Goal: Task Accomplishment & Management: Use online tool/utility

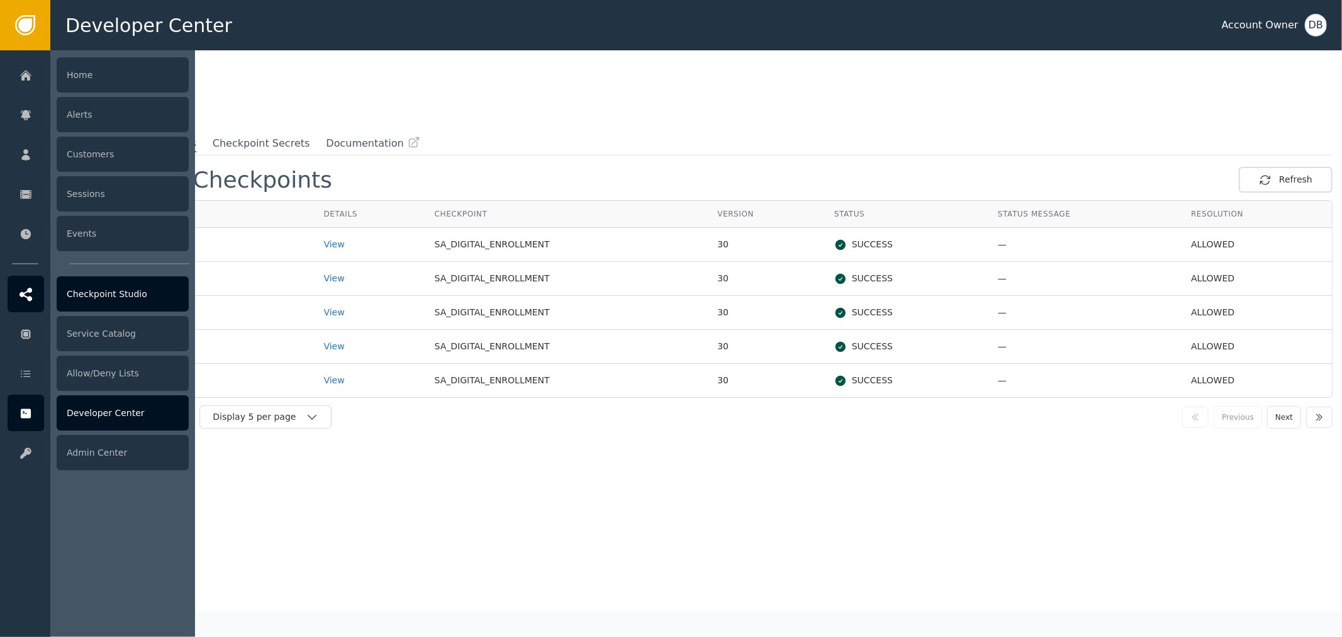
click at [140, 292] on div "Checkpoint Studio" at bounding box center [123, 293] width 132 height 35
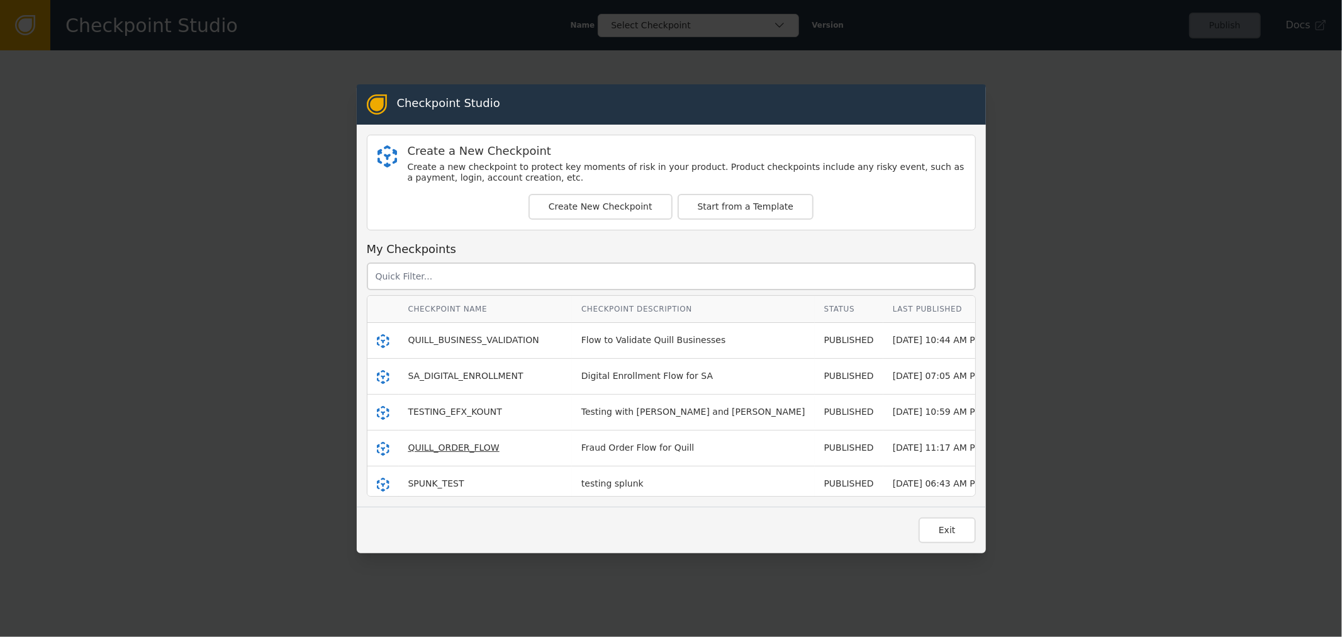
click at [476, 451] on span "QUILL_ORDER_FLOW" at bounding box center [453, 447] width 91 height 10
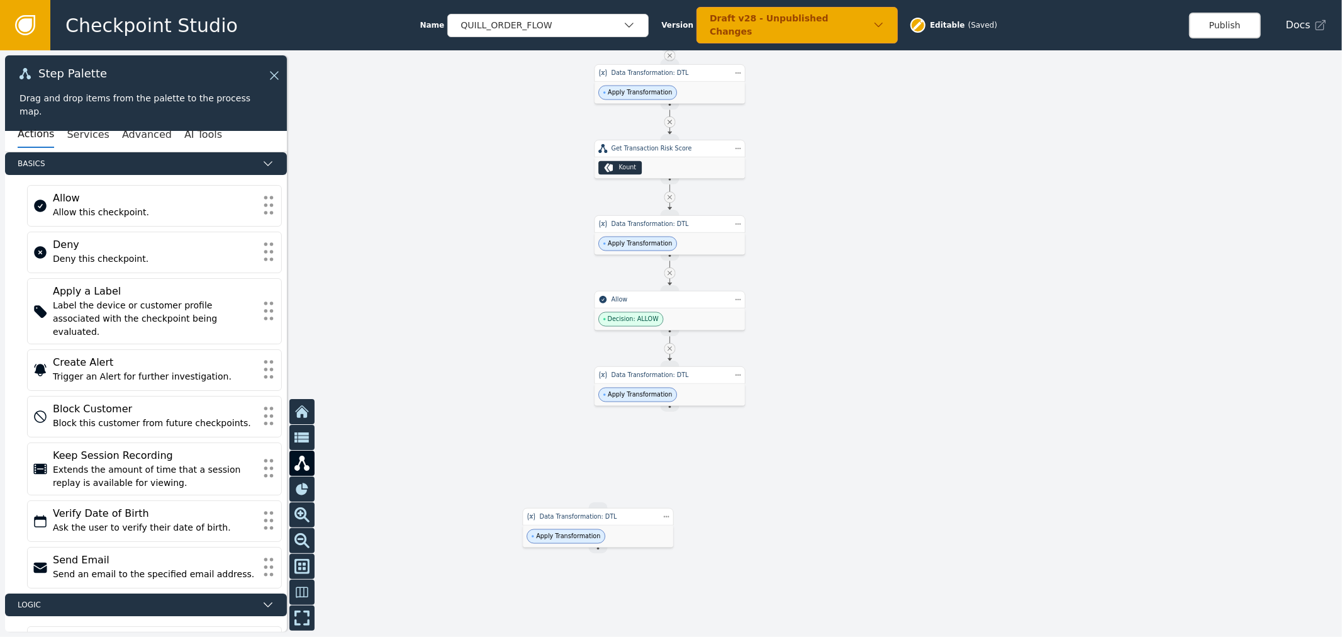
drag, startPoint x: 885, startPoint y: 398, endPoint x: 867, endPoint y: 352, distance: 49.2
click at [867, 352] on div at bounding box center [671, 343] width 1342 height 587
click at [921, 352] on div at bounding box center [671, 343] width 1342 height 587
click at [701, 403] on div "Apply Transformation" at bounding box center [670, 395] width 150 height 22
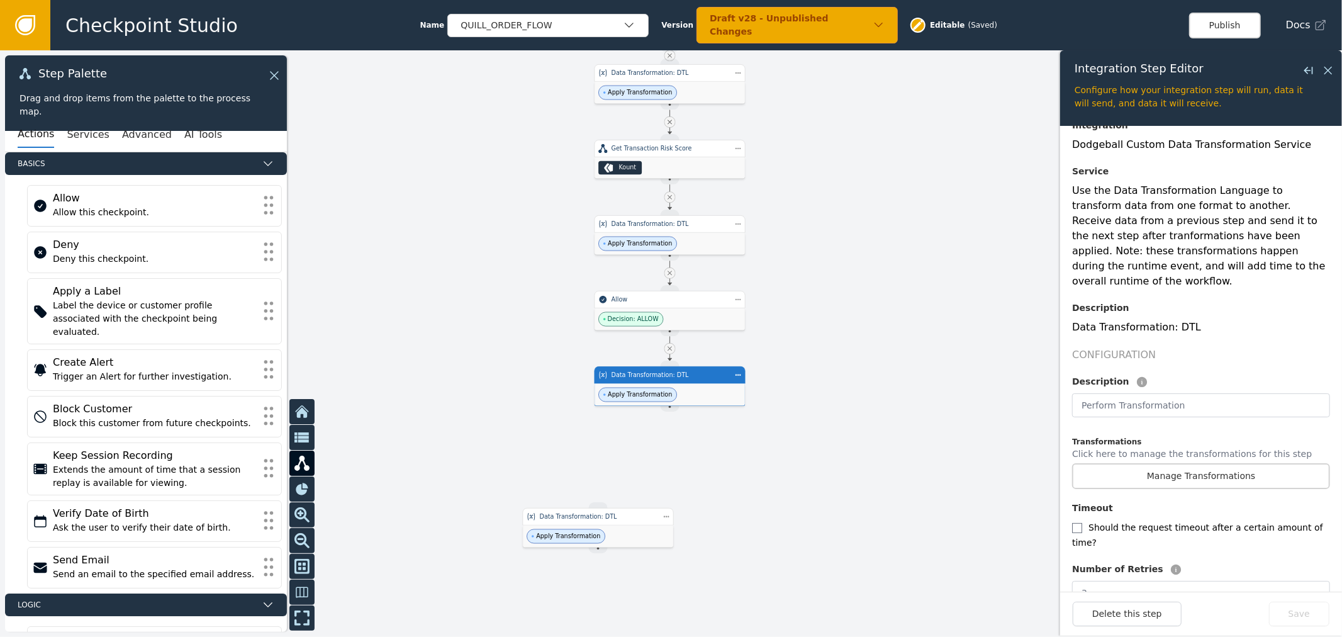
scroll to position [113, 0]
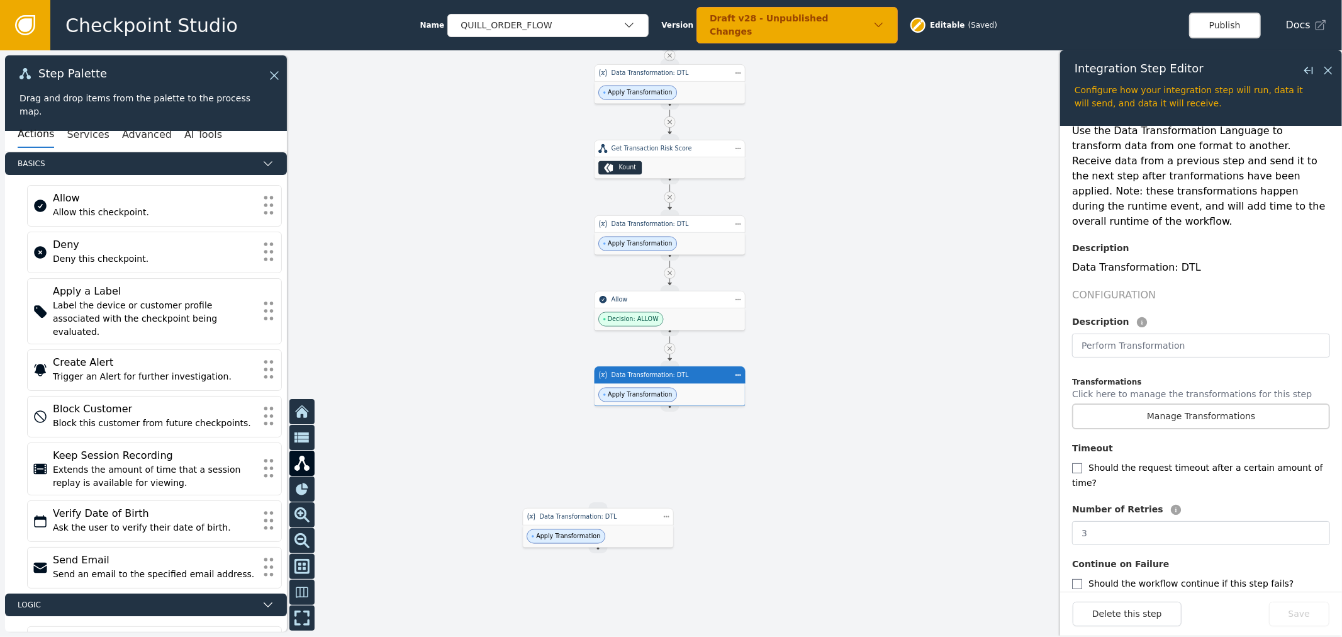
click at [1244, 417] on div "Overview Integration Dodgeball Custom Data Transformation Service Service Use t…" at bounding box center [1201, 326] width 258 height 591
click at [1251, 406] on button "Manage Transformations" at bounding box center [1201, 416] width 258 height 26
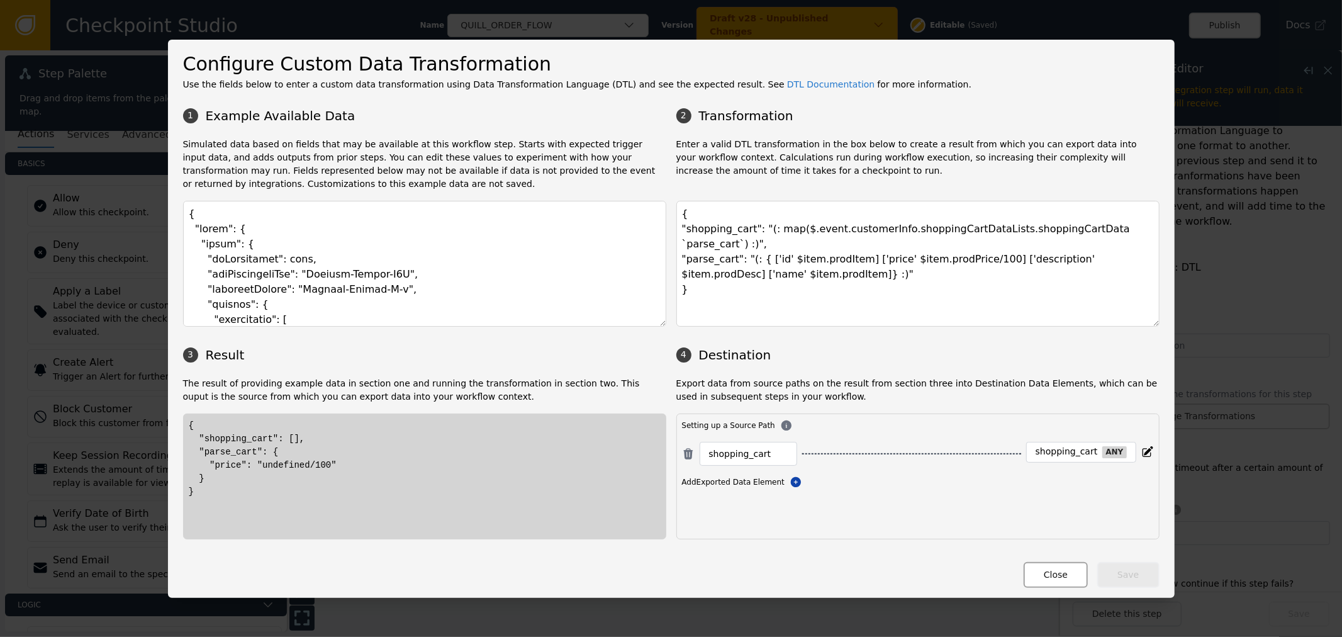
click at [1042, 562] on button "Close" at bounding box center [1056, 575] width 64 height 26
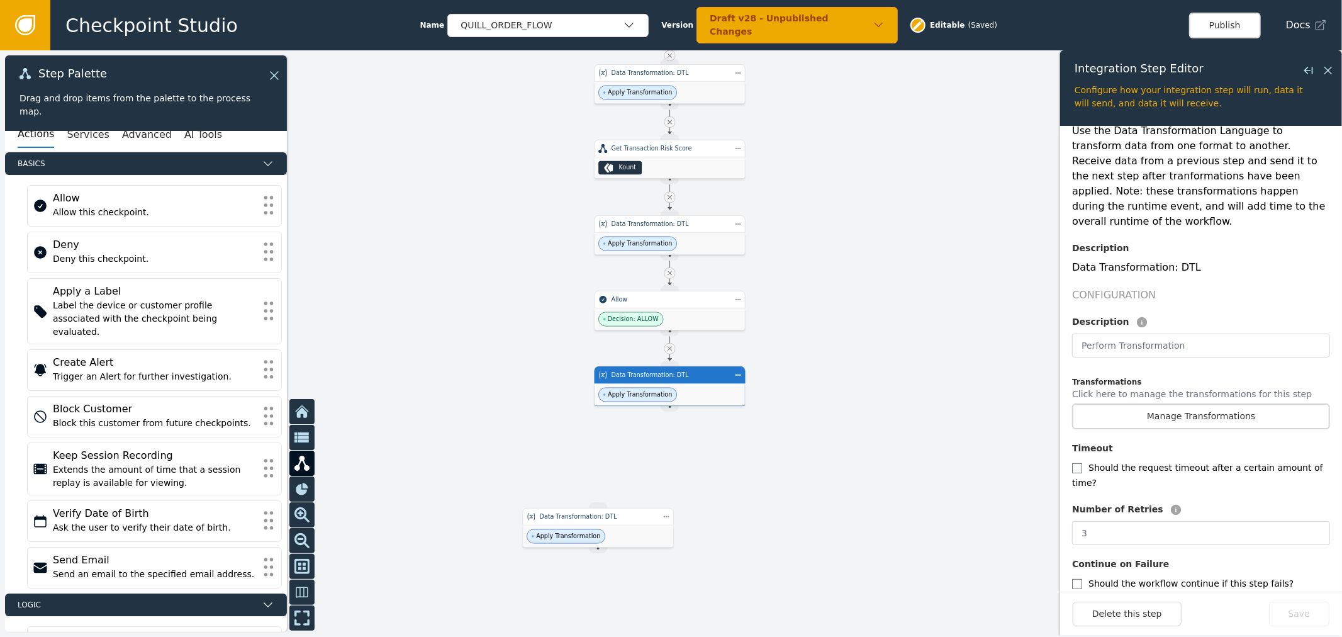
drag, startPoint x: 953, startPoint y: 329, endPoint x: 886, endPoint y: 334, distance: 66.9
click at [953, 329] on div at bounding box center [671, 343] width 1342 height 587
click at [709, 252] on div "Apply Transformation" at bounding box center [670, 243] width 150 height 22
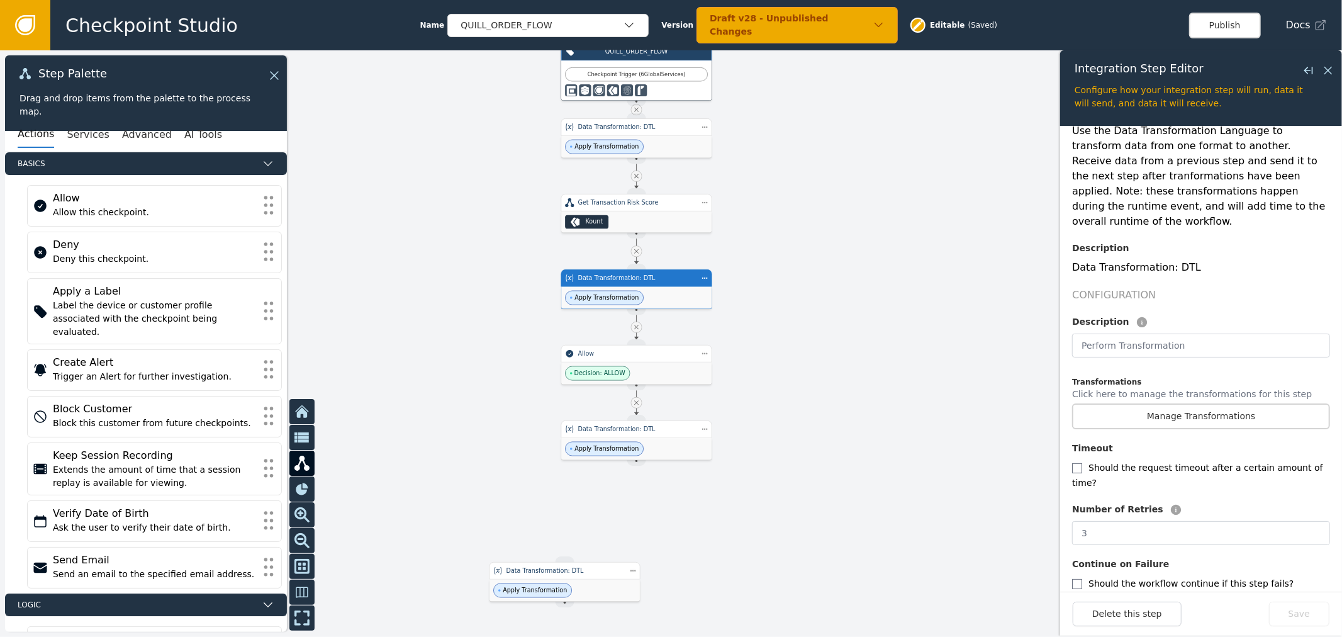
drag, startPoint x: 899, startPoint y: 295, endPoint x: 858, endPoint y: 347, distance: 66.3
click at [858, 347] on div at bounding box center [671, 343] width 1342 height 587
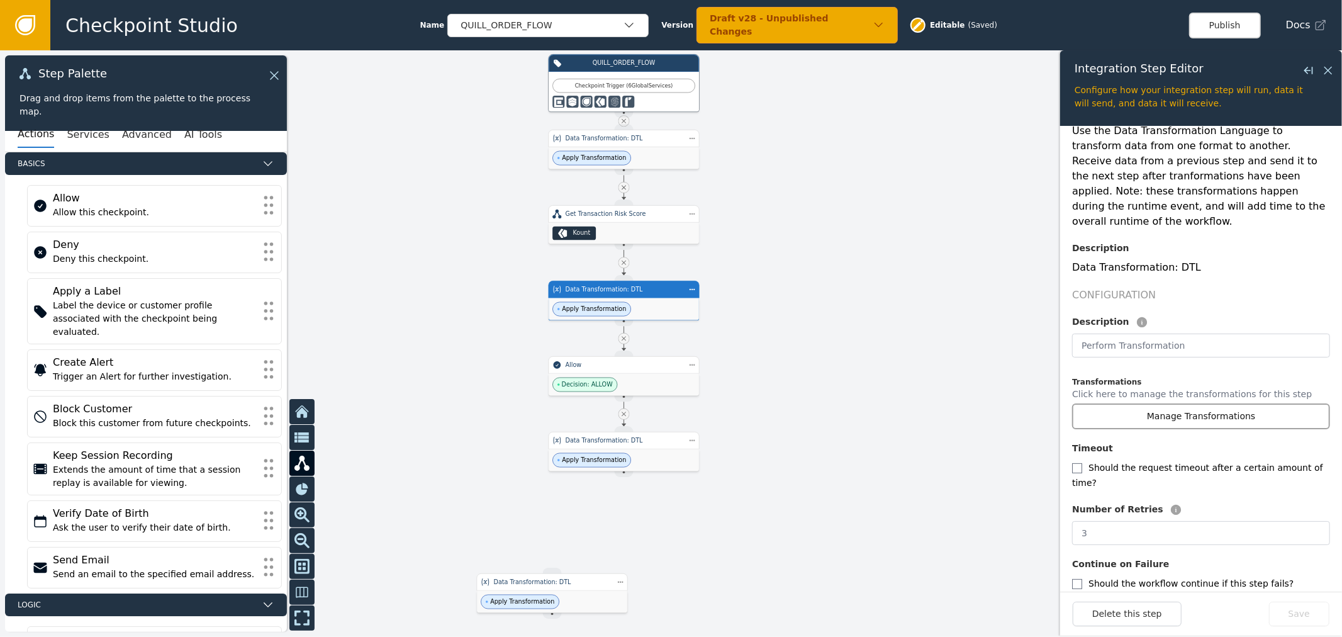
click at [1142, 403] on button "Manage Transformations" at bounding box center [1201, 416] width 258 height 26
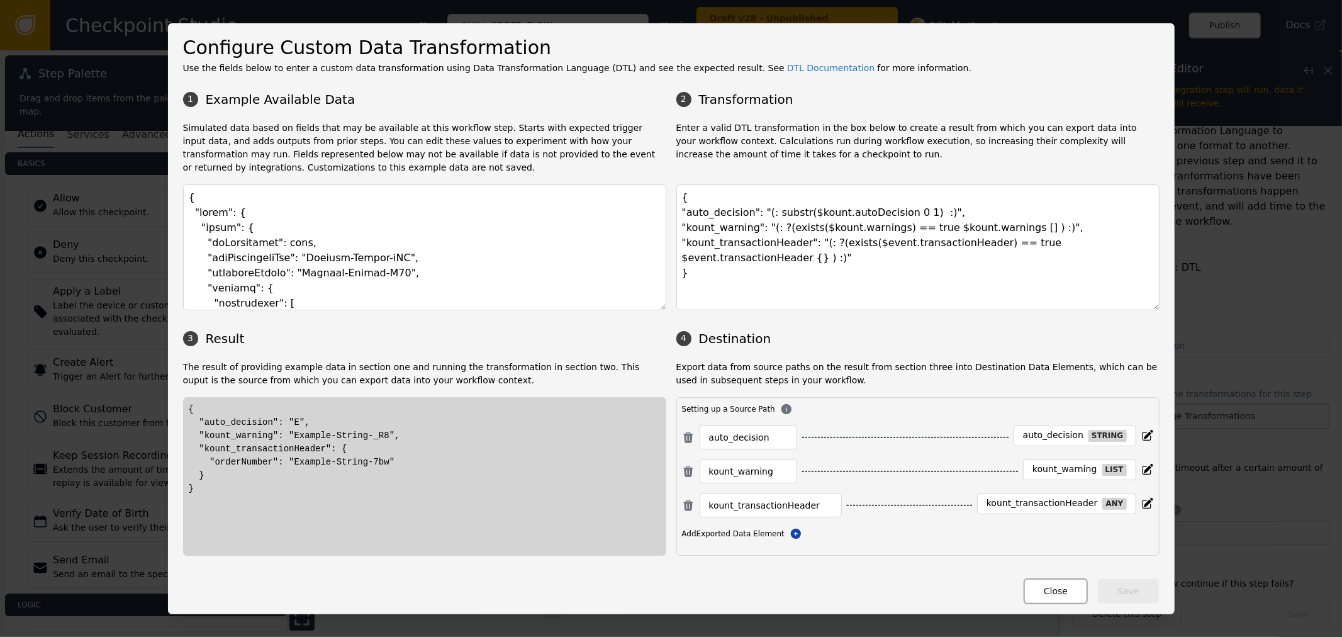
click at [1049, 586] on button "Close" at bounding box center [1056, 591] width 64 height 26
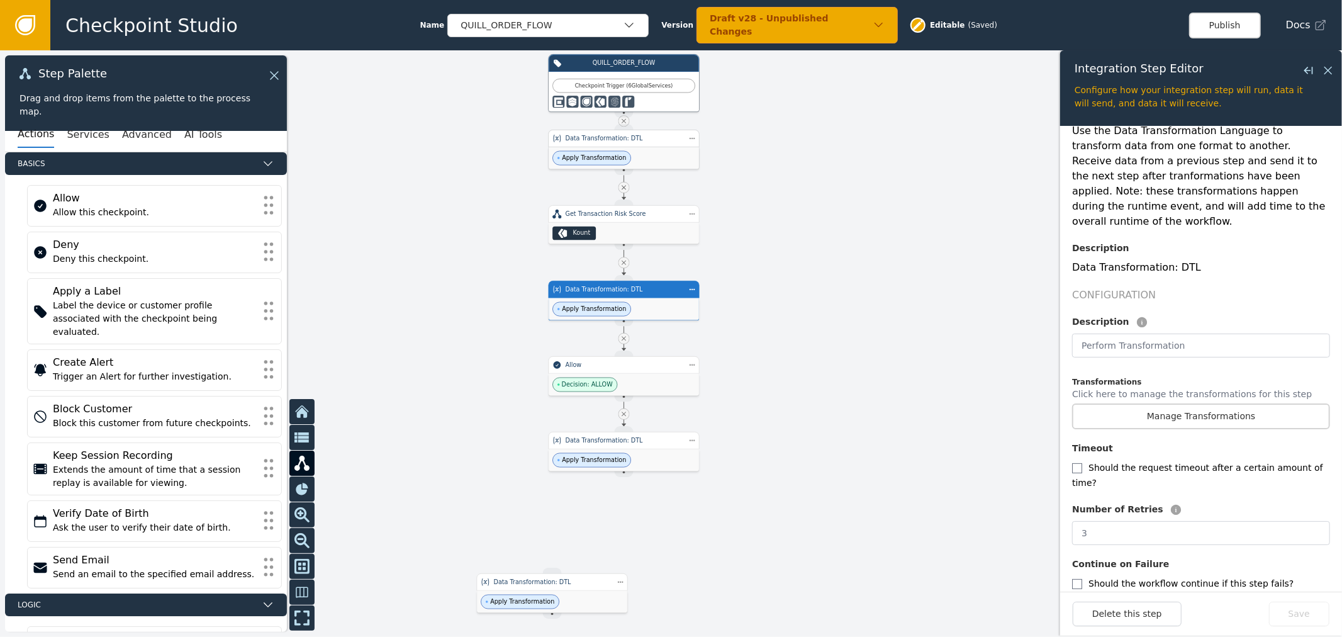
click at [677, 164] on div "Apply Transformation" at bounding box center [624, 158] width 150 height 22
click at [660, 432] on div "Data Transformation: DTL" at bounding box center [624, 441] width 151 height 18
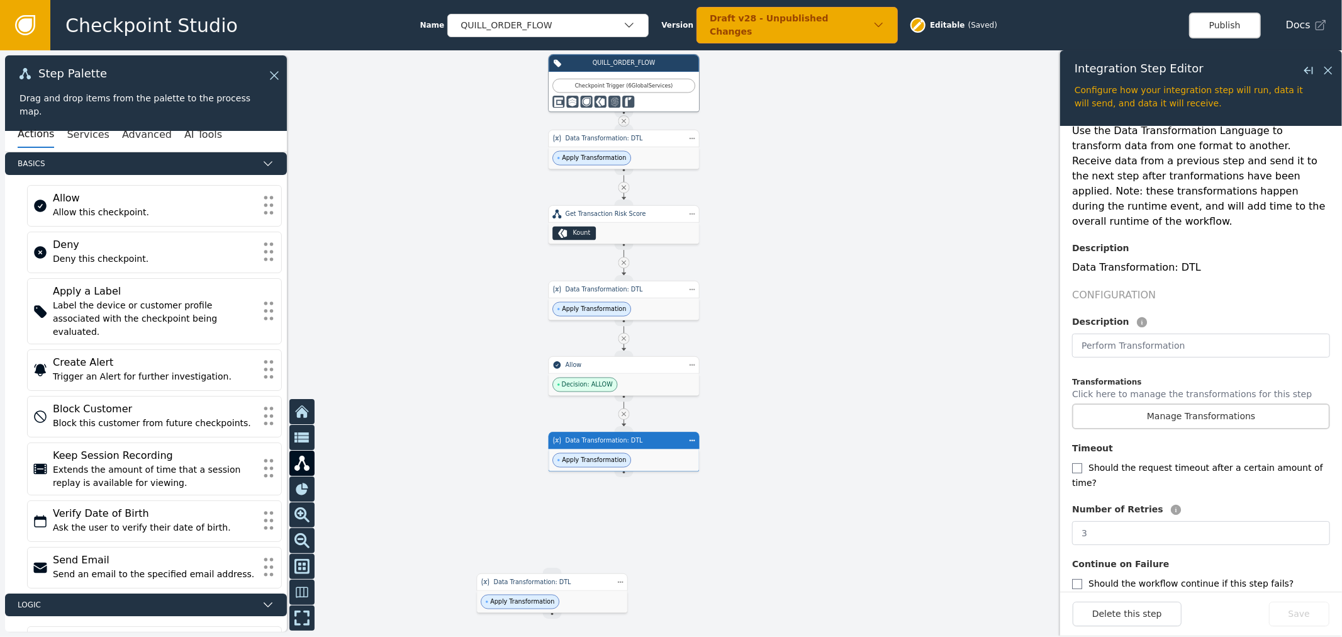
drag, startPoint x: 879, startPoint y: 500, endPoint x: 958, endPoint y: 235, distance: 276.1
click at [958, 235] on div at bounding box center [671, 343] width 1342 height 587
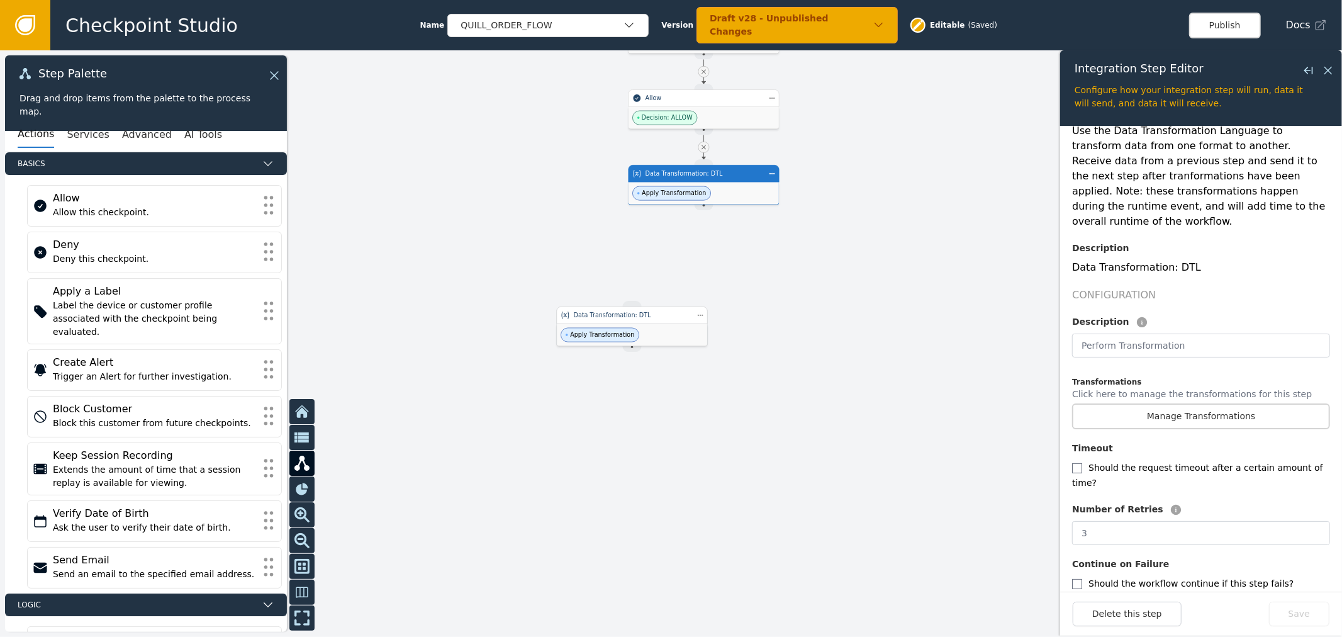
click at [673, 317] on div "Data Transformation: DTL" at bounding box center [632, 315] width 117 height 9
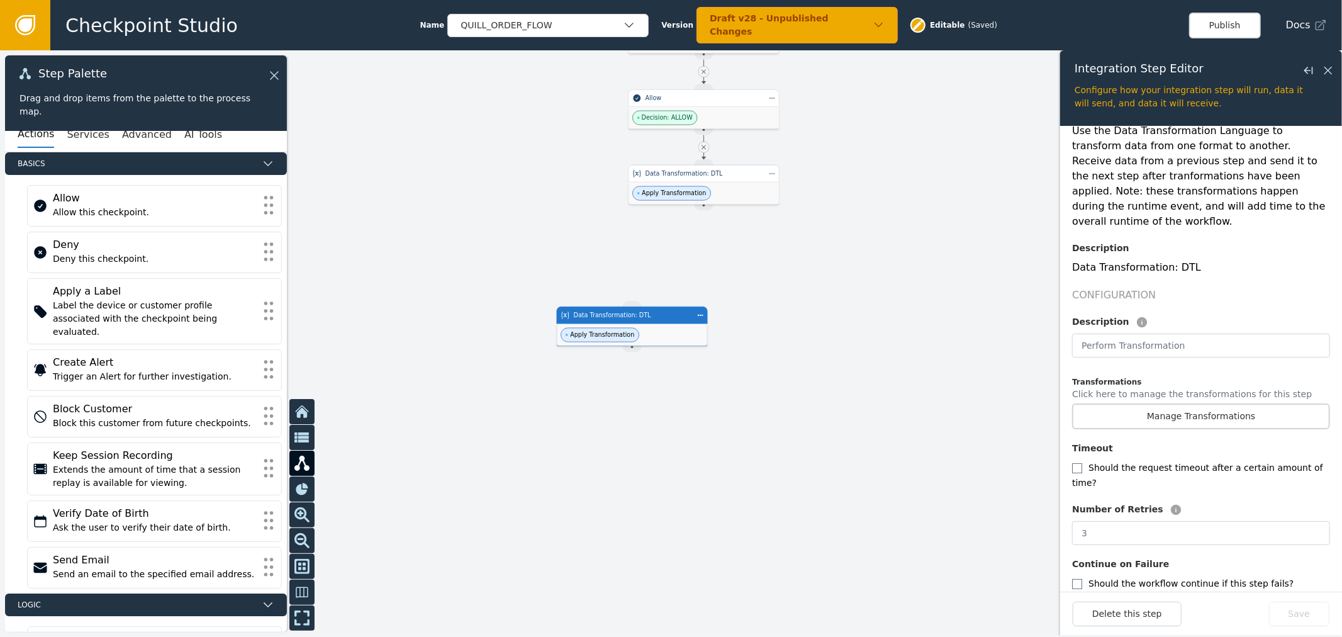
click at [1144, 388] on p "Click here to manage the transformations for this step" at bounding box center [1192, 396] width 240 height 16
click at [1149, 403] on button "Manage Transformations" at bounding box center [1201, 416] width 258 height 26
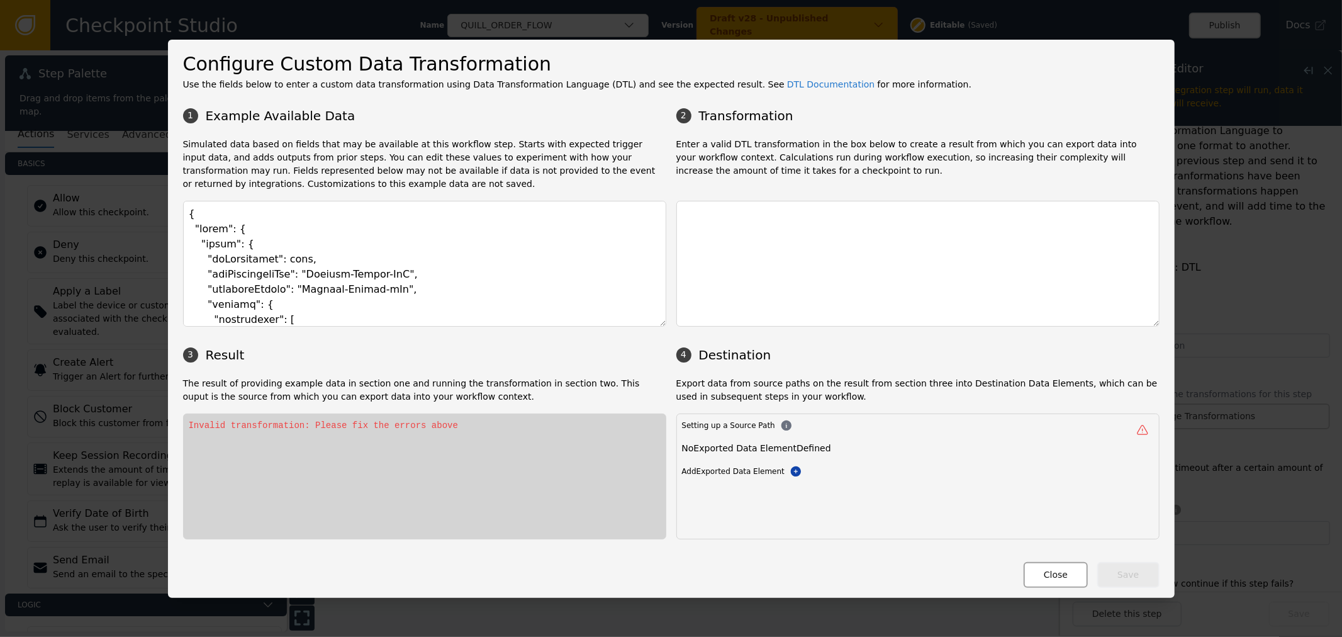
click at [1065, 554] on div "Close Save" at bounding box center [671, 568] width 977 height 38
click at [1060, 583] on button "Close" at bounding box center [1056, 575] width 64 height 26
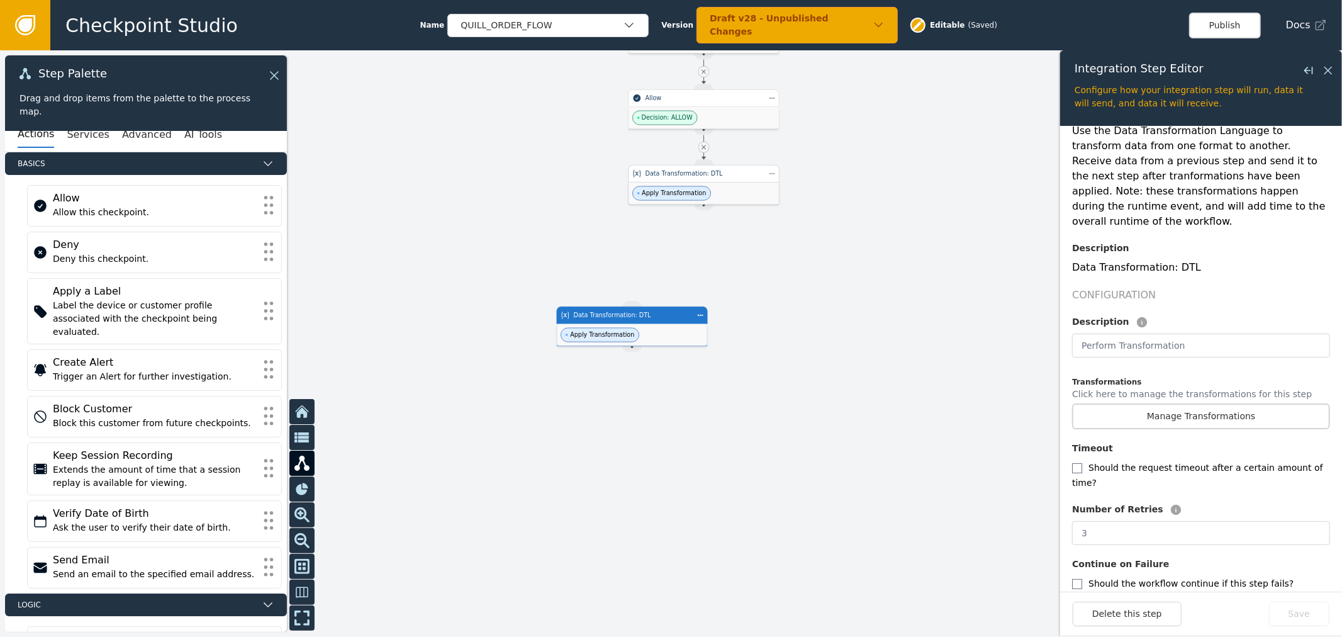
click at [727, 201] on div "Apply Transformation" at bounding box center [704, 194] width 150 height 22
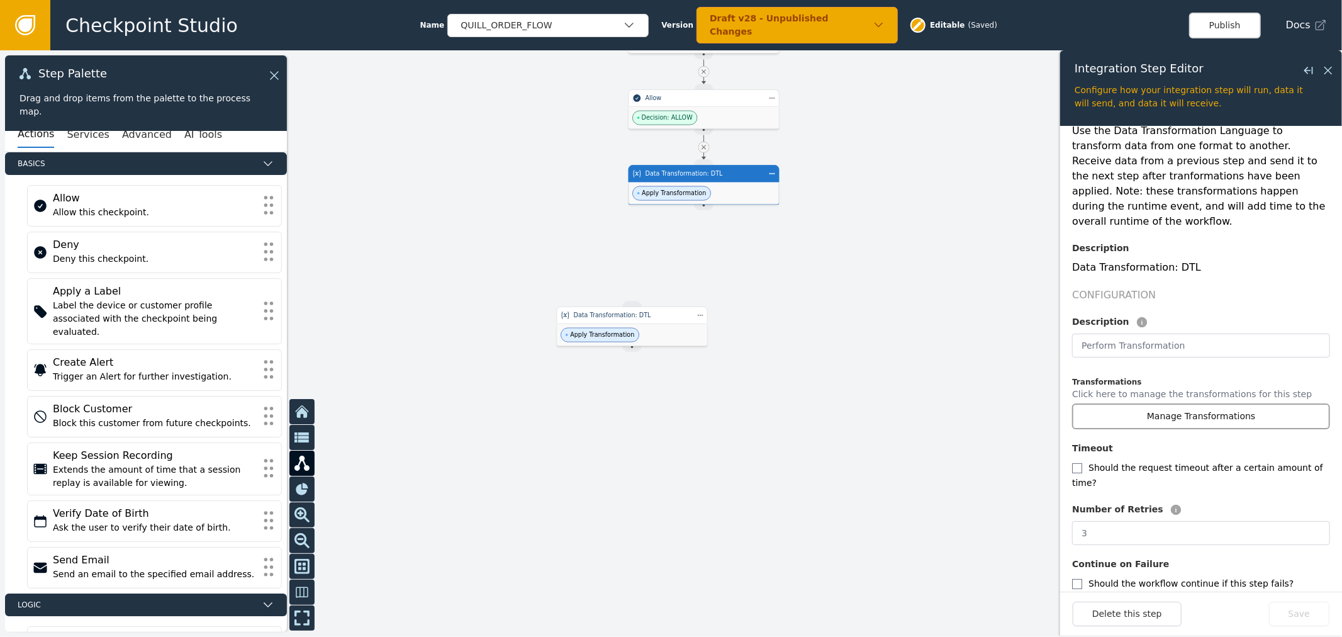
click at [1186, 403] on button "Manage Transformations" at bounding box center [1201, 416] width 258 height 26
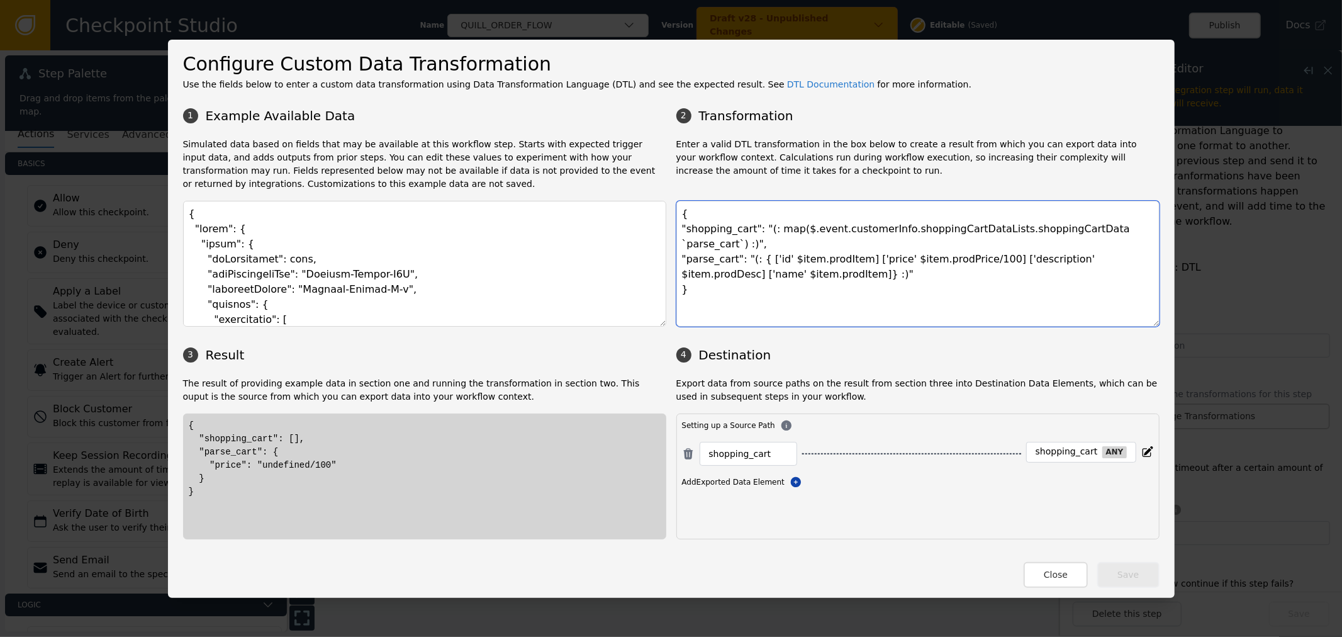
click at [740, 238] on textarea "{ "shopping_cart": "(: map($.event.customerInfo.shoppingCartDataLists.shoppingC…" at bounding box center [918, 264] width 483 height 126
drag, startPoint x: 695, startPoint y: 248, endPoint x: 798, endPoint y: 252, distance: 103.3
click at [778, 252] on textarea "{ "shopping_cart": "(: map($.event.customerInfo.shoppingCartDataLists.shoppingC…" at bounding box center [918, 264] width 483 height 126
click at [810, 252] on textarea "{ "shopping_cart": "(: map($.event.customerInfo.shoppingCartDataLists.shoppingC…" at bounding box center [918, 264] width 483 height 126
drag, startPoint x: 145, startPoint y: 142, endPoint x: 210, endPoint y: 149, distance: 65.1
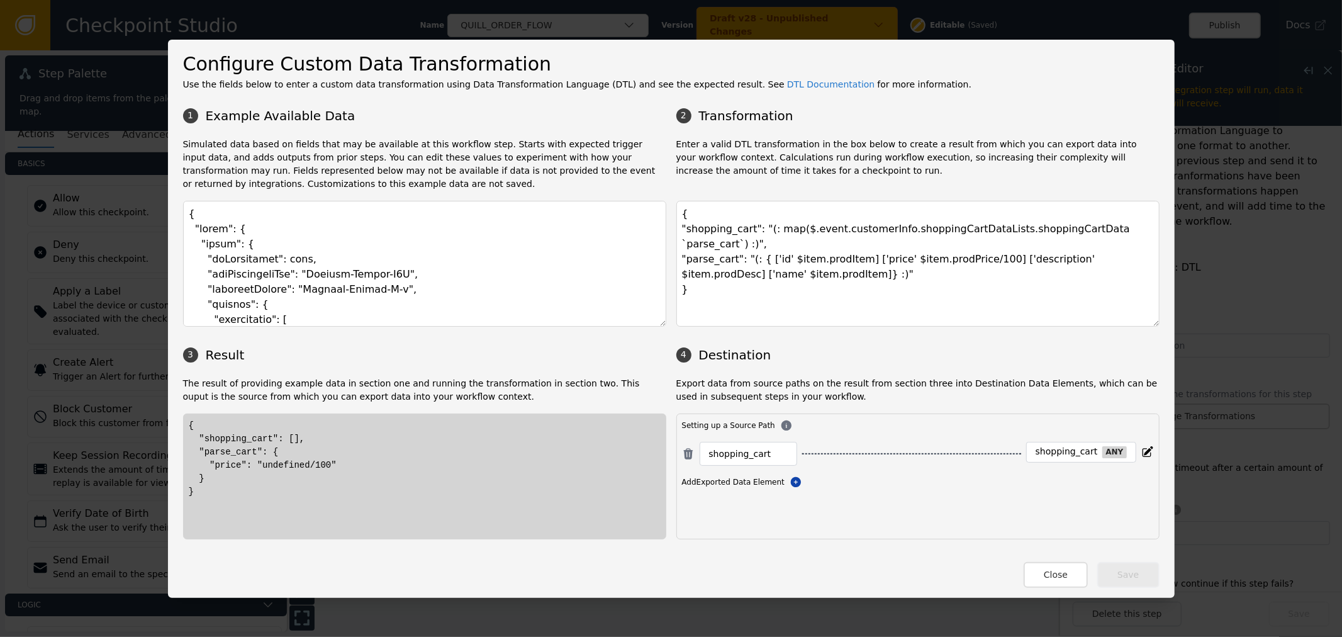
click at [145, 142] on div "Configure Custom Data Transformation Use the fields below to enter a custom dat…" at bounding box center [671, 318] width 1342 height 637
click at [1071, 570] on button "Close" at bounding box center [1056, 575] width 64 height 26
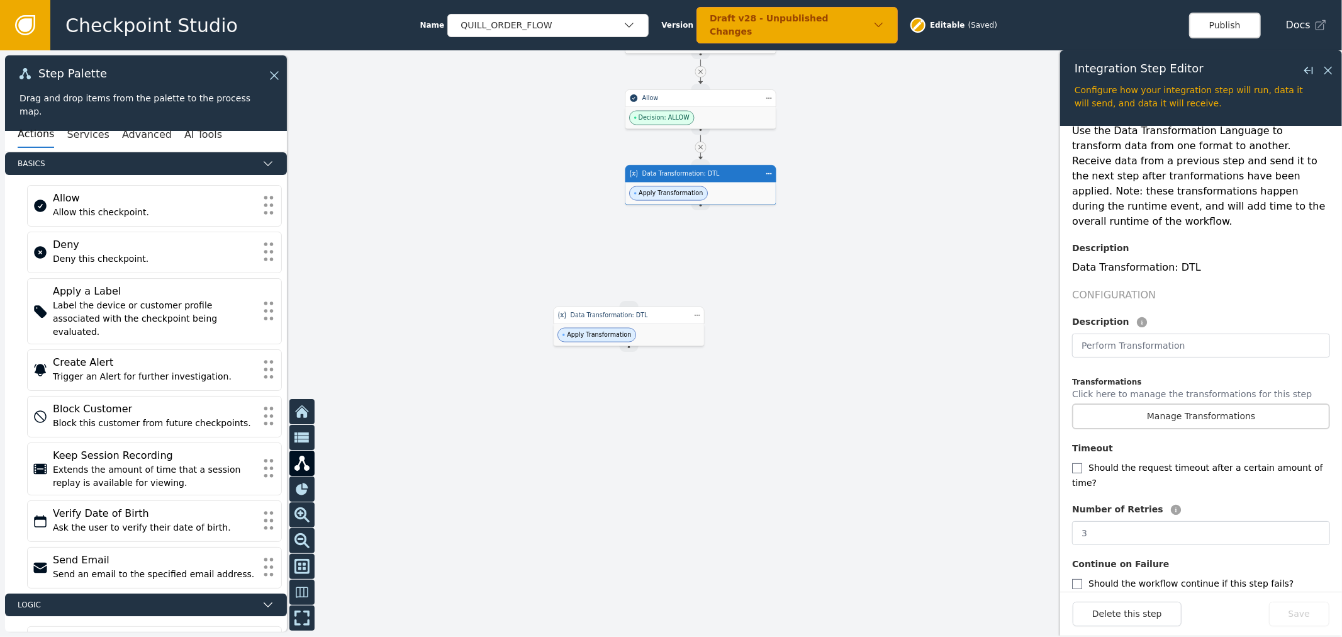
drag, startPoint x: 921, startPoint y: 179, endPoint x: 892, endPoint y: 201, distance: 36.4
click at [892, 200] on div at bounding box center [671, 343] width 1342 height 587
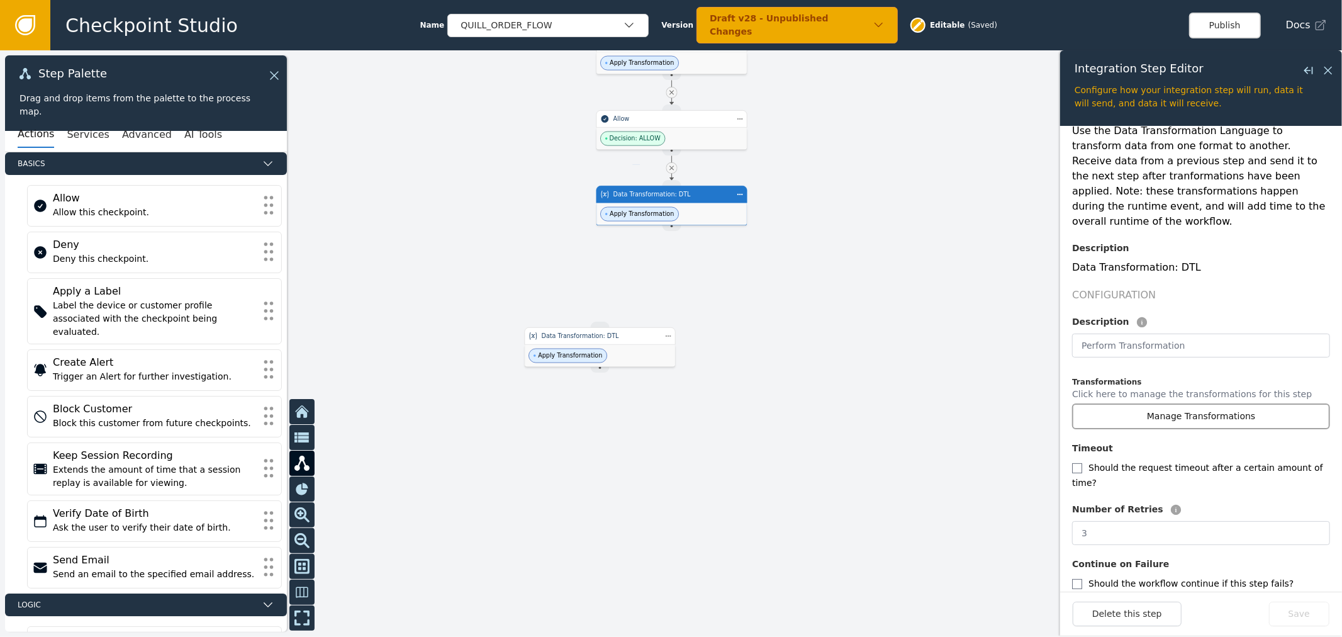
click at [1206, 403] on button "Manage Transformations" at bounding box center [1201, 416] width 258 height 26
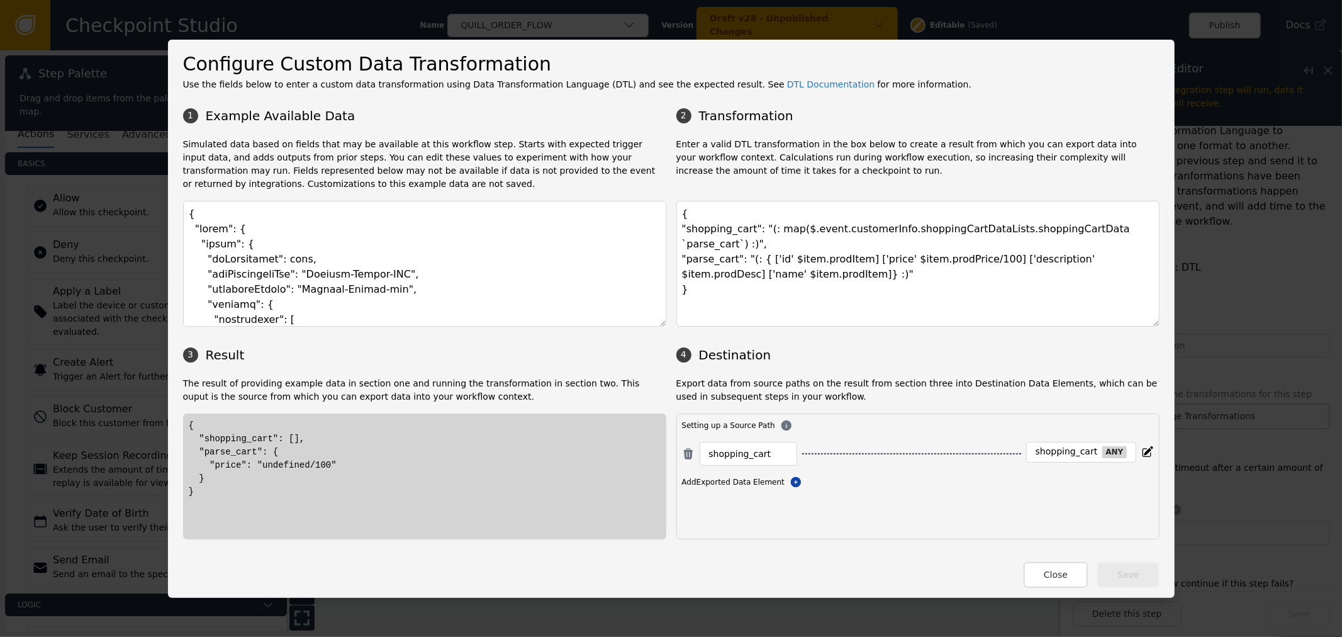
drag, startPoint x: 1042, startPoint y: 579, endPoint x: 974, endPoint y: 335, distance: 252.7
click at [974, 340] on div "Configure Custom Data Transformation Use the fields below to enter a custom dat…" at bounding box center [671, 319] width 1007 height 558
click at [967, 290] on textarea "{ "shopping_cart": "(: map($.event.customerInfo.shoppingCartDataLists.shoppingC…" at bounding box center [918, 264] width 483 height 126
click at [985, 256] on textarea "{ "shopping_cart": "(: map($.event.customerInfo.shoppingCartDataLists.shoppingC…" at bounding box center [918, 264] width 483 height 126
click at [932, 248] on textarea "{ "shopping_cart": "(: map($.event.customerInfo.shoppingCartDataLists.shoppingC…" at bounding box center [918, 264] width 483 height 126
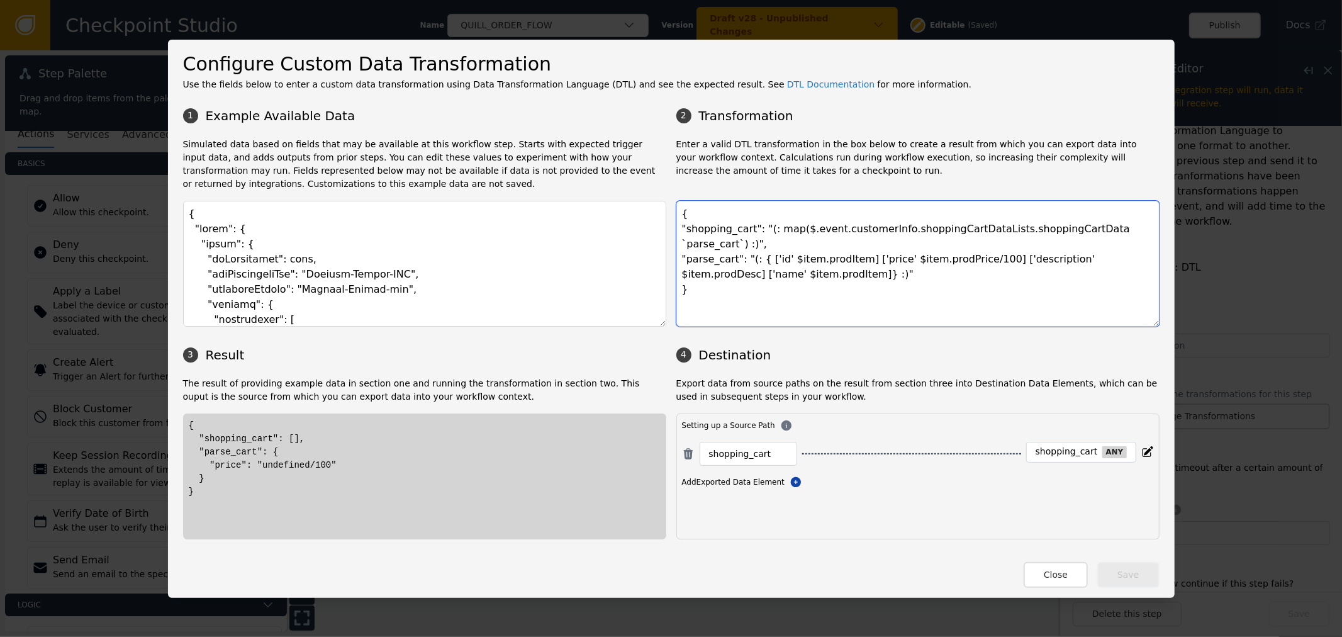
click at [828, 255] on textarea "{ "shopping_cart": "(: map($.event.customerInfo.shoppingCartDataLists.shoppingC…" at bounding box center [918, 264] width 483 height 126
click at [843, 267] on textarea "{ "shopping_cart": "(: map($.event.customerInfo.shoppingCartDataLists.shoppingC…" at bounding box center [918, 264] width 483 height 126
click at [774, 261] on textarea "{ "shopping_cart": "(: map($.event.customerInfo.shoppingCartDataLists.shoppingC…" at bounding box center [918, 264] width 483 height 126
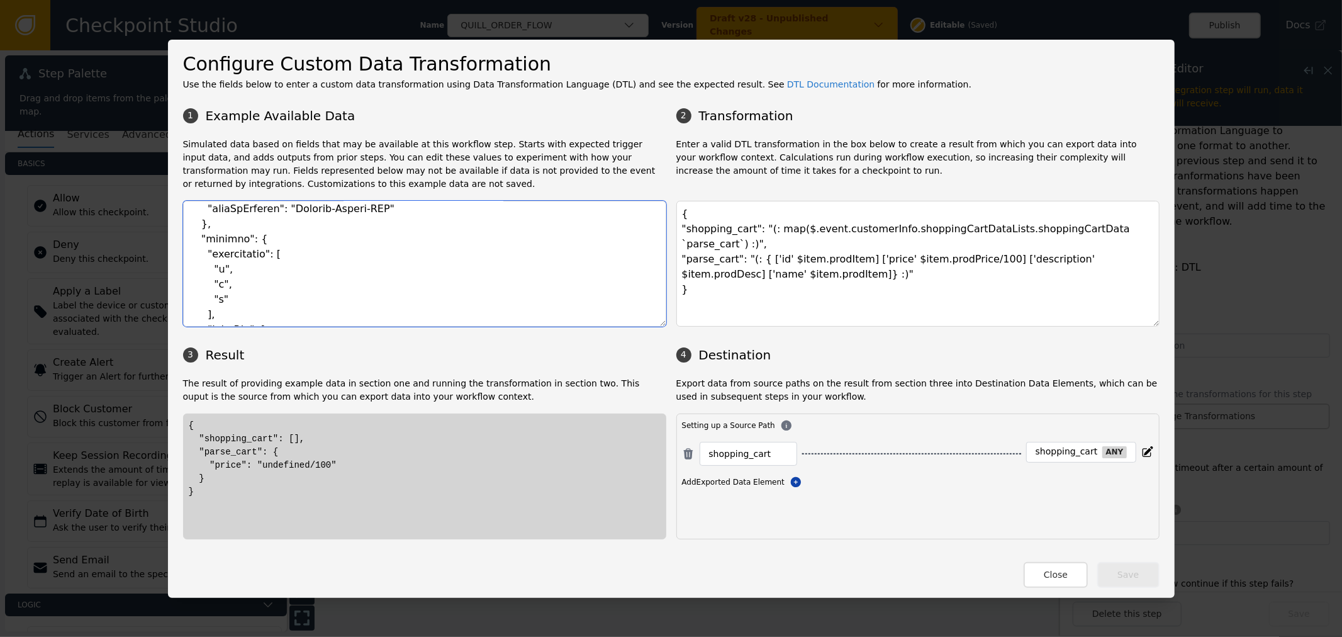
scroll to position [3343, 0]
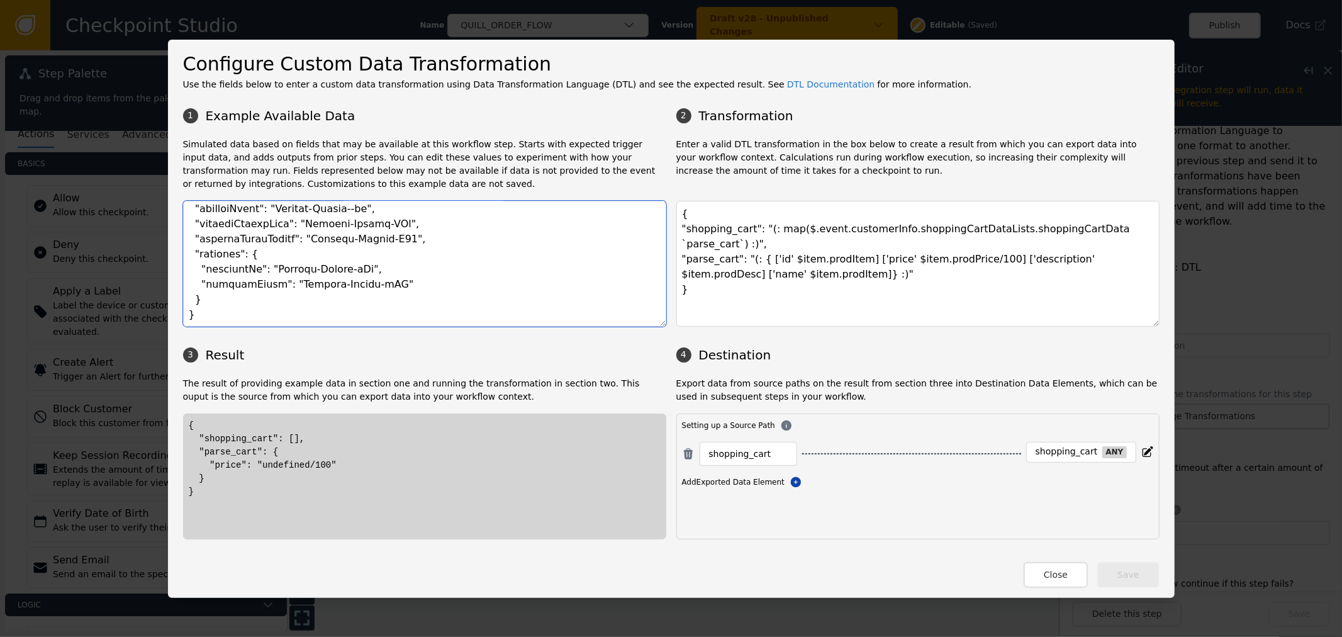
drag, startPoint x: 193, startPoint y: 243, endPoint x: 441, endPoint y: 283, distance: 251.8
click at [441, 283] on textarea at bounding box center [424, 264] width 483 height 126
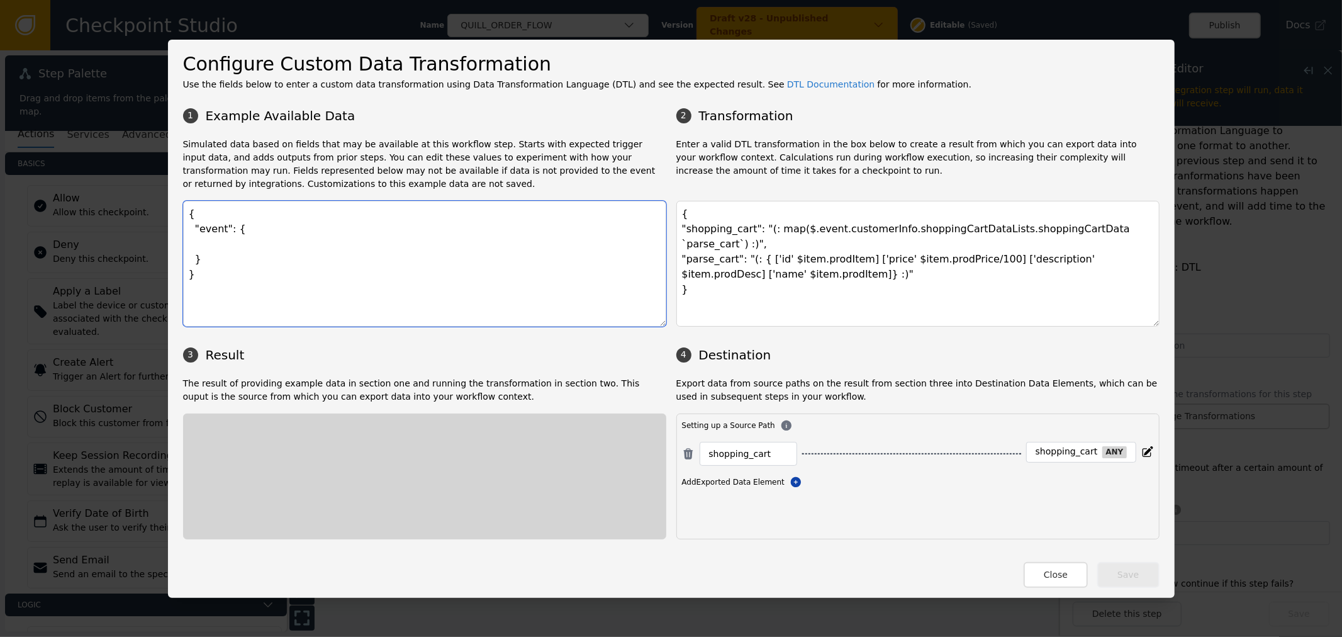
scroll to position [0, 0]
paste textarea "{ "transactionHeader": { "requestType": "Fraud", "businessUnit": "QUL", "divisi…"
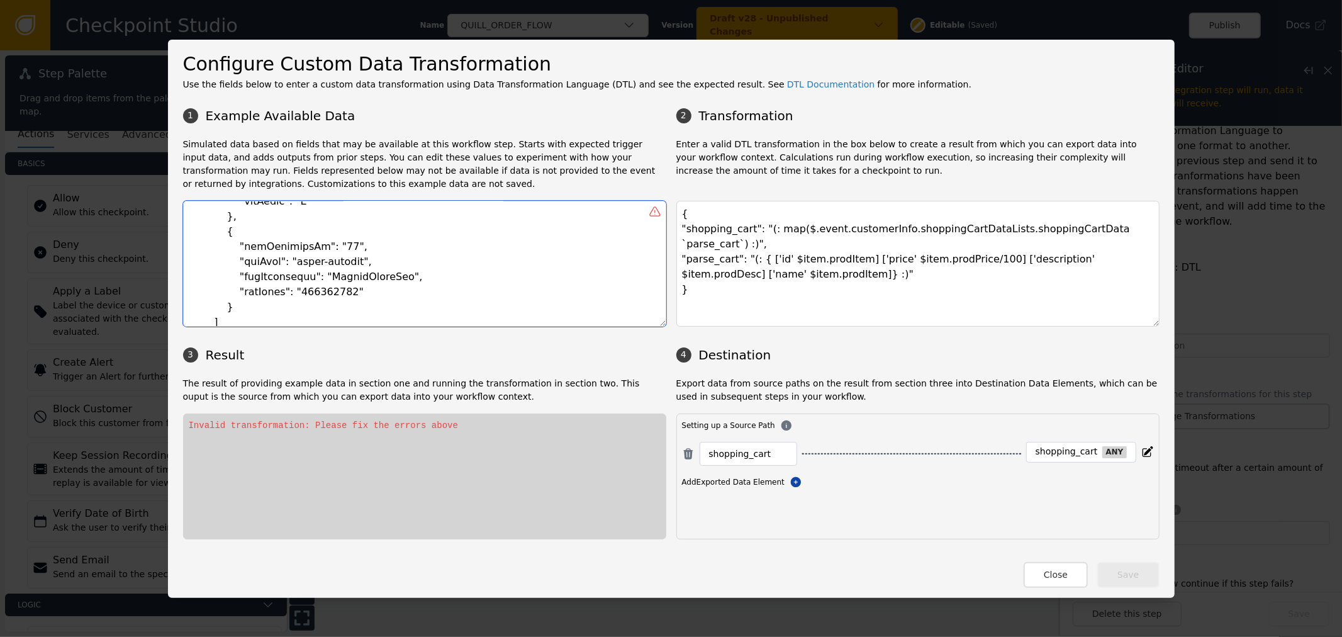
click at [479, 266] on textarea "{ "event": {} }" at bounding box center [424, 264] width 483 height 126
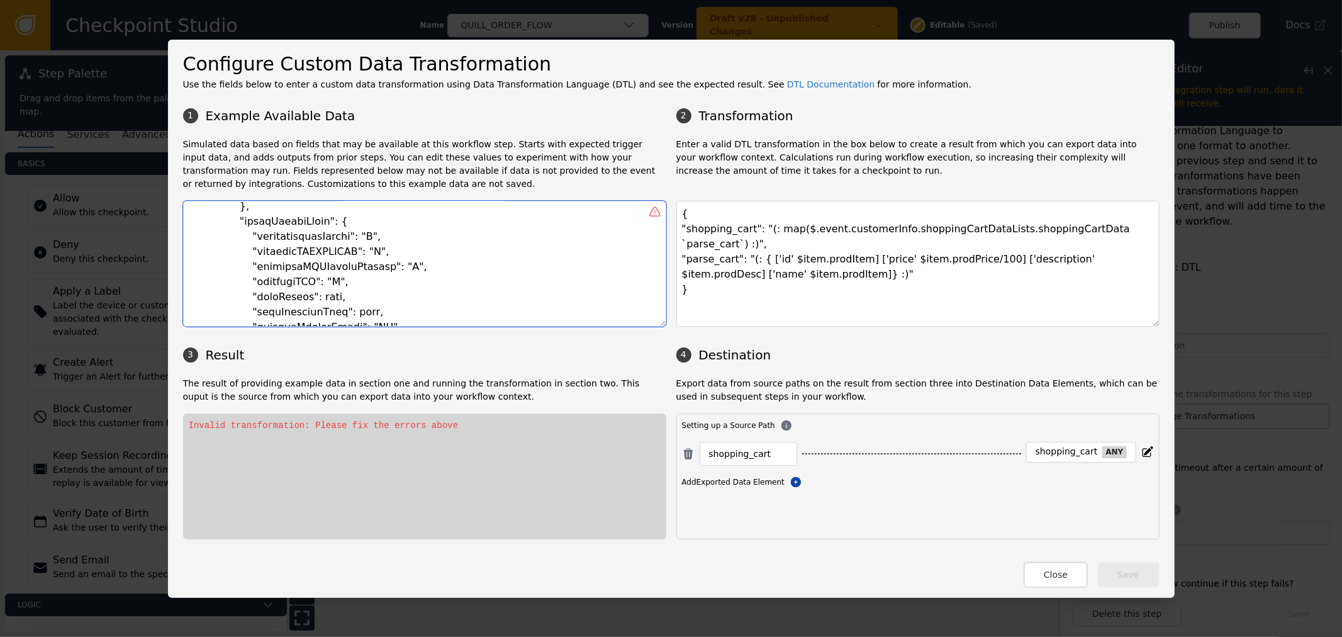
scroll to position [0, 0]
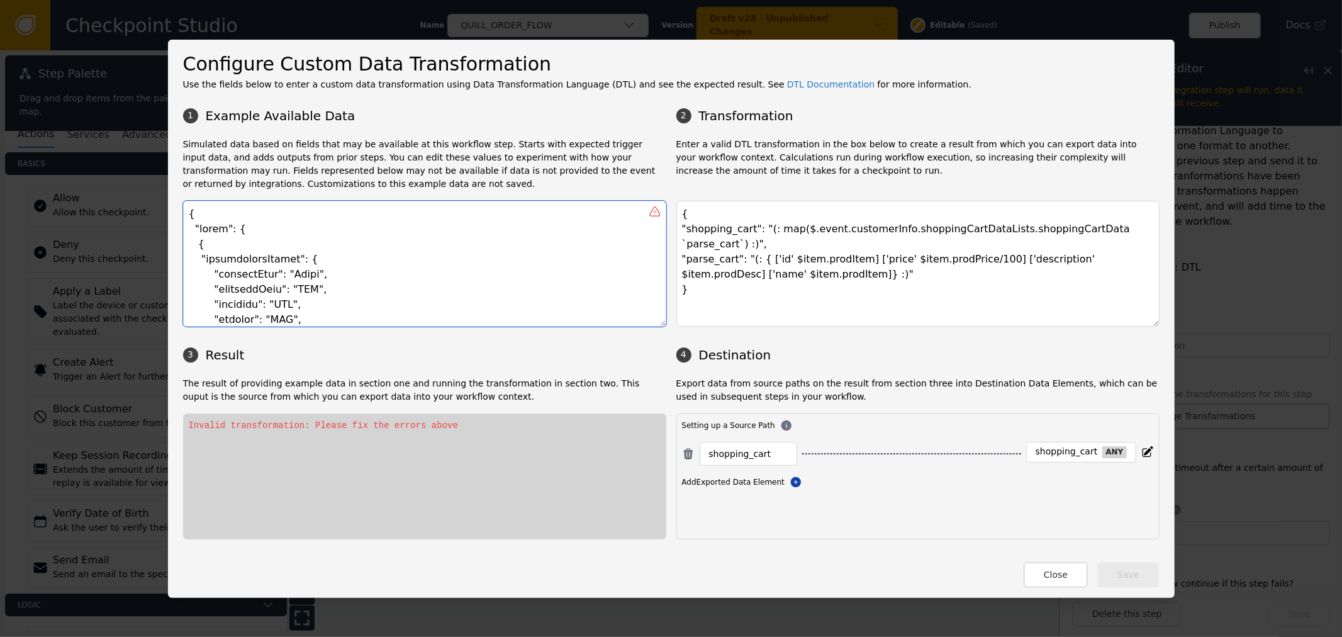
click at [261, 230] on textarea "{ "event": {} }" at bounding box center [424, 264] width 483 height 126
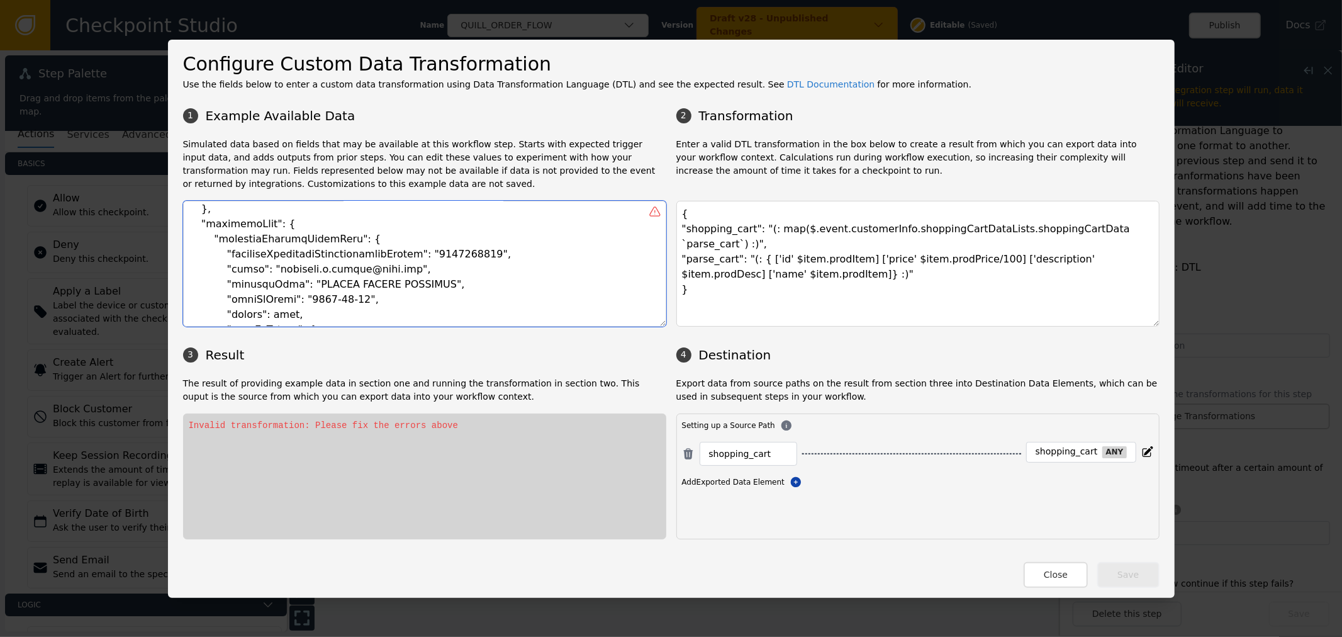
scroll to position [979, 0]
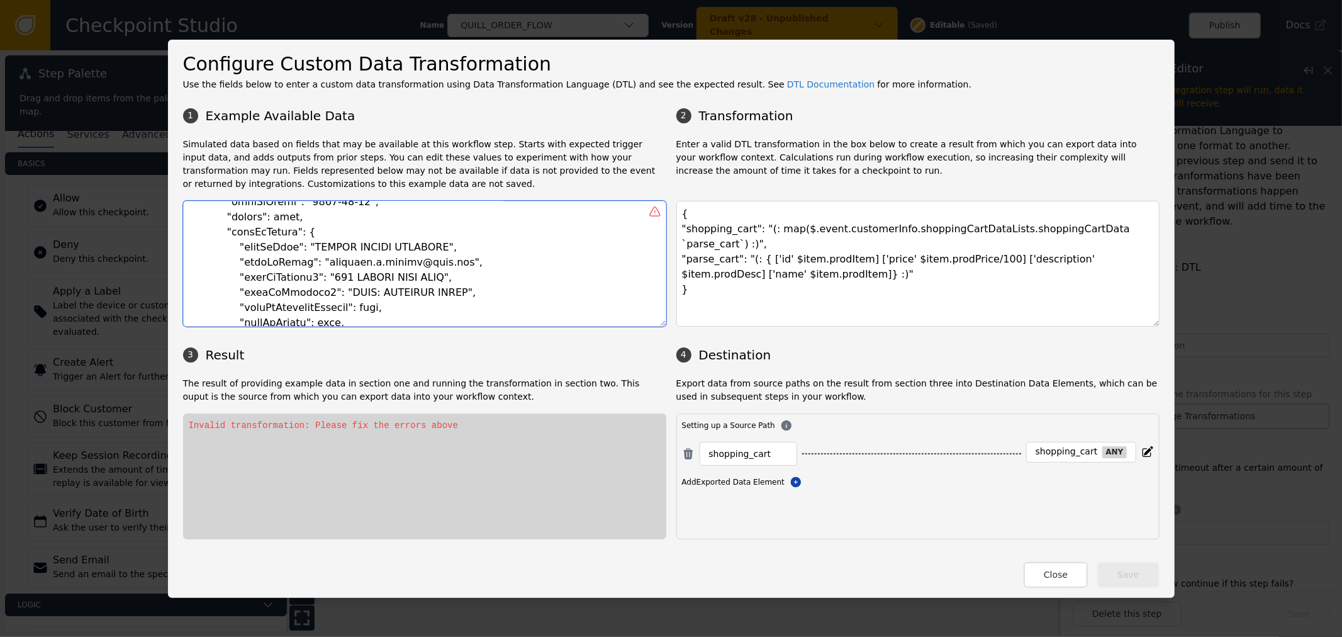
click at [479, 249] on textarea "{ "event": {} }" at bounding box center [424, 264] width 483 height 126
click at [391, 223] on textarea "{ "event": {} }" at bounding box center [424, 264] width 483 height 126
paste textarea ""transactionHeader": { "requestType": "Fraud", "businessUnit": "QUL", "division…"
click at [437, 273] on textarea "{ "event": {} }" at bounding box center [424, 264] width 483 height 126
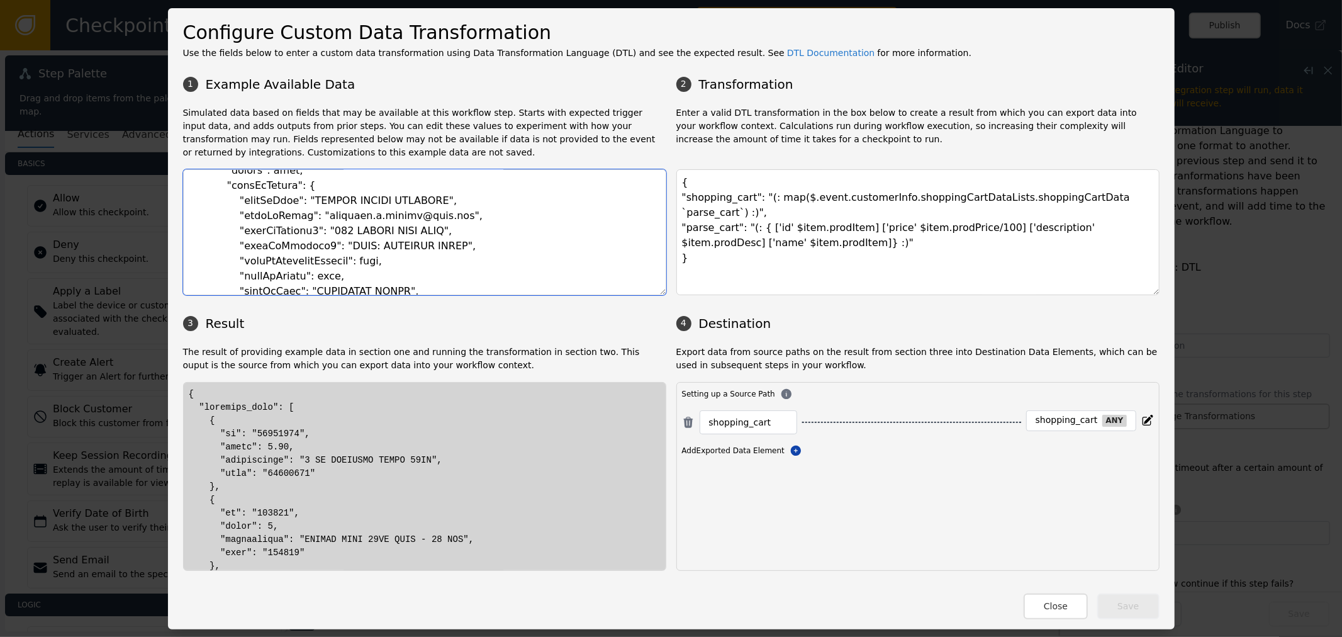
click at [459, 276] on textarea at bounding box center [424, 232] width 483 height 126
type textarea "{ "event": { "transactionHeader": { "requestType": "Fraud", "businessUnit": "QU…"
click at [512, 152] on p "Simulated data based on fields that may be available at this workflow step. Sta…" at bounding box center [424, 132] width 483 height 53
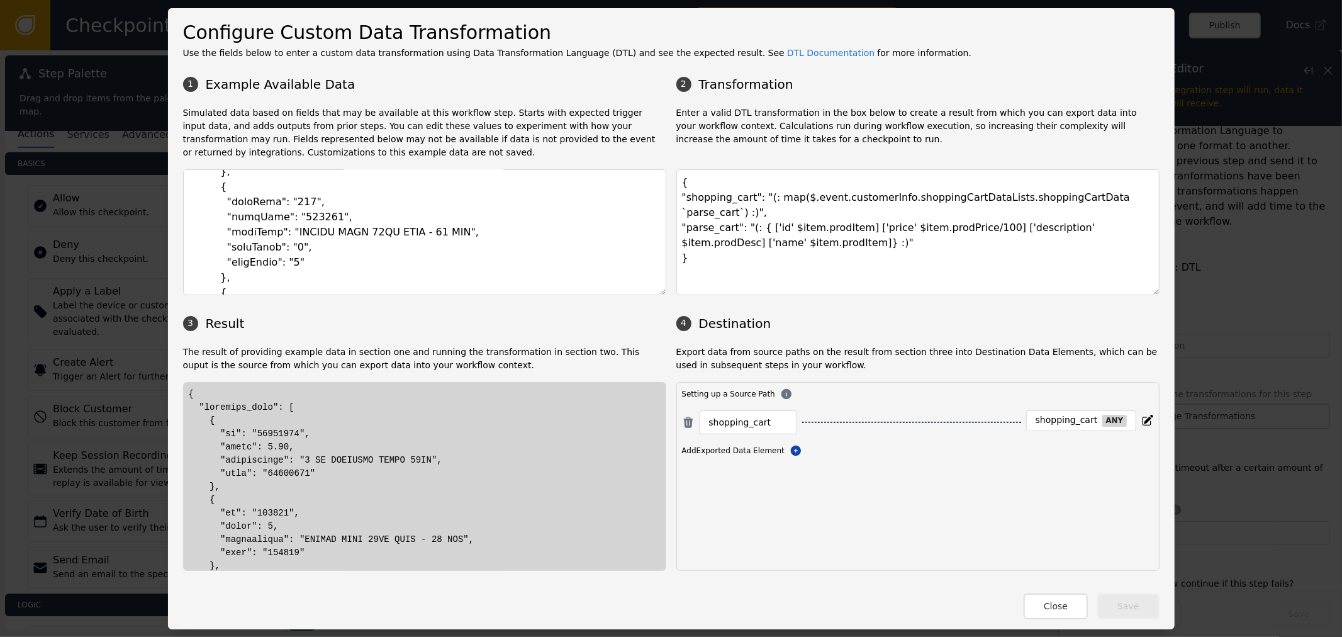
scroll to position [0, 0]
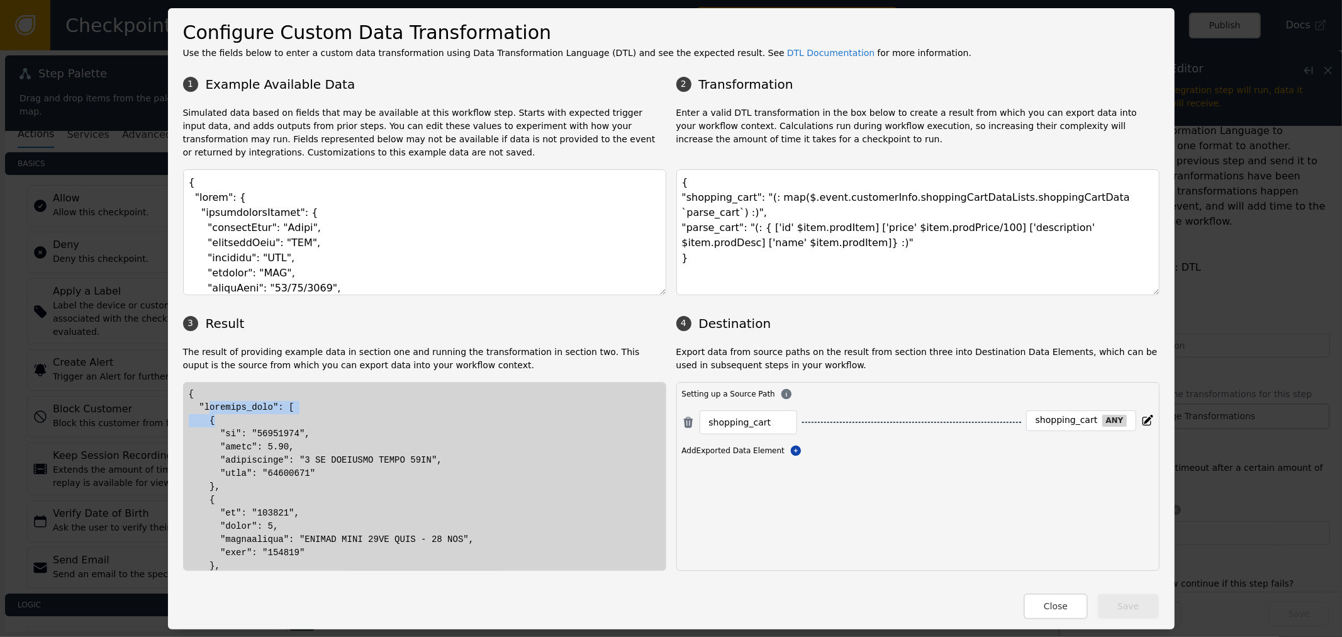
drag, startPoint x: 201, startPoint y: 413, endPoint x: 276, endPoint y: 415, distance: 74.3
click at [1091, 198] on textarea "{ "shopping_cart": "(: map($.event.customerInfo.shoppingCartDataLists.shoppingC…" at bounding box center [918, 232] width 483 height 126
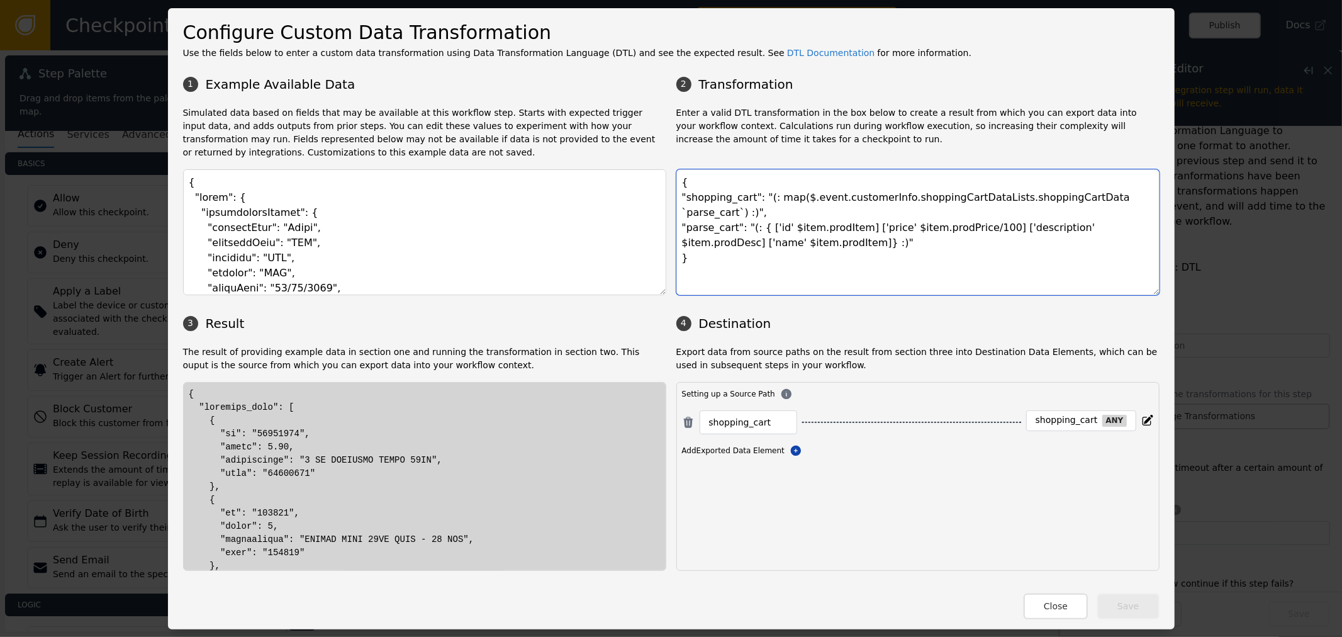
click at [789, 225] on textarea "{ "shopping_cart": "(: map($.event.customerInfo.shoppingCartDataLists.shoppingC…" at bounding box center [918, 232] width 483 height 126
drag, startPoint x: 768, startPoint y: 217, endPoint x: 744, endPoint y: 234, distance: 29.3
click at [744, 234] on textarea "{ "shopping_cart": "(: map($.event.customerInfo.shoppingCartDataLists.shoppingC…" at bounding box center [918, 232] width 483 height 126
drag, startPoint x: 242, startPoint y: 434, endPoint x: 250, endPoint y: 433, distance: 8.3
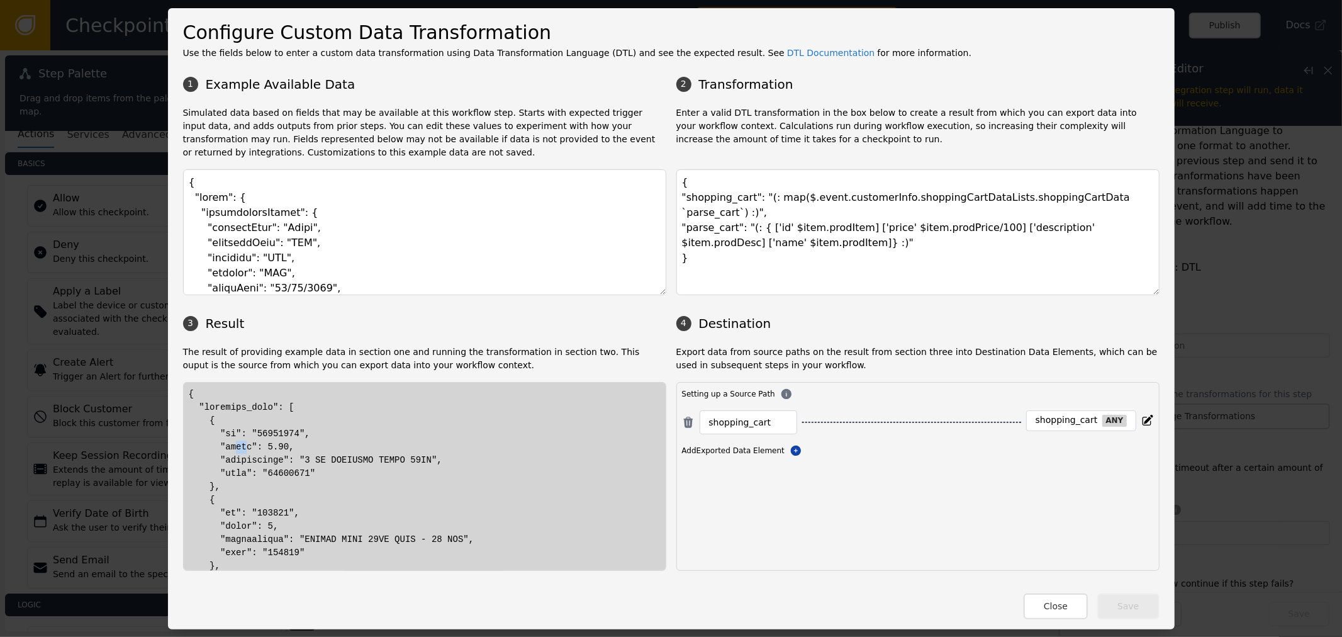
drag, startPoint x: 229, startPoint y: 449, endPoint x: 240, endPoint y: 457, distance: 13.1
drag, startPoint x: 241, startPoint y: 464, endPoint x: 256, endPoint y: 462, distance: 14.6
drag, startPoint x: 254, startPoint y: 475, endPoint x: 279, endPoint y: 473, distance: 24.6
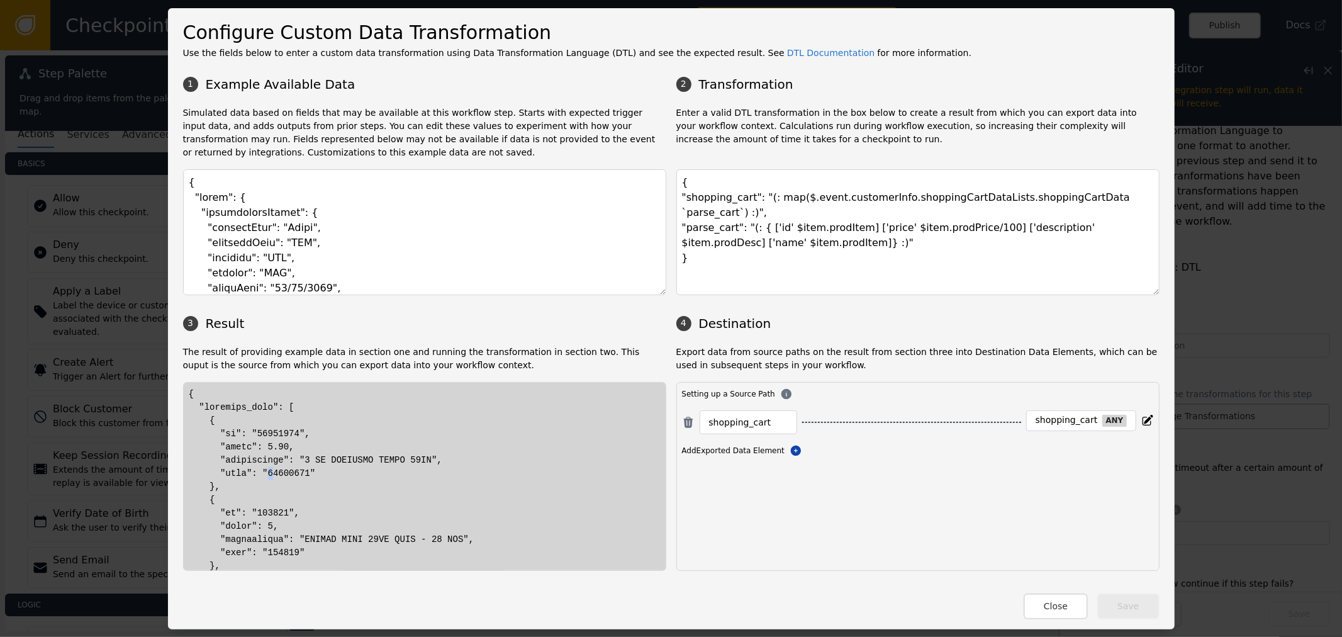
click at [814, 235] on textarea "{ "shopping_cart": "(: map($.event.customerInfo.shoppingCartDataLists.shoppingC…" at bounding box center [918, 232] width 483 height 126
click at [847, 211] on textarea "{ "shopping_cart": "(: map($.event.customerInfo.shoppingCartDataLists.shoppingC…" at bounding box center [918, 232] width 483 height 126
click at [841, 212] on textarea "{ "shopping_cart": "(: map($.event.customerInfo.shoppingCartDataLists.shoppingC…" at bounding box center [918, 232] width 483 height 126
click at [843, 213] on textarea "{ "shopping_cart": "(: map($.event.customerInfo.shoppingCartDataLists.shoppingC…" at bounding box center [918, 232] width 483 height 126
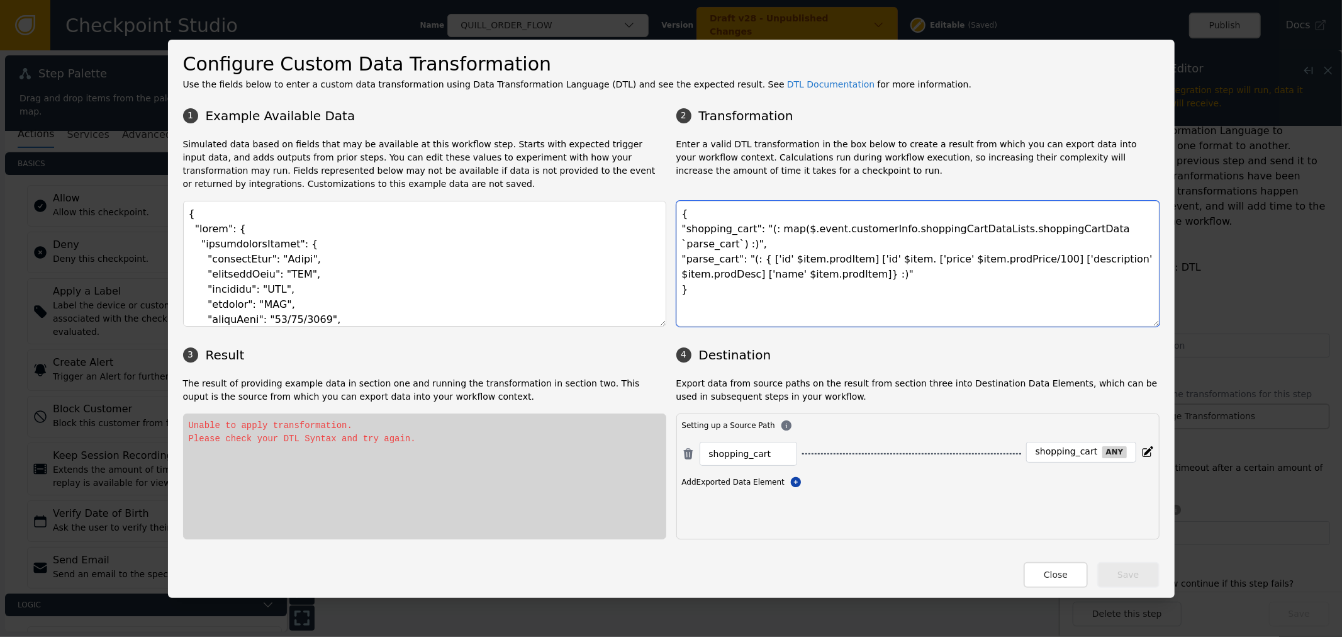
paste textarea "quantity"
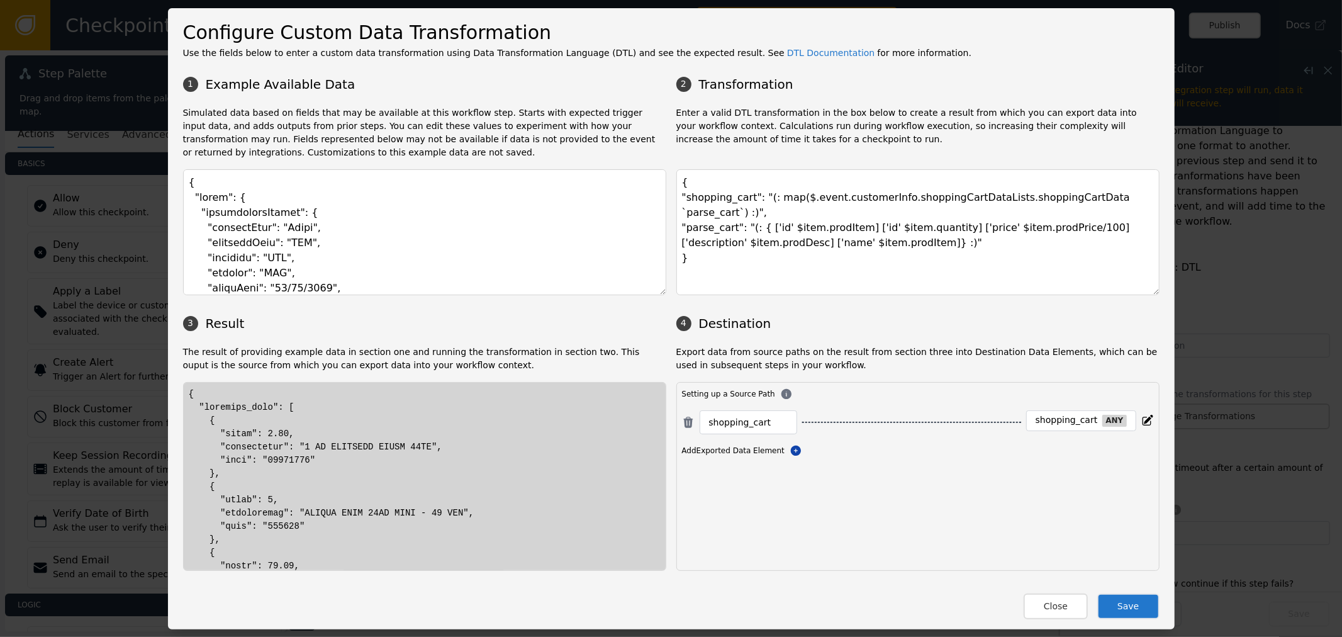
click at [838, 215] on textarea "{ "shopping_cart": "(: map($.event.customerInfo.shoppingCartDataLists.shoppingC…" at bounding box center [918, 232] width 483 height 126
click at [907, 216] on textarea "{ "shopping_cart": "(: map($.event.customerInfo.shoppingCartDataLists.shoppingC…" at bounding box center [918, 232] width 483 height 126
click at [904, 216] on textarea "{ "shopping_cart": "(: map($.event.customerInfo.shoppingCartDataLists.shoppingC…" at bounding box center [918, 232] width 483 height 126
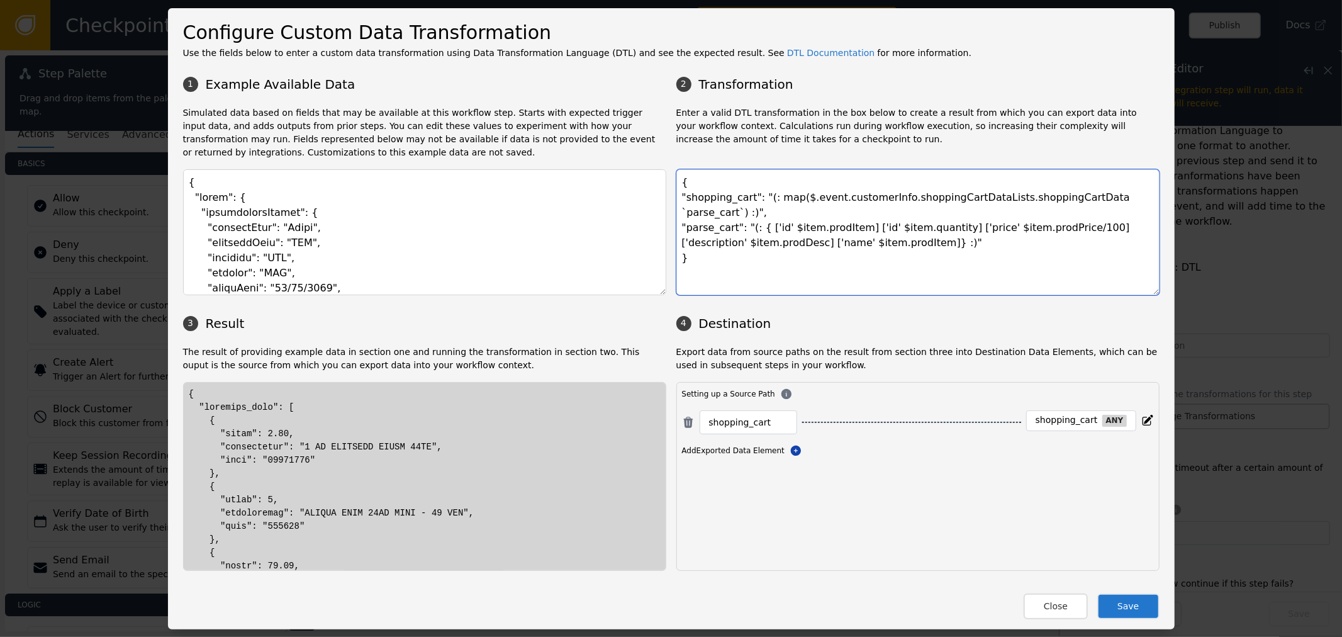
paste textarea "prodQuant"
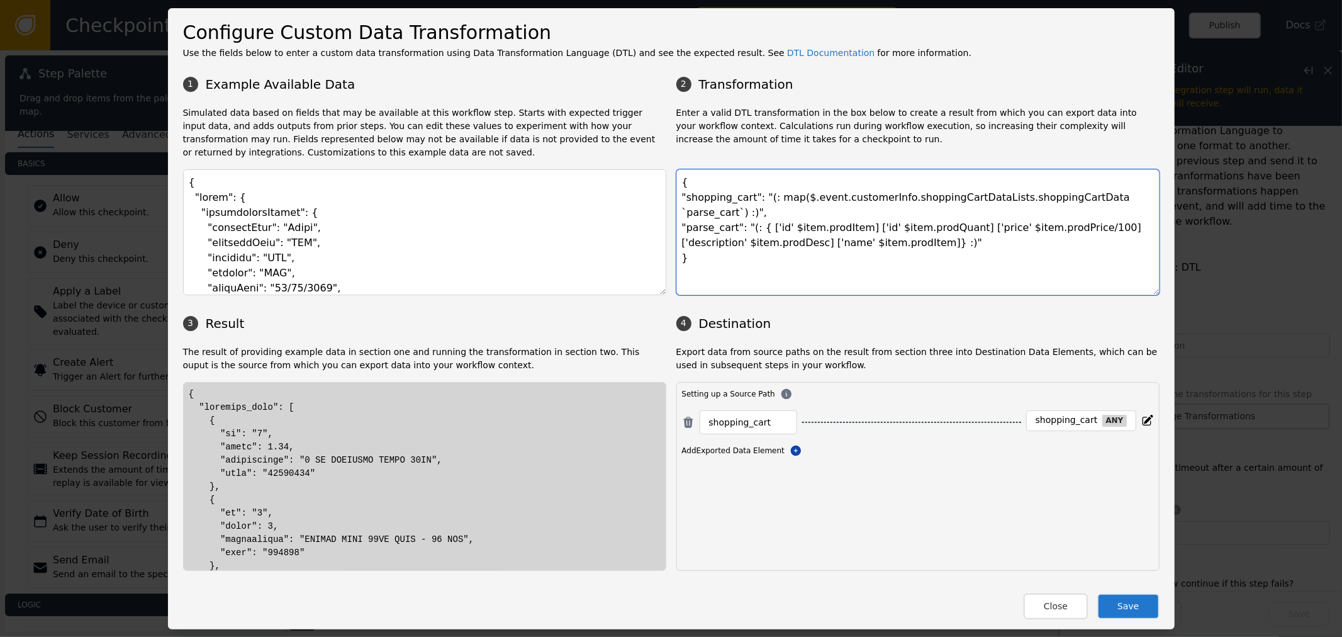
click at [979, 257] on textarea "{ "shopping_cart": "(: map($.event.customerInfo.shoppingCartDataLists.shoppingC…" at bounding box center [918, 232] width 483 height 126
drag, startPoint x: 219, startPoint y: 437, endPoint x: 254, endPoint y: 432, distance: 35.0
click at [1033, 196] on textarea "{ "shopping_cart": "(: map($.event.customerInfo.shoppingCartDataLists.shoppingC…" at bounding box center [918, 232] width 483 height 126
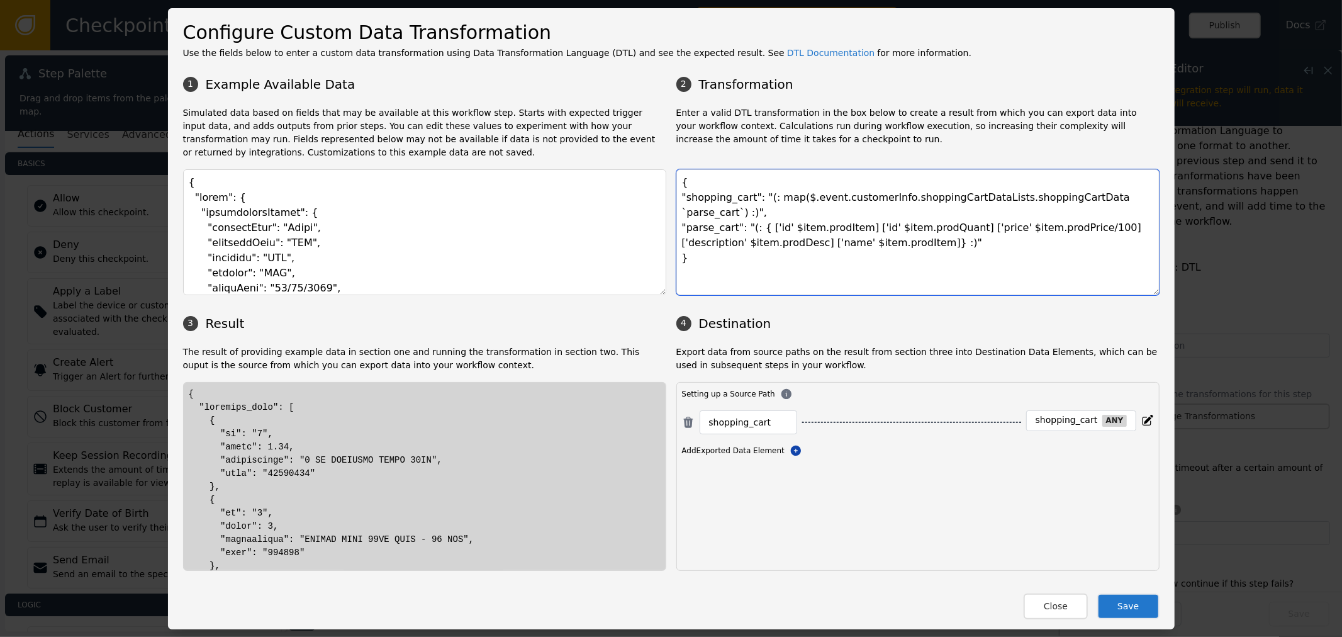
click at [921, 193] on textarea "{ "shopping_cart": "(: map($.event.customerInfo.shoppingCartDataLists.shoppingC…" at bounding box center [918, 232] width 483 height 126
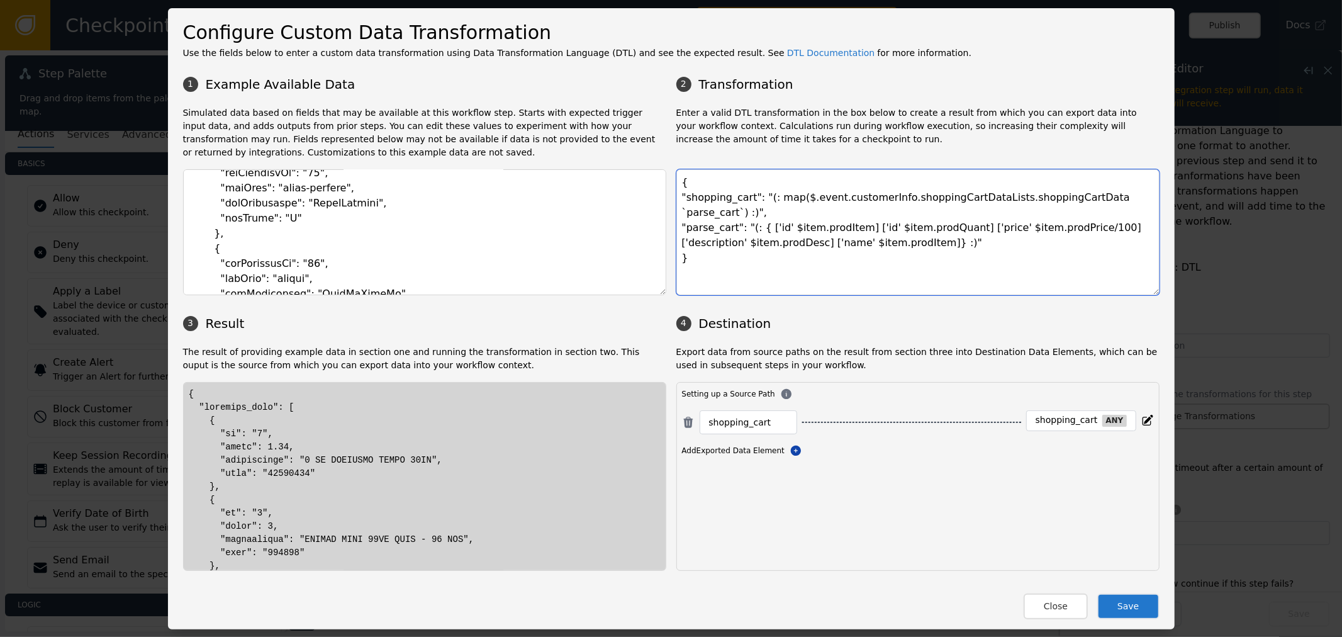
scroll to position [5664, 0]
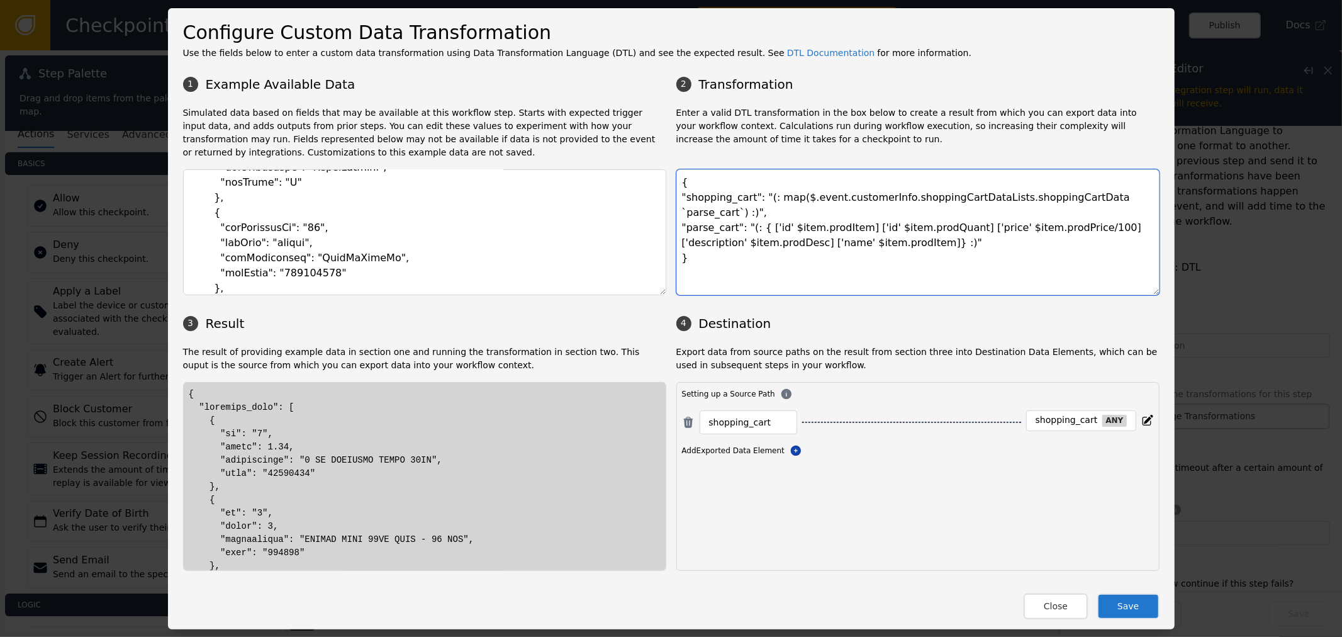
click at [765, 236] on textarea "{ "shopping_cart": "(: map($.event.customerInfo.shoppingCartDataLists.shoppingC…" at bounding box center [918, 232] width 483 height 126
click at [760, 228] on textarea "{ "shopping_cart": "(: map($.event.customerInfo.shoppingCartDataLists.shoppingC…" at bounding box center [918, 232] width 483 height 126
click at [777, 230] on textarea "{ "shopping_cart": "(: map($.event.customerInfo.shoppingCartDataLists.shoppingC…" at bounding box center [918, 232] width 483 height 126
click at [856, 210] on textarea "{ "shopping_cart": "(: map($.event.customerInfo.shoppingCartDataLists.shoppingC…" at bounding box center [918, 232] width 483 height 126
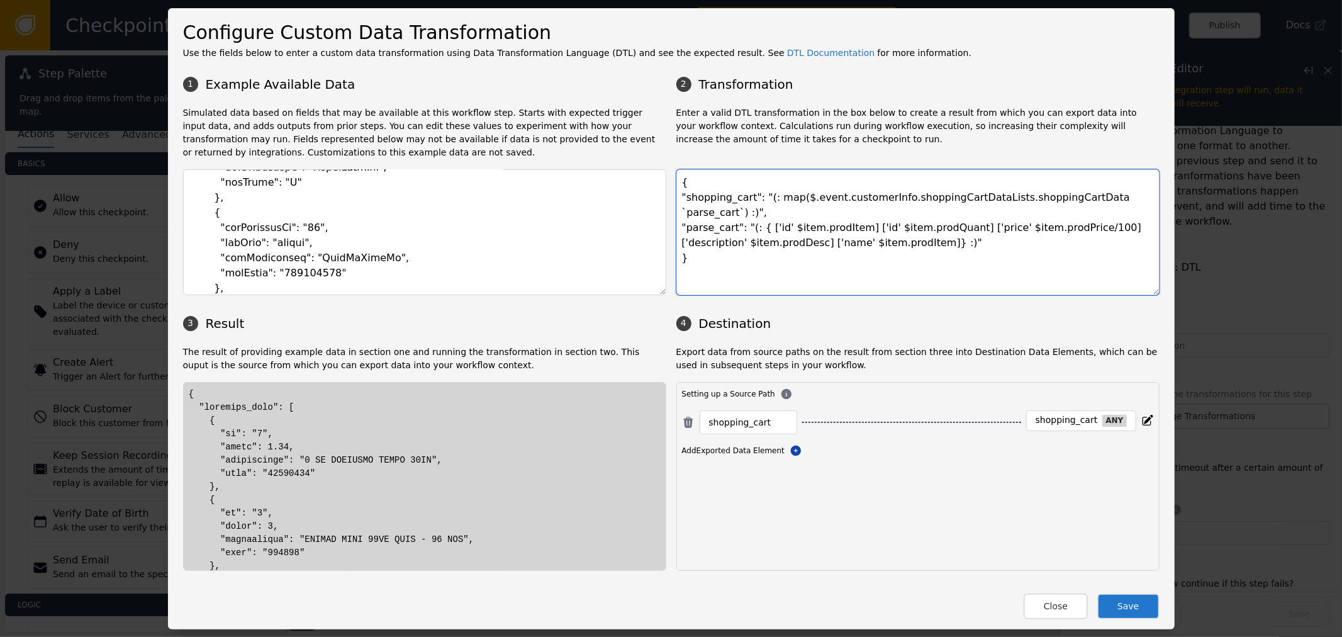
click at [856, 210] on textarea "{ "shopping_cart": "(: map($.event.customerInfo.shoppingCartDataLists.shoppingC…" at bounding box center [918, 232] width 483 height 126
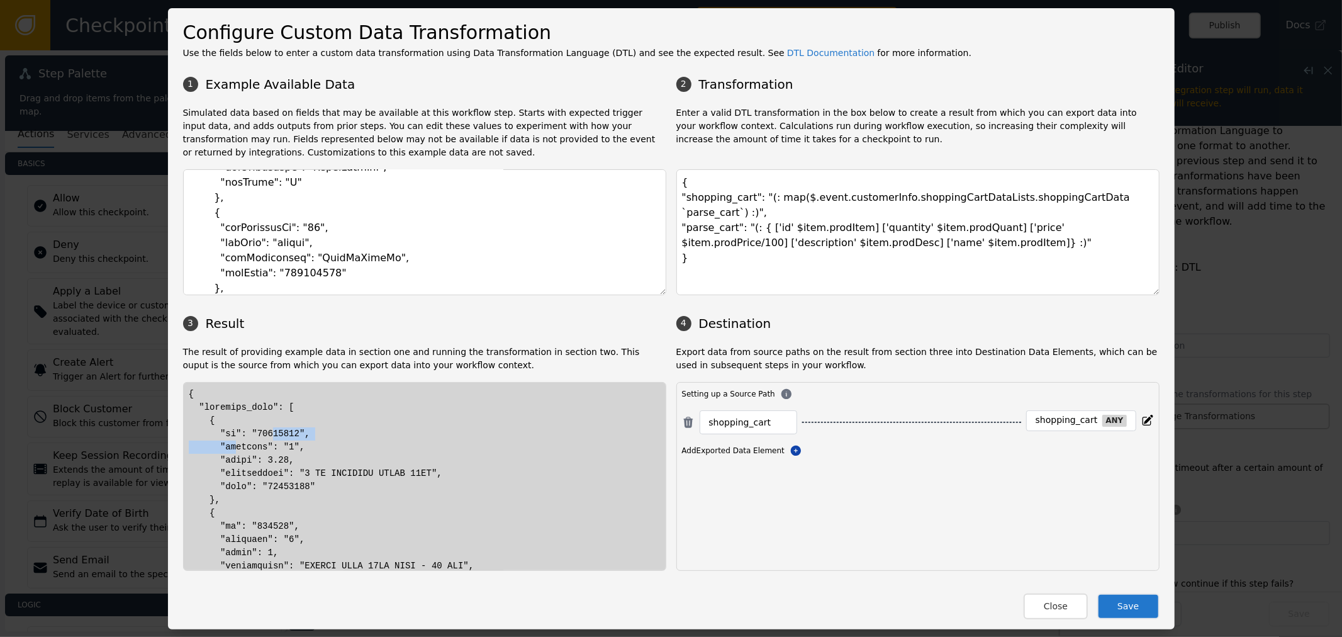
drag, startPoint x: 241, startPoint y: 442, endPoint x: 303, endPoint y: 439, distance: 62.4
drag, startPoint x: 215, startPoint y: 444, endPoint x: 293, endPoint y: 437, distance: 78.4
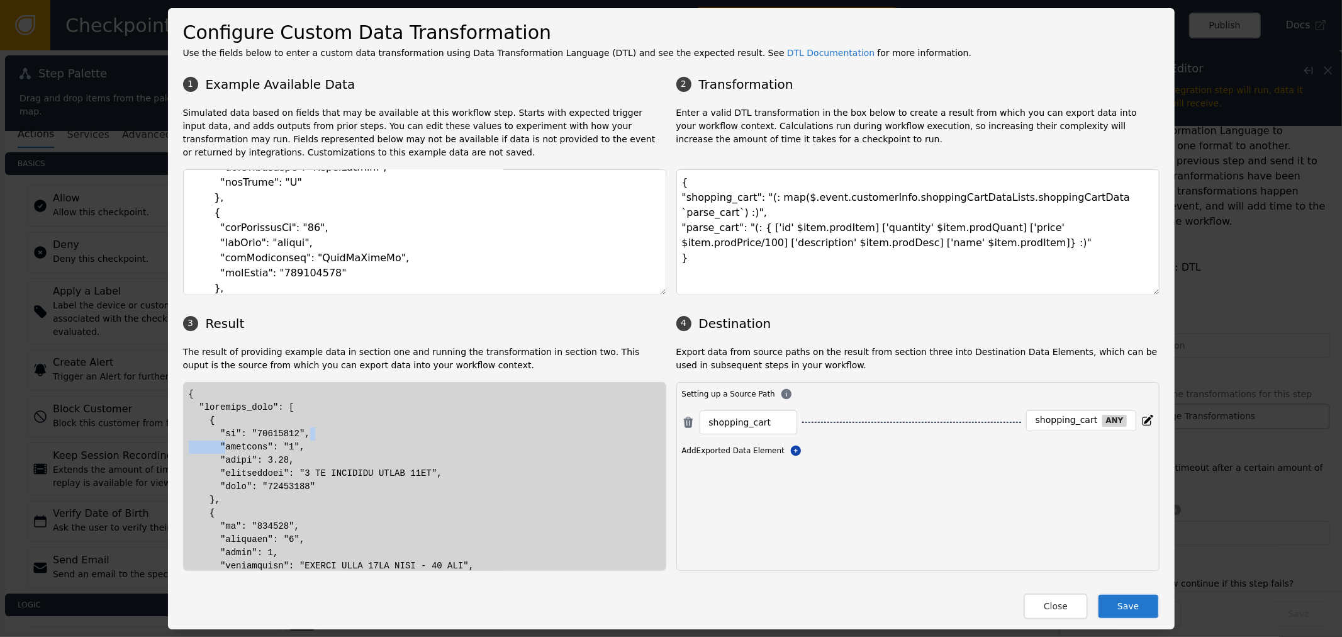
drag, startPoint x: 318, startPoint y: 436, endPoint x: 284, endPoint y: 446, distance: 35.3
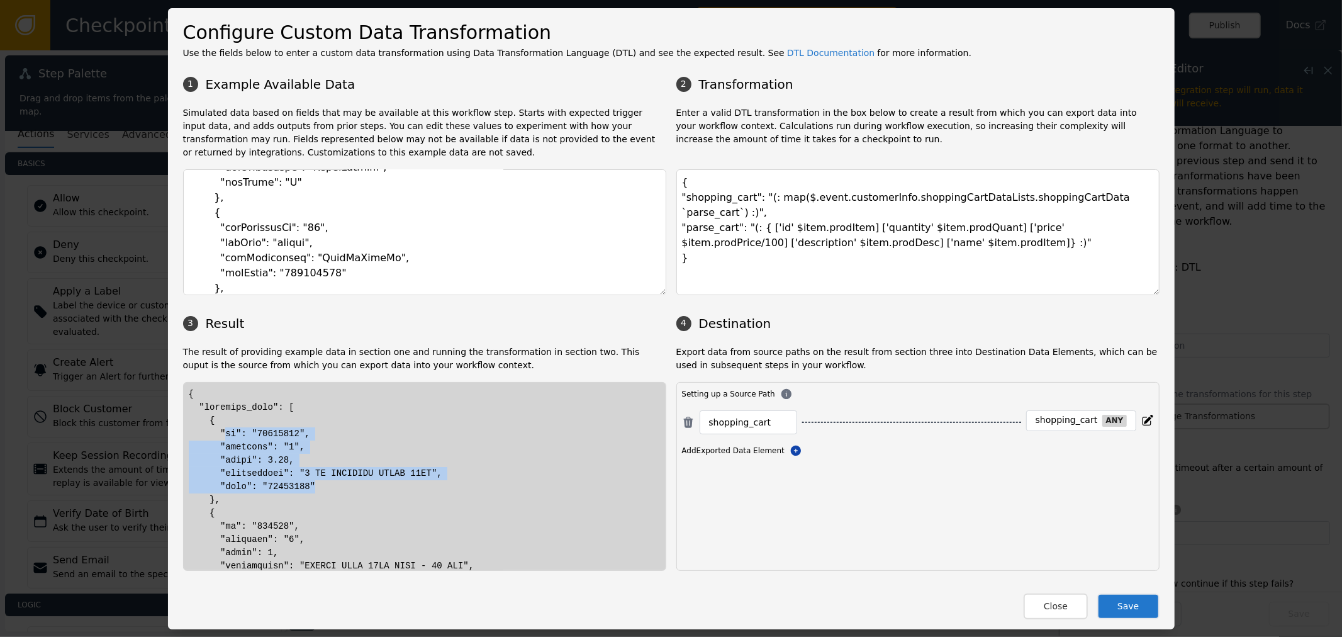
drag, startPoint x: 216, startPoint y: 435, endPoint x: 311, endPoint y: 489, distance: 108.5
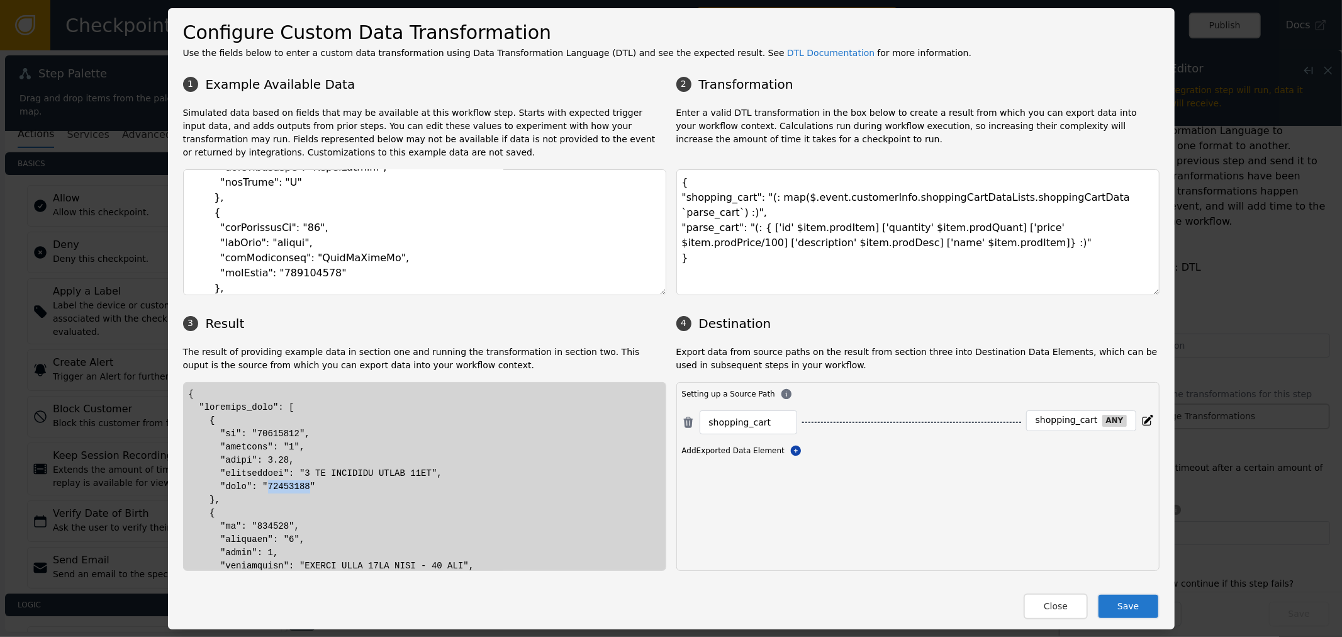
drag, startPoint x: 217, startPoint y: 492, endPoint x: 227, endPoint y: 491, distance: 9.5
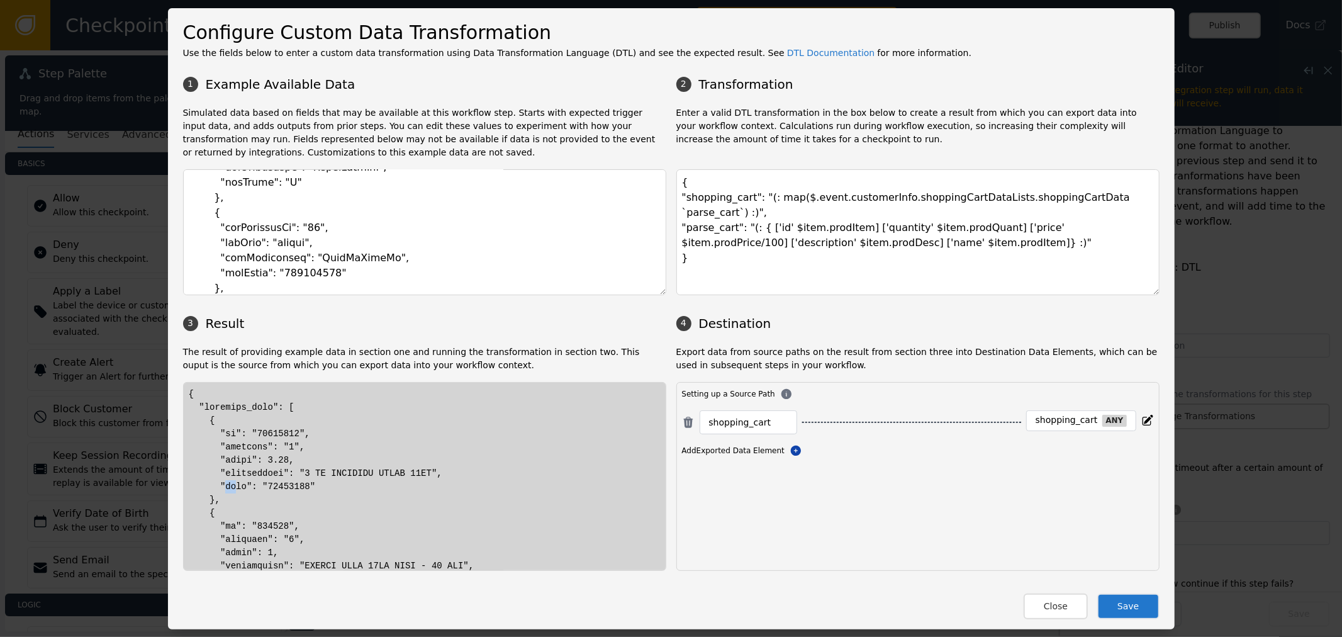
click at [828, 230] on textarea "{ "shopping_cart": "(: map($.event.customerInfo.shoppingCartDataLists.shoppingC…" at bounding box center [918, 232] width 483 height 126
drag, startPoint x: 296, startPoint y: 491, endPoint x: 247, endPoint y: 497, distance: 49.5
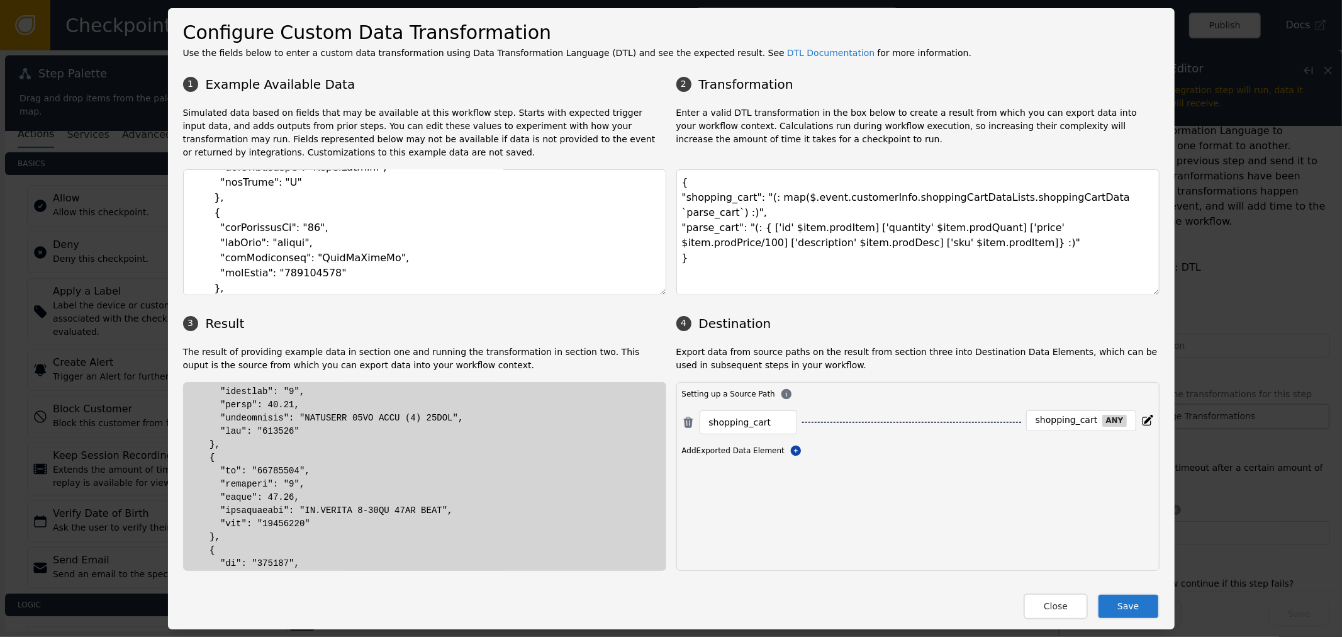
scroll to position [0, 0]
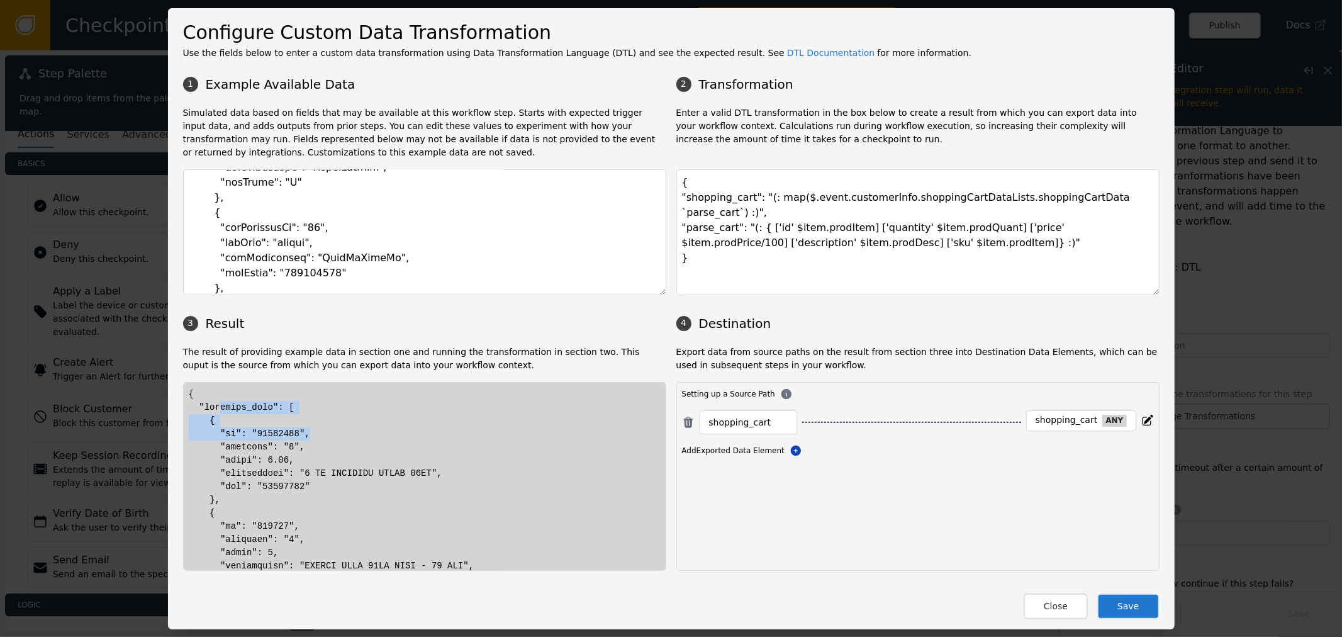
drag, startPoint x: 211, startPoint y: 412, endPoint x: 323, endPoint y: 453, distance: 118.9
click at [1122, 606] on button "Save" at bounding box center [1129, 606] width 62 height 26
click at [1014, 237] on textarea "{ "shopping_cart": "(: map($.event.customerInfo.shoppingCartDataLists.shoppingC…" at bounding box center [918, 232] width 483 height 126
drag, startPoint x: 1014, startPoint y: 237, endPoint x: 663, endPoint y: 212, distance: 352.0
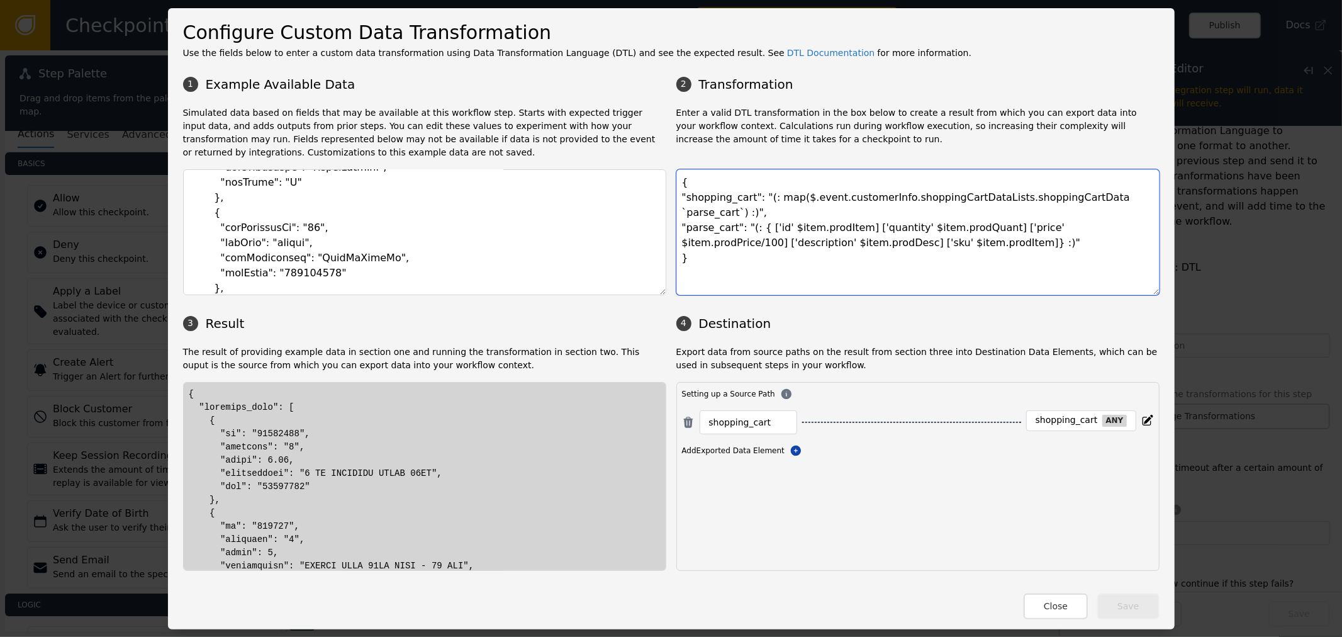
click at [687, 212] on textarea "{ "shopping_cart": "(: map($.event.customerInfo.shoppingCartDataLists.shoppingC…" at bounding box center [918, 232] width 483 height 126
click at [814, 254] on textarea "{ "shopping_cart": "(: map($.event.customerInfo.shoppingCartDataLists.shoppingC…" at bounding box center [918, 232] width 483 height 126
click at [923, 267] on textarea "{ "shopping_cart": "(: map($.event.customerInfo.shoppingCartDataLists.shoppingC…" at bounding box center [918, 232] width 483 height 126
click at [895, 231] on textarea "{ "shopping_cart": "(: map($.event.customerInfo.shoppingCartDataLists.shoppingC…" at bounding box center [918, 232] width 483 height 126
click at [854, 212] on textarea "{ "shopping_cart": "(: map($.event.customerInfo.shoppingCartDataLists.shoppingC…" at bounding box center [918, 232] width 483 height 126
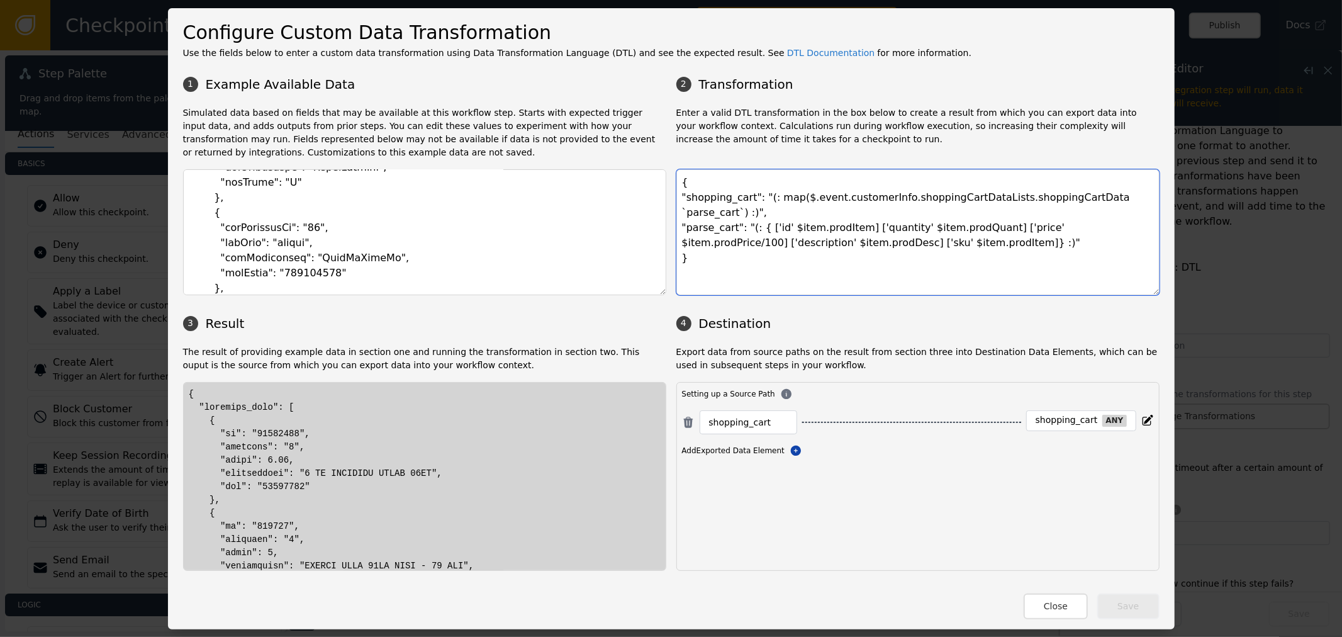
click at [999, 218] on textarea "{ "shopping_cart": "(: map($.event.customerInfo.shoppingCartDataLists.shoppingC…" at bounding box center [918, 232] width 483 height 126
click at [1020, 228] on textarea "{ "shopping_cart": "(: map($.event.customerInfo.shoppingCartDataLists.shoppingC…" at bounding box center [918, 232] width 483 height 126
click at [909, 227] on textarea "{ "shopping_cart": "(: map($.event.customerInfo.shoppingCartDataLists.shoppingC…" at bounding box center [918, 232] width 483 height 126
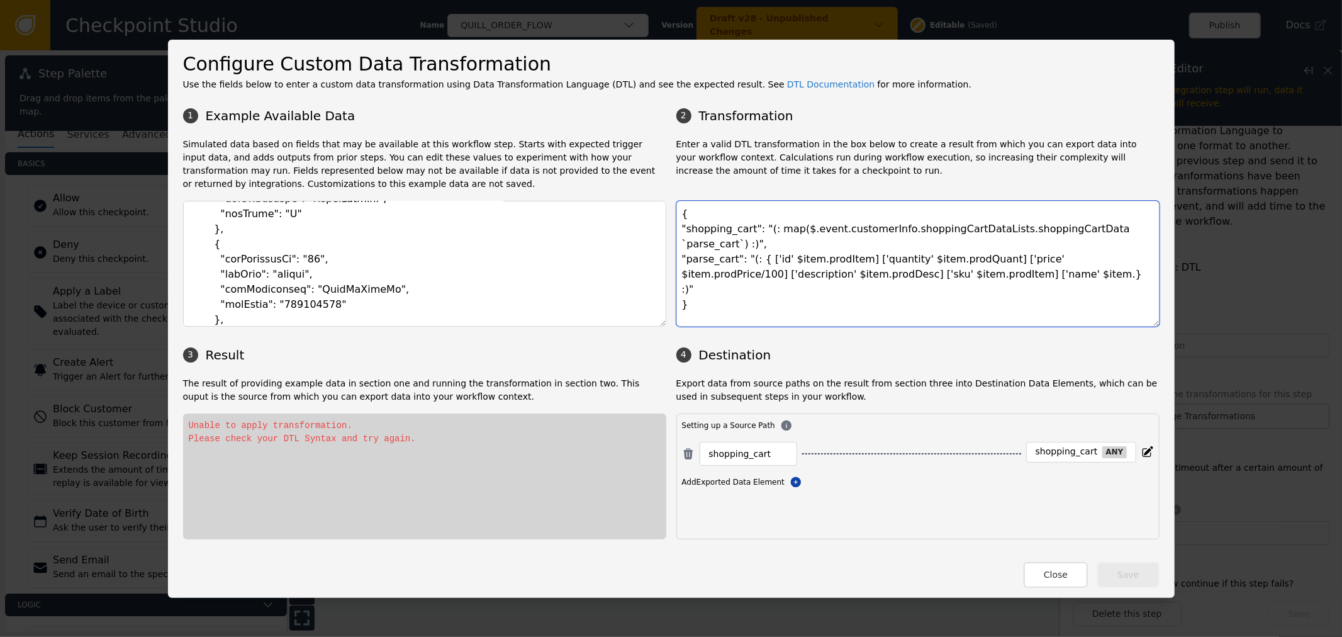
paste textarea "prodType"
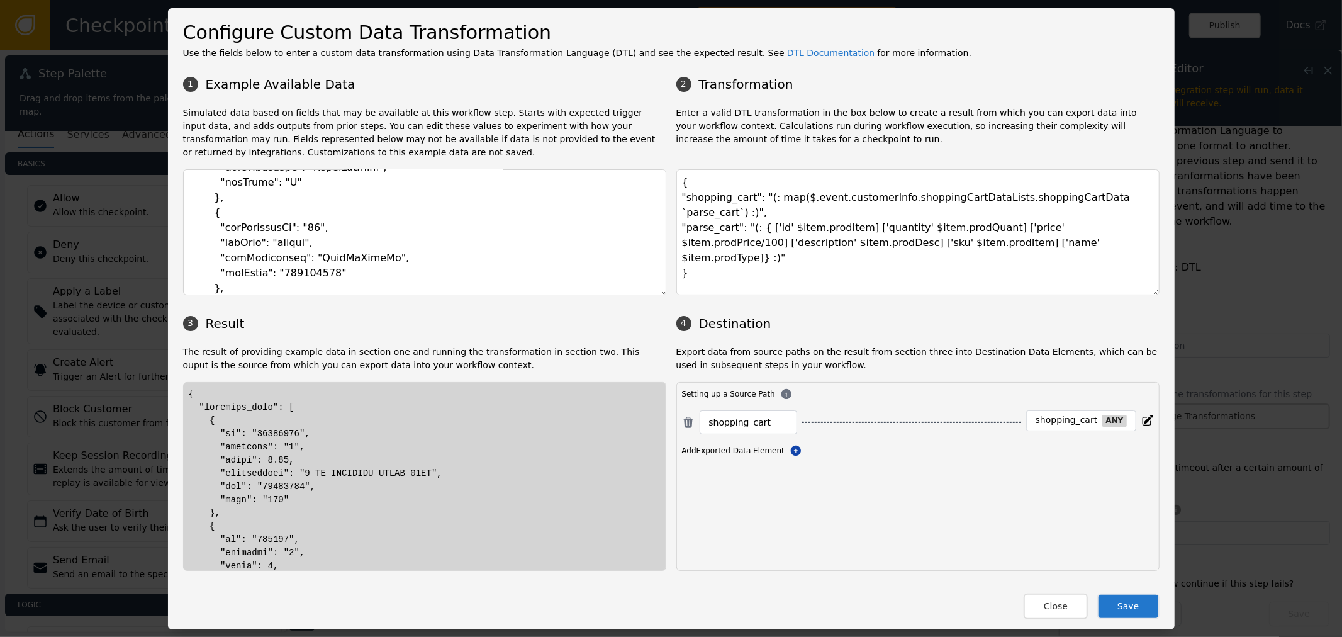
drag, startPoint x: 236, startPoint y: 469, endPoint x: 313, endPoint y: 464, distance: 77.6
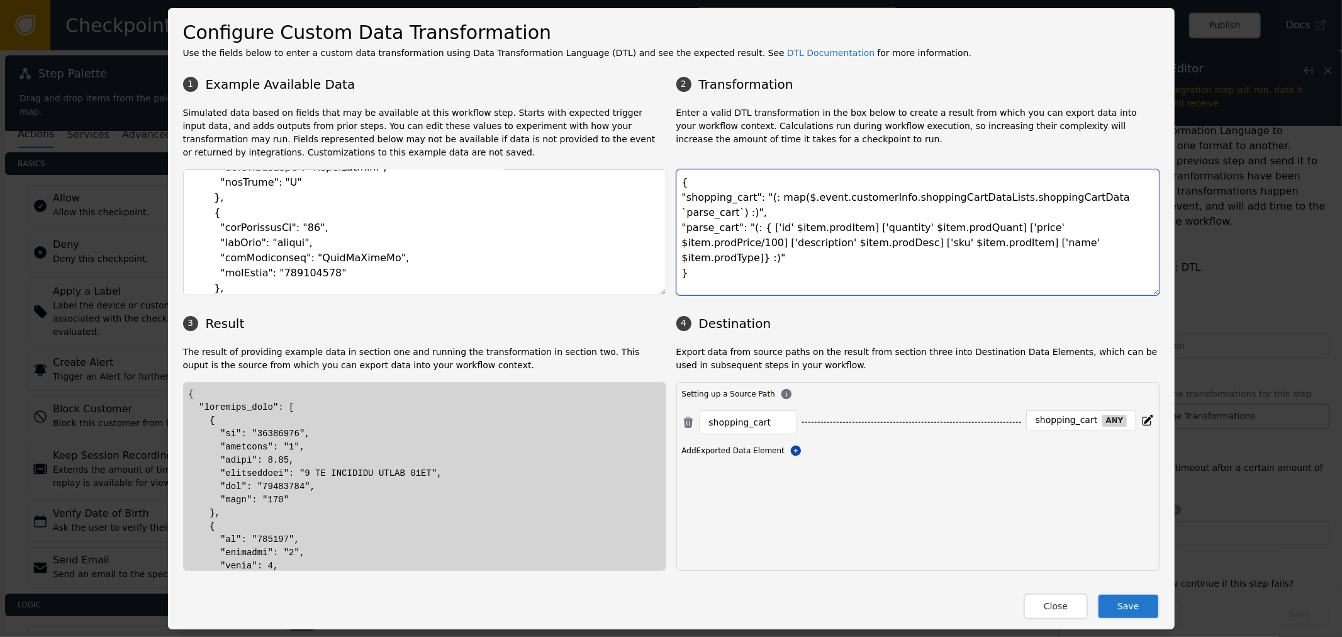
click at [928, 228] on textarea "{ "shopping_cart": "(: map($.event.customerInfo.shoppingCartDataLists.shoppingC…" at bounding box center [918, 232] width 483 height 126
click at [929, 227] on textarea "{ "shopping_cart": "(: map($.event.customerInfo.shoppingCartDataLists.shoppingC…" at bounding box center [918, 232] width 483 height 126
click at [785, 232] on textarea "{ "shopping_cart": "(: map($.event.customerInfo.shoppingCartDataLists.shoppingC…" at bounding box center [918, 232] width 483 height 126
click at [710, 235] on textarea "{ "shopping_cart": "(: map($.event.customerInfo.shoppingCartDataLists.shoppingC…" at bounding box center [918, 232] width 483 height 126
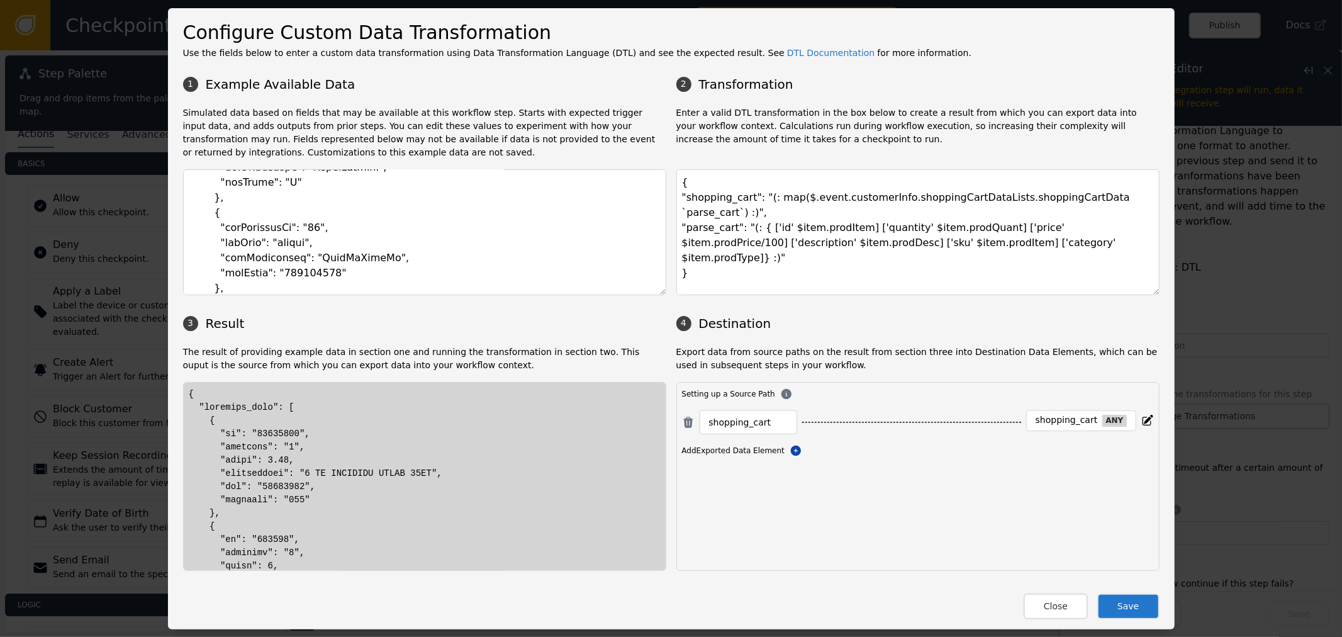
drag, startPoint x: 228, startPoint y: 475, endPoint x: 246, endPoint y: 472, distance: 17.9
drag, startPoint x: 225, startPoint y: 430, endPoint x: 319, endPoint y: 428, distance: 93.8
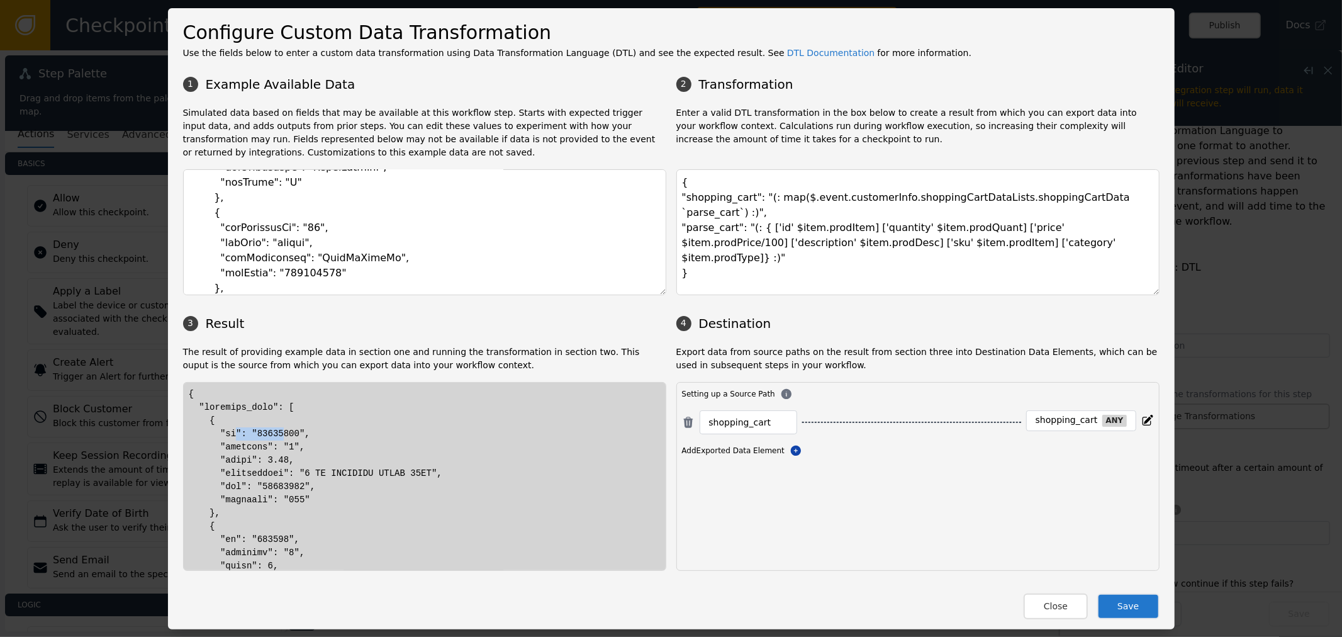
drag, startPoint x: 218, startPoint y: 469, endPoint x: 320, endPoint y: 470, distance: 102.0
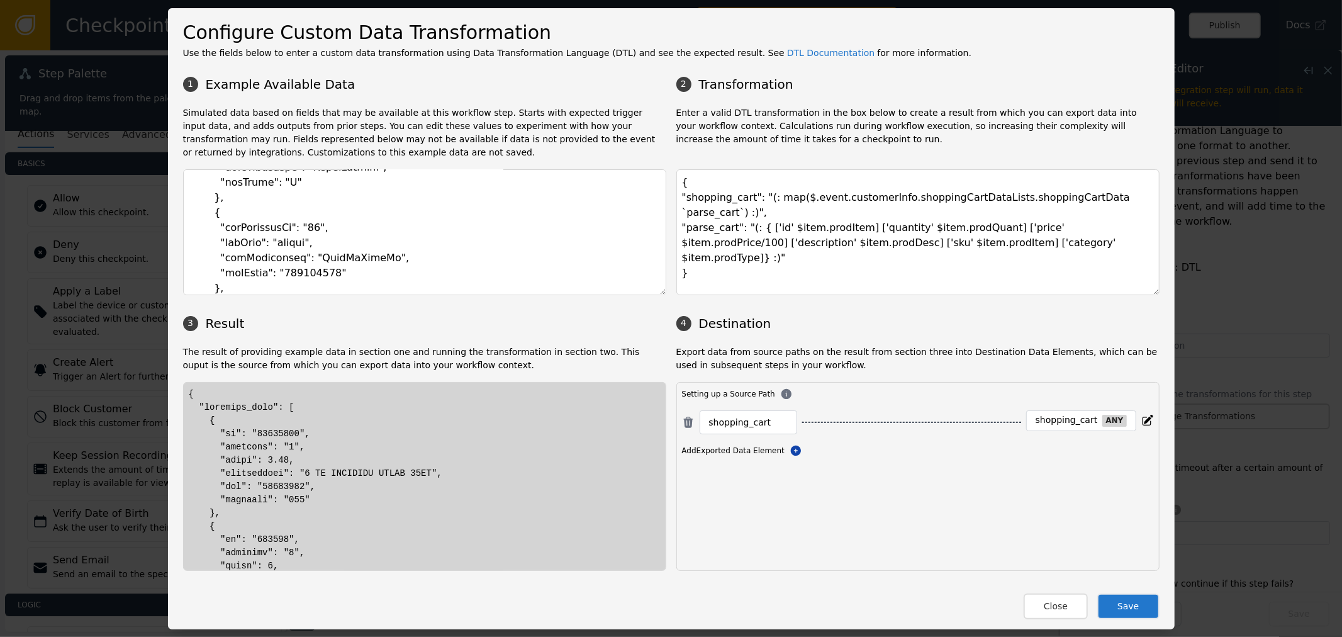
drag, startPoint x: 222, startPoint y: 451, endPoint x: 242, endPoint y: 450, distance: 20.8
drag, startPoint x: 257, startPoint y: 501, endPoint x: 312, endPoint y: 500, distance: 54.8
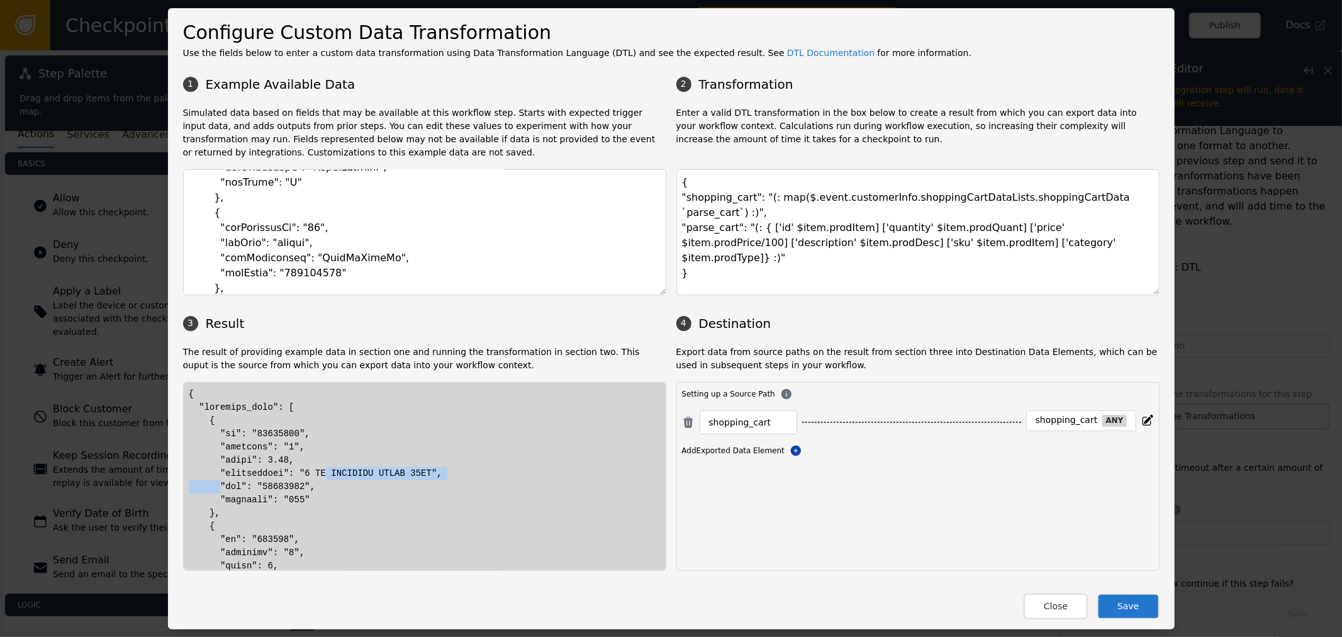
drag, startPoint x: 215, startPoint y: 489, endPoint x: 306, endPoint y: 478, distance: 92.5
drag, startPoint x: 299, startPoint y: 488, endPoint x: 215, endPoint y: 487, distance: 84.3
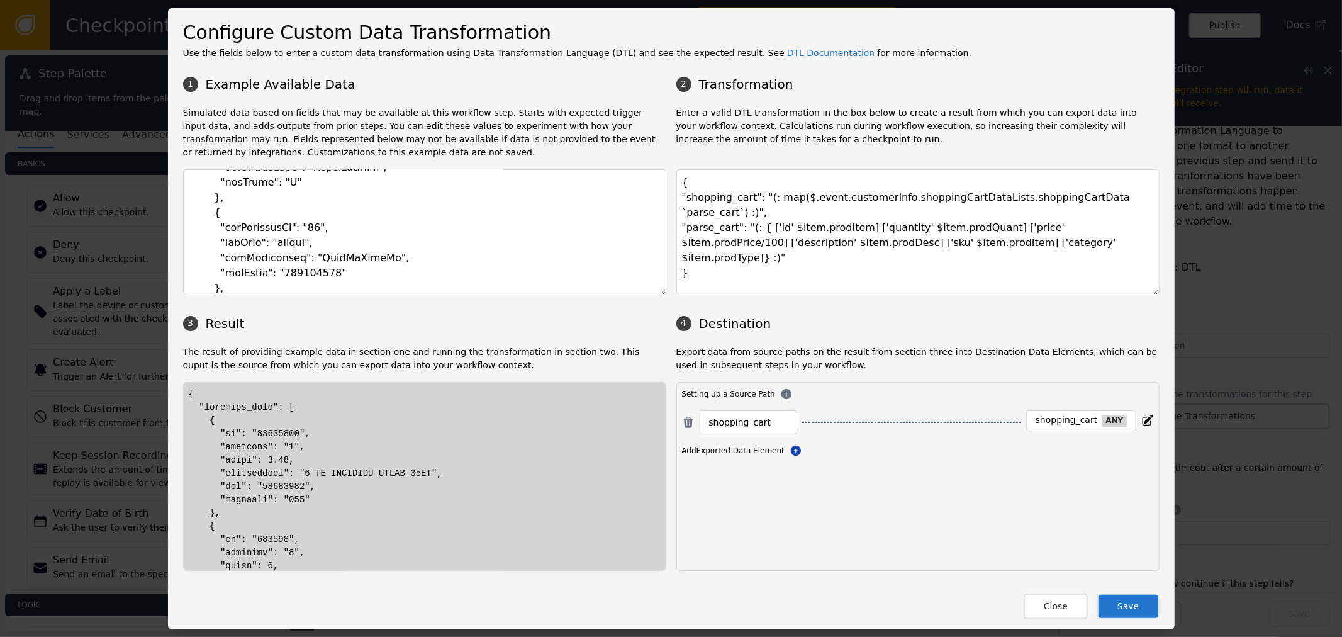
drag, startPoint x: 200, startPoint y: 441, endPoint x: 312, endPoint y: 429, distance: 112.7
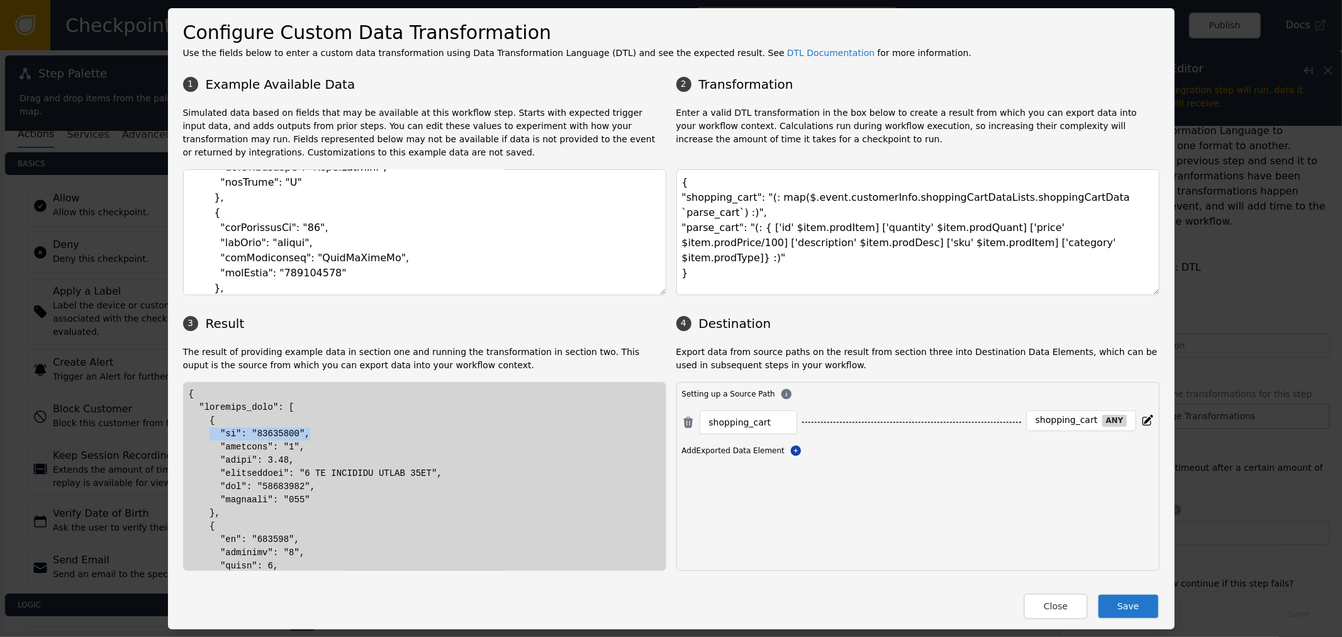
drag, startPoint x: 289, startPoint y: 431, endPoint x: 217, endPoint y: 436, distance: 72.5
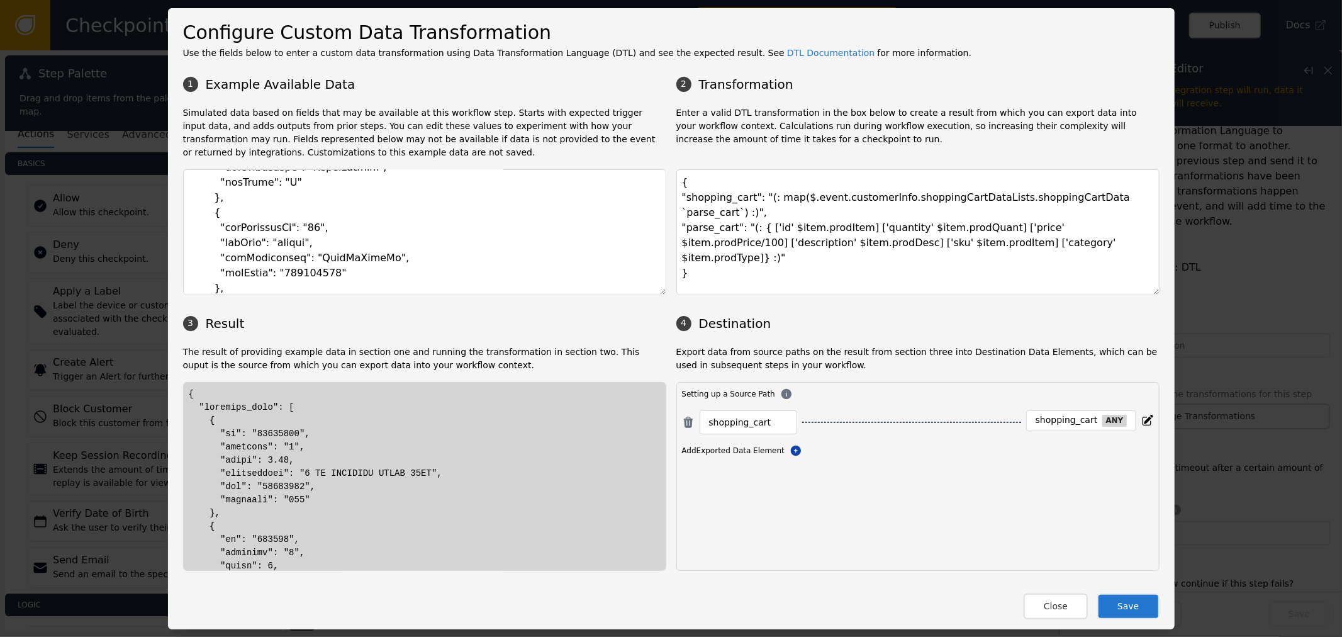
click at [718, 203] on textarea "{ "shopping_cart": "(: map($.event.customerInfo.shoppingCartDataLists.shoppingC…" at bounding box center [918, 232] width 483 height 126
drag, startPoint x: 203, startPoint y: 404, endPoint x: 262, endPoint y: 414, distance: 60.0
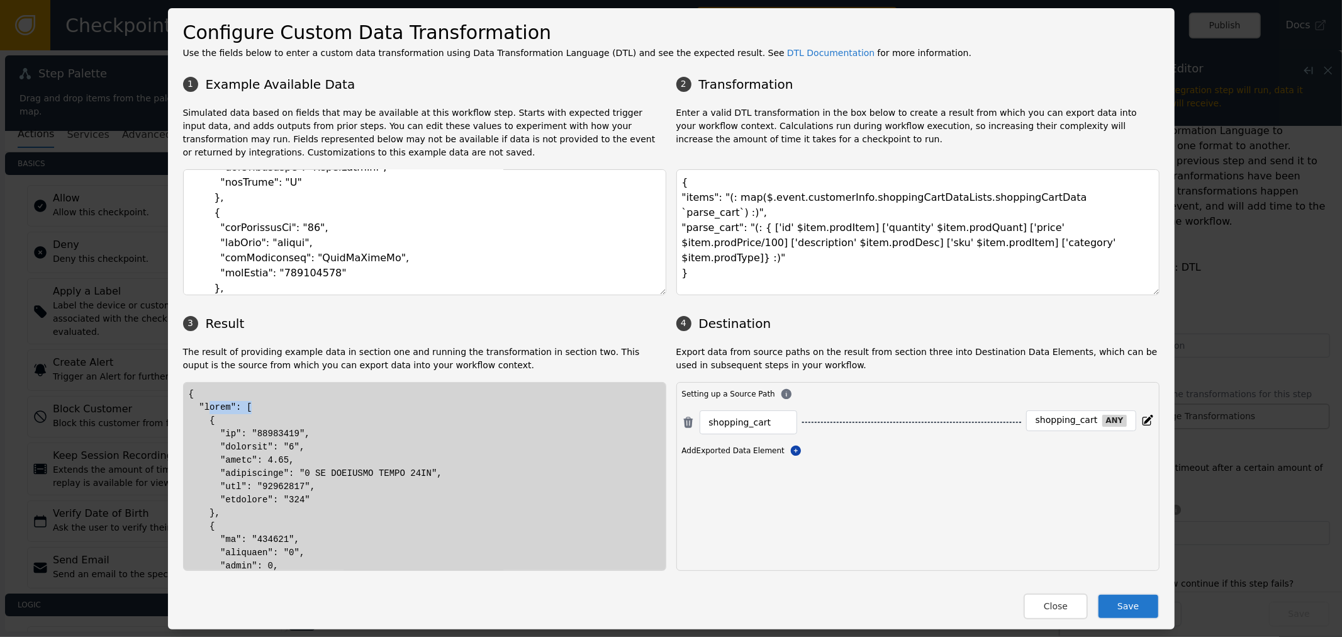
click at [694, 195] on textarea "{ "items": "(: map($.event.customerInfo.shoppingCartDataLists.shoppingCartData …" at bounding box center [918, 232] width 483 height 126
click at [694, 203] on textarea "{ "items": "(: map($.event.customerInfo.shoppingCartDataLists.shoppingCartData …" at bounding box center [918, 232] width 483 height 126
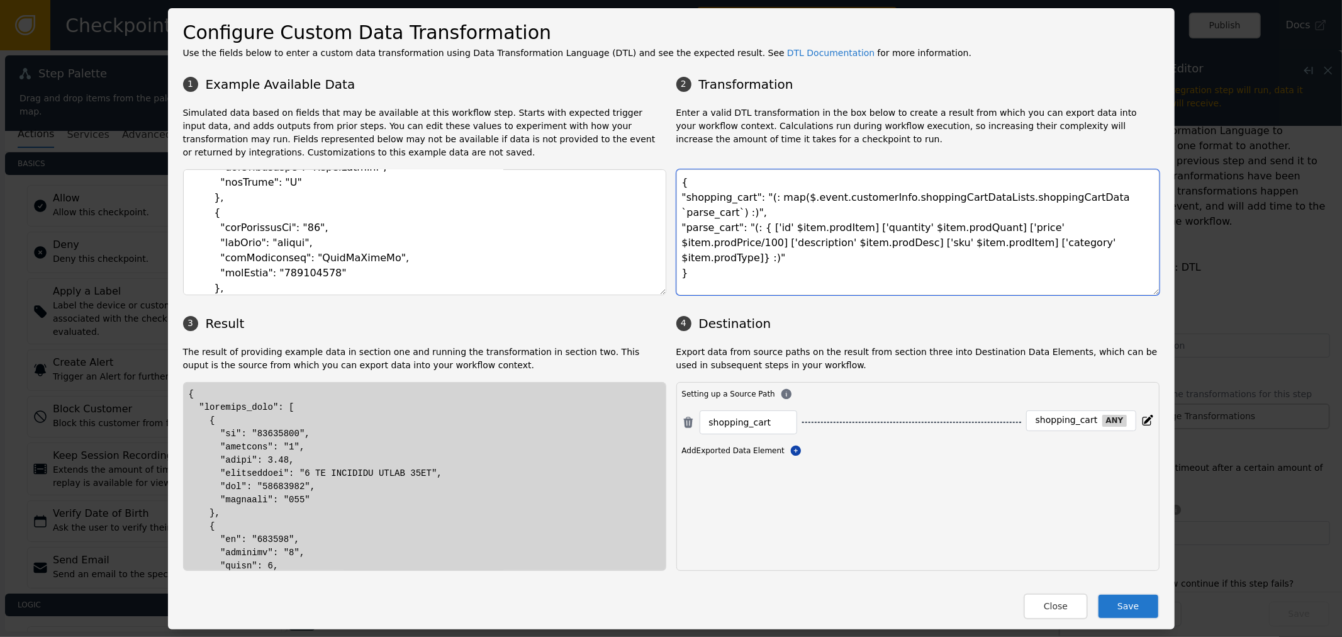
type textarea "{ "shopping_cart": "(: map($.event.customerInfo.shoppingCartDataLists.shoppingC…"
drag, startPoint x: 254, startPoint y: 408, endPoint x: 275, endPoint y: 409, distance: 21.4
drag, startPoint x: 279, startPoint y: 410, endPoint x: 286, endPoint y: 444, distance: 35.3
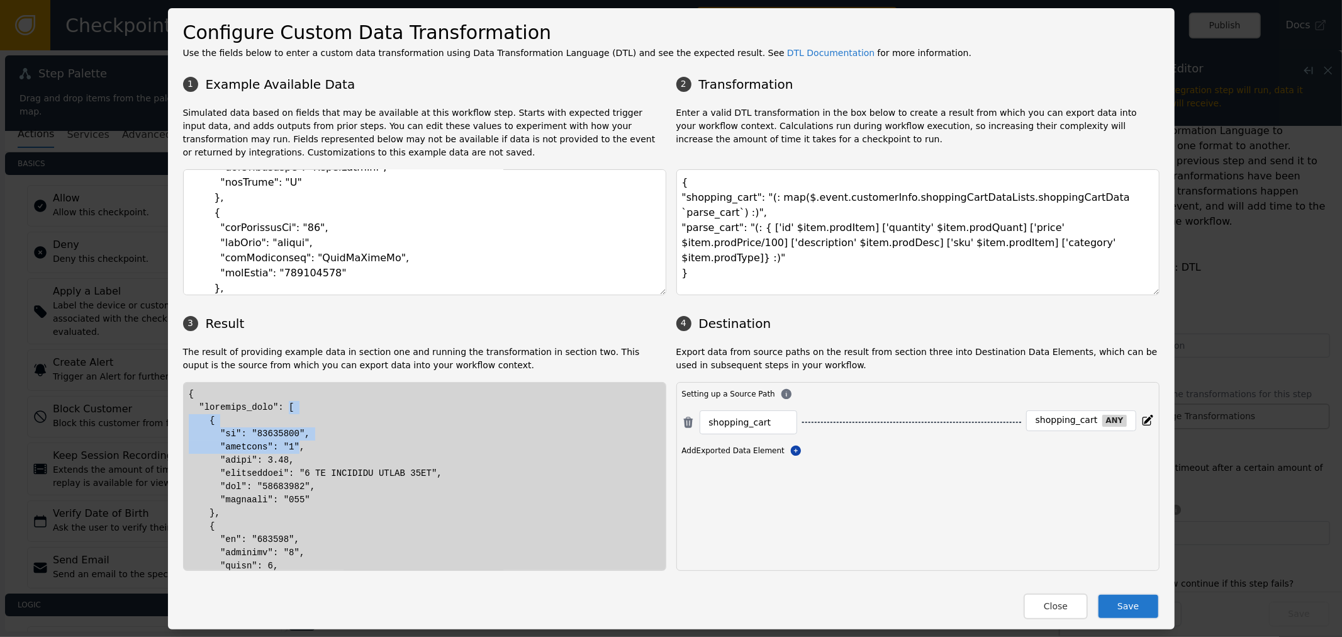
drag, startPoint x: 275, startPoint y: 403, endPoint x: 288, endPoint y: 434, distance: 33.3
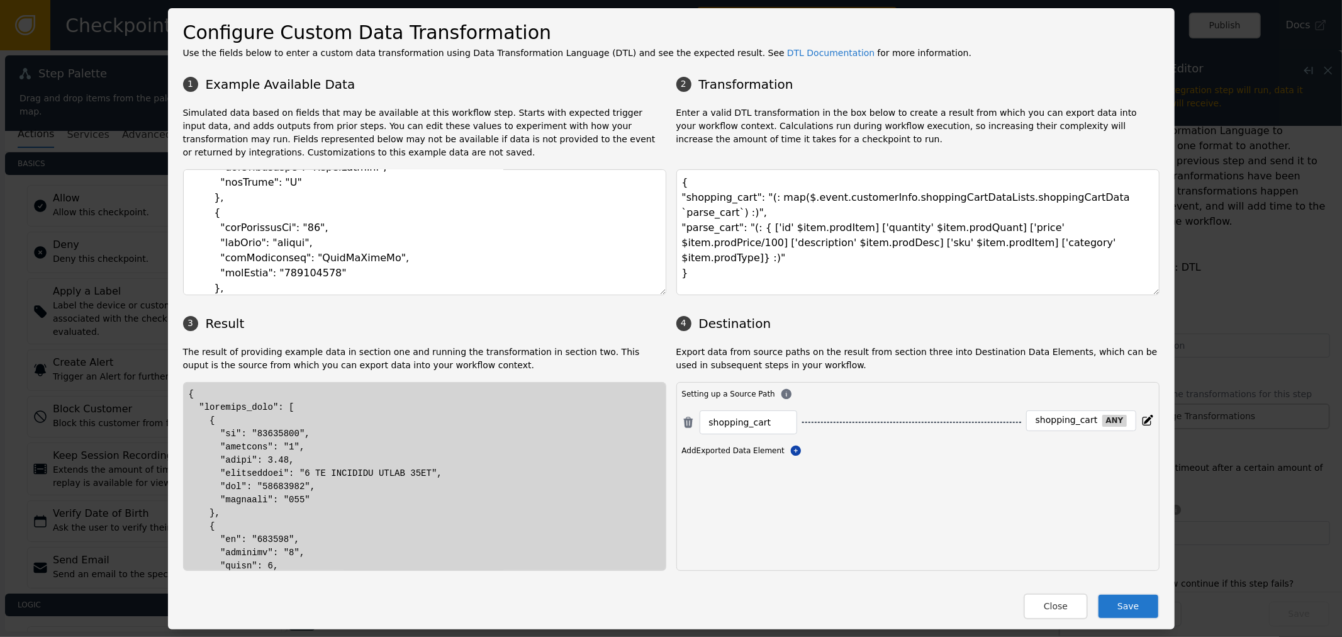
click at [1109, 607] on button "Save" at bounding box center [1129, 606] width 62 height 26
click at [1034, 253] on textarea "{ "shopping_cart": "(: map($.event.customerInfo.shoppingCartDataLists.shoppingC…" at bounding box center [918, 232] width 483 height 126
click at [863, 236] on textarea "{ "shopping_cart": "(: map($.event.customerInfo.shoppingCartDataLists.shoppingC…" at bounding box center [918, 232] width 483 height 126
click at [658, 179] on div "1 Example Available Data 2 Transformation Simulated data based on fields that m…" at bounding box center [671, 320] width 977 height 501
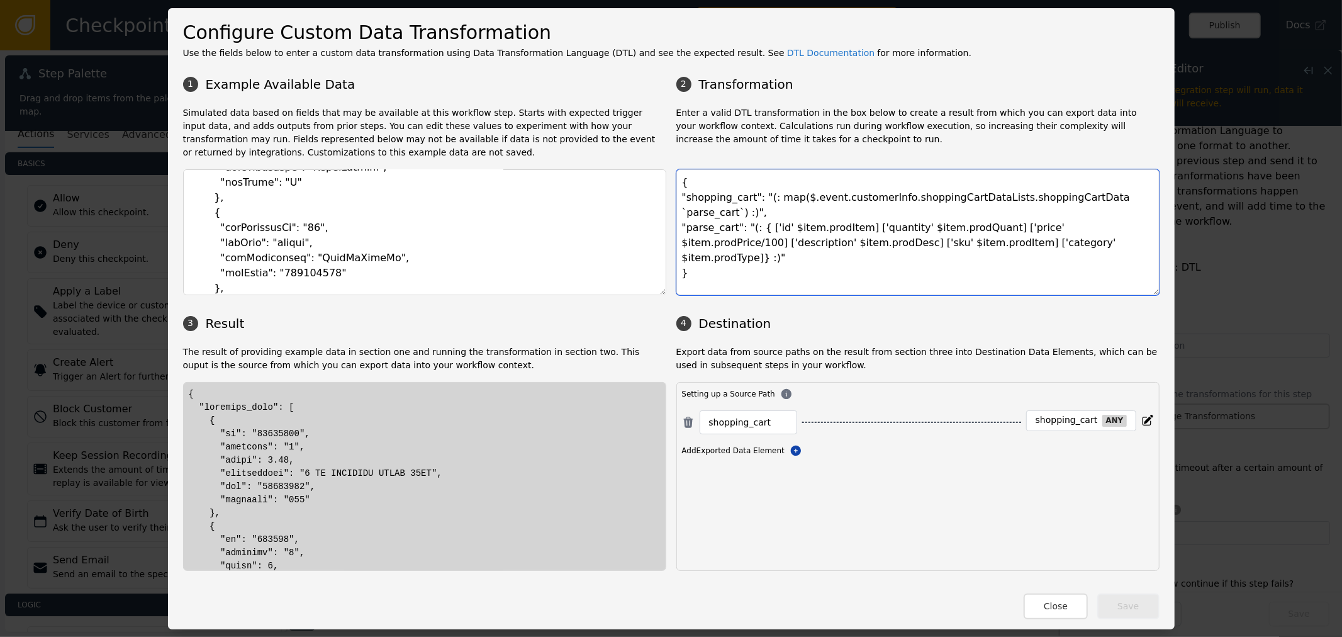
click at [771, 228] on textarea "{ "shopping_cart": "(: map($.event.customerInfo.shoppingCartDataLists.shoppingC…" at bounding box center [918, 232] width 483 height 126
click at [770, 222] on textarea "{ "shopping_cart": "(: map($.event.customerInfo.shoppingCartDataLists.shoppingC…" at bounding box center [918, 232] width 483 height 126
click at [746, 272] on textarea "{ "shopping_cart": "(: map($.event.customerInfo.shoppingCartDataLists.shoppingC…" at bounding box center [918, 232] width 483 height 126
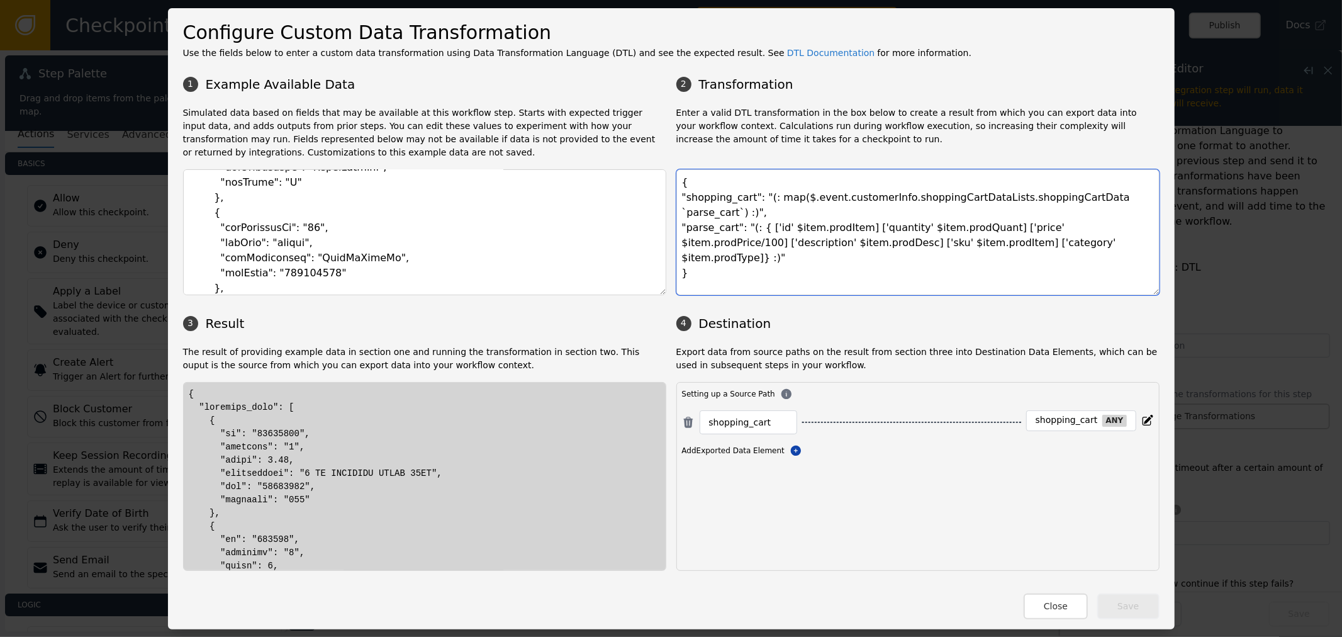
click at [716, 216] on textarea "{ "shopping_cart": "(: map($.event.customerInfo.shoppingCartDataLists.shoppingC…" at bounding box center [918, 232] width 483 height 126
click at [797, 96] on div "1 Example Available Data 2 Transformation Simulated data based on fields that m…" at bounding box center [671, 320] width 977 height 501
click at [787, 122] on p "Enter a valid DTL transformation in the box below to create a result from which…" at bounding box center [918, 132] width 483 height 53
drag, startPoint x: 665, startPoint y: 170, endPoint x: 625, endPoint y: 109, distance: 73.1
click at [626, 114] on div "1 Example Available Data 2 Transformation Simulated data based on fields that m…" at bounding box center [671, 320] width 977 height 501
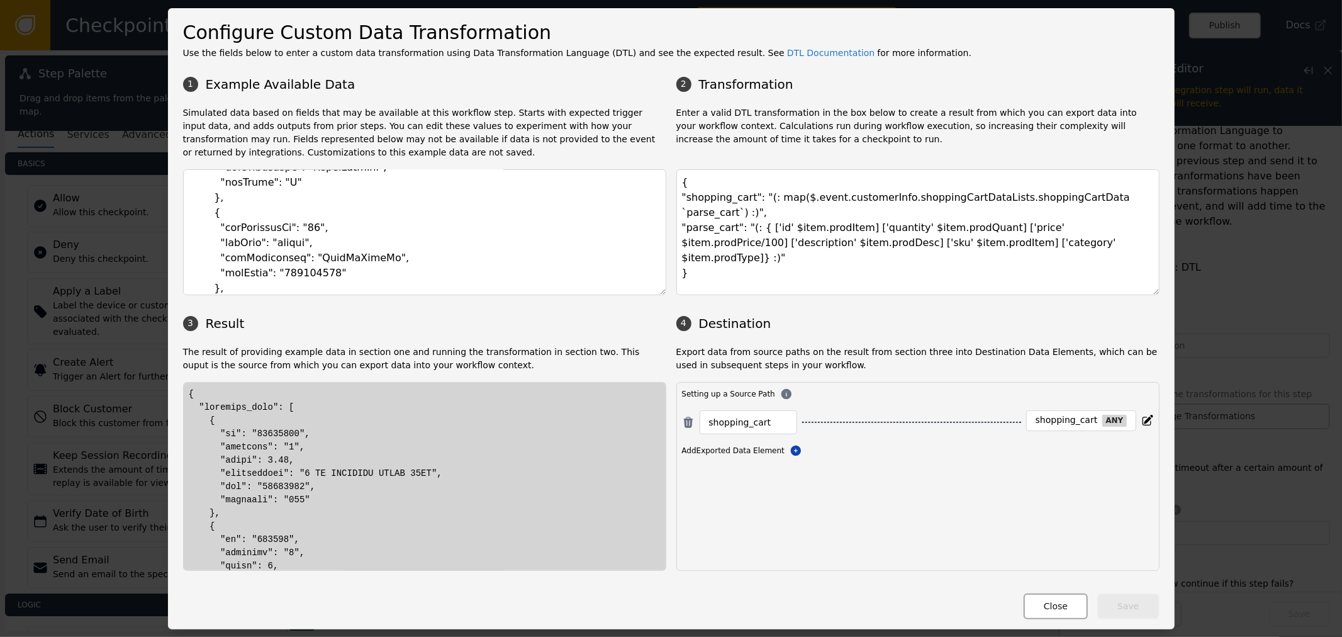
click at [1068, 601] on button "Close" at bounding box center [1056, 606] width 64 height 26
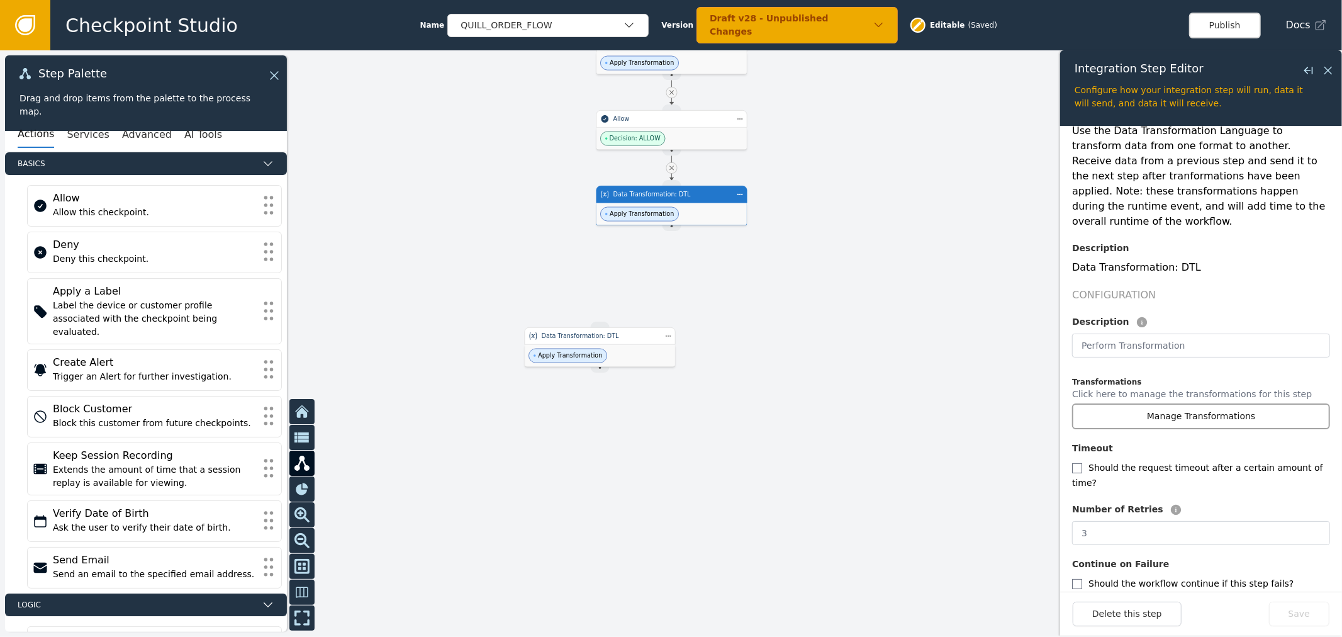
click at [1235, 405] on button "Manage Transformations" at bounding box center [1201, 416] width 258 height 26
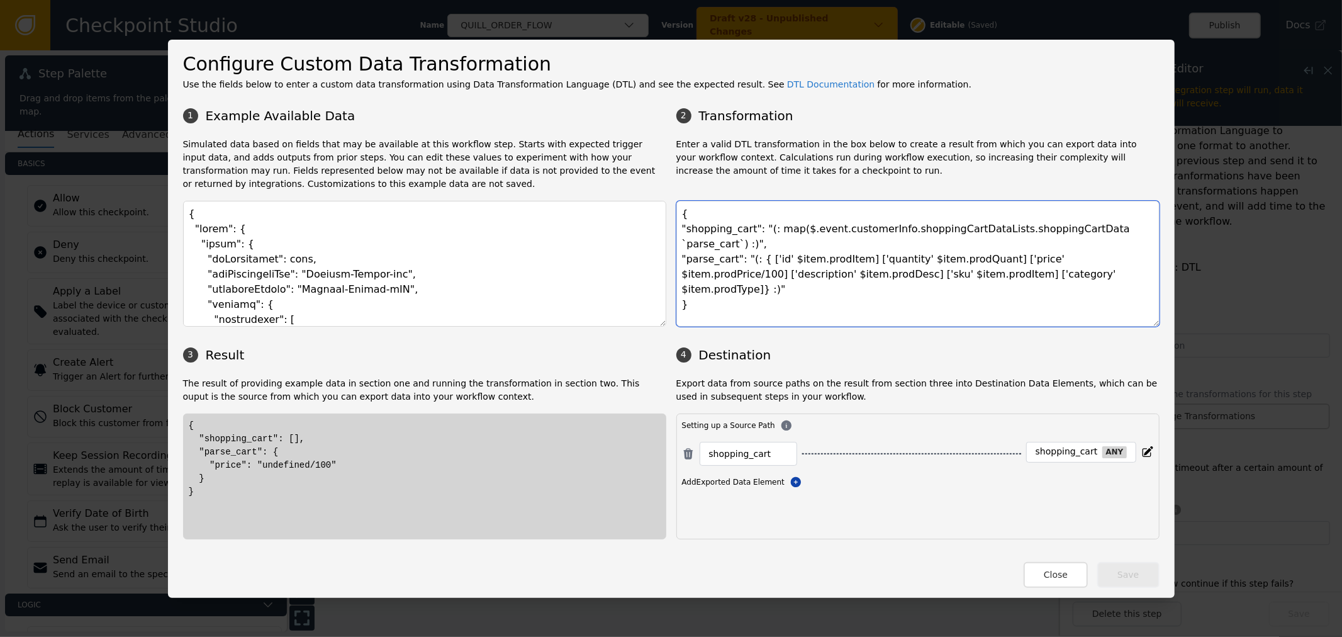
drag, startPoint x: 977, startPoint y: 273, endPoint x: 1096, endPoint y: 248, distance: 122.2
click at [979, 273] on textarea "{ "shopping_cart": "(: map($.event.customerInfo.shoppingCartDataLists.shoppingC…" at bounding box center [918, 264] width 483 height 126
click at [1064, 566] on button "Close" at bounding box center [1056, 575] width 64 height 26
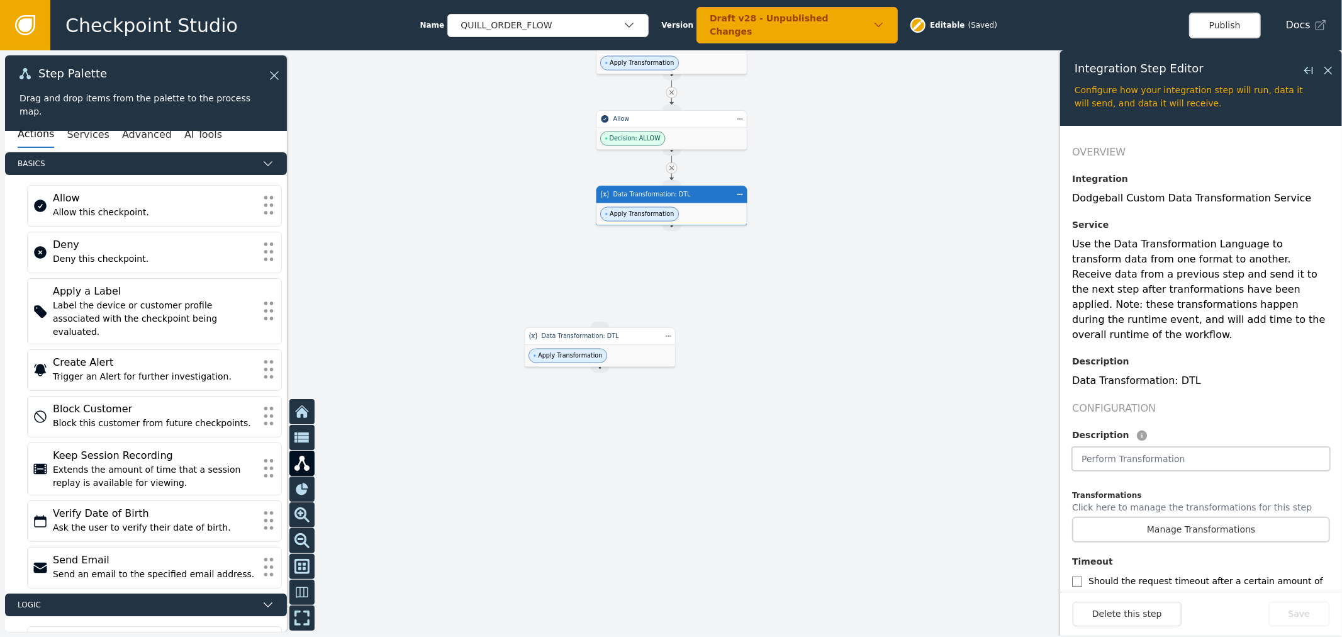
click at [1144, 451] on input "text" at bounding box center [1201, 459] width 258 height 24
type input "Shopping Cart Transform"
click at [1301, 613] on button "Save" at bounding box center [1299, 614] width 60 height 25
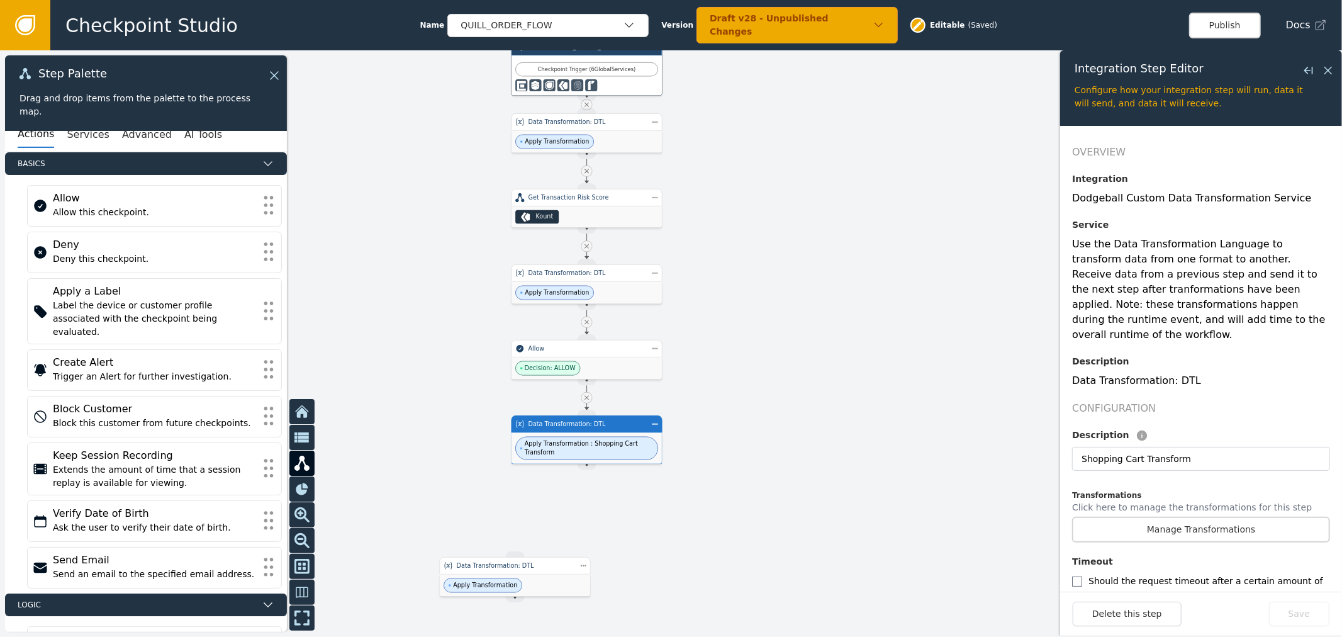
drag, startPoint x: 862, startPoint y: 190, endPoint x: 785, endPoint y: 394, distance: 217.9
click at [785, 394] on div at bounding box center [671, 343] width 1342 height 587
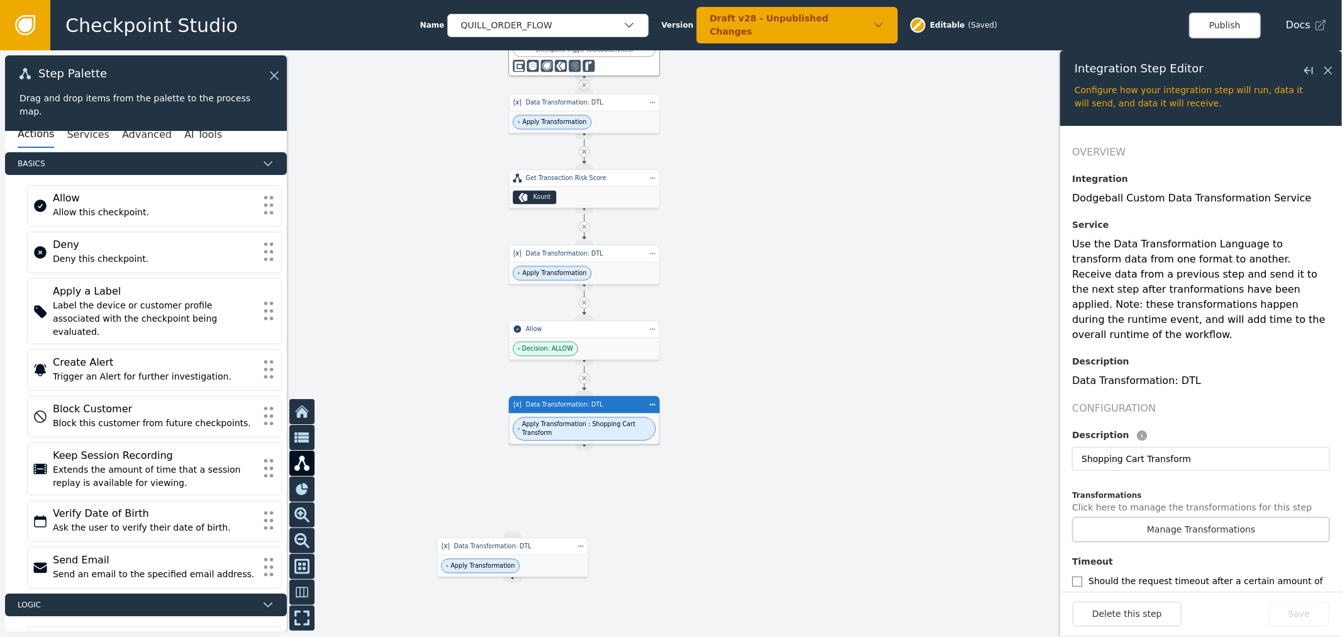
drag, startPoint x: 802, startPoint y: 403, endPoint x: 941, endPoint y: 334, distance: 155.6
click at [789, 339] on div at bounding box center [671, 343] width 1342 height 587
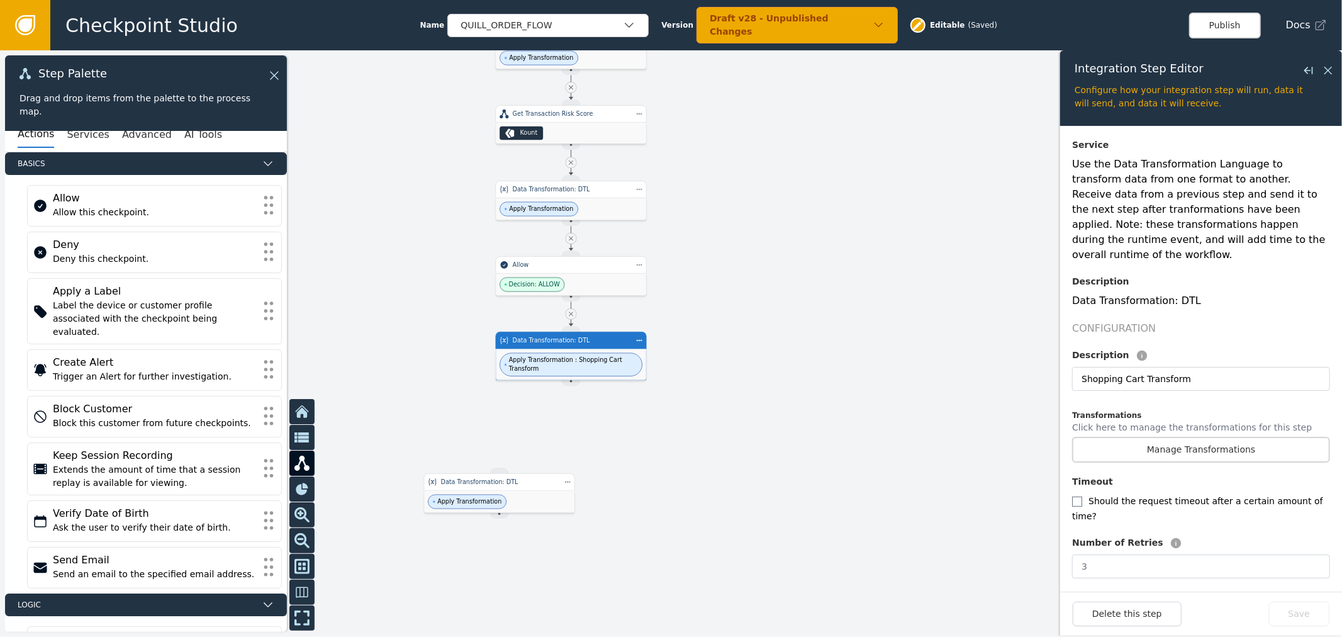
scroll to position [113, 0]
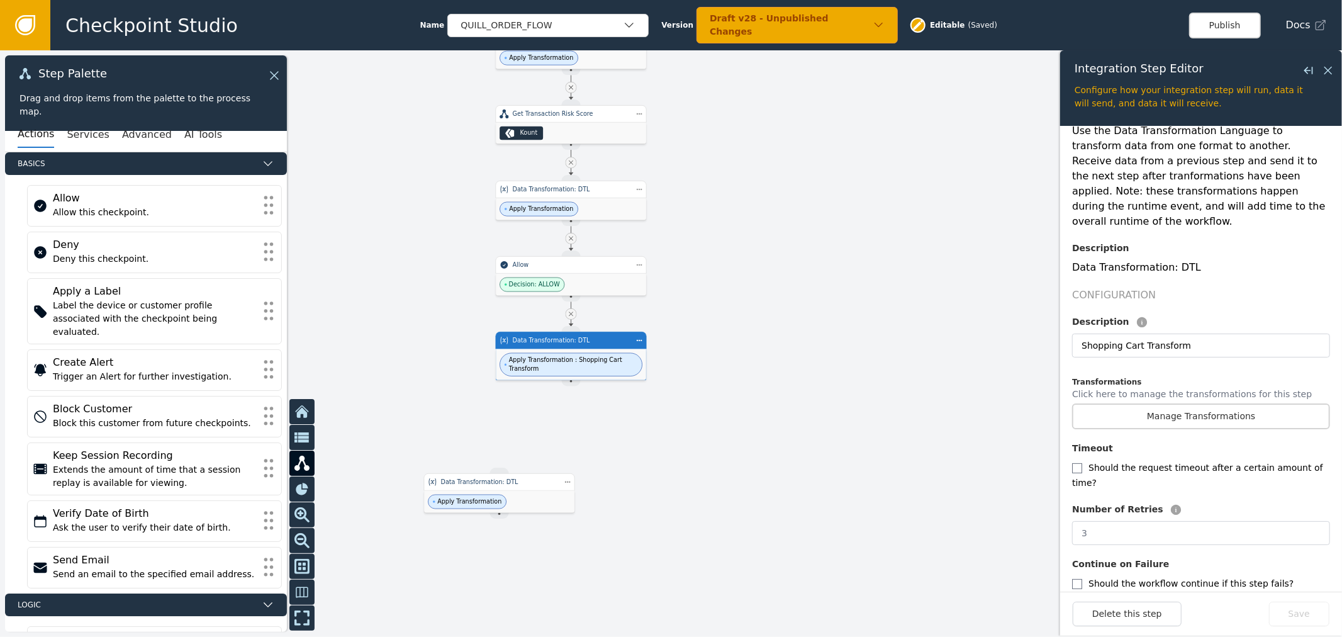
click at [848, 392] on div at bounding box center [671, 343] width 1342 height 587
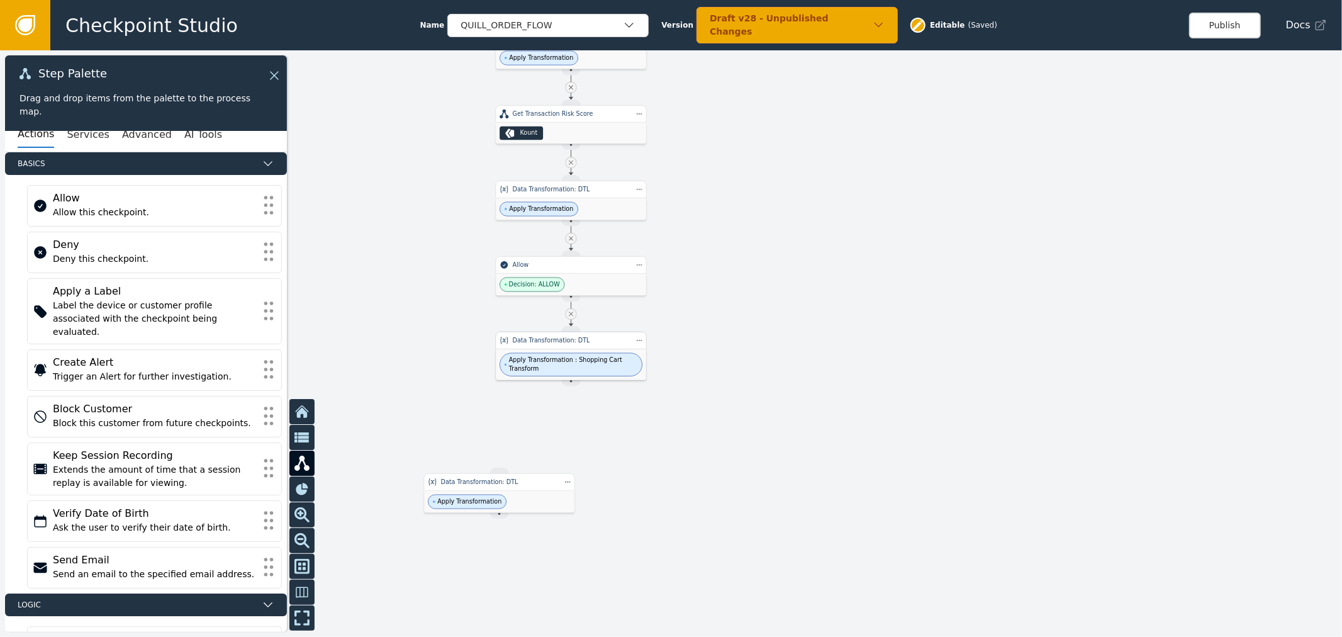
click at [580, 362] on span "Apply Transformation : Shopping Cart Transform" at bounding box center [573, 365] width 128 height 18
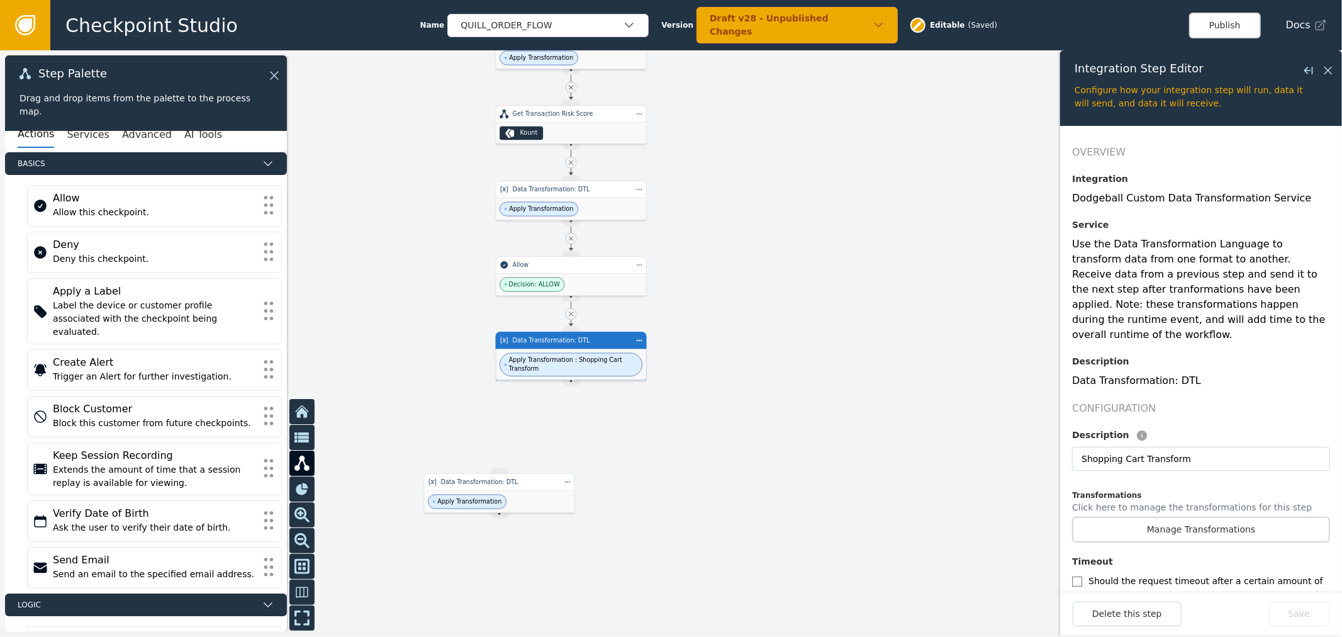
click at [756, 252] on div at bounding box center [671, 343] width 1342 height 587
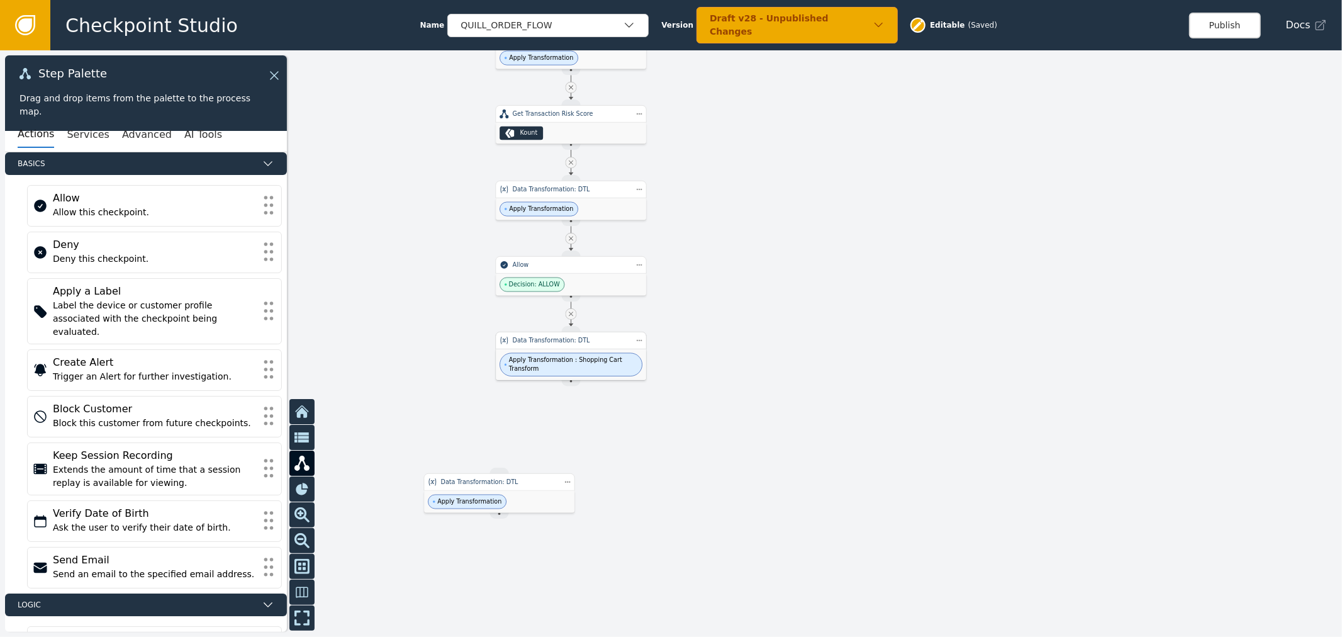
click at [606, 360] on span "Apply Transformation : Shopping Cart Transform" at bounding box center [573, 365] width 128 height 18
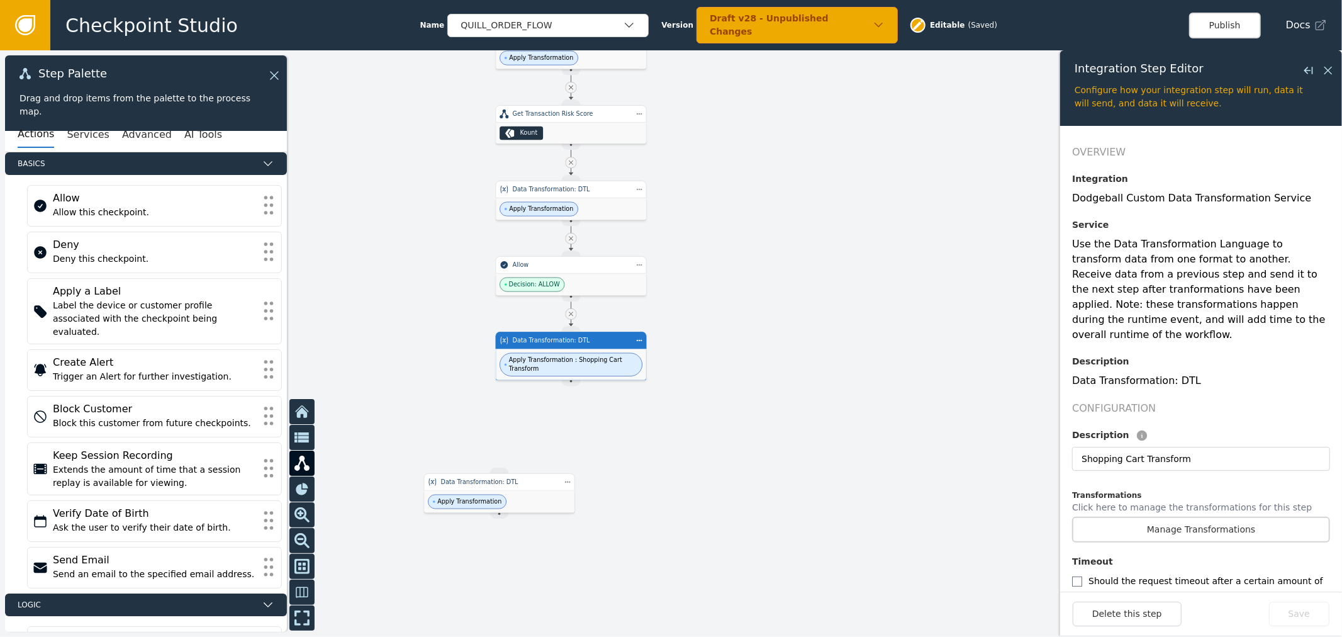
click at [659, 436] on div at bounding box center [671, 343] width 1342 height 587
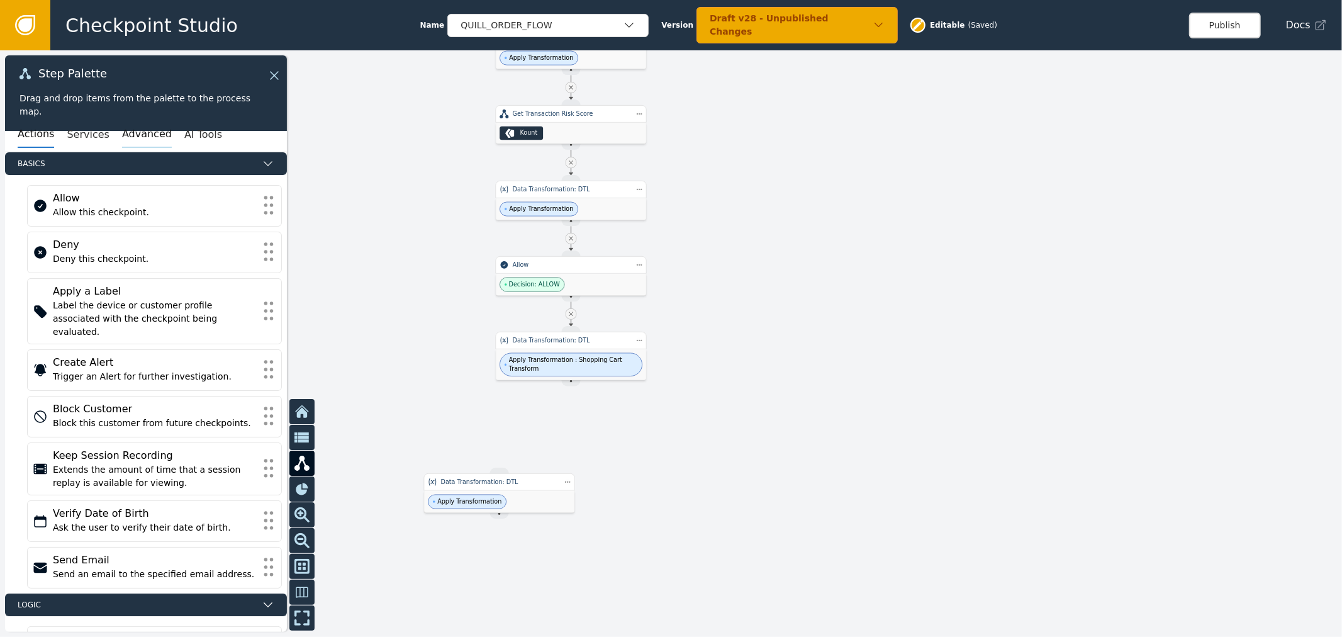
click at [129, 133] on button "Advanced" at bounding box center [147, 134] width 50 height 26
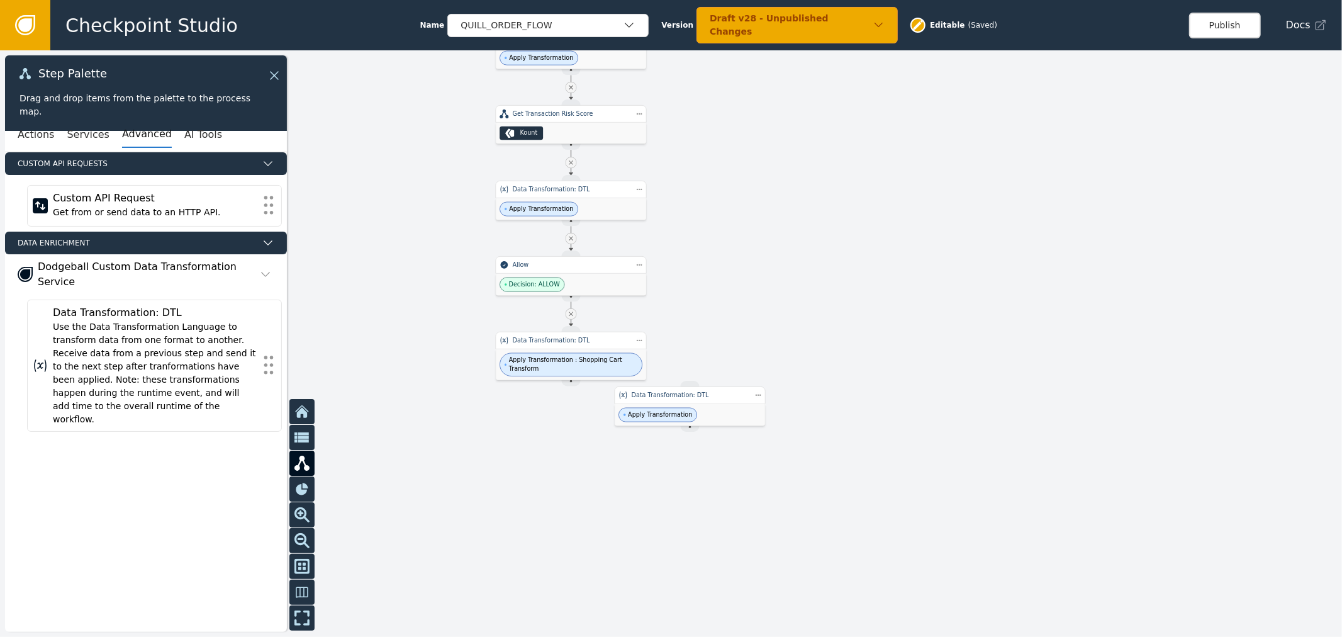
drag, startPoint x: 561, startPoint y: 482, endPoint x: 804, endPoint y: 244, distance: 340.0
click at [697, 408] on span "Apply Transformation" at bounding box center [658, 415] width 79 height 14
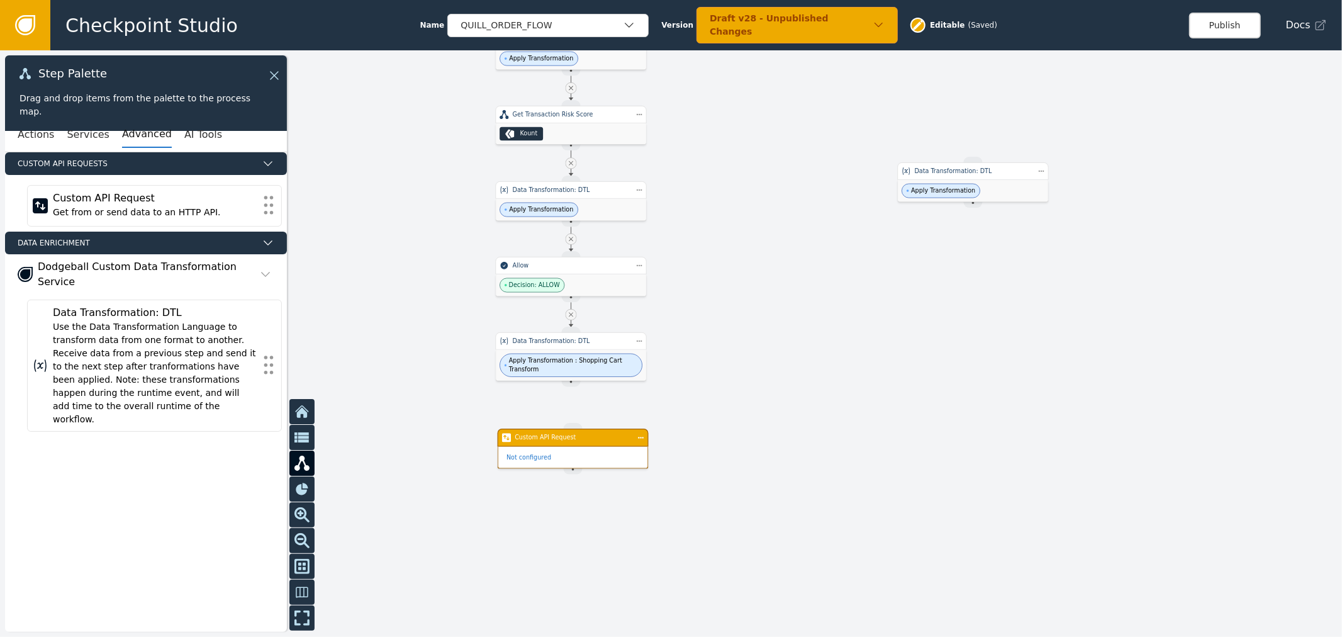
click at [574, 381] on div at bounding box center [671, 343] width 1342 height 587
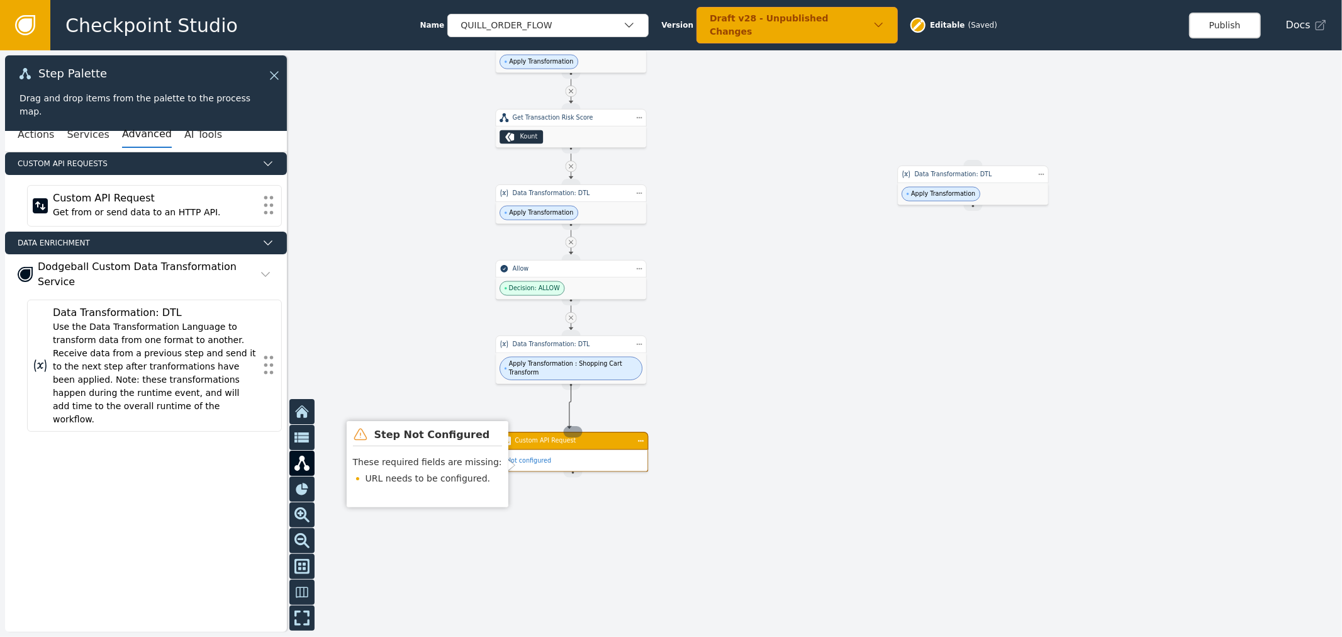
drag, startPoint x: 570, startPoint y: 405, endPoint x: 570, endPoint y: 429, distance: 23.3
click at [571, 310] on div "QUILL_ORDER_FLOW Checkpoint Trigger ( 6 Global Services ) Source Handle for ste…" at bounding box center [974, 134] width 806 height 352
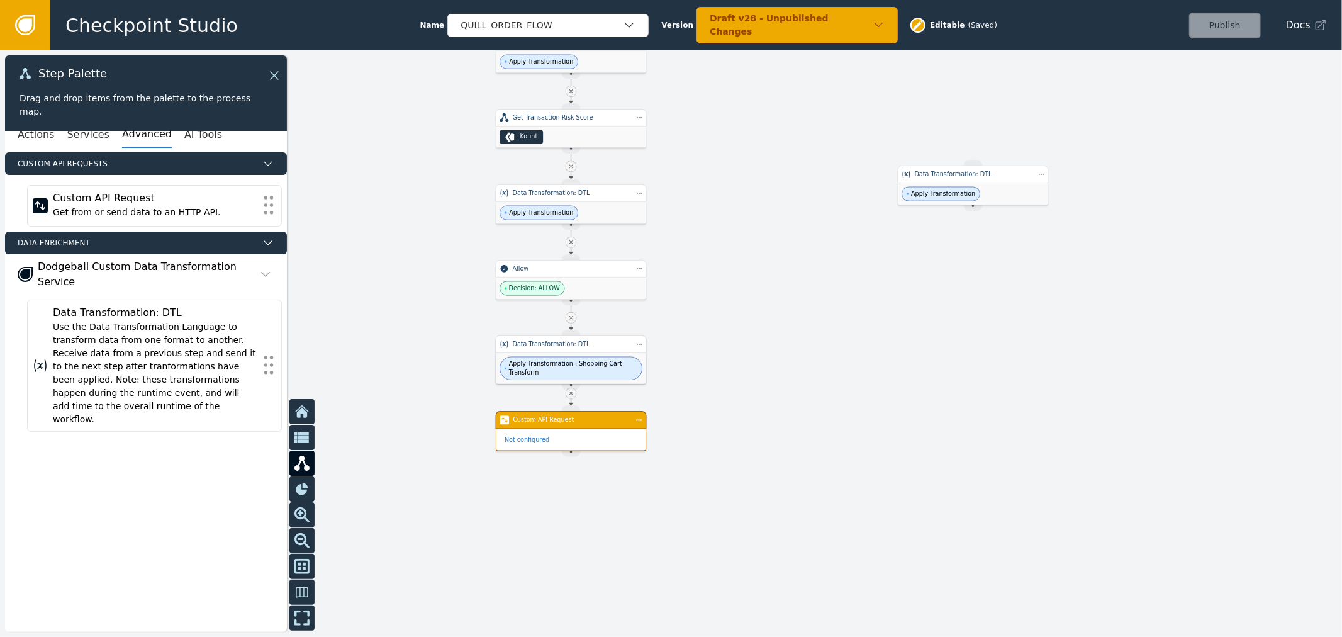
click at [593, 347] on div "Data Transformation: DTL" at bounding box center [571, 344] width 117 height 9
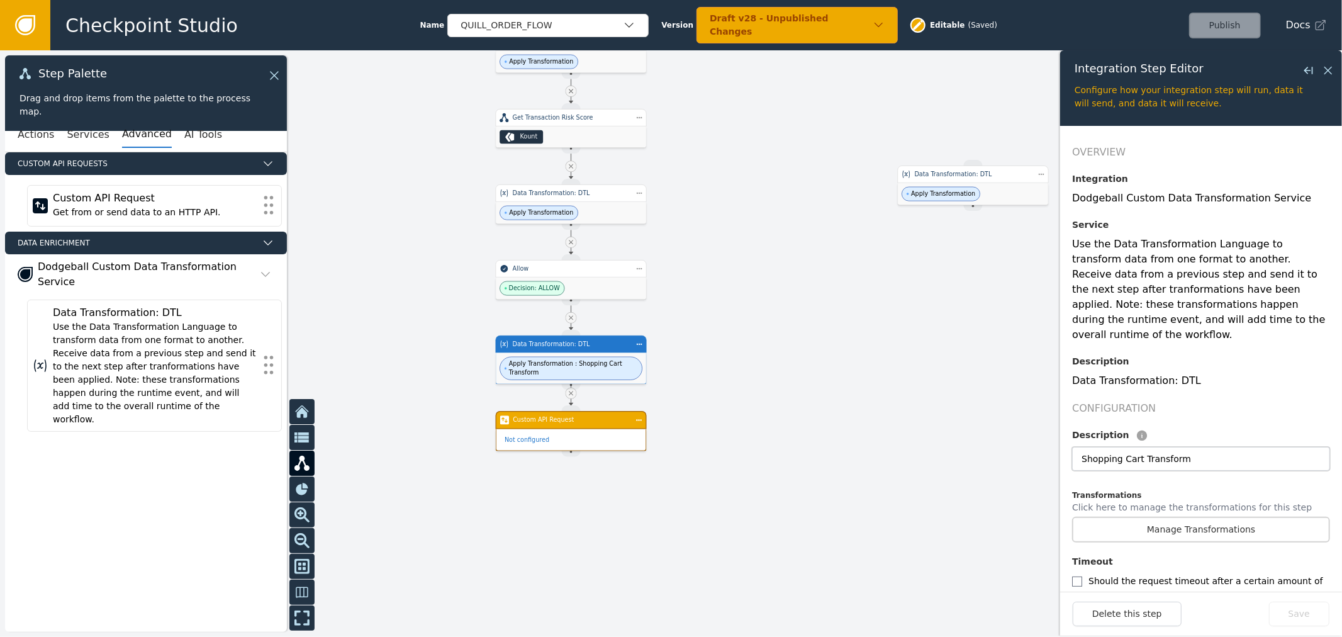
click at [1078, 447] on input "Shopping Cart Transform" at bounding box center [1201, 459] width 258 height 24
type input "(Items) Shopping Cart Transform"
click at [1301, 615] on button "Save" at bounding box center [1299, 614] width 60 height 25
click at [896, 366] on div at bounding box center [671, 343] width 1342 height 587
click at [644, 447] on div "Not configured" at bounding box center [572, 439] width 150 height 21
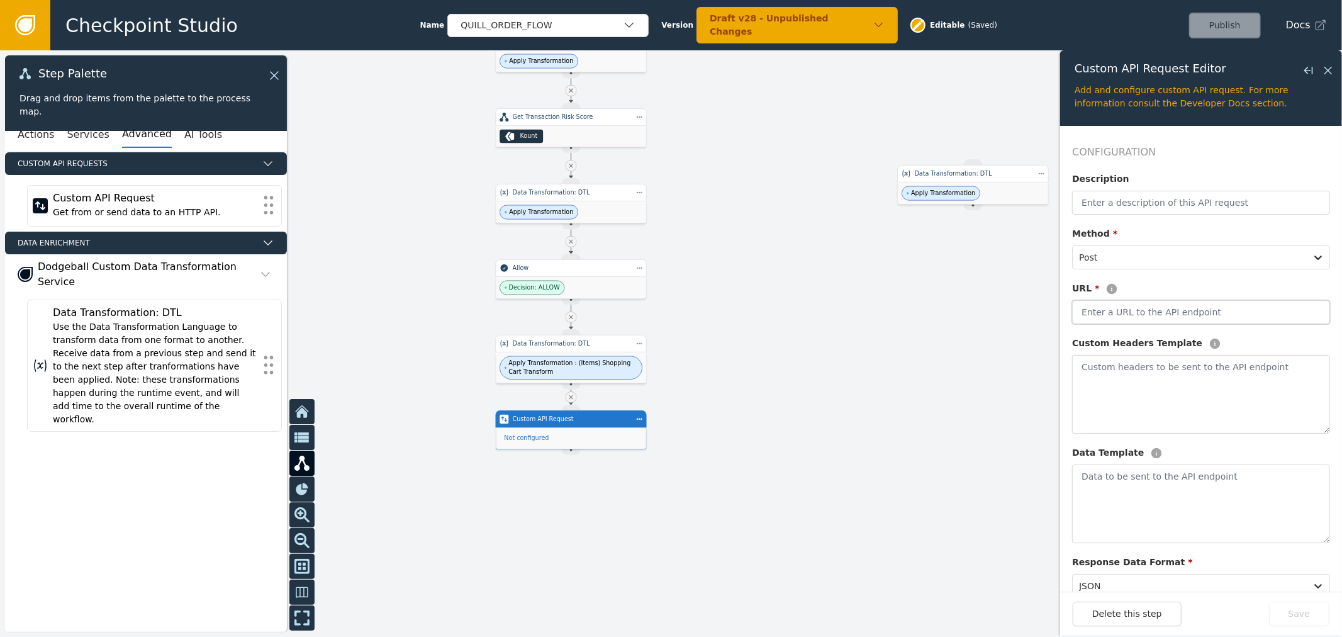
click at [1139, 321] on input "text" at bounding box center [1201, 312] width 258 height 24
click at [1152, 193] on input "text" at bounding box center [1201, 203] width 258 height 24
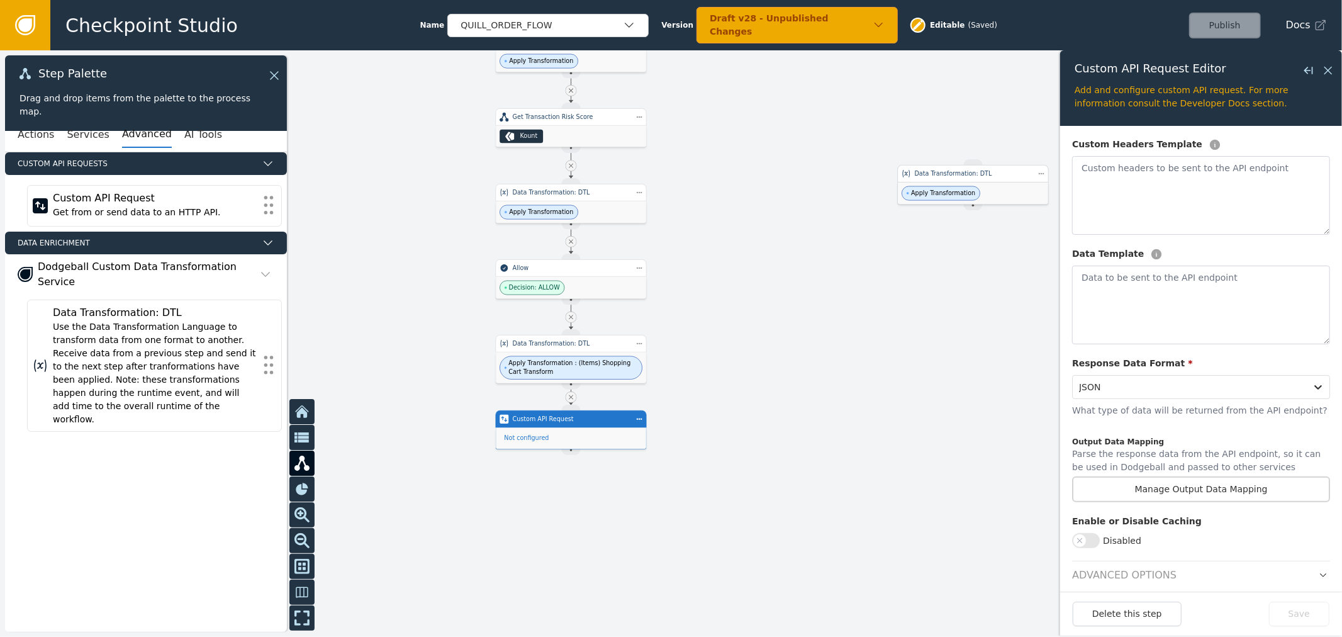
scroll to position [227, 0]
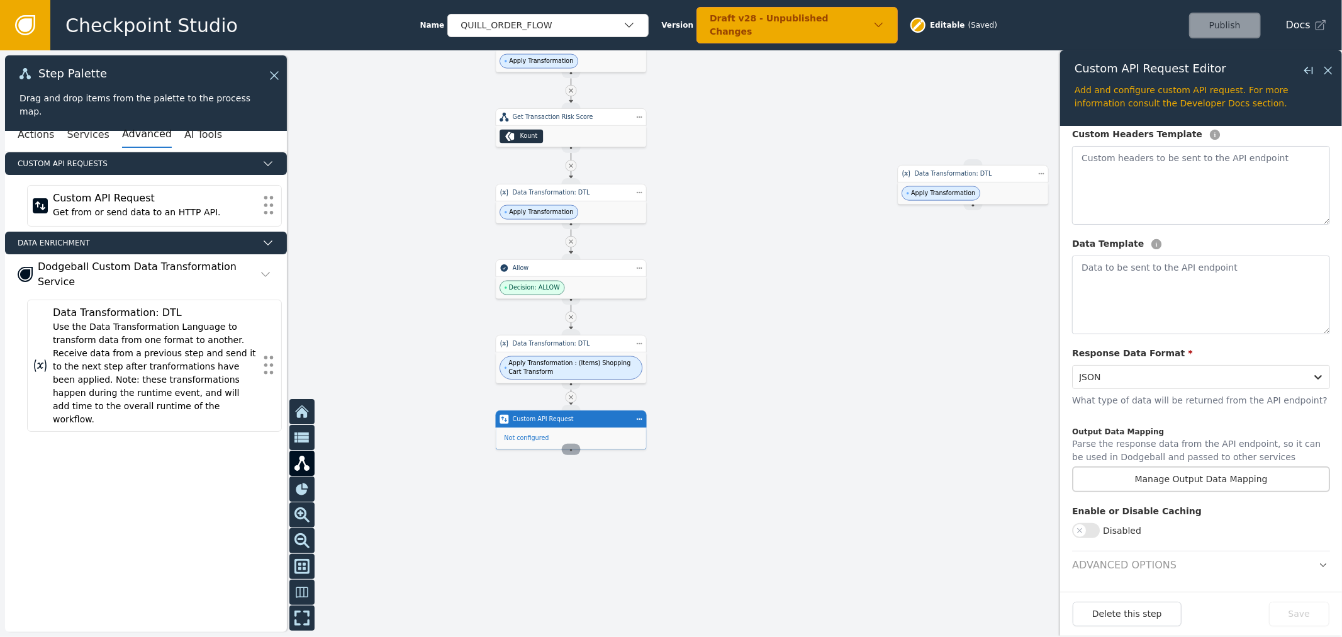
type input "Accou"
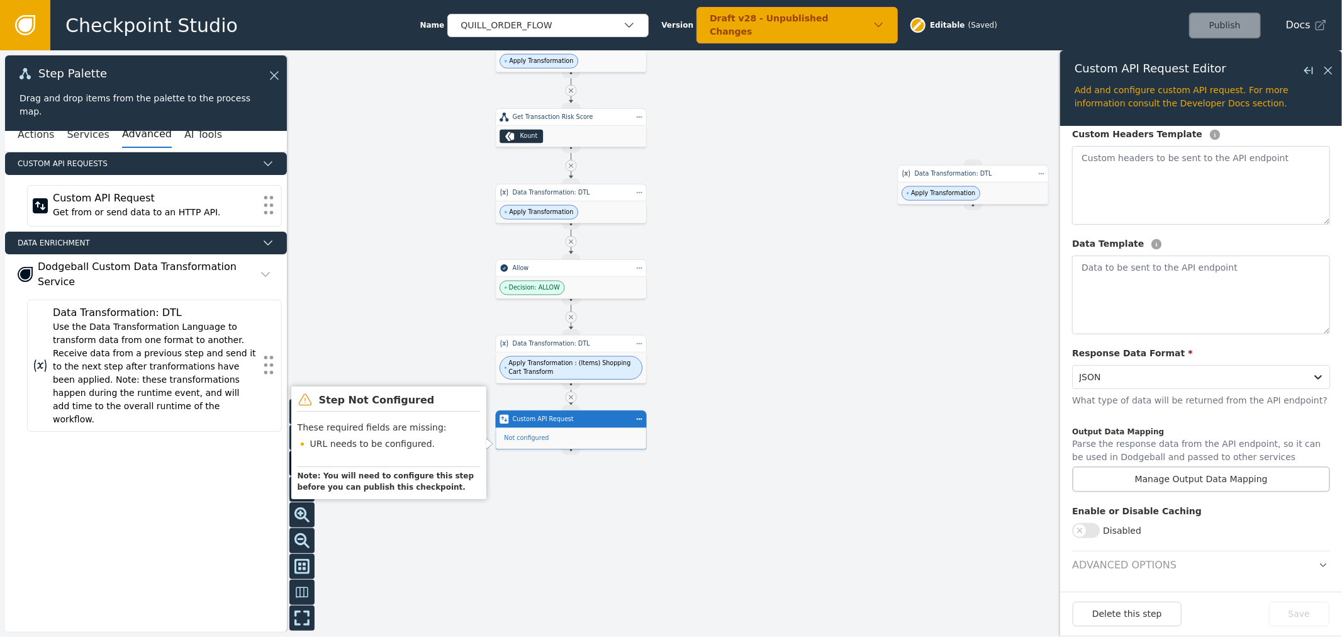
click at [577, 443] on div "Target Handle for step WEBHOOK--undefined Custom API Request Not configured Sou…" at bounding box center [571, 429] width 151 height 39
click at [610, 443] on div "Not configured" at bounding box center [571, 438] width 150 height 21
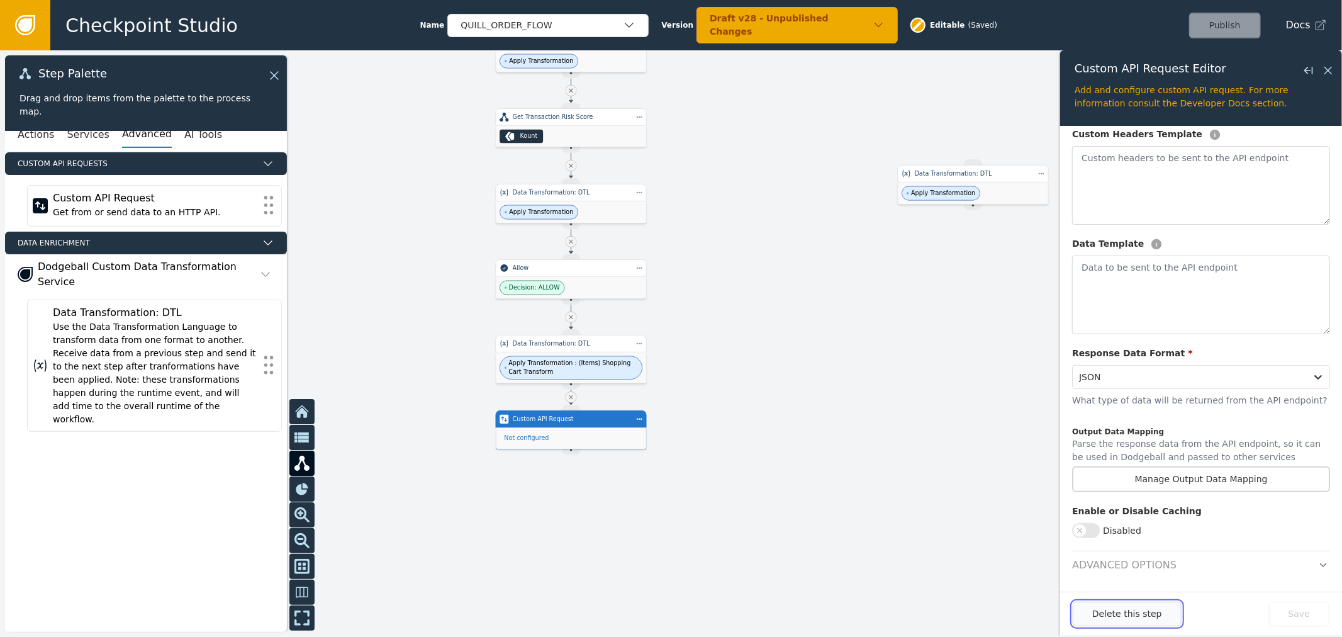
click at [1133, 613] on button "Delete this step" at bounding box center [1127, 614] width 109 height 25
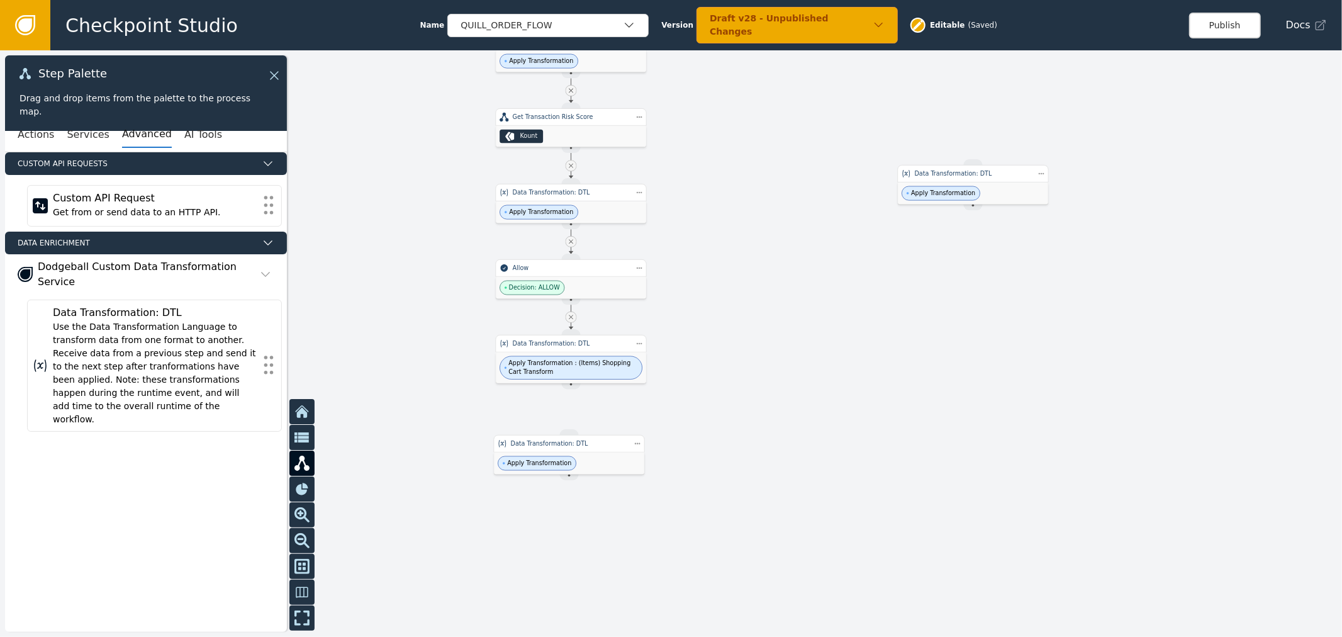
drag, startPoint x: 571, startPoint y: 502, endPoint x: 584, endPoint y: 426, distance: 76.7
click at [584, 443] on div "Data Transformation: DTL" at bounding box center [569, 443] width 117 height 9
drag, startPoint x: 570, startPoint y: 383, endPoint x: 571, endPoint y: 432, distance: 49.1
click at [571, 309] on div "Target Handle for step INTEGRATION_SERVICE--Data Transformation: DTL Data Trans…" at bounding box center [974, 133] width 806 height 352
click at [606, 438] on div "Apply Transformation" at bounding box center [571, 439] width 150 height 22
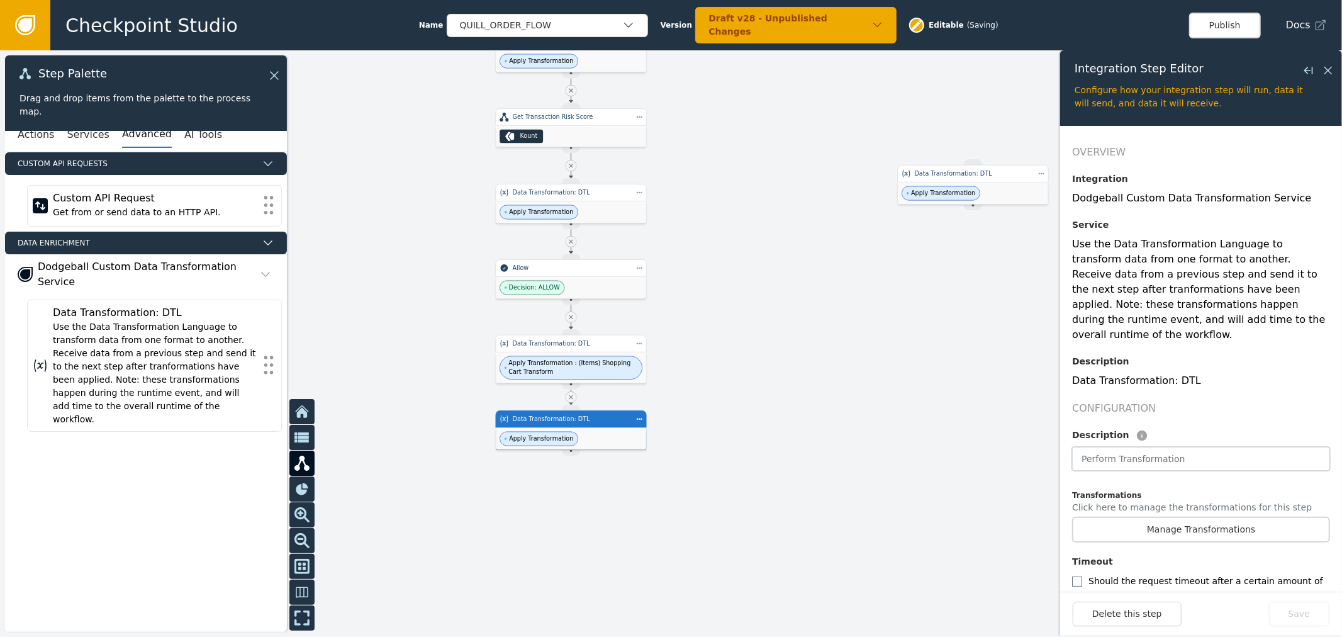
click at [1165, 447] on input "text" at bounding box center [1201, 459] width 258 height 24
type input "(Account) Account Details"
drag, startPoint x: 1288, startPoint y: 613, endPoint x: 1259, endPoint y: 520, distance: 97.7
click at [1288, 612] on button "Save" at bounding box center [1299, 614] width 60 height 25
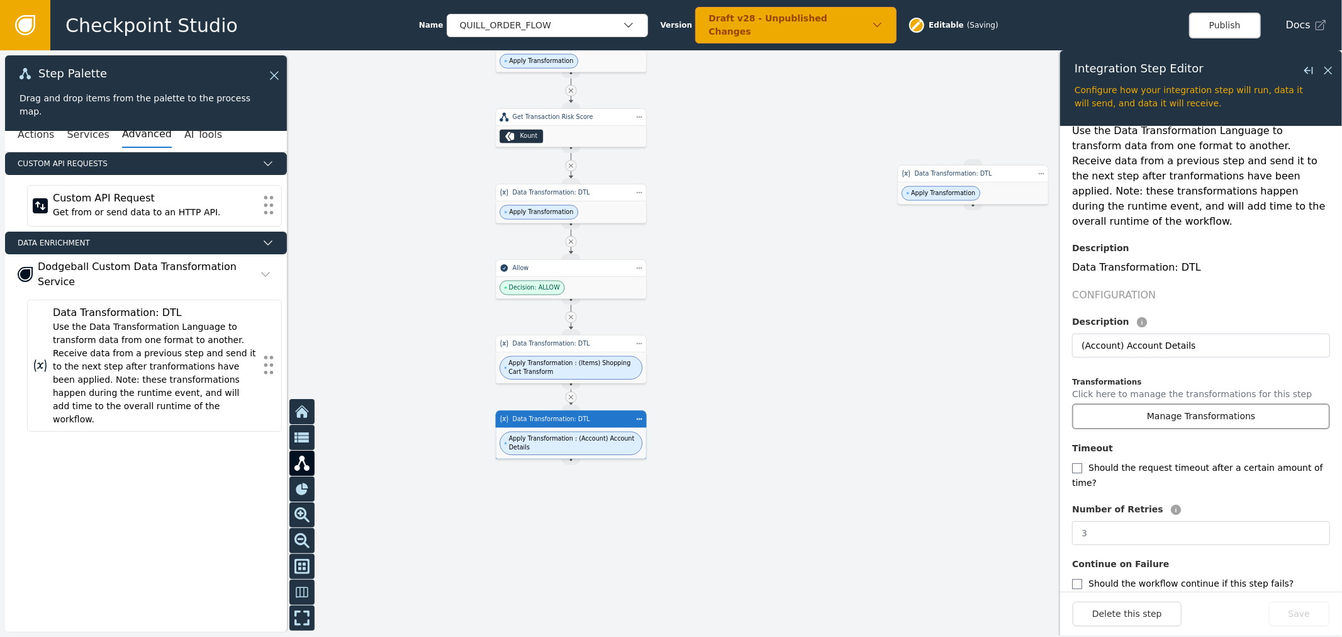
click at [1230, 403] on button "Manage Transformations" at bounding box center [1201, 416] width 258 height 26
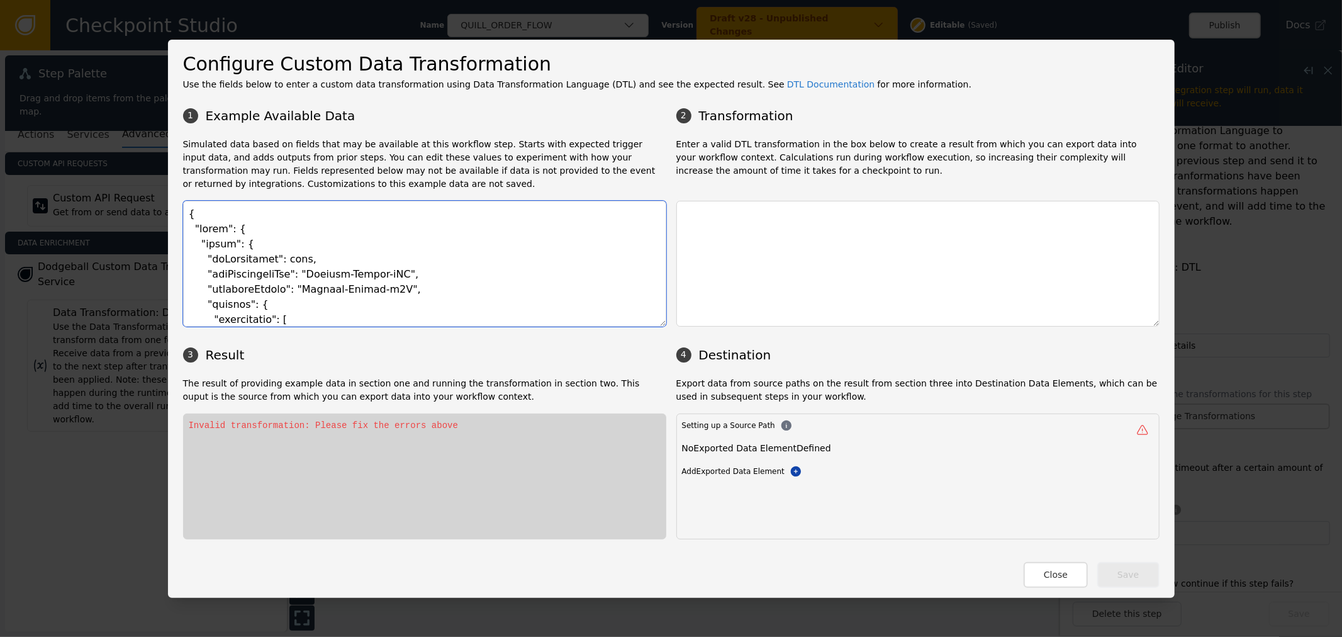
paste textarea "transactionHeader": { "requestType": "Fraud", "businessUnit": "QUL", "division"…"
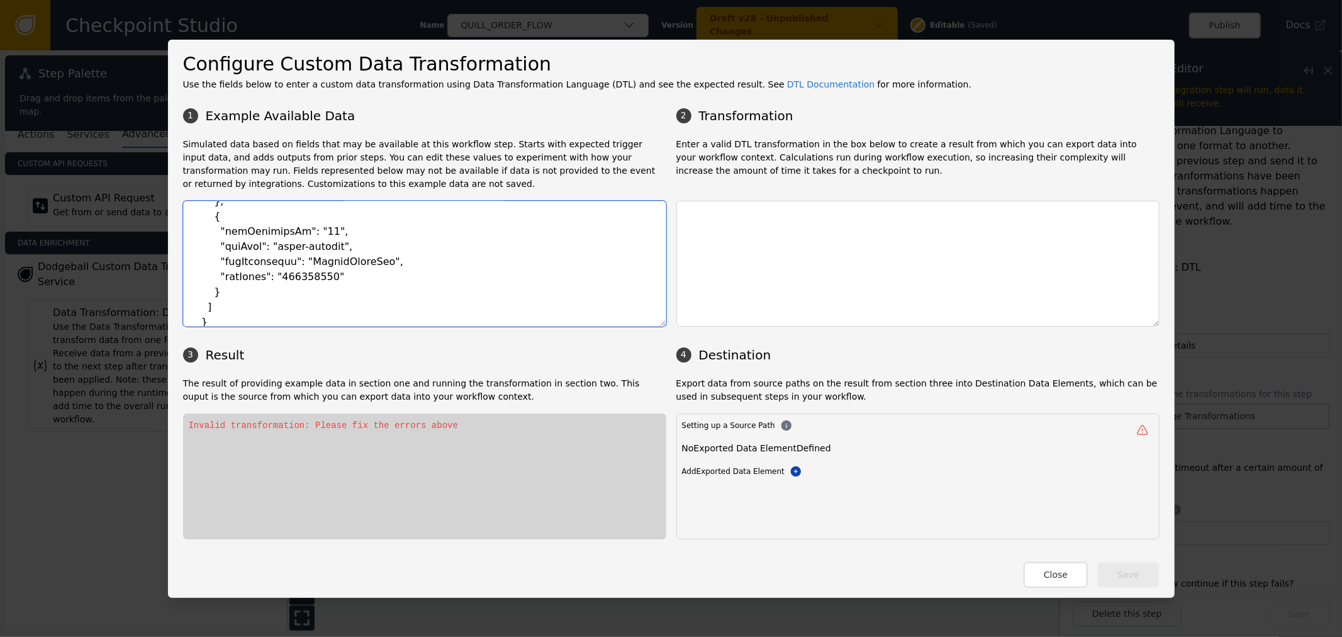
type textarea "{ "event": { "transactionHeader": { "requestType": "Fraud", "businessUnit": "QU…"
click at [792, 227] on textarea at bounding box center [918, 264] width 483 height 126
click at [780, 254] on textarea at bounding box center [918, 264] width 483 height 126
click at [1043, 561] on div "Close Save" at bounding box center [671, 568] width 977 height 38
click at [1009, 249] on textarea at bounding box center [918, 264] width 483 height 126
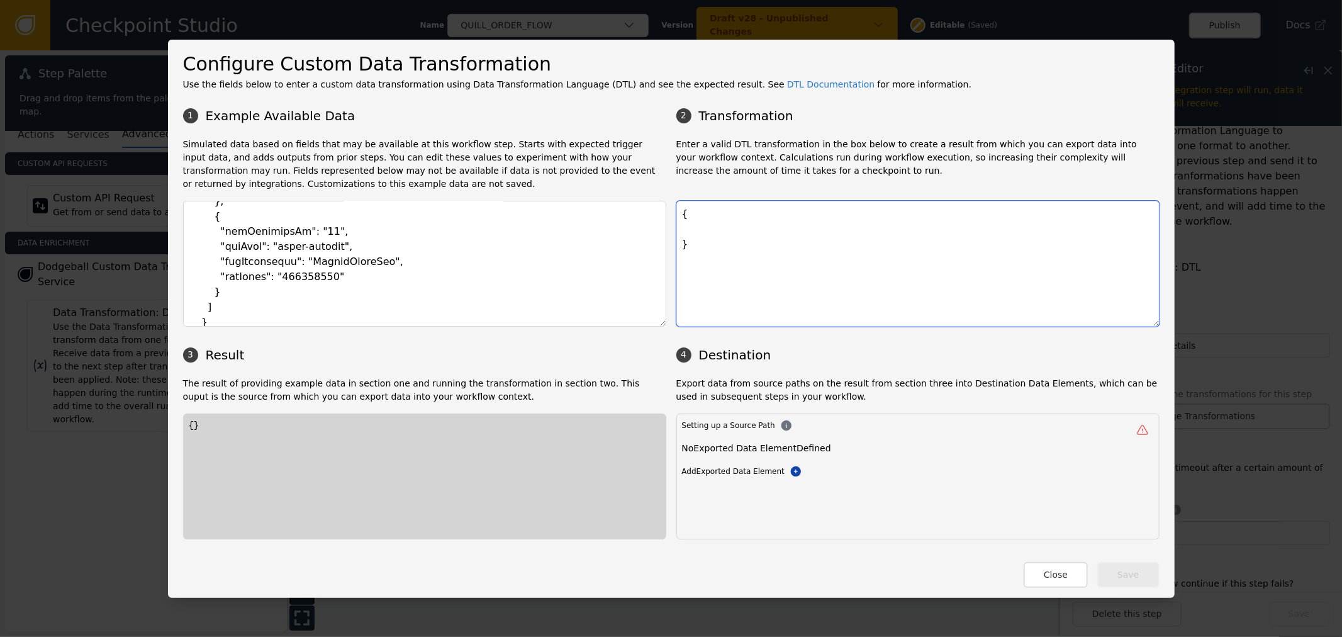
drag, startPoint x: 966, startPoint y: 243, endPoint x: 970, endPoint y: 233, distance: 10.8
click at [966, 242] on textarea "{ }" at bounding box center [918, 264] width 483 height 126
click at [972, 225] on textarea "{ }" at bounding box center [918, 264] width 483 height 126
click at [782, 219] on textarea "{ }" at bounding box center [918, 264] width 483 height 126
drag, startPoint x: 784, startPoint y: 220, endPoint x: 789, endPoint y: 227, distance: 7.7
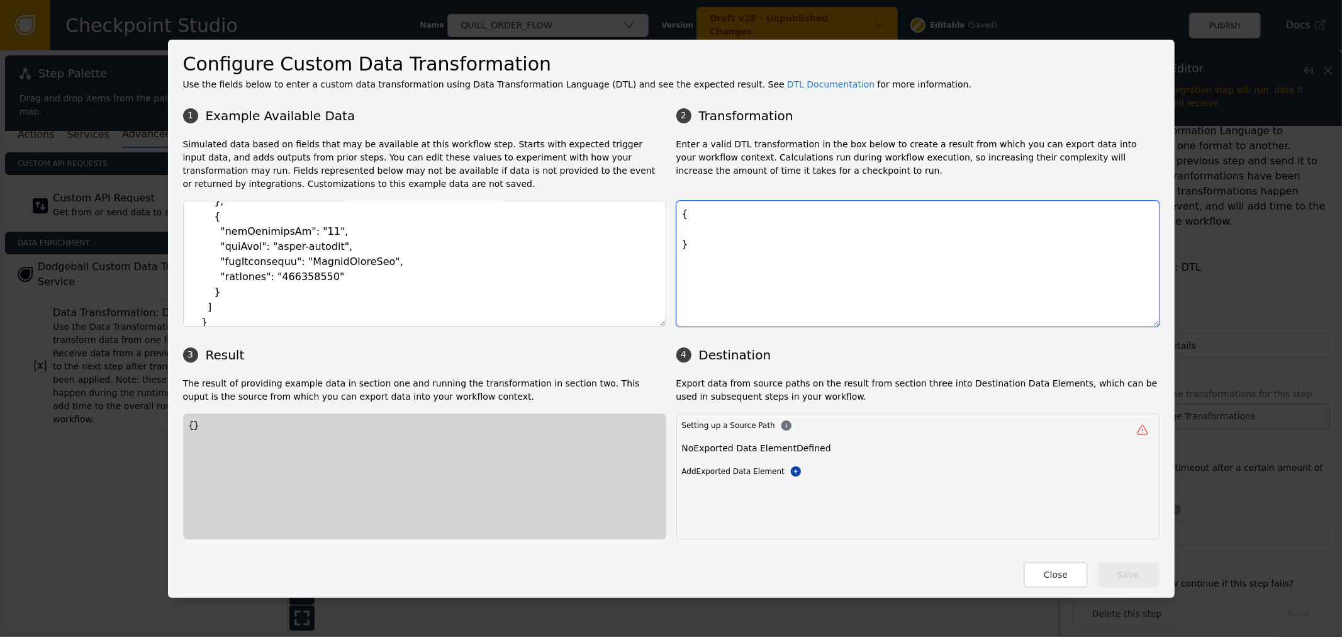
click at [784, 221] on textarea "{ }" at bounding box center [918, 264] width 483 height 126
click at [790, 233] on textarea "{ }" at bounding box center [918, 264] width 483 height 126
drag, startPoint x: 693, startPoint y: 242, endPoint x: 671, endPoint y: 242, distance: 22.0
click at [677, 242] on textarea "{ " }" at bounding box center [918, 264] width 483 height 126
click at [699, 231] on textarea "{ "}" at bounding box center [918, 264] width 483 height 126
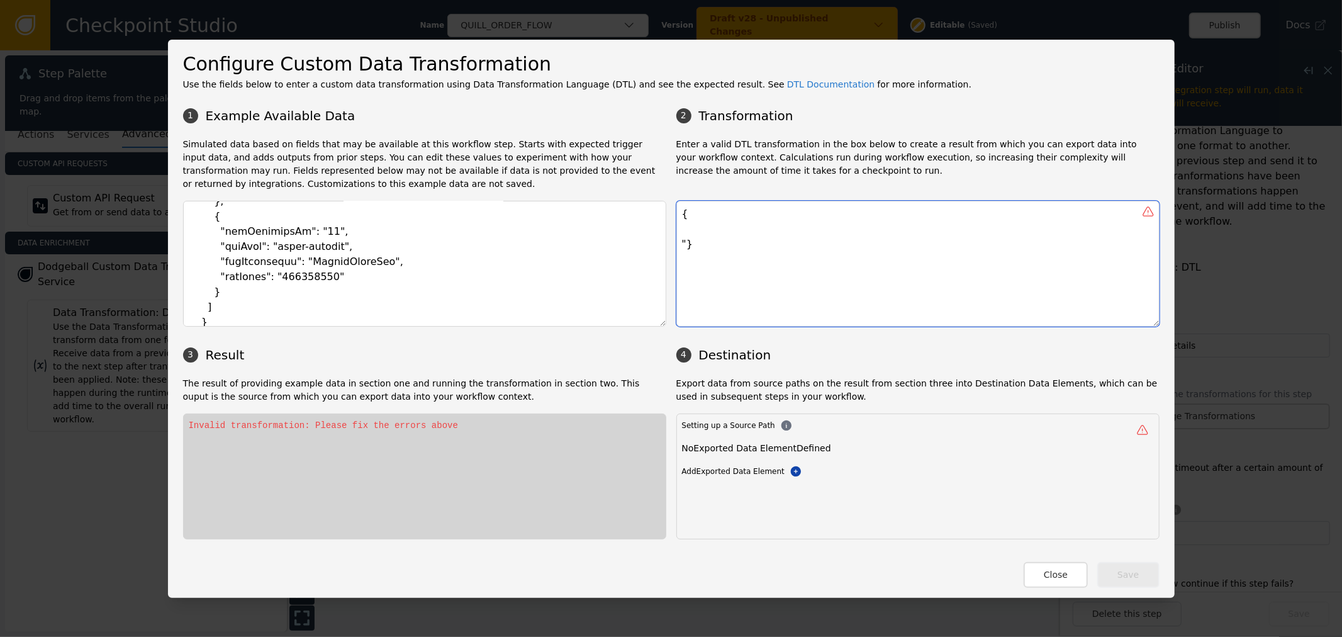
drag, startPoint x: 730, startPoint y: 230, endPoint x: 663, endPoint y: 230, distance: 66.7
click at [663, 230] on div "1 Example Available Data 2 Transformation Simulated data based on fields that m…" at bounding box center [671, 320] width 977 height 438
paste textarea ""id": "myCustomerId", "type": "BASIC", "creationDateTime": "[DATE]T14:15:22Z", …"
click at [678, 304] on textarea "{ "id": "myCustomerId", "type": "BASIC", "creationDateTime": "[DATE]T14:15:22Z"…" at bounding box center [918, 264] width 483 height 126
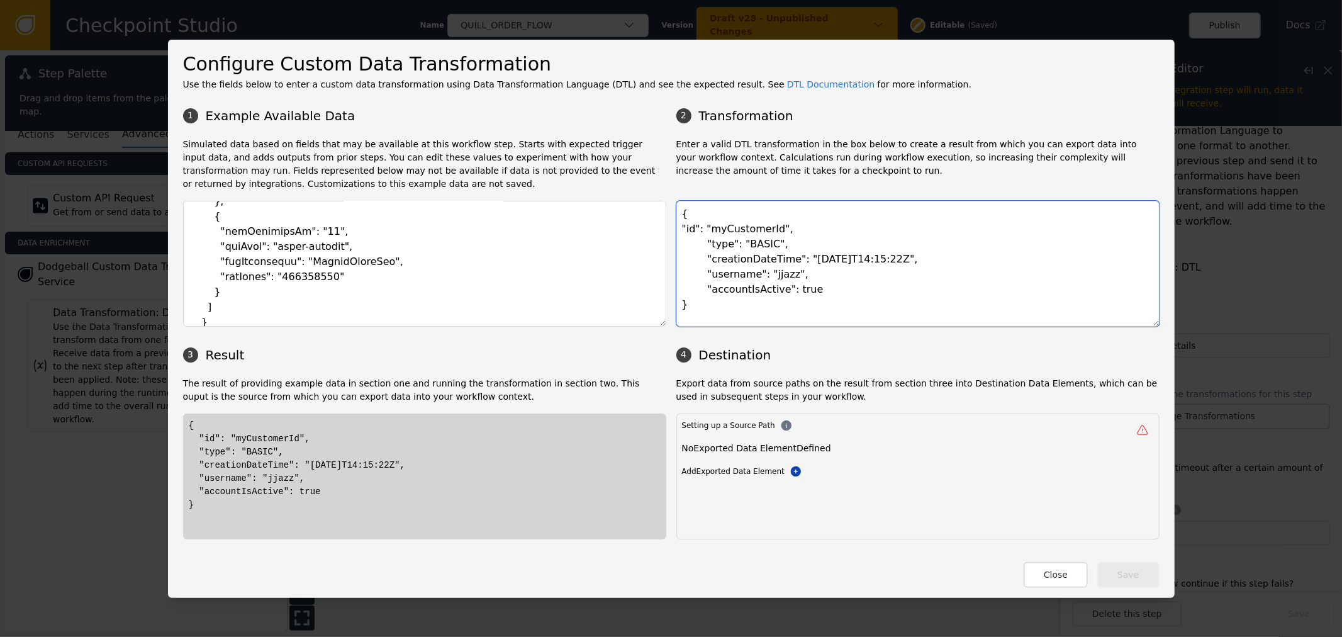
click at [702, 291] on textarea "{ "id": "myCustomerId", "type": "BASIC", "creationDateTime": "[DATE]T14:15:22Z"…" at bounding box center [918, 264] width 483 height 126
click at [756, 241] on textarea "{ "id": "myCustomerId", "type": "BASIC", "creationDateTime": "[DATE]T14:15:22Z"…" at bounding box center [918, 264] width 483 height 126
click at [744, 227] on textarea "{ "id": "myCustomerId", "type": "BASIC", "creationDateTime": "[DATE]T14:15:22Z"…" at bounding box center [918, 264] width 483 height 126
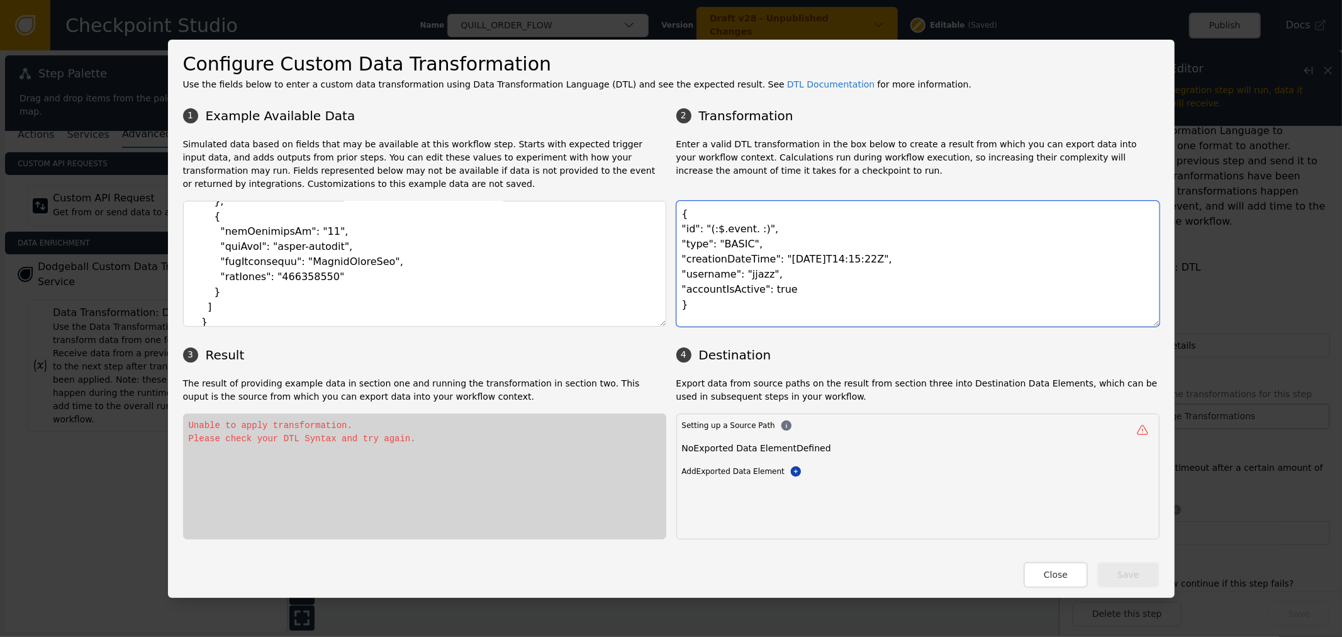
click at [714, 231] on textarea "{ "id": "(:$.event. :)", "type": "BASIC", "creationDateTime": "[DATE]T14:15:22Z…" at bounding box center [918, 264] width 483 height 126
click at [707, 230] on textarea "{ "id": "(:$.event. :)", "type": "BASIC", "creationDateTime": "[DATE]T14:15:22Z…" at bounding box center [918, 264] width 483 height 126
click at [744, 230] on textarea "{ "id": "(: $.event. :)", "type": "BASIC", "creationDateTime": "[DATE]T14:15:22…" at bounding box center [918, 264] width 483 height 126
paste textarea "customerInfo"
paste textarea "customerProductTrackingCodes"
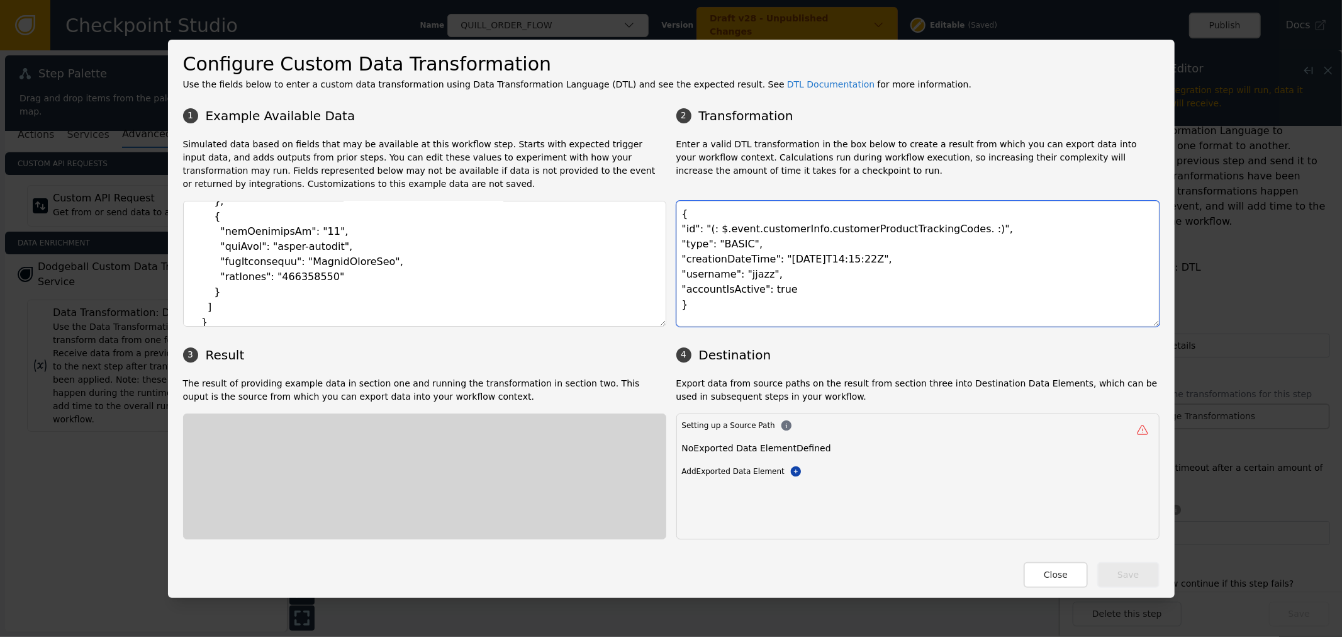
paste textarea "customerId"
click at [743, 245] on textarea "{ "id": "(: $.event.customerInfo.customerProductTrackingCodes.customerId :)", "…" at bounding box center [918, 264] width 483 height 126
click at [715, 240] on textarea "{ "id": "(: $.event.customerInfo.customerProductTrackingCodes.customerId :)", "…" at bounding box center [918, 264] width 483 height 126
click at [719, 244] on textarea "{ "id": "(: $.event.customerInfo.customerProductTrackingCodes.customerId :)", "…" at bounding box center [918, 264] width 483 height 126
click at [719, 245] on textarea "{ "id": "(: $.event.customerInfo.customerProductTrackingCodes.customerId :)", "…" at bounding box center [918, 264] width 483 height 126
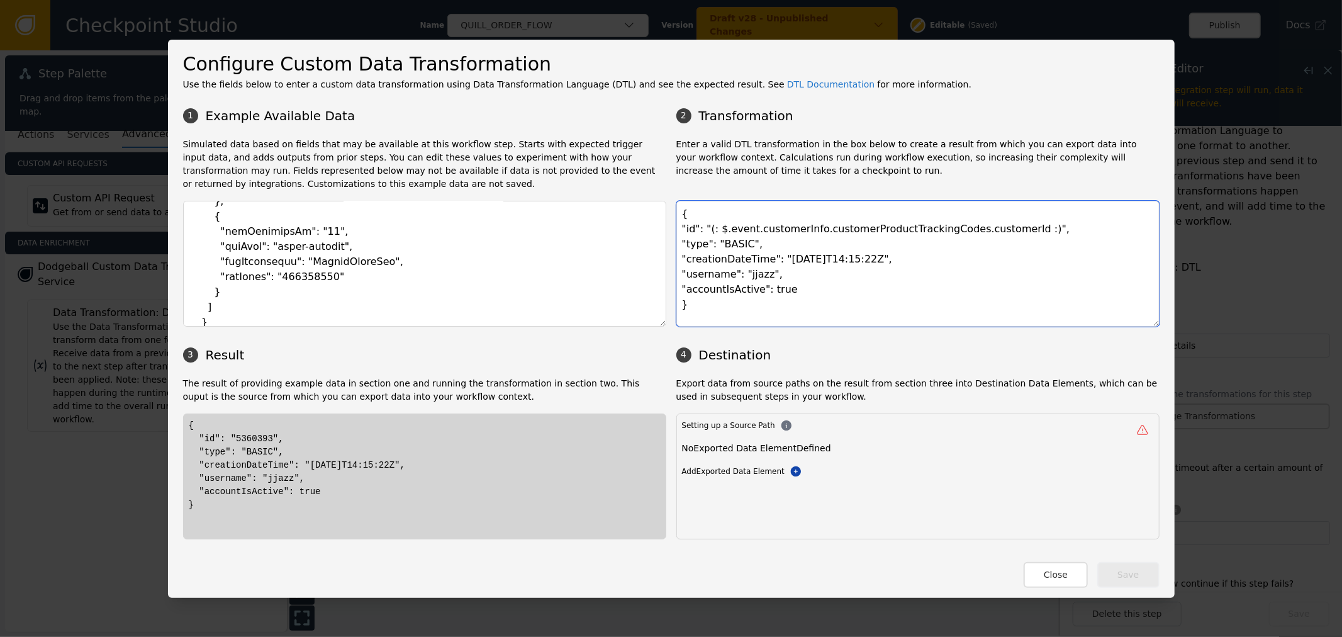
click at [744, 247] on textarea "{ "id": "(: $.event.customerInfo.customerProductTrackingCodes.customerId :)", "…" at bounding box center [918, 264] width 483 height 126
click at [772, 260] on textarea "{ "id": "(: $.event.customerInfo.customerProductTrackingCodes.customerId :)", "…" at bounding box center [918, 264] width 483 height 126
drag, startPoint x: 772, startPoint y: 260, endPoint x: 864, endPoint y: 256, distance: 92.0
click at [864, 256] on textarea "{ "id": "(: $.event.customerInfo.customerProductTrackingCodes.customerId :)", "…" at bounding box center [918, 264] width 483 height 126
click at [724, 232] on textarea "{ "id": "(: $.event.customerInfo.customerProductTrackingCodes.customerId :)", "…" at bounding box center [918, 264] width 483 height 126
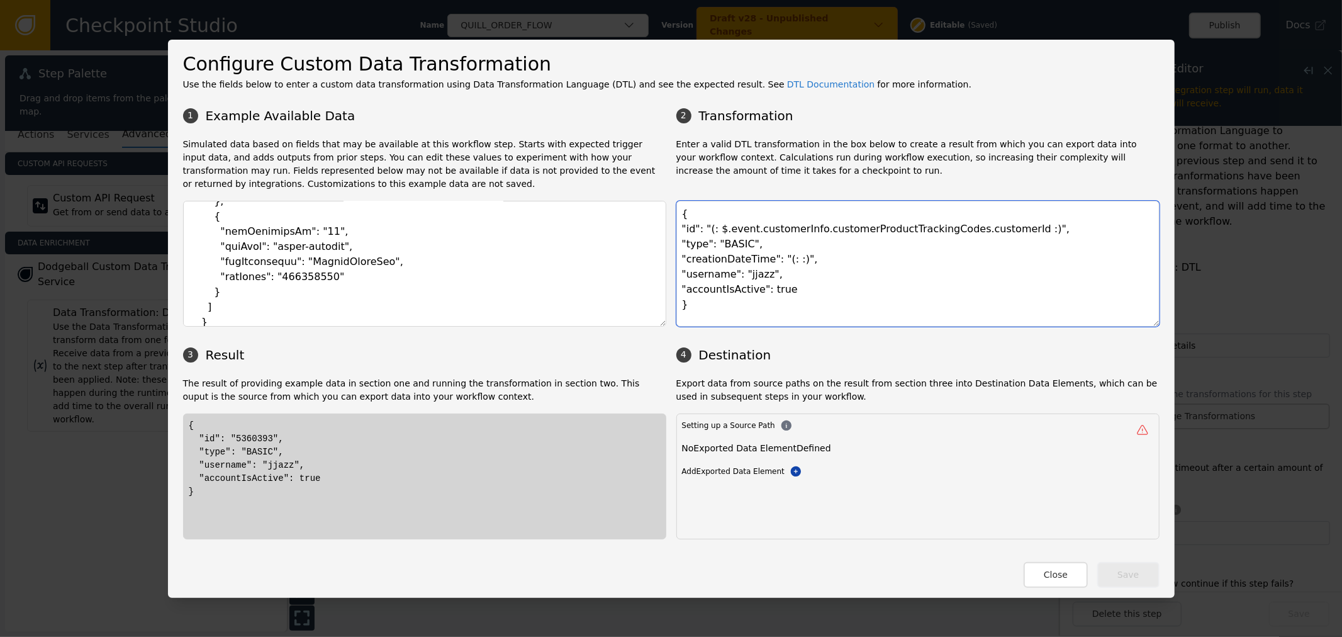
drag, startPoint x: 724, startPoint y: 232, endPoint x: 936, endPoint y: 230, distance: 212.1
click at [936, 230] on textarea "{ "id": "(: $.event.customerInfo.customerProductTrackingCodes.customerId :)", "…" at bounding box center [918, 264] width 483 height 126
click at [776, 263] on textarea "{ "id": "(: $.event.customerInfo.customerProductTrackingCodes.customerId :)", "…" at bounding box center [918, 264] width 483 height 126
paste textarea "event.customerInfo.customerProductTrackingCodes"
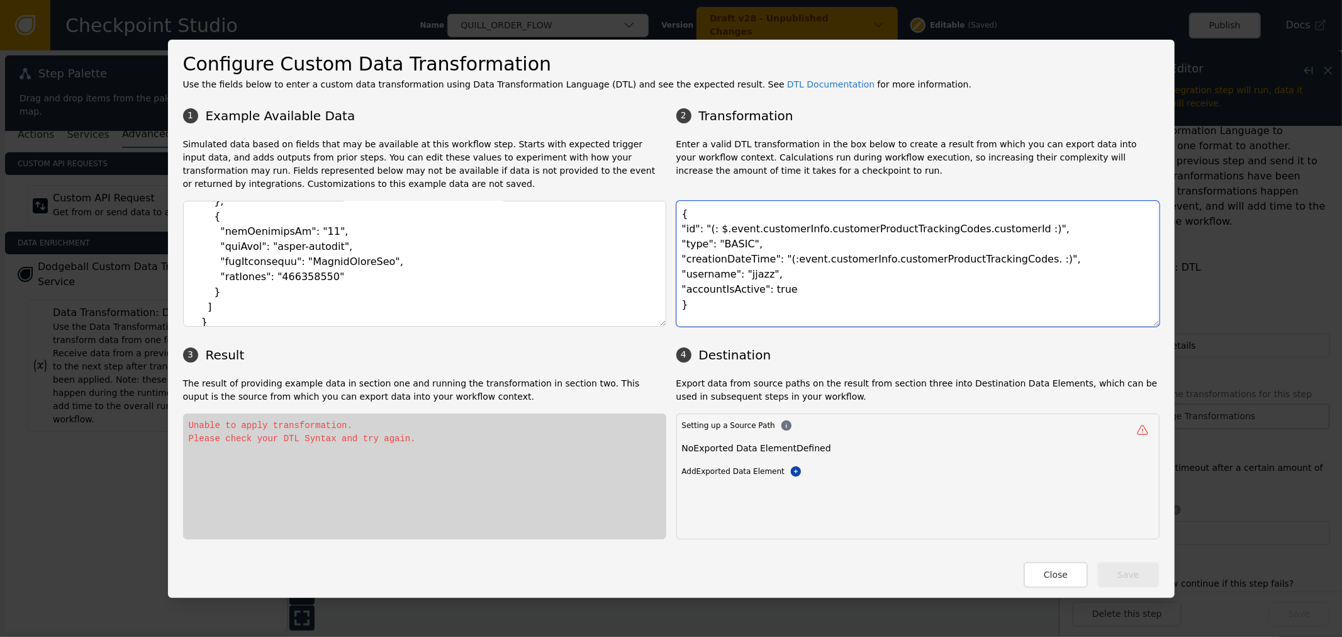
paste textarea "epoch"
click at [777, 260] on textarea "{ "id": "(: $.event.customerInfo.customerProductTrackingCodes.customerId :)", "…" at bounding box center [918, 264] width 483 height 126
click at [741, 274] on textarea "{ "id": "(: $.event.customerInfo.customerProductTrackingCodes.customerId :)", "…" at bounding box center [918, 264] width 483 height 126
click at [858, 267] on textarea "{ "id": "(: $.event.customerInfo.customerProductTrackingCodes.customerId :)", "…" at bounding box center [918, 264] width 483 height 126
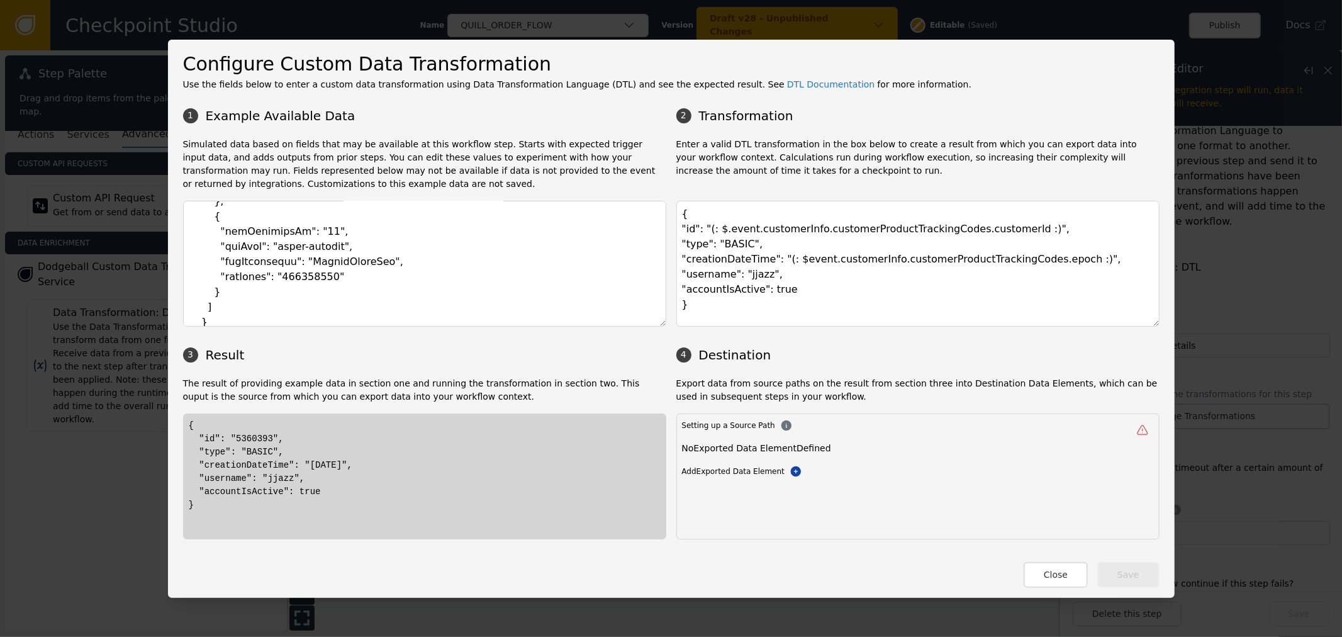
click at [228, 435] on div "{ "id": "5360393", "type": "BASIC", "creationDateTime": "[DATE]", "username": "…" at bounding box center [425, 465] width 472 height 93
click at [804, 300] on textarea "{ "id": "(: $.event.customerInfo.customerProductTrackingCodes.customerId :)", "…" at bounding box center [918, 264] width 483 height 126
click at [806, 293] on textarea "{ "id": "(: $.event.customerInfo.customerProductTrackingCodes.customerId :)", "…" at bounding box center [918, 264] width 483 height 126
click at [749, 279] on textarea "{ "id": "(: $.event.customerInfo.customerProductTrackingCodes.customerId :)", "…" at bounding box center [918, 264] width 483 height 126
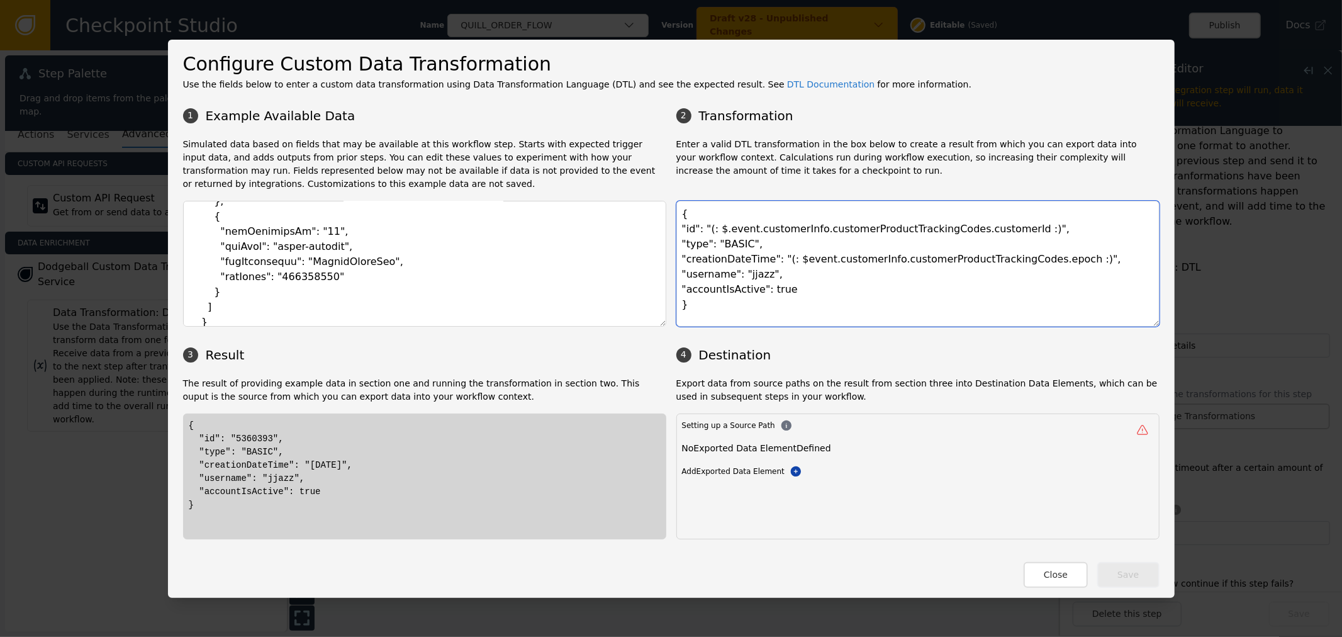
click at [749, 278] on textarea "{ "id": "(: $.event.customerInfo.customerProductTrackingCodes.customerId :)", "…" at bounding box center [918, 264] width 483 height 126
drag, startPoint x: 712, startPoint y: 231, endPoint x: 997, endPoint y: 223, distance: 285.8
click at [997, 223] on textarea "{ "id": "(: $.event.customerInfo.customerProductTrackingCodes.customerId :)", "…" at bounding box center [918, 264] width 483 height 126
click at [743, 278] on textarea "{ "id": "(: $.event.customerInfo.customerProductTrackingCodes.customerId :)", "…" at bounding box center [918, 264] width 483 height 126
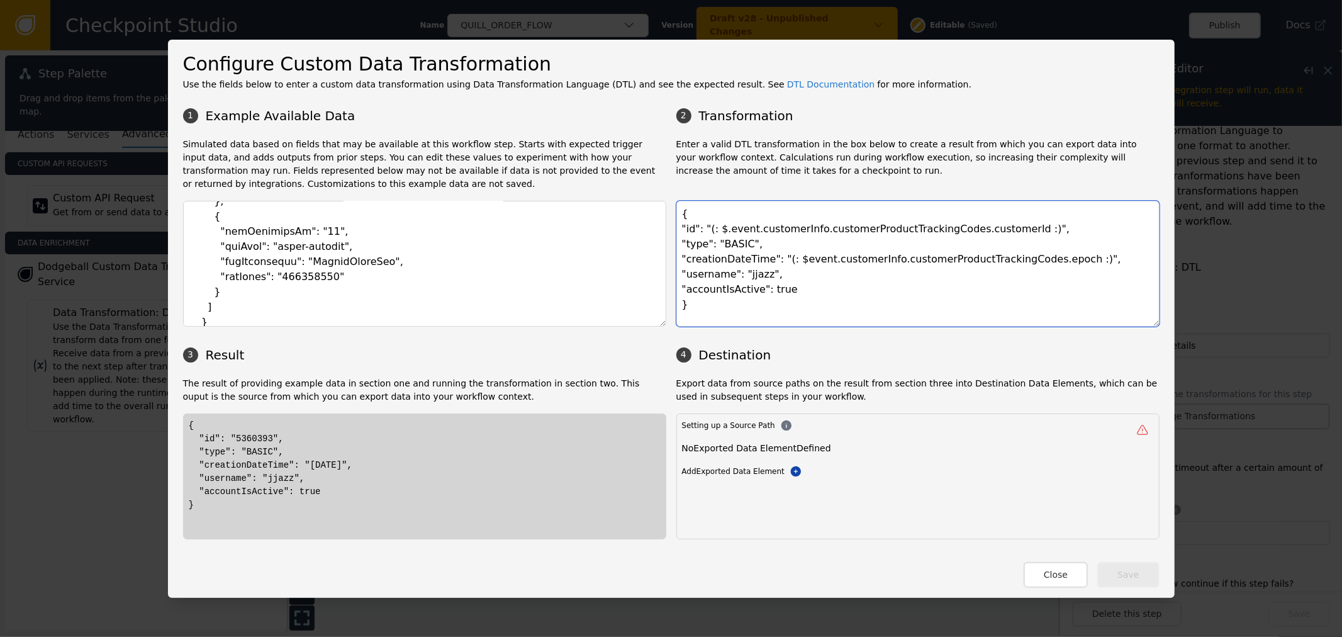
paste textarea "$.event.customerInfo.customerProductTrackingCodes.customerId"
click at [735, 273] on textarea "{ "id": "(: $.event.customerInfo.customerProductTrackingCodes.customerId :)", "…" at bounding box center [918, 264] width 483 height 126
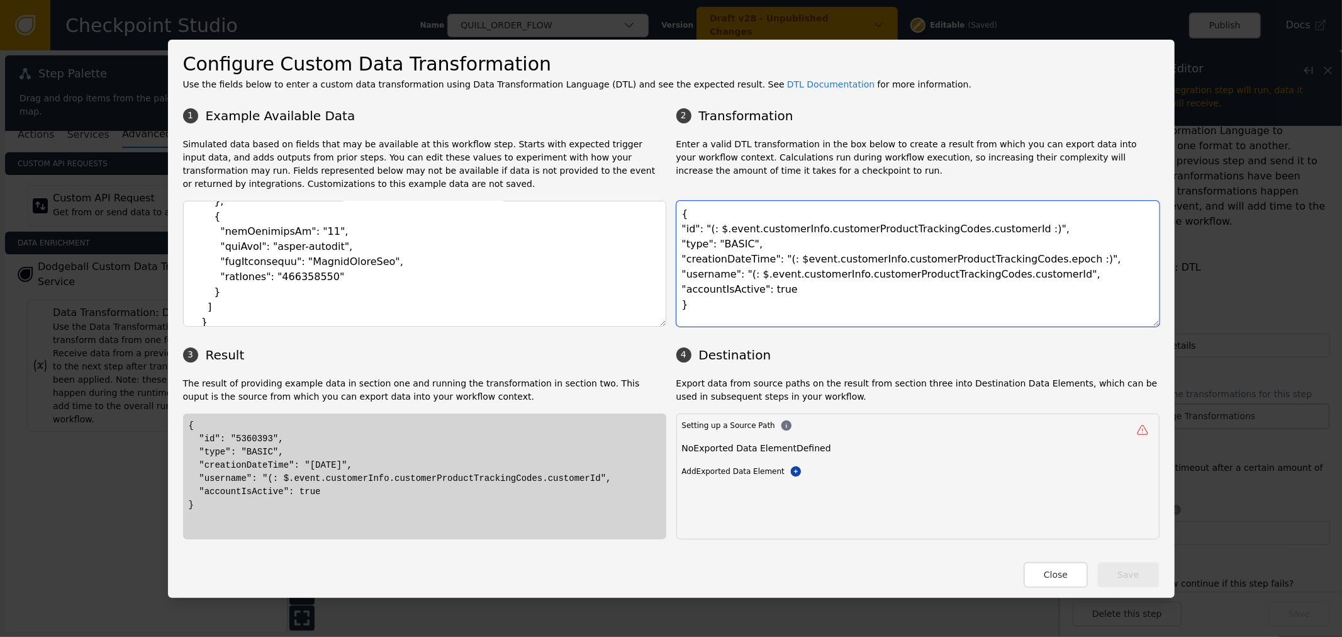
click at [1033, 280] on textarea "{ "id": "(: $.event.customerInfo.customerProductTrackingCodes.customerId :)", "…" at bounding box center [918, 264] width 483 height 126
drag, startPoint x: 224, startPoint y: 481, endPoint x: 317, endPoint y: 481, distance: 93.1
click at [301, 481] on div "{ "id": "5360393", "type": "BASIC", "creationDateTime": "[DATE]", "username": "…" at bounding box center [425, 465] width 472 height 93
click at [317, 481] on div "{ "id": "5360393", "type": "BASIC", "creationDateTime": "[DATE]", "username": "…" at bounding box center [425, 465] width 472 height 93
drag, startPoint x: 346, startPoint y: 492, endPoint x: 199, endPoint y: 413, distance: 167.3
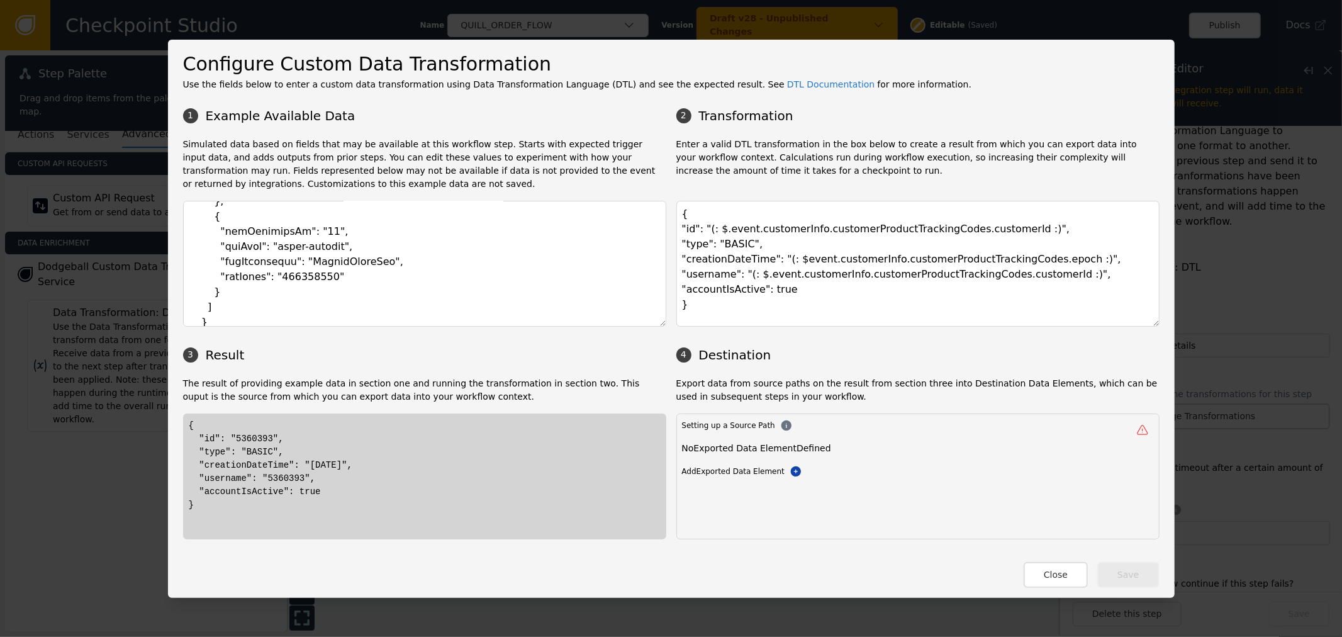
click at [220, 422] on div "{ "id": "5360393", "type": "BASIC", "creationDateTime": "[DATE]", "username": "…" at bounding box center [425, 465] width 472 height 93
click at [346, 479] on div "{ "id": "5360393", "type": "BASIC", "creationDateTime": "[DATE]", "username": "…" at bounding box center [425, 465] width 472 height 93
click at [941, 250] on textarea "{ "id": "(: $.event.customerInfo.customerProductTrackingCodes.customerId :)", "…" at bounding box center [918, 264] width 483 height 126
click at [839, 312] on textarea "{ "id": "(: $.event.customerInfo.customerProductTrackingCodes.customerId :)", "…" at bounding box center [918, 264] width 483 height 126
click at [743, 216] on textarea "{ "id": "(: $.event.customerInfo.customerProductTrackingCodes.customerId :)", "…" at bounding box center [918, 264] width 483 height 126
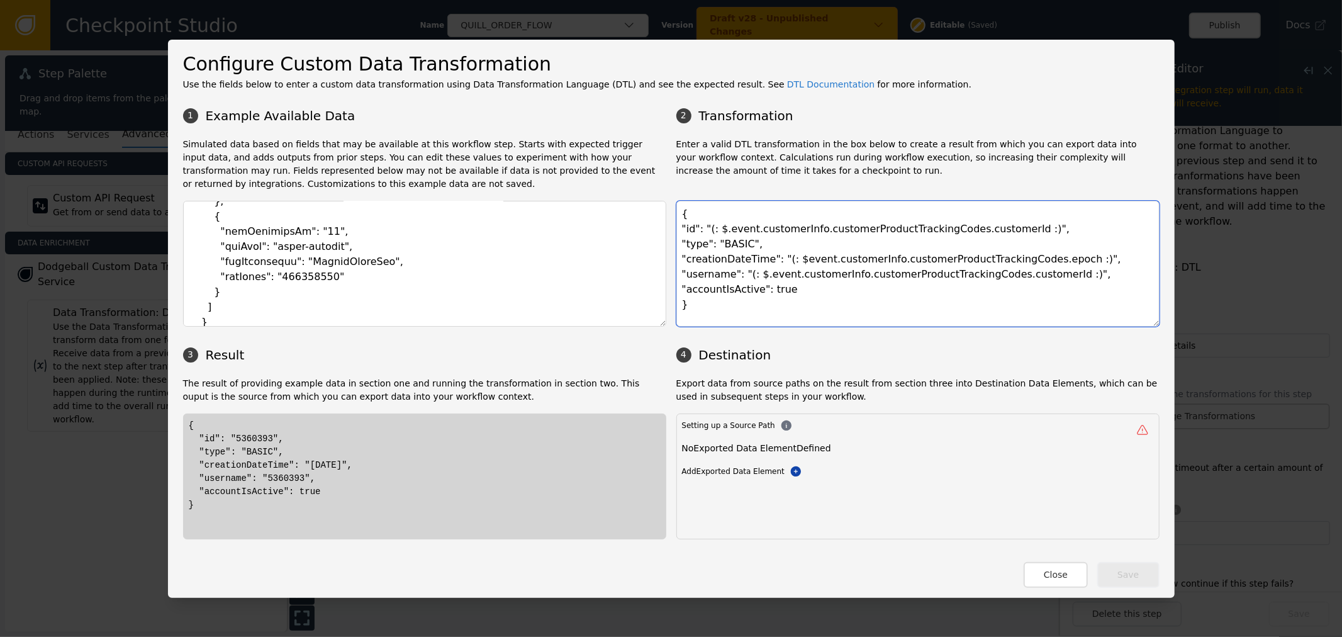
click at [867, 293] on textarea "{ "id": "(: $.event.customerInfo.customerProductTrackingCodes.customerId :)", "…" at bounding box center [918, 264] width 483 height 126
drag, startPoint x: 691, startPoint y: 280, endPoint x: 1030, endPoint y: 271, distance: 338.7
click at [1030, 271] on textarea "{ "id": "(: $.event.customerInfo.customerProductTrackingCodes.customerId :)", "…" at bounding box center [918, 264] width 483 height 126
click at [1037, 272] on textarea "{ "id": "(: $.event.customerInfo.customerProductTrackingCodes.customerId :)", "…" at bounding box center [918, 264] width 483 height 126
click at [890, 218] on textarea "{ "id": "(: $.event.customerInfo.customerProductTrackingCodes.customerId :)", "…" at bounding box center [918, 264] width 483 height 126
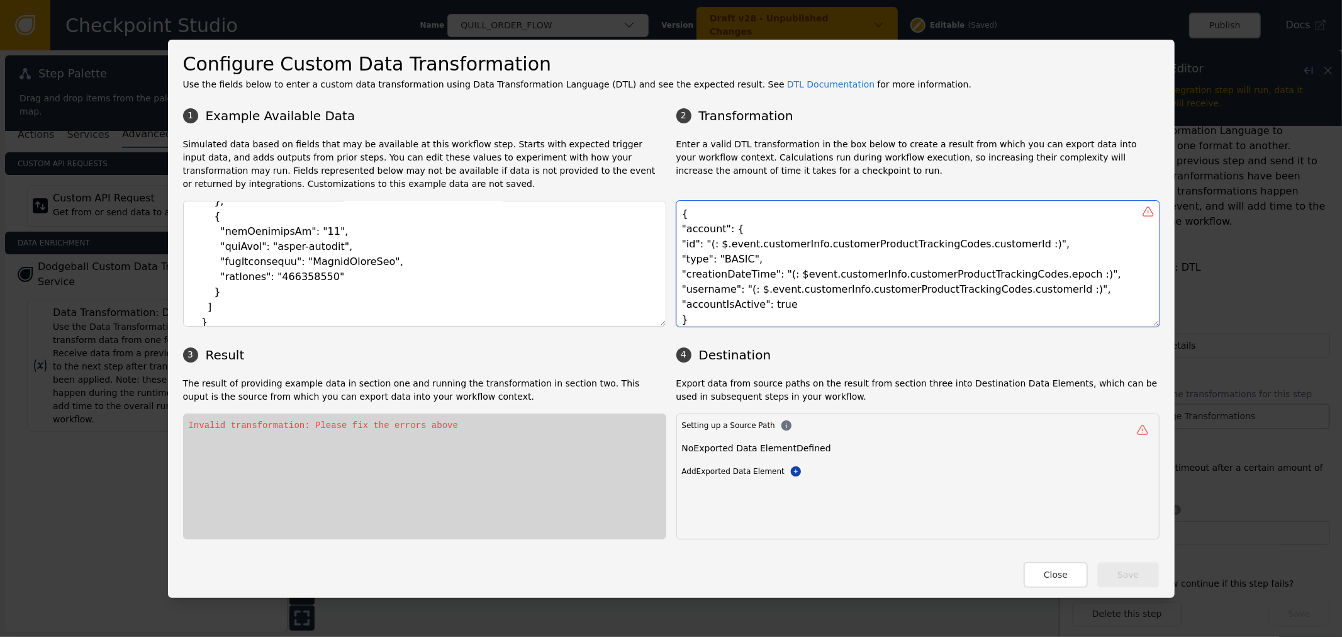
scroll to position [1, 0]
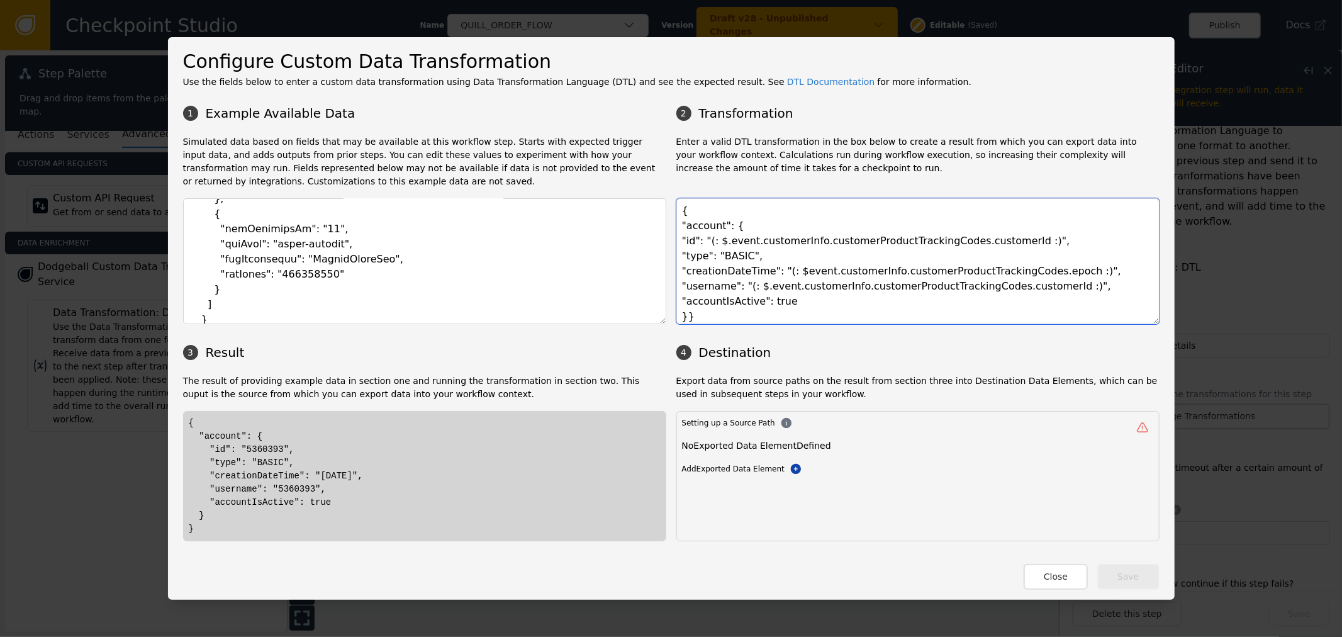
type textarea "{ "account": { "id": "(: $.event.customerInfo.customerProductTrackingCodes.cust…"
drag, startPoint x: 188, startPoint y: 453, endPoint x: 315, endPoint y: 529, distance: 147.9
click at [313, 529] on div "{ "account": { "id": "5360393", "type": "BASIC", "creationDateTime": "[DATE]", …" at bounding box center [425, 476] width 472 height 119
click at [351, 493] on div "{ "account": { "id": "5360393", "type": "BASIC", "creationDateTime": "[DATE]", …" at bounding box center [425, 476] width 472 height 119
click at [775, 1] on body "Checkpoint Studio Name QUILL_ORDER_FLOW Version Draft v28 - Unpublished Changes…" at bounding box center [671, 0] width 1342 height 1
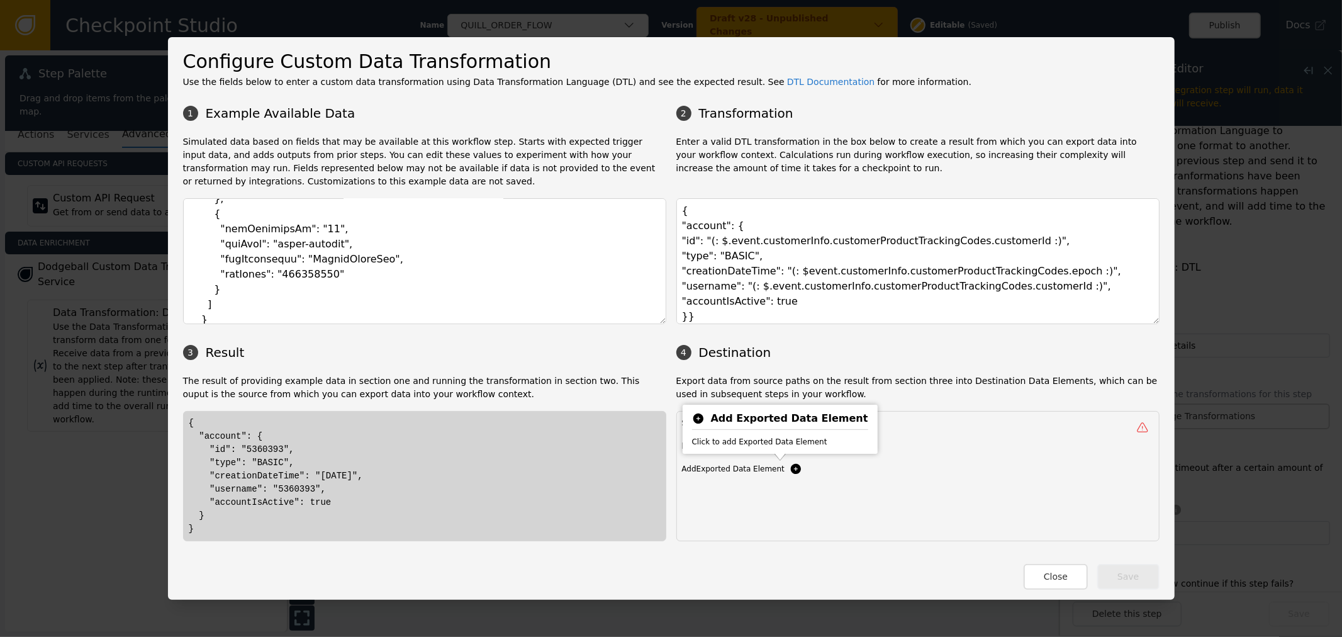
click at [791, 471] on icon at bounding box center [796, 469] width 10 height 10
click at [960, 431] on div "Setting up a Source Path Destination unknown Add Exported Data Element Add Expo…" at bounding box center [918, 456] width 472 height 79
click at [744, 453] on input at bounding box center [764, 451] width 110 height 15
type input "account"
click at [1030, 442] on div "Destination unknown" at bounding box center [1055, 449] width 126 height 21
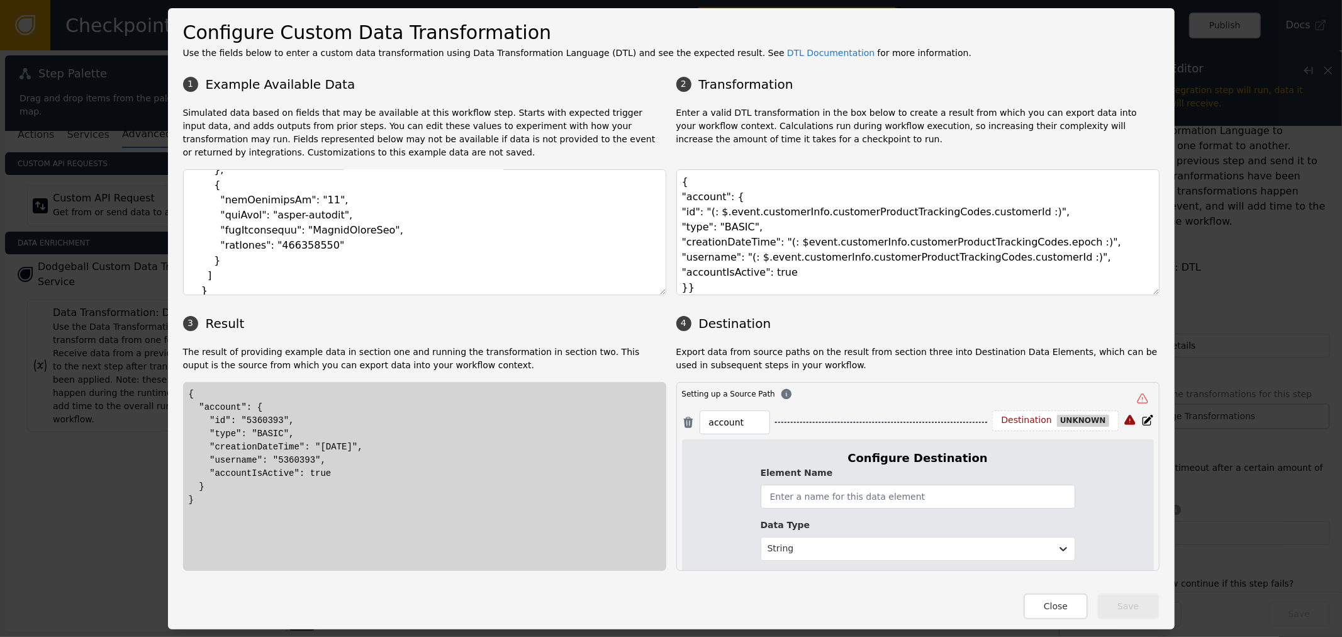
click at [1033, 448] on div "Configure Destination Element Name Data Type String Cancel Save" at bounding box center [918, 524] width 472 height 171
click at [938, 497] on input "text" at bounding box center [918, 497] width 315 height 24
type input "account"
click at [922, 548] on div at bounding box center [907, 549] width 278 height 16
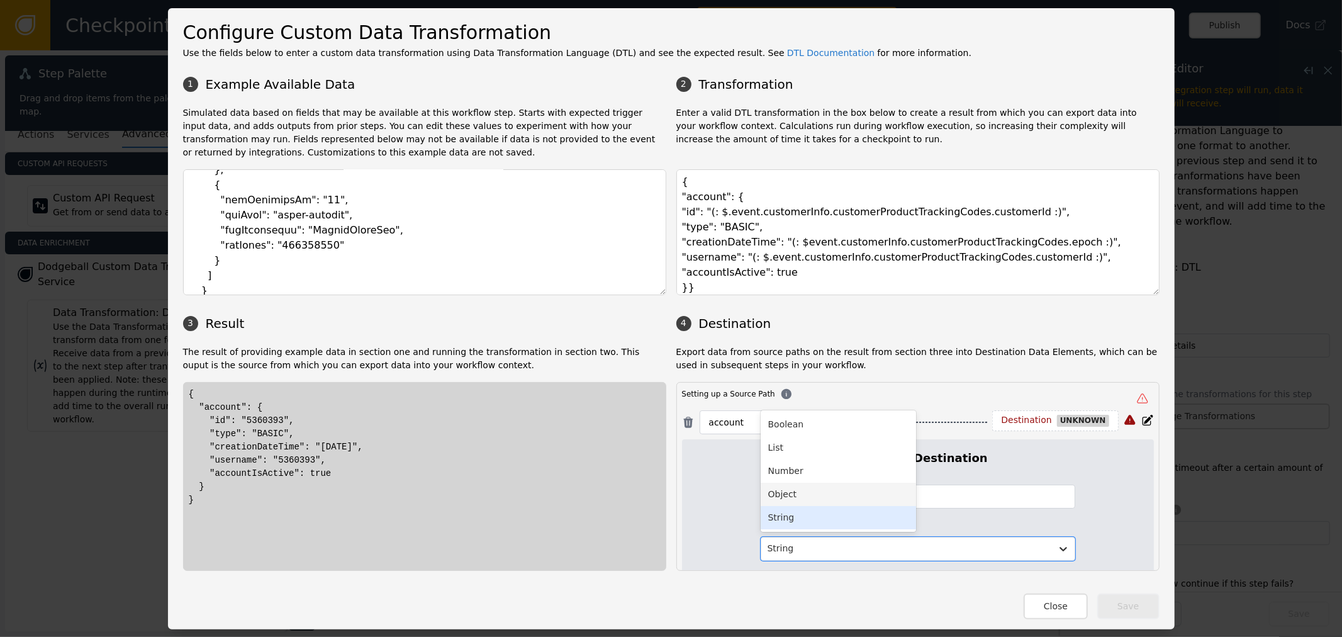
click at [827, 495] on div "Object" at bounding box center [838, 494] width 155 height 23
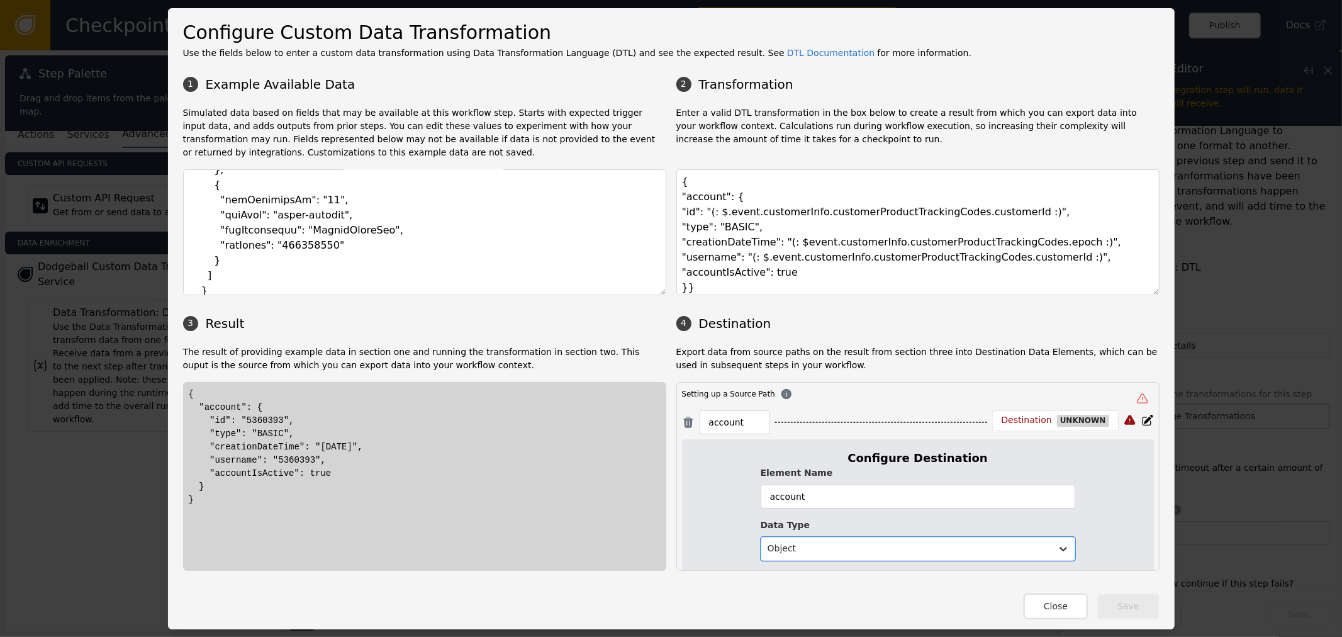
click at [1118, 531] on div "Configure Destination Element Name account Data Type option Object, selected. O…" at bounding box center [918, 524] width 472 height 171
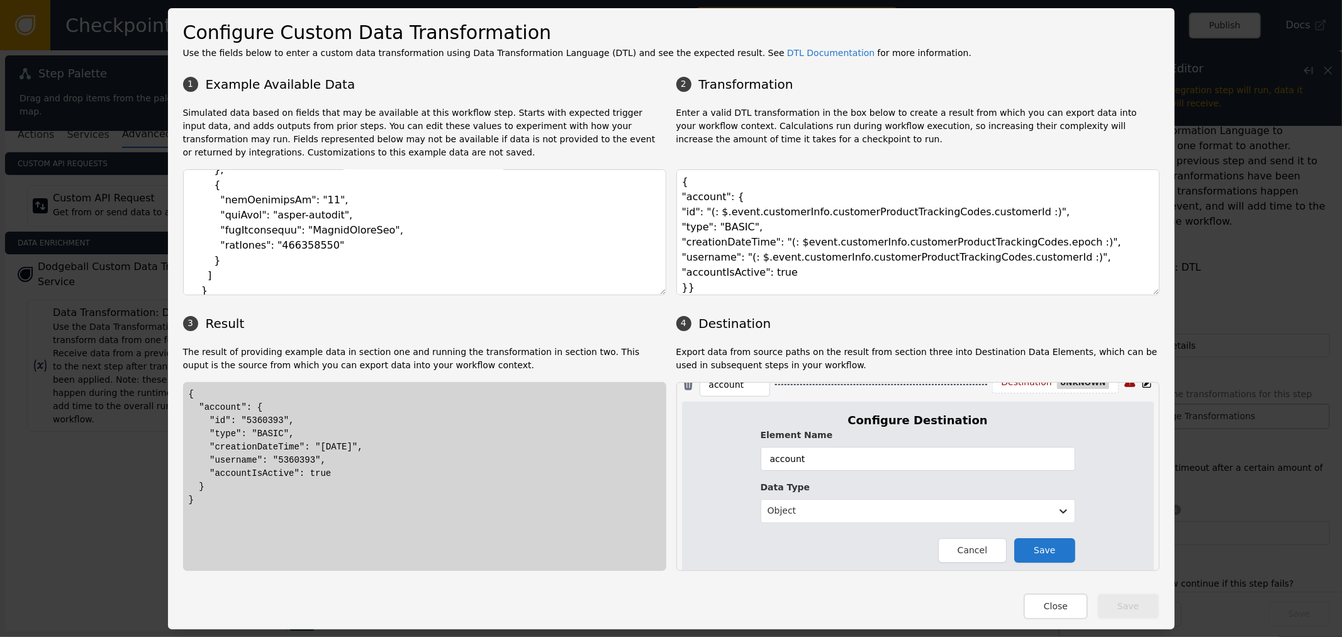
scroll to position [78, 0]
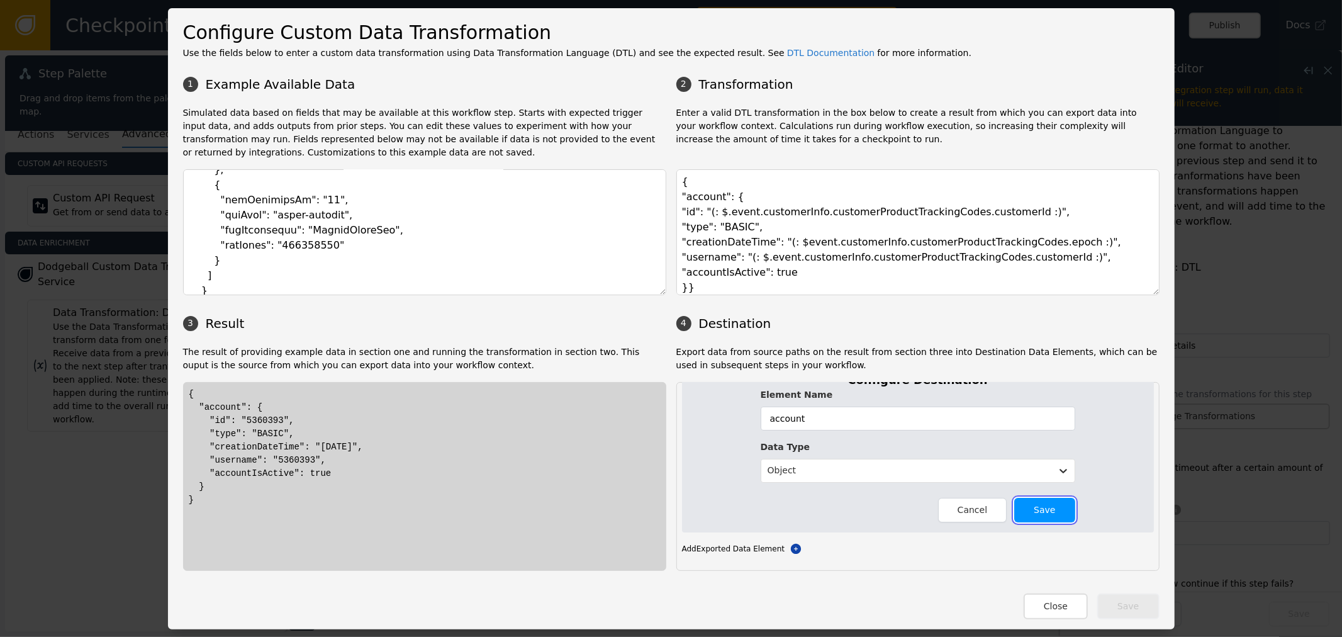
click at [1037, 518] on button "Save" at bounding box center [1044, 510] width 60 height 25
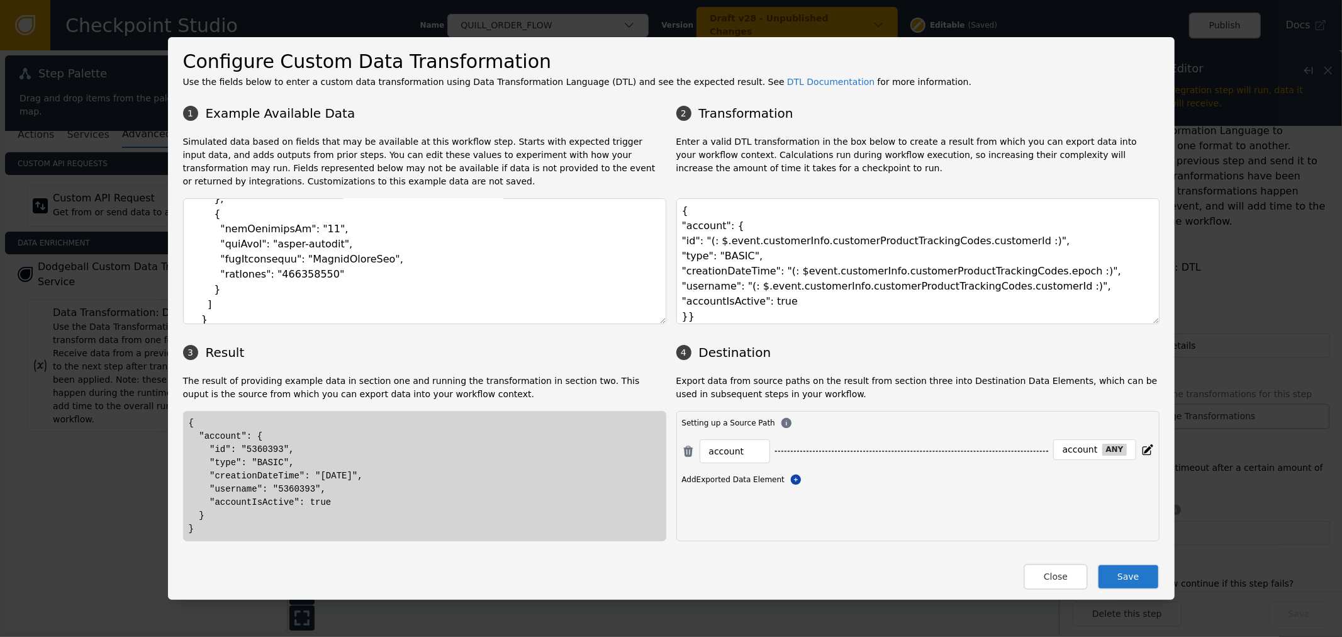
scroll to position [0, 0]
click at [1137, 580] on button "Save" at bounding box center [1129, 577] width 62 height 26
click at [907, 276] on textarea "{ "account": { "id": "(: $.event.customerInfo.customerProductTrackingCodes.cust…" at bounding box center [918, 261] width 483 height 126
click at [1052, 573] on button "Close" at bounding box center [1056, 577] width 64 height 26
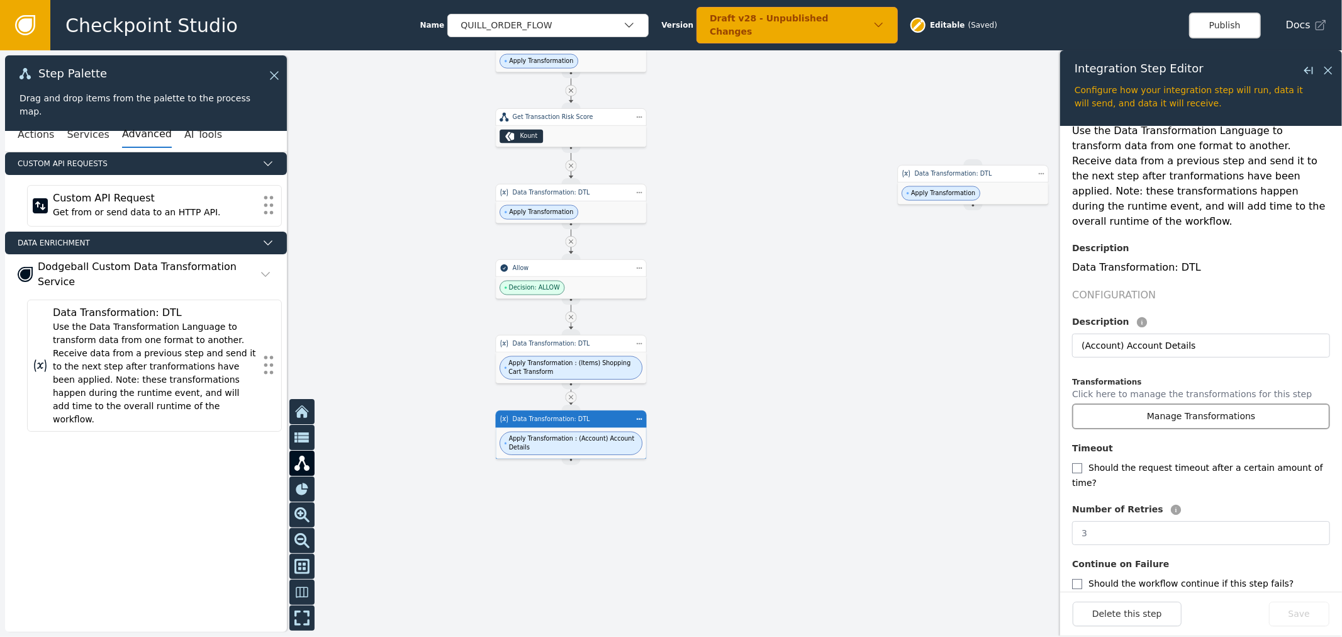
click at [1238, 403] on button "Manage Transformations" at bounding box center [1201, 416] width 258 height 26
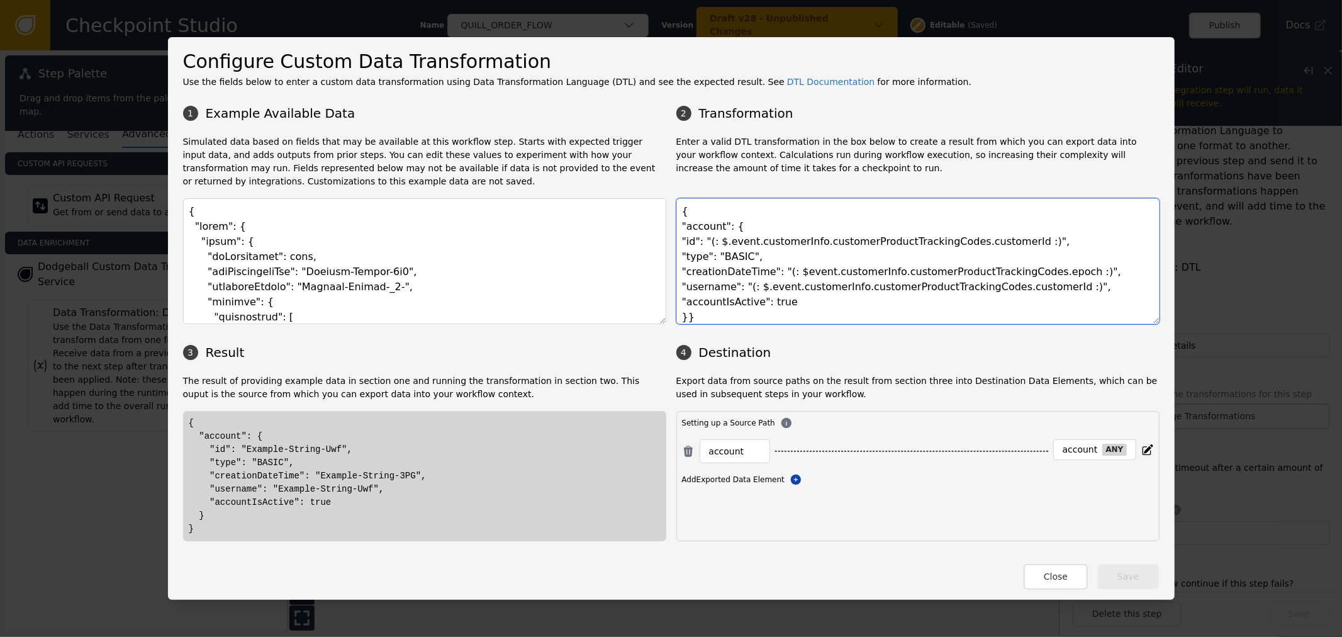
click at [866, 288] on textarea "{ "account": { "id": "(: $.event.customerInfo.customerProductTrackingCodes.cust…" at bounding box center [918, 261] width 483 height 126
drag, startPoint x: 867, startPoint y: 295, endPoint x: 924, endPoint y: 318, distance: 61.2
click at [906, 310] on textarea "{ "account": { "id": "(: $.event.customerInfo.customerProductTrackingCodes.cust…" at bounding box center [918, 261] width 483 height 126
click at [926, 315] on textarea "{ "account": { "id": "(: $.event.customerInfo.customerProductTrackingCodes.cust…" at bounding box center [918, 261] width 483 height 126
drag, startPoint x: 1052, startPoint y: 576, endPoint x: 712, endPoint y: 567, distance: 339.3
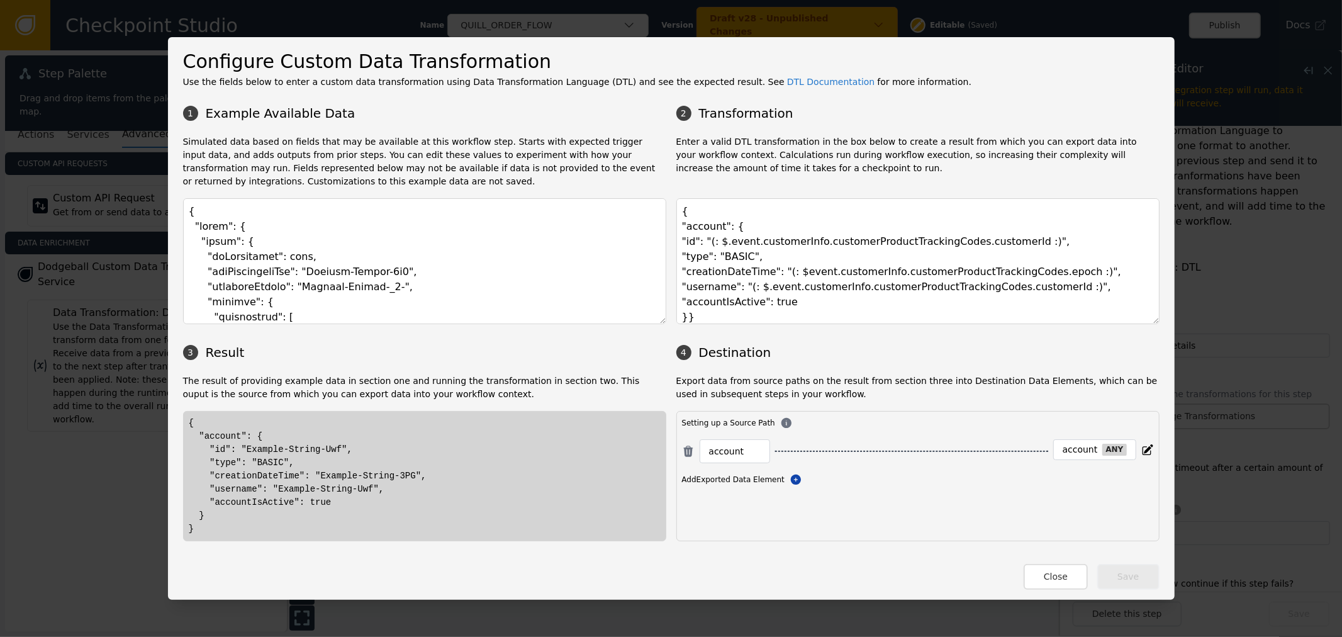
click at [721, 566] on div "Close Save" at bounding box center [671, 570] width 977 height 38
click at [917, 291] on textarea "{ "account": { "id": "(: $.event.customerInfo.customerProductTrackingCodes.cust…" at bounding box center [918, 261] width 483 height 126
click at [1077, 573] on button "Close" at bounding box center [1056, 577] width 64 height 26
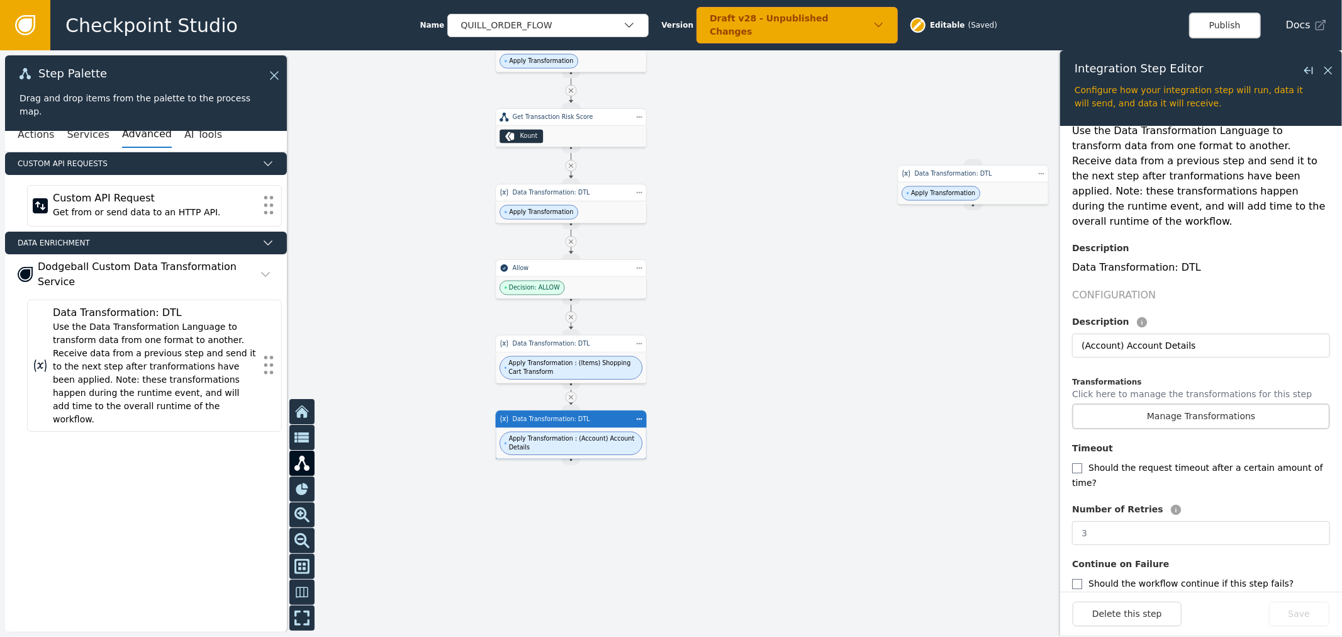
drag, startPoint x: 902, startPoint y: 407, endPoint x: 939, endPoint y: 382, distance: 44.9
click at [914, 397] on div at bounding box center [671, 343] width 1342 height 587
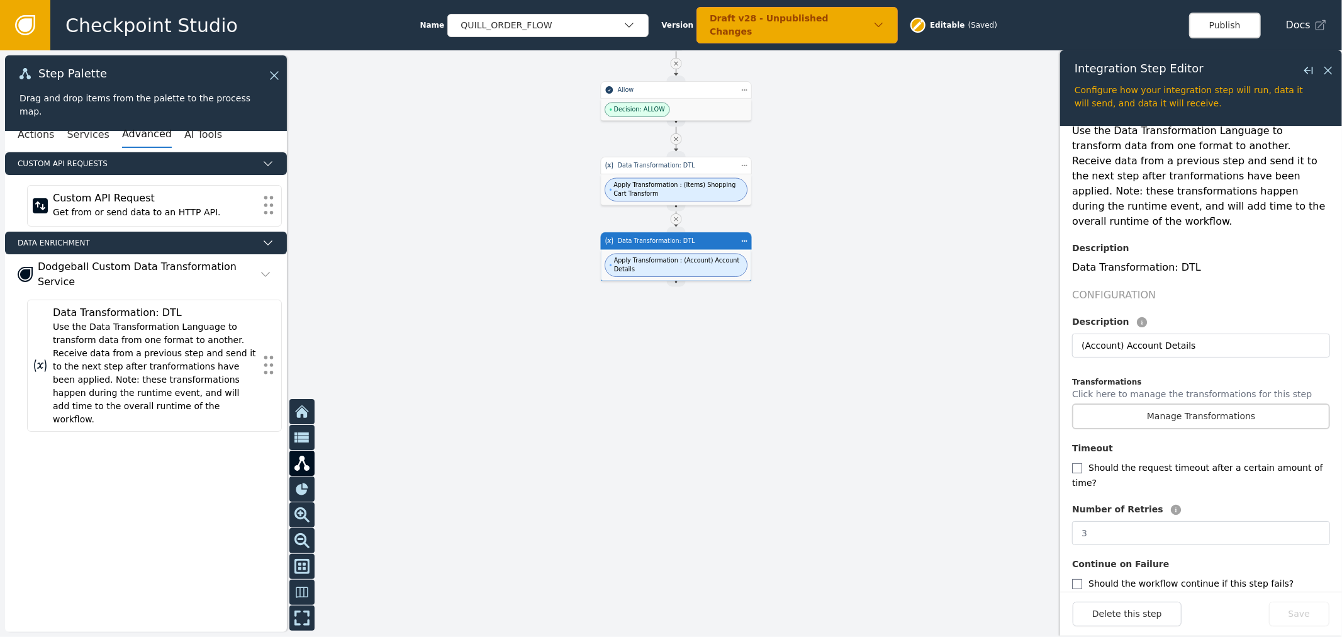
drag, startPoint x: 906, startPoint y: 390, endPoint x: 955, endPoint y: 253, distance: 145.7
click at [955, 253] on div at bounding box center [671, 343] width 1342 height 587
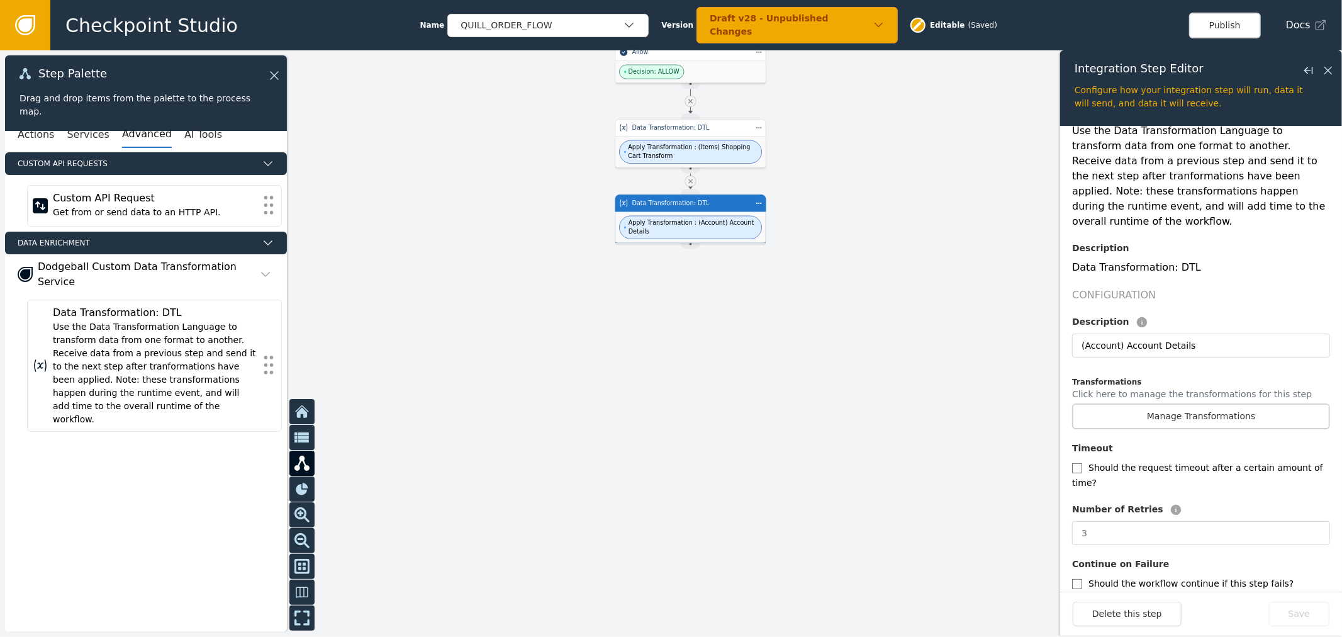
drag, startPoint x: 955, startPoint y: 253, endPoint x: 926, endPoint y: 269, distance: 32.9
click at [923, 272] on div at bounding box center [671, 343] width 1342 height 587
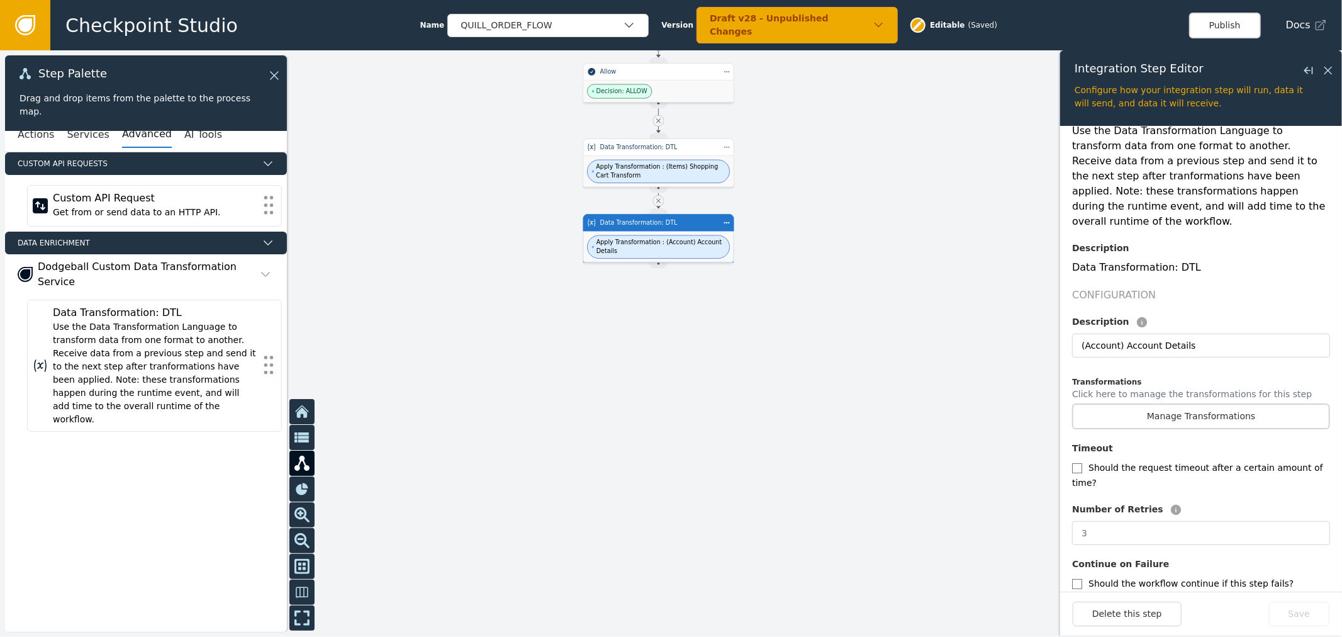
click at [983, 187] on div at bounding box center [671, 343] width 1342 height 587
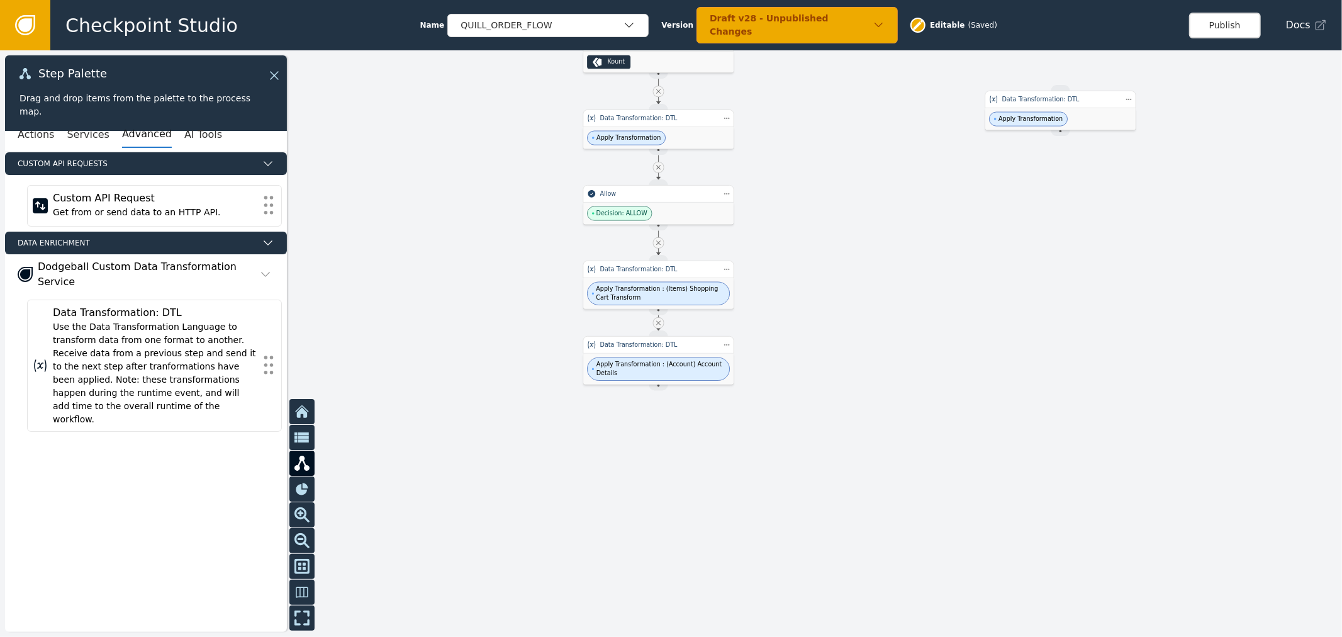
drag, startPoint x: 822, startPoint y: 227, endPoint x: 818, endPoint y: 386, distance: 158.6
click at [818, 386] on div at bounding box center [671, 343] width 1342 height 587
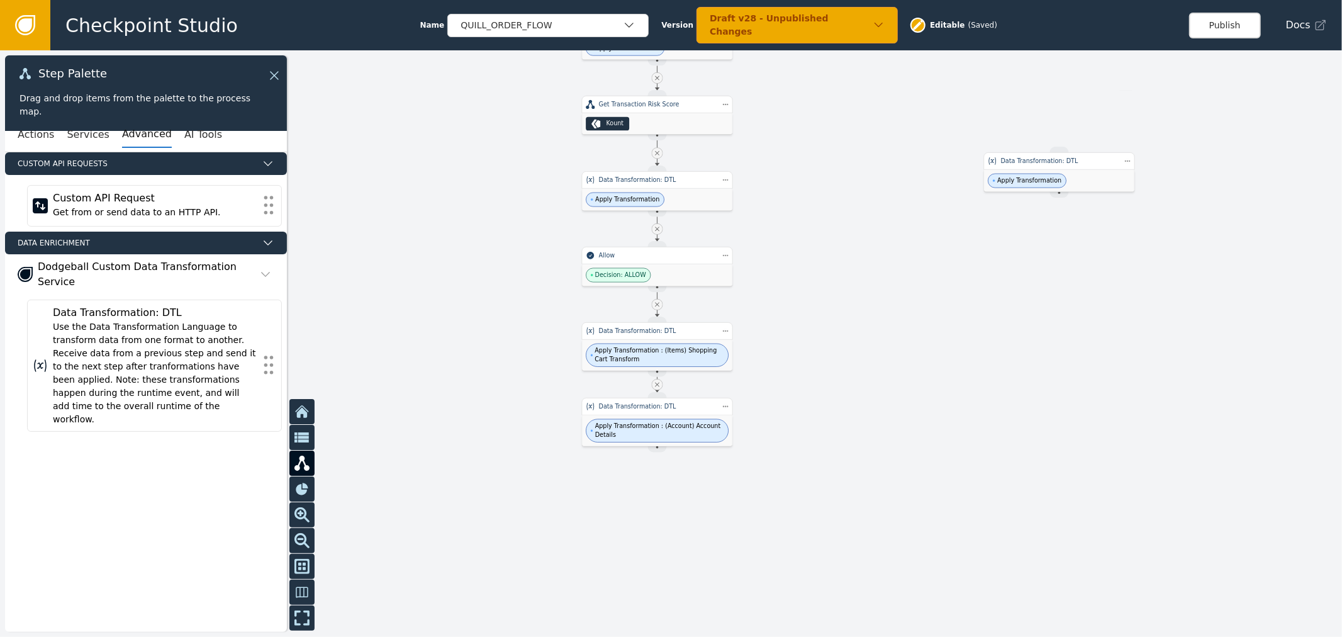
drag, startPoint x: 836, startPoint y: 235, endPoint x: 836, endPoint y: 223, distance: 12.6
click at [836, 224] on div at bounding box center [671, 343] width 1342 height 587
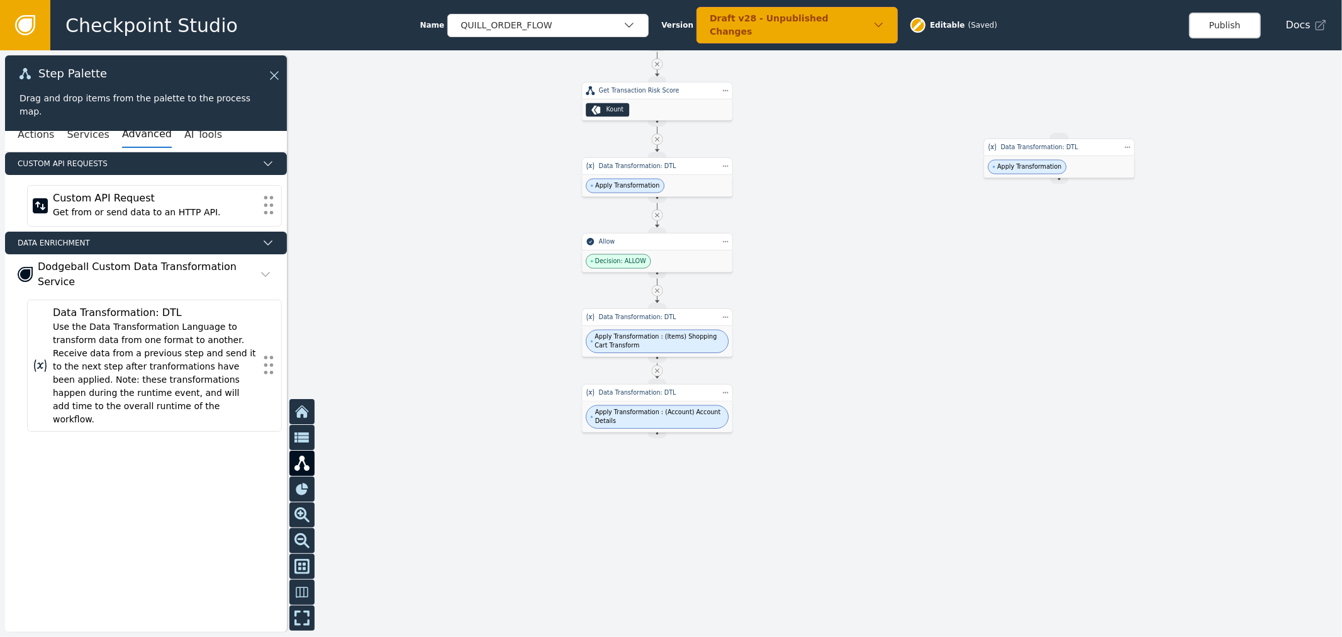
drag, startPoint x: 837, startPoint y: 124, endPoint x: 821, endPoint y: 267, distance: 144.4
click at [824, 266] on div at bounding box center [671, 343] width 1342 height 587
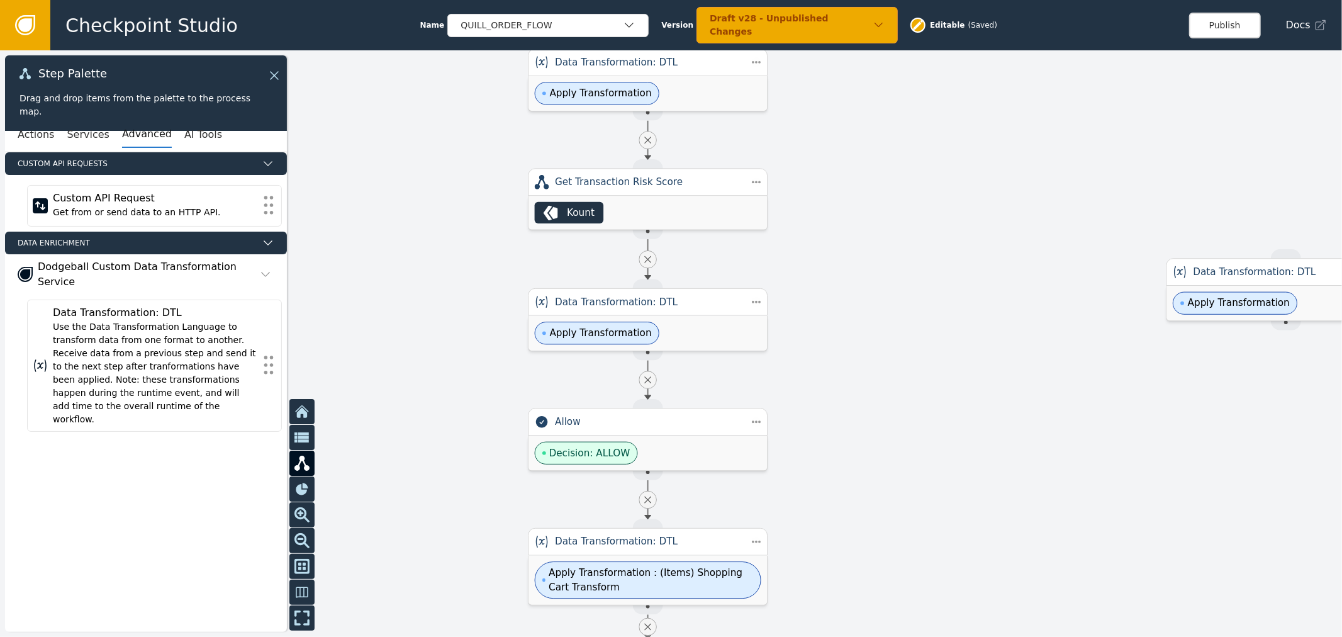
drag, startPoint x: 778, startPoint y: 150, endPoint x: 872, endPoint y: 103, distance: 105.5
click at [872, 103] on div at bounding box center [671, 343] width 1342 height 587
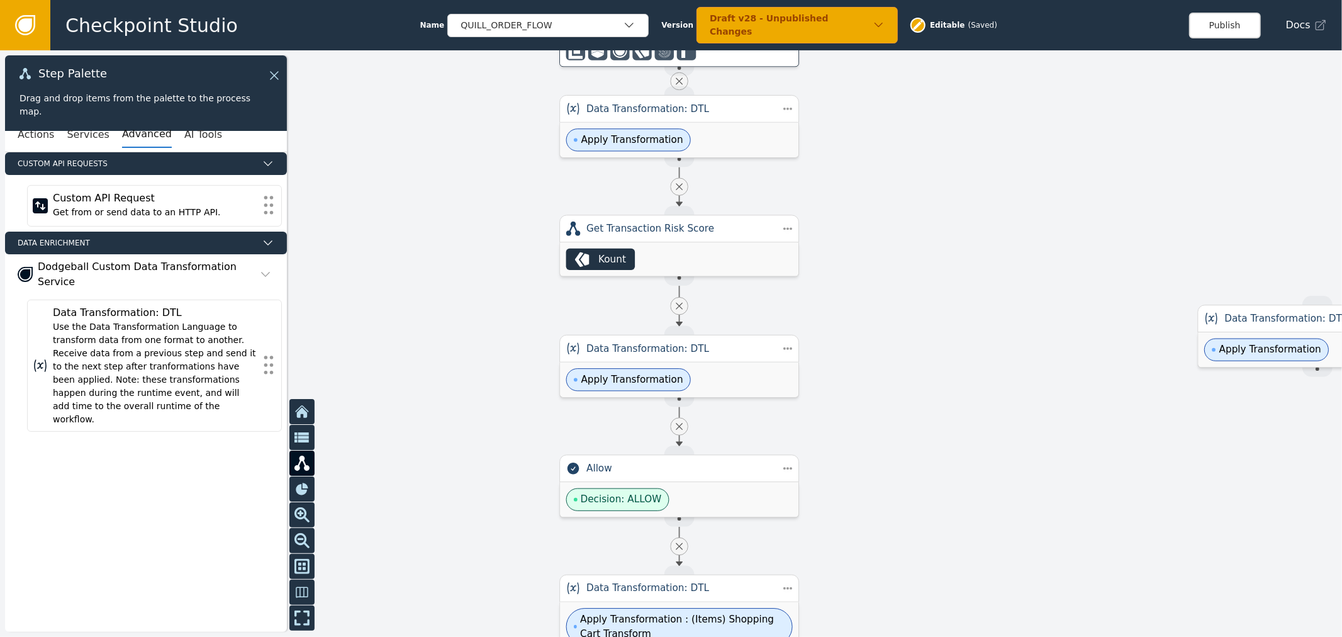
drag, startPoint x: 851, startPoint y: 174, endPoint x: 883, endPoint y: 213, distance: 49.6
click at [883, 213] on div at bounding box center [671, 343] width 1342 height 587
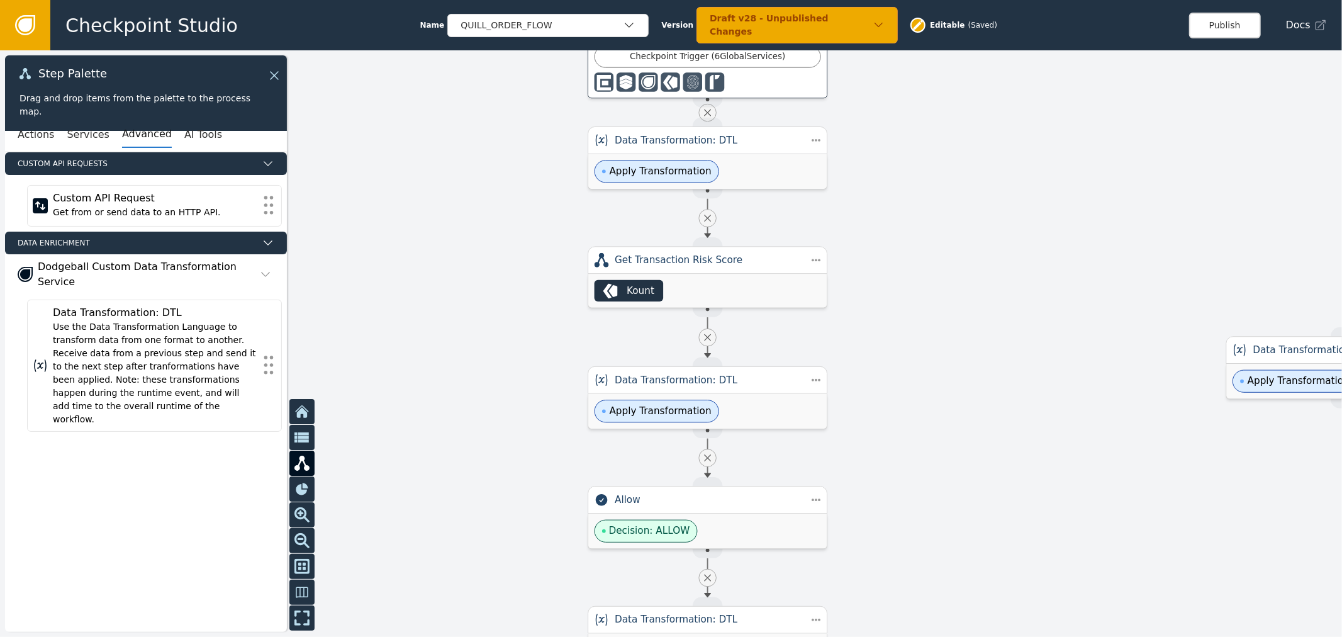
drag, startPoint x: 966, startPoint y: 203, endPoint x: 936, endPoint y: 215, distance: 31.9
click at [936, 215] on div at bounding box center [671, 343] width 1342 height 587
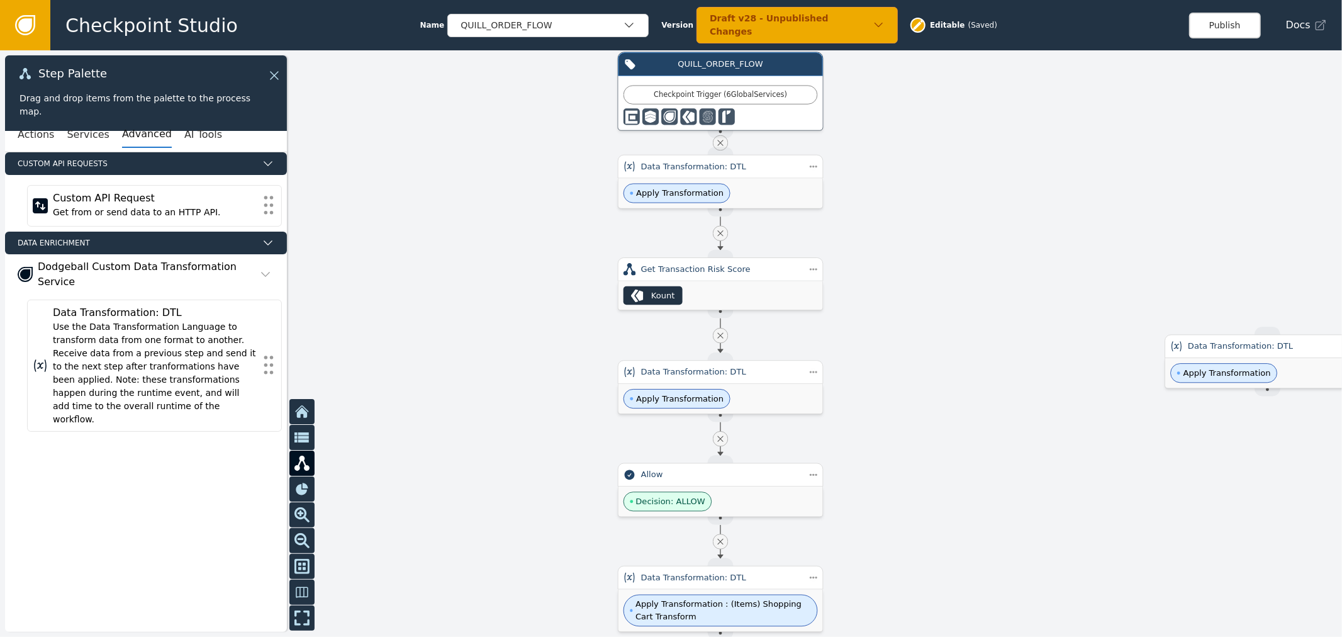
drag, startPoint x: 907, startPoint y: 366, endPoint x: 914, endPoint y: 347, distance: 20.3
click at [914, 347] on div at bounding box center [671, 343] width 1342 height 587
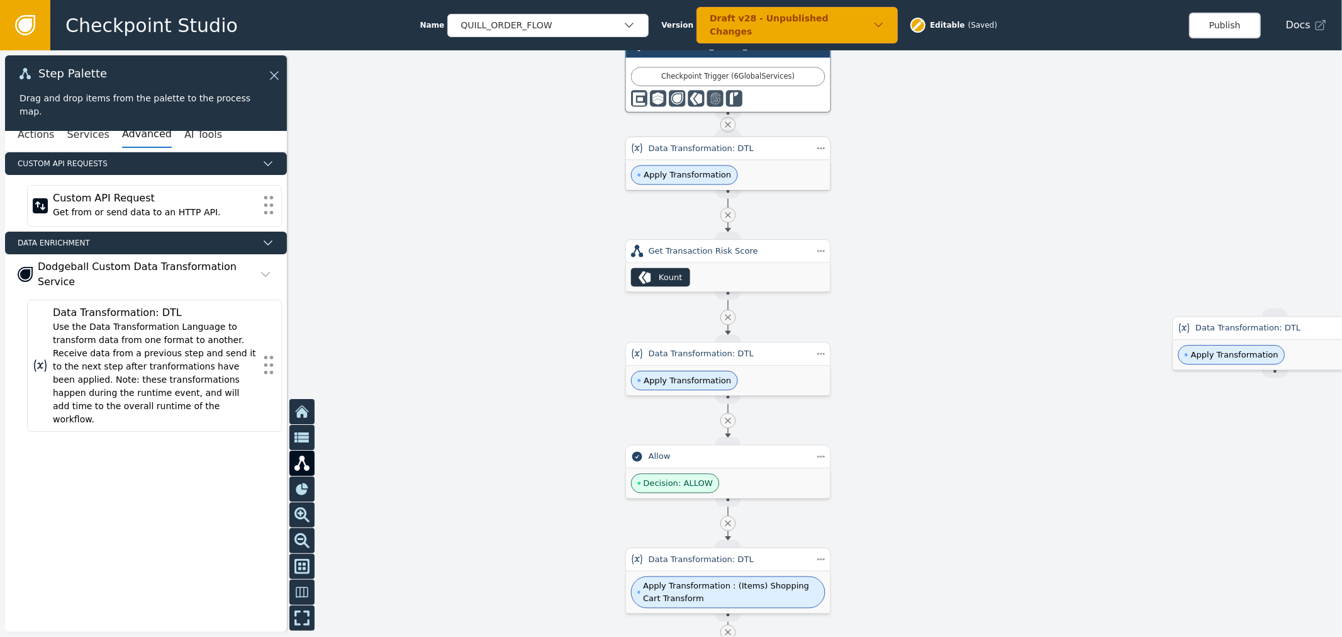
click at [778, 179] on div "Apply Transformation" at bounding box center [728, 175] width 205 height 30
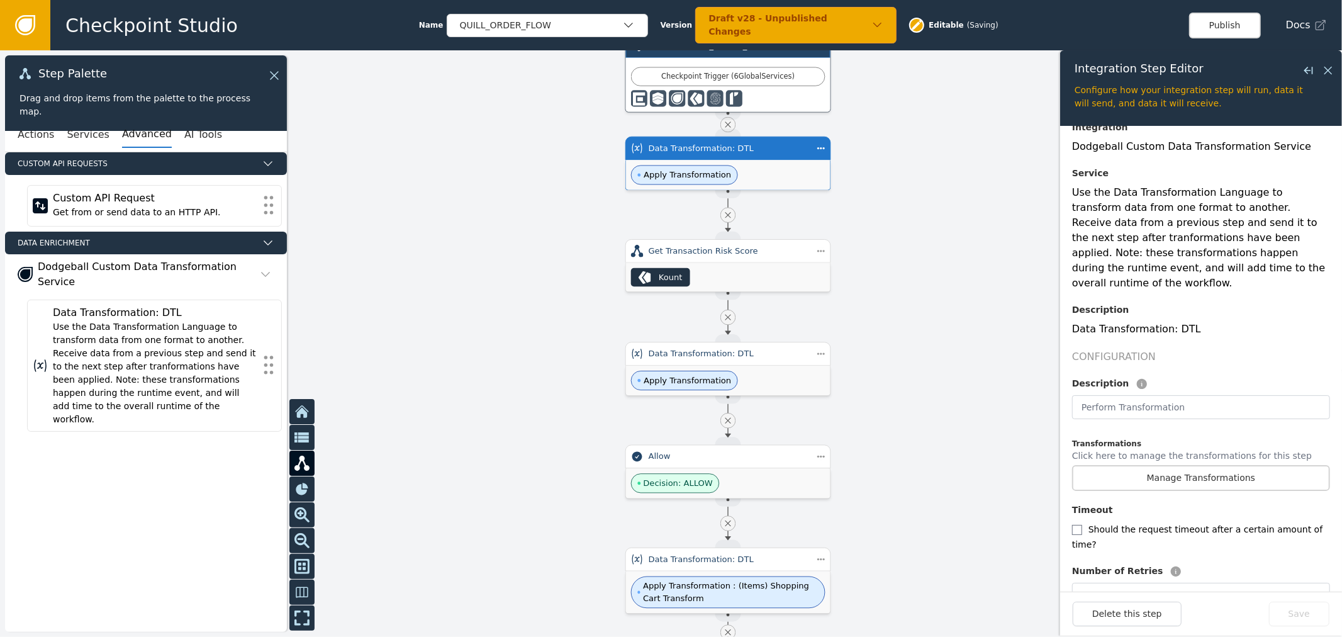
scroll to position [113, 0]
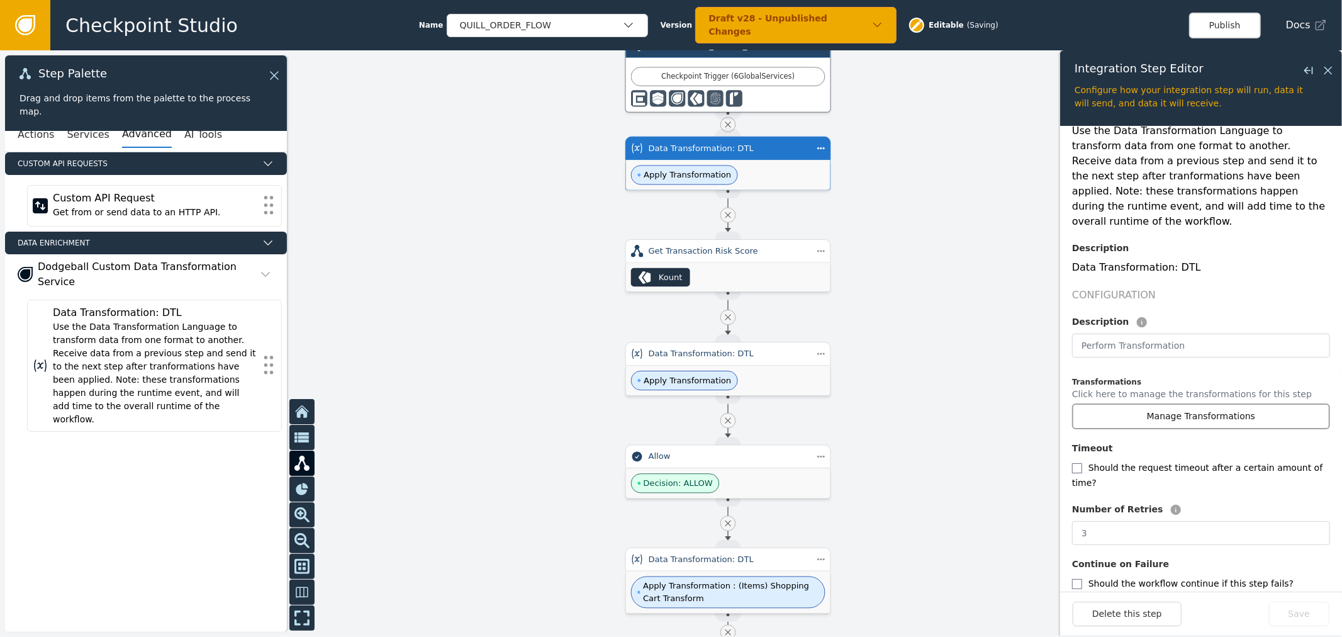
click at [1167, 403] on button "Manage Transformations" at bounding box center [1201, 416] width 258 height 26
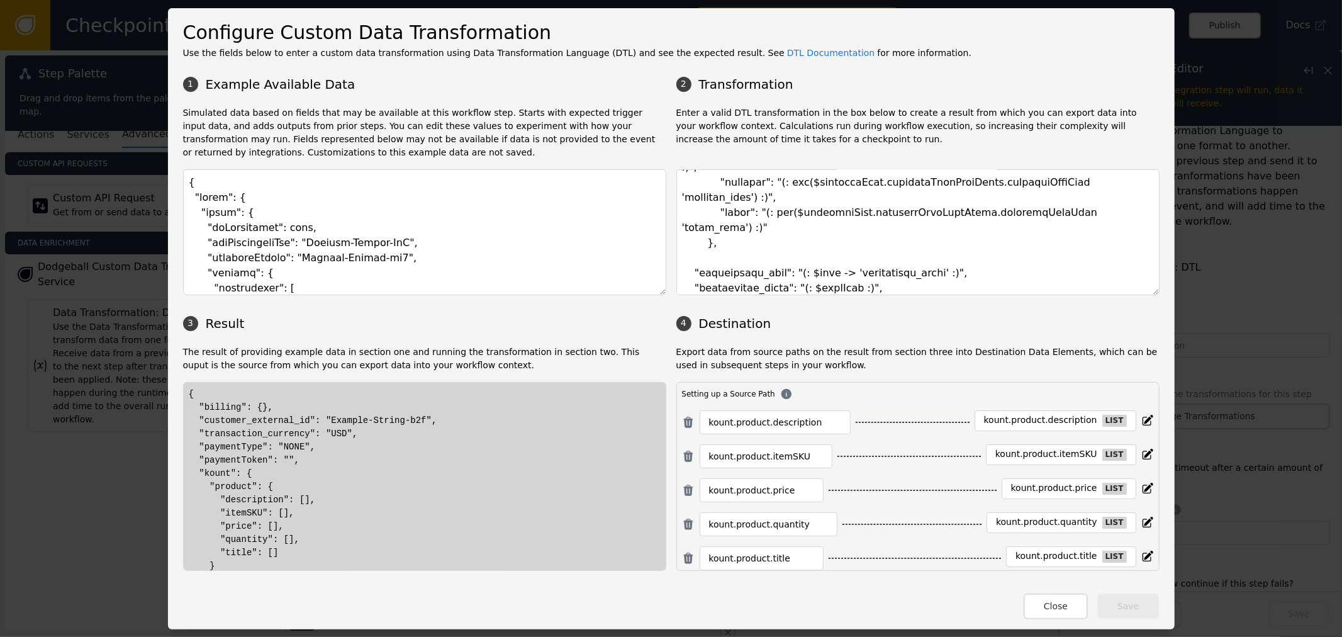
scroll to position [746, 0]
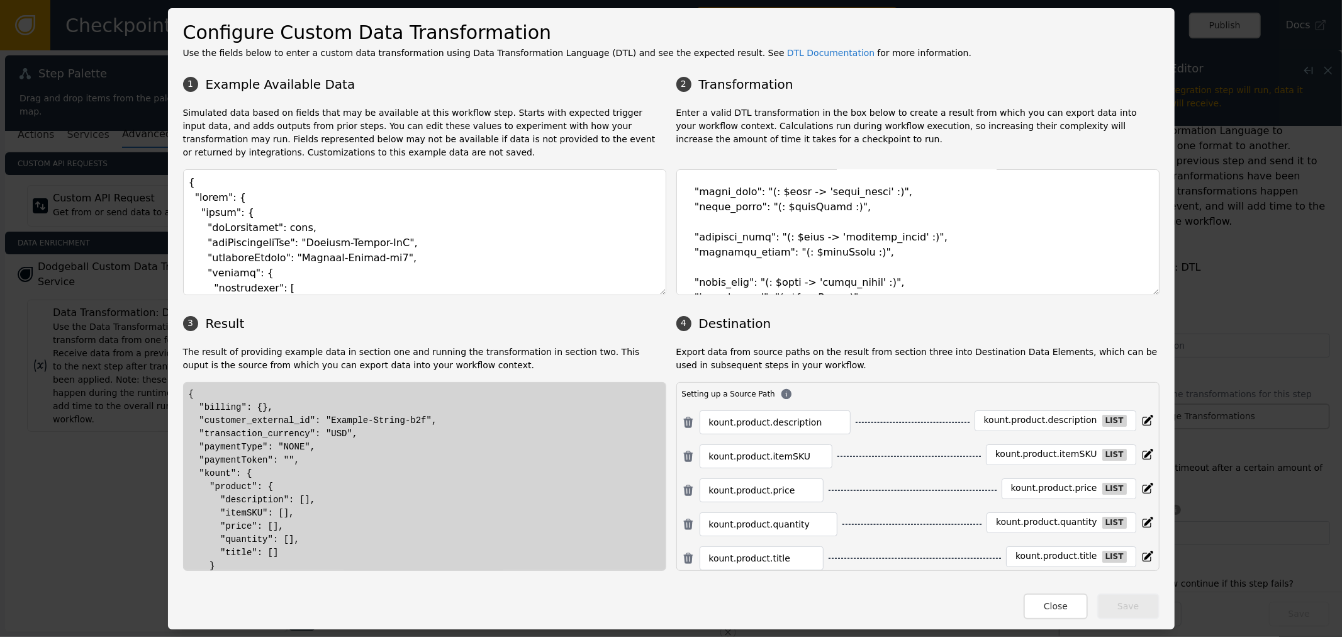
click at [911, 318] on h3 "4 Destination" at bounding box center [918, 323] width 483 height 19
click at [415, 272] on textarea at bounding box center [424, 232] width 483 height 126
paste textarea "transactionHeader": { "requestType": "Fraud", "businessUnit": "QUL", "division"…"
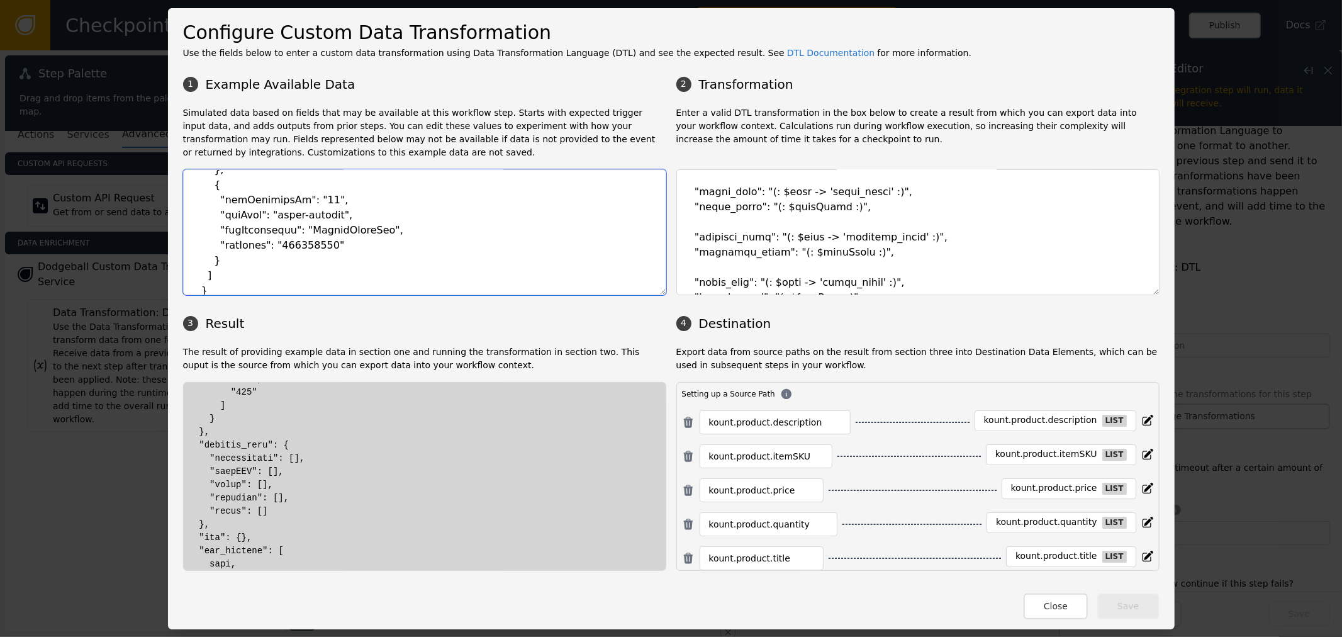
scroll to position [1156, 0]
click at [519, 266] on textarea at bounding box center [424, 232] width 483 height 126
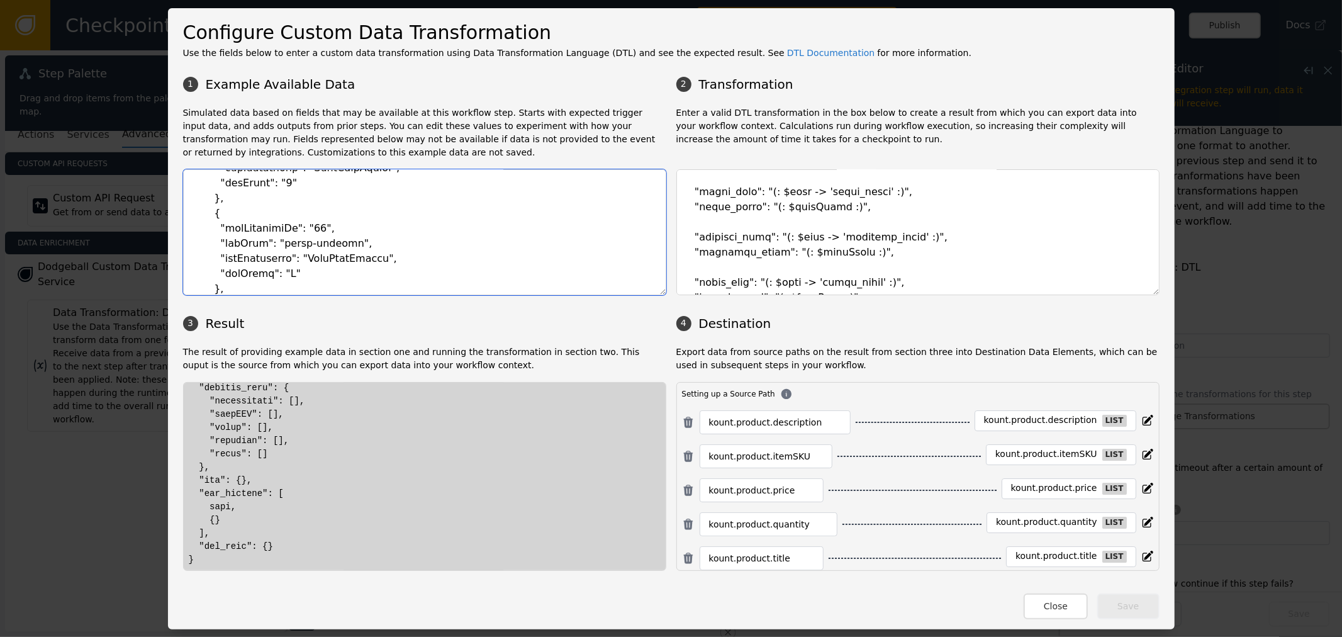
scroll to position [676, 0]
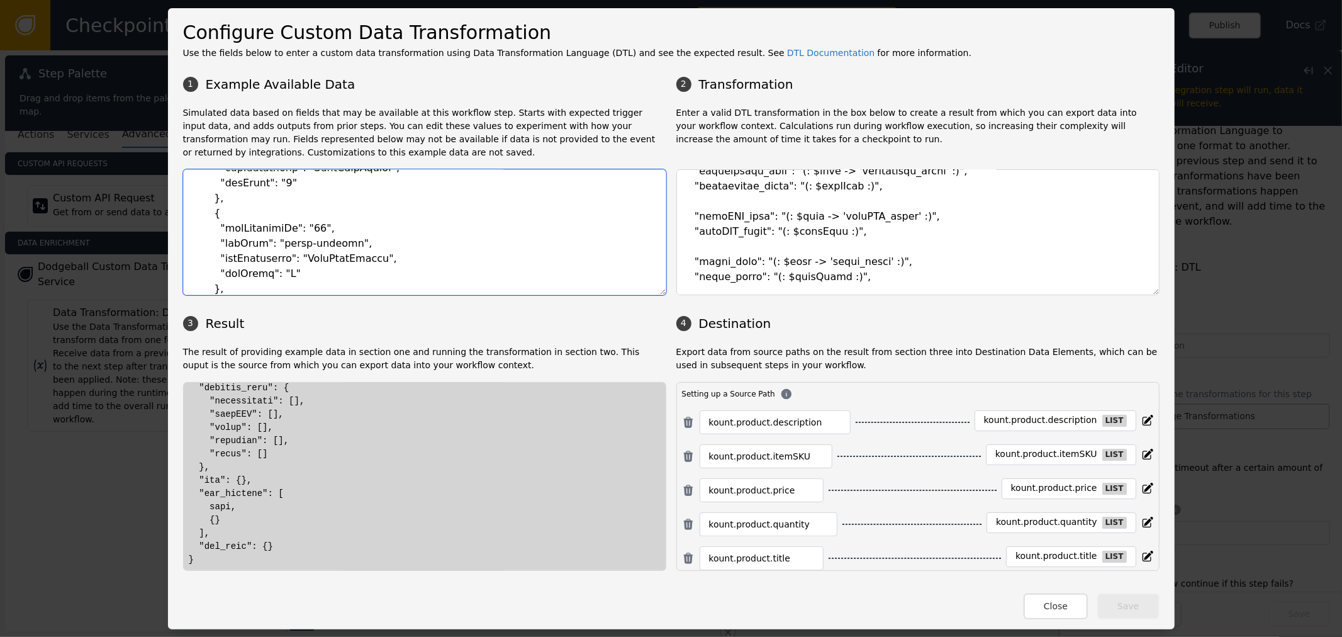
type textarea "{ "event": { "transactionHeader": { "requestType": "Fraud", "businessUnit": "QU…"
click at [921, 227] on textarea at bounding box center [918, 232] width 483 height 126
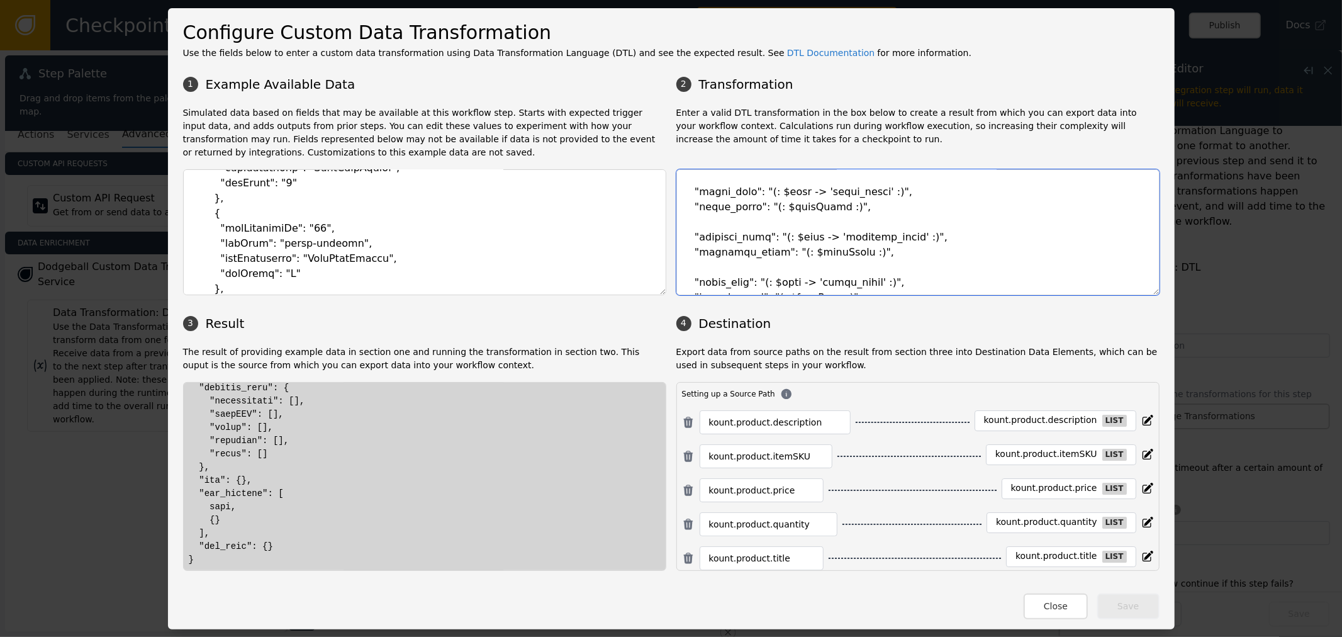
click at [798, 219] on textarea at bounding box center [918, 232] width 483 height 126
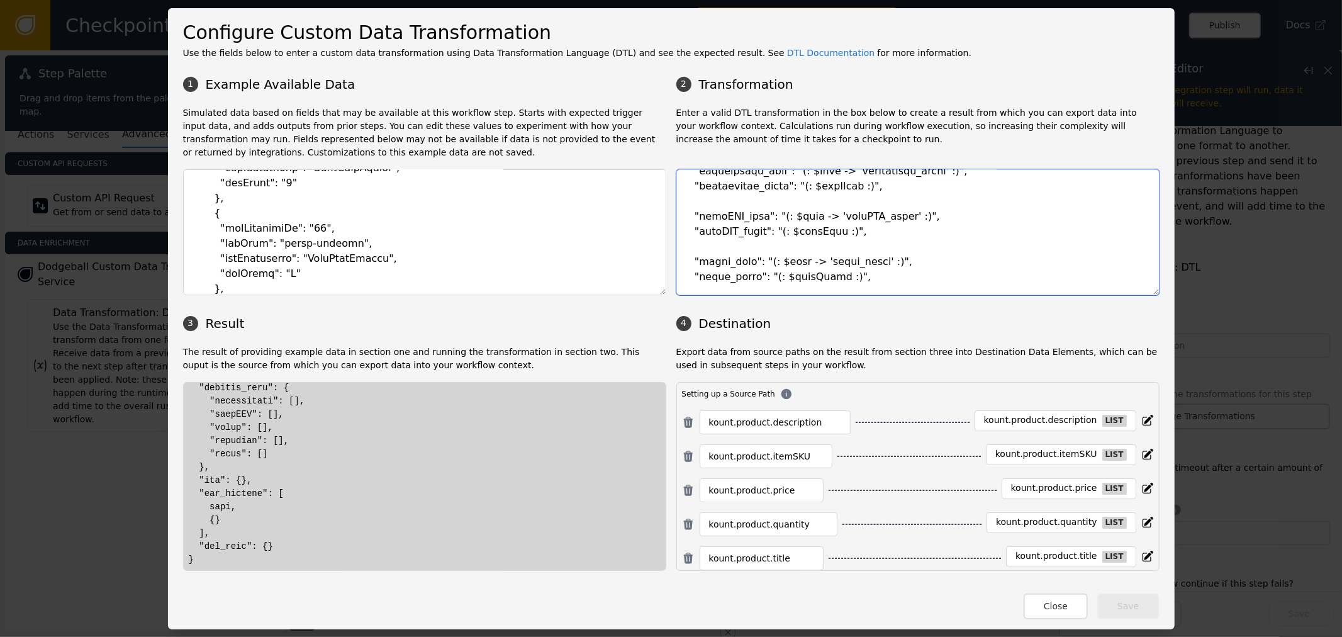
click at [756, 216] on textarea at bounding box center [918, 232] width 483 height 126
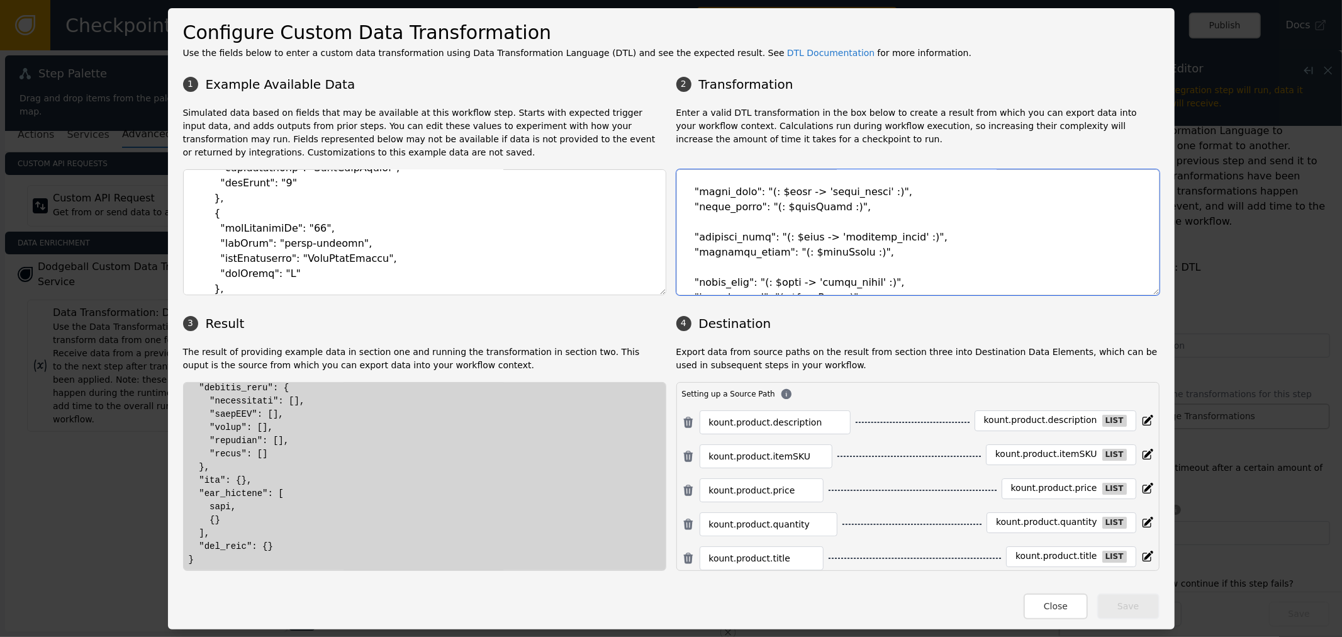
click at [797, 223] on textarea at bounding box center [918, 232] width 483 height 126
click at [800, 227] on textarea at bounding box center [918, 232] width 483 height 126
click at [763, 235] on textarea at bounding box center [918, 232] width 483 height 126
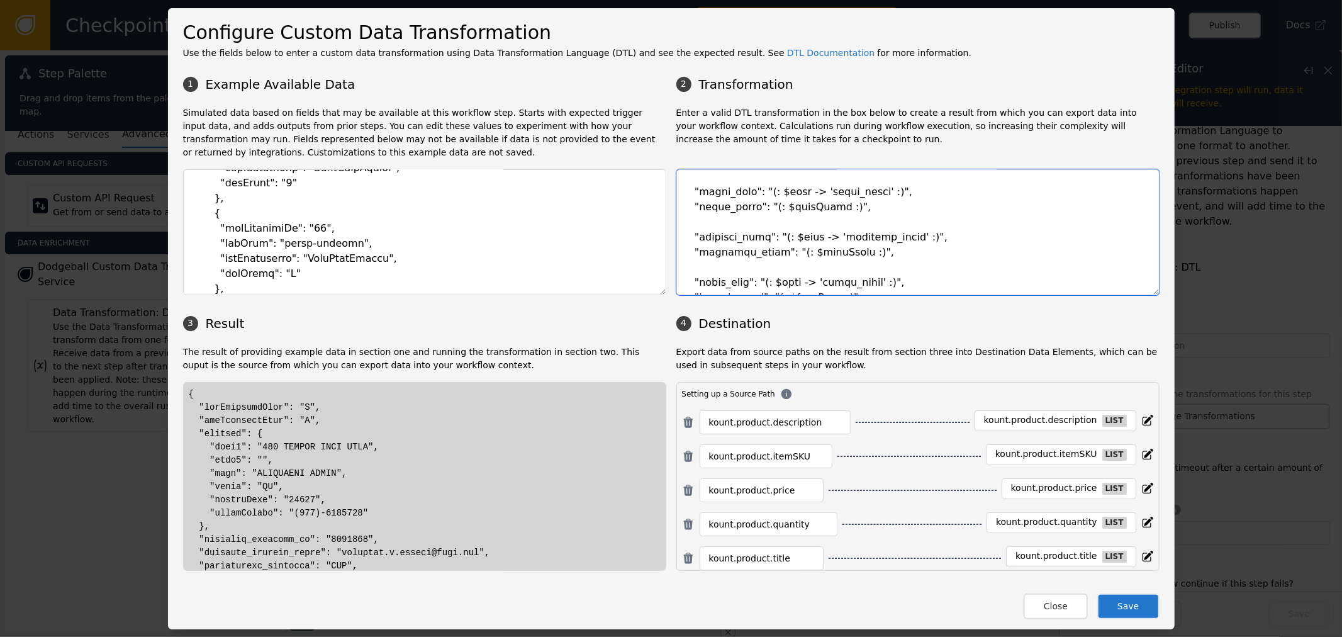
drag, startPoint x: 760, startPoint y: 252, endPoint x: 795, endPoint y: 244, distance: 36.0
click at [760, 252] on textarea at bounding box center [918, 232] width 483 height 126
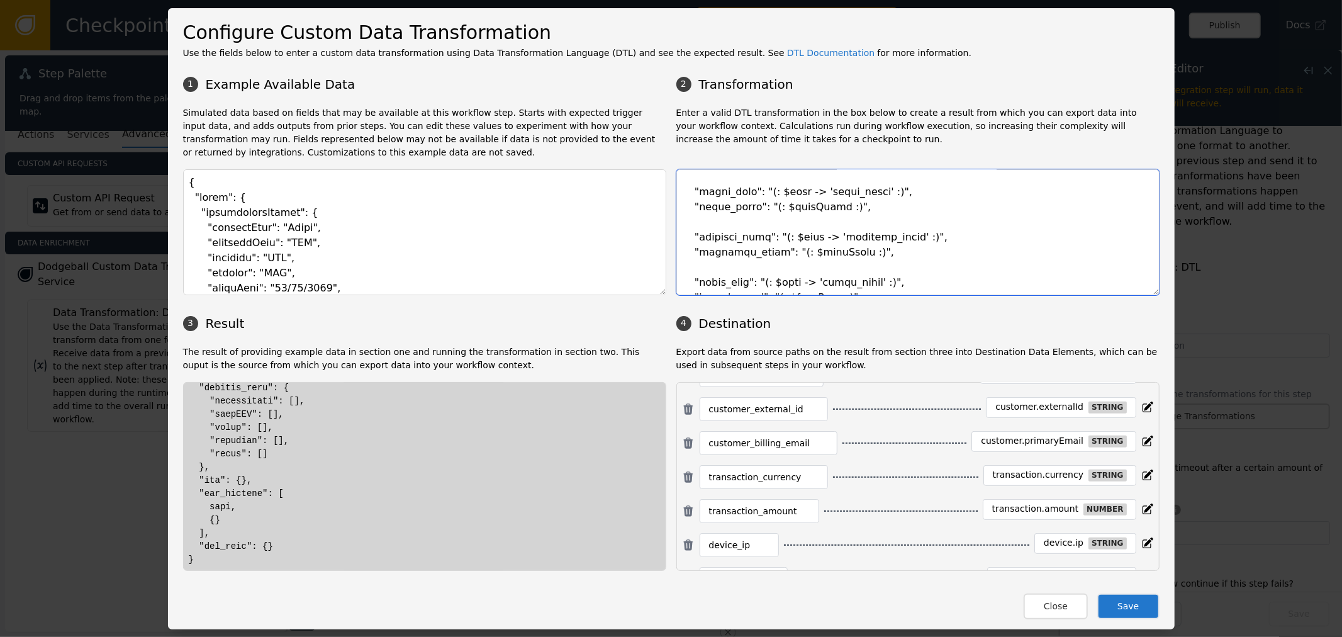
click at [794, 192] on textarea at bounding box center [918, 232] width 483 height 126
click at [948, 224] on textarea at bounding box center [918, 232] width 483 height 126
click at [804, 218] on textarea at bounding box center [918, 232] width 483 height 126
click at [815, 225] on textarea at bounding box center [918, 232] width 483 height 126
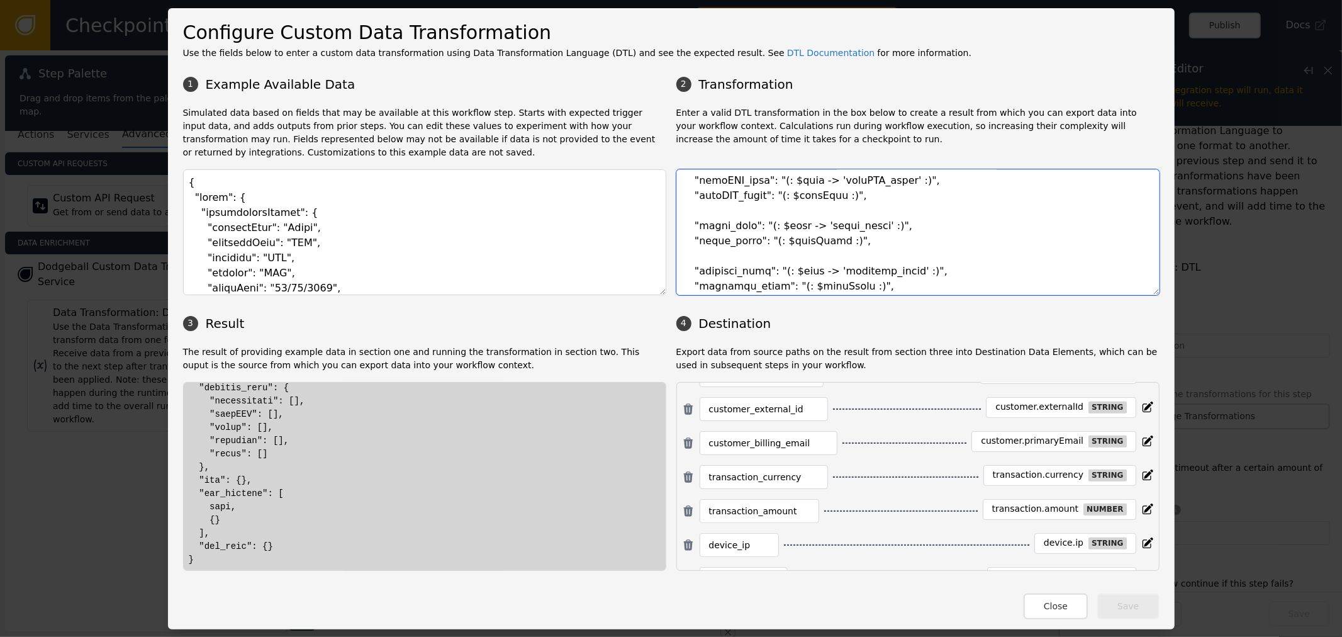
scroll to position [676, 0]
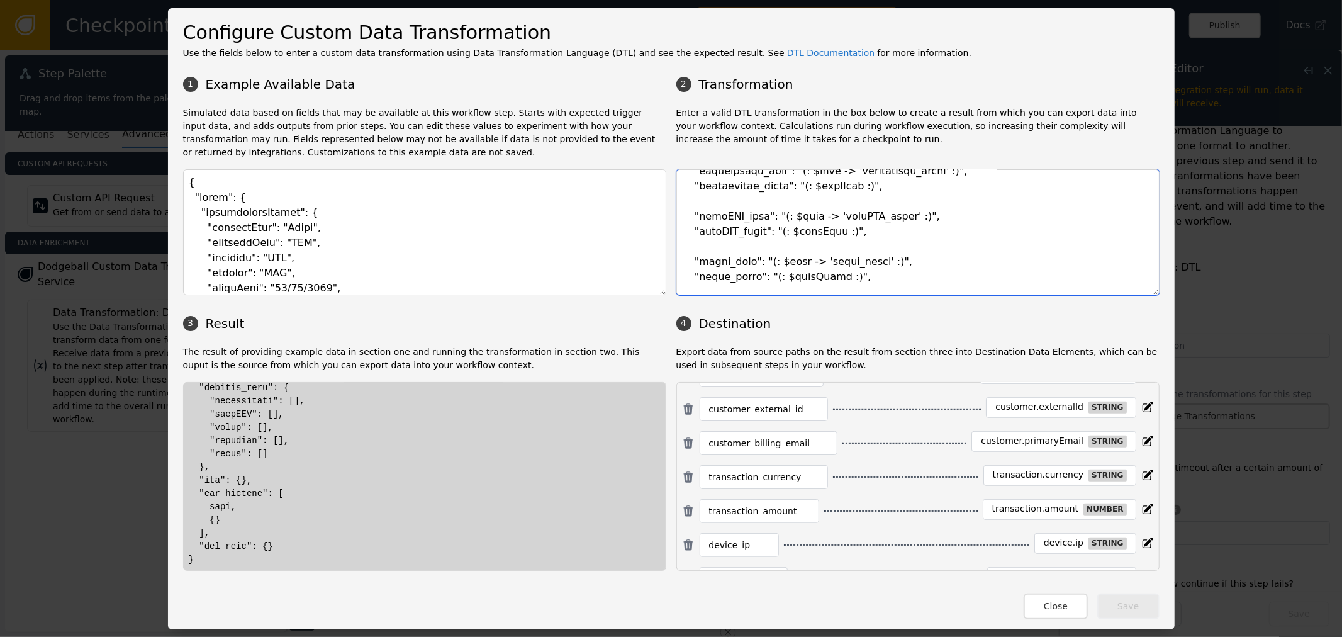
drag, startPoint x: 1150, startPoint y: 287, endPoint x: 1115, endPoint y: 392, distance: 110.6
click at [1130, 393] on div "1 Example Available Data 2 Transformation Simulated data based on fields that m…" at bounding box center [671, 320] width 977 height 501
click at [797, 242] on textarea at bounding box center [918, 232] width 483 height 126
click at [884, 250] on textarea at bounding box center [918, 232] width 483 height 126
click at [687, 247] on textarea at bounding box center [918, 232] width 483 height 126
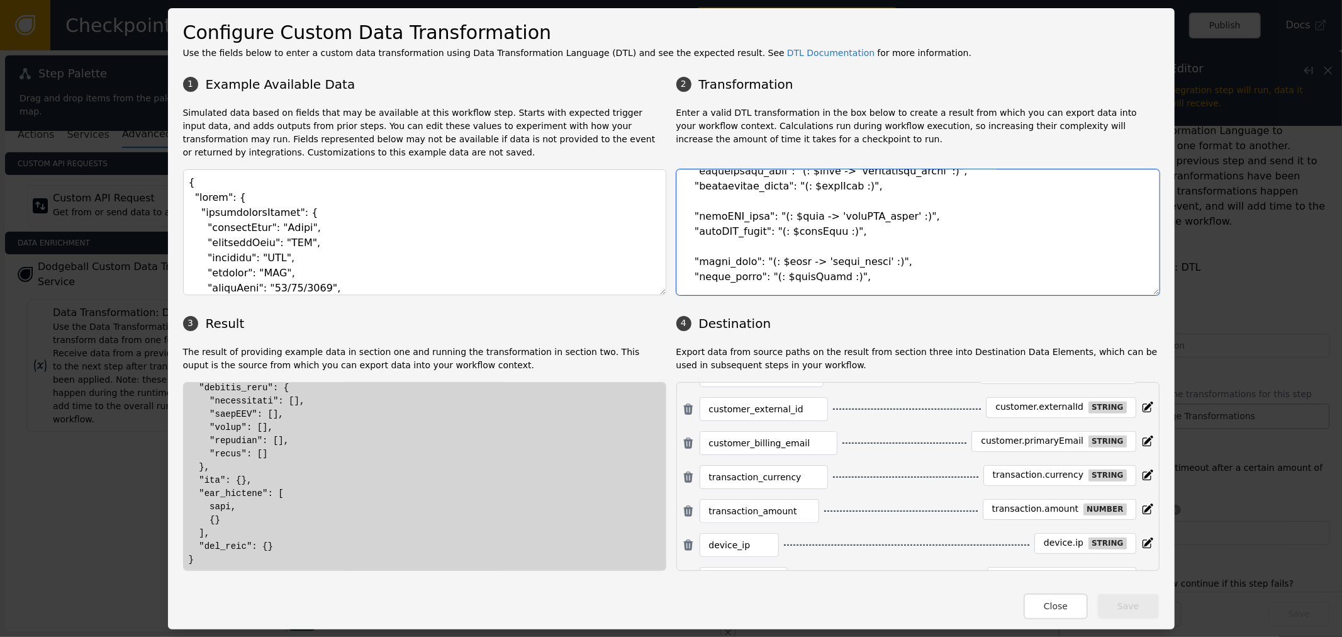
click at [850, 235] on textarea at bounding box center [918, 232] width 483 height 126
click at [765, 249] on textarea at bounding box center [918, 232] width 483 height 126
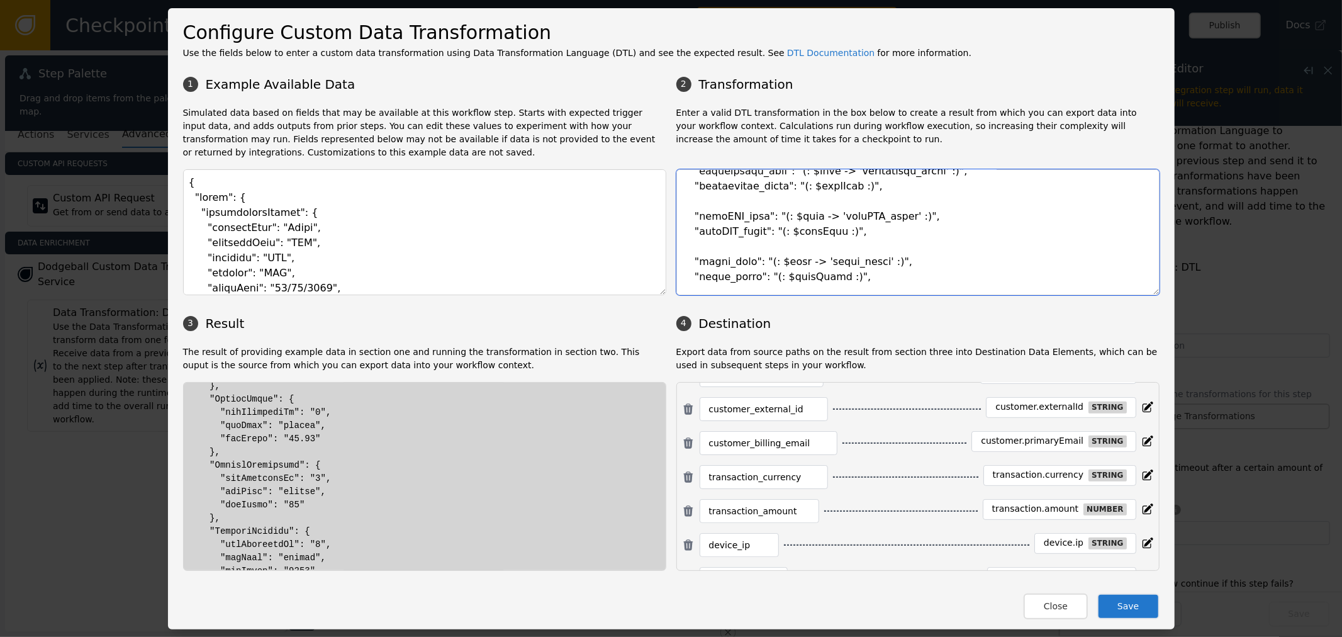
scroll to position [1468, 0]
type textarea "{ "avsResponseCode": "(: $event.paymentInfoLists.paymentInfo[0].orderStatusCode…"
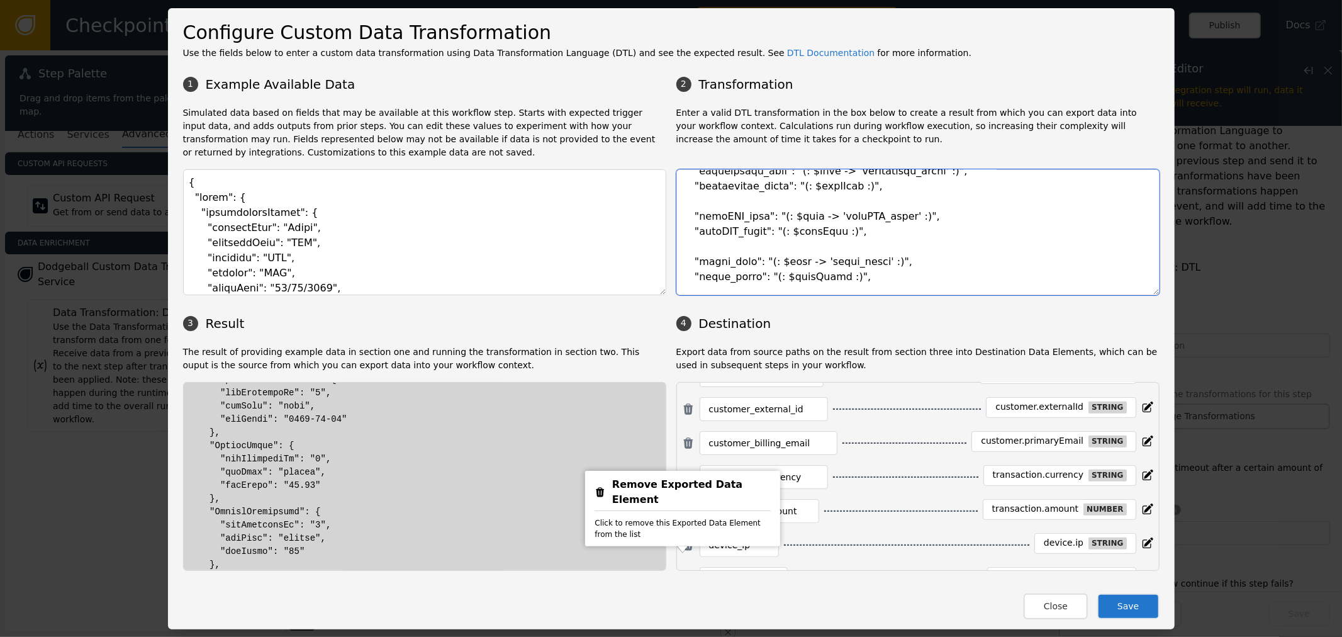
click at [907, 233] on textarea at bounding box center [918, 232] width 483 height 126
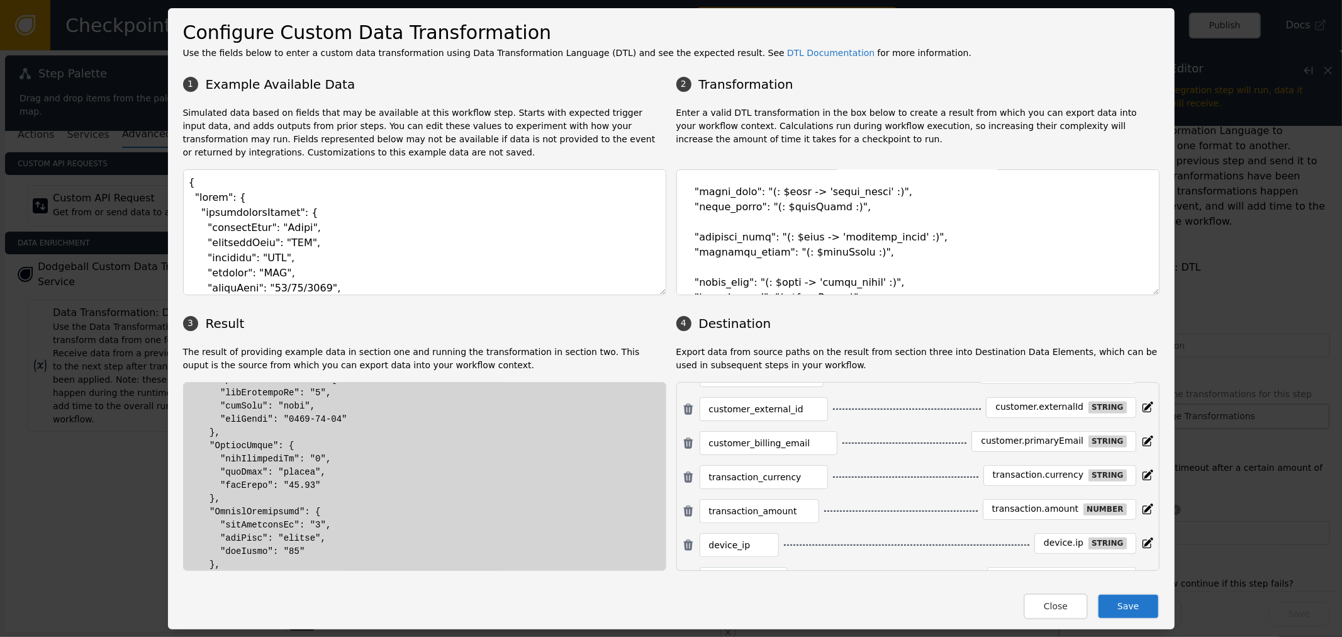
drag, startPoint x: 685, startPoint y: 244, endPoint x: 972, endPoint y: 259, distance: 288.0
click at [972, 259] on textarea at bounding box center [918, 232] width 483 height 126
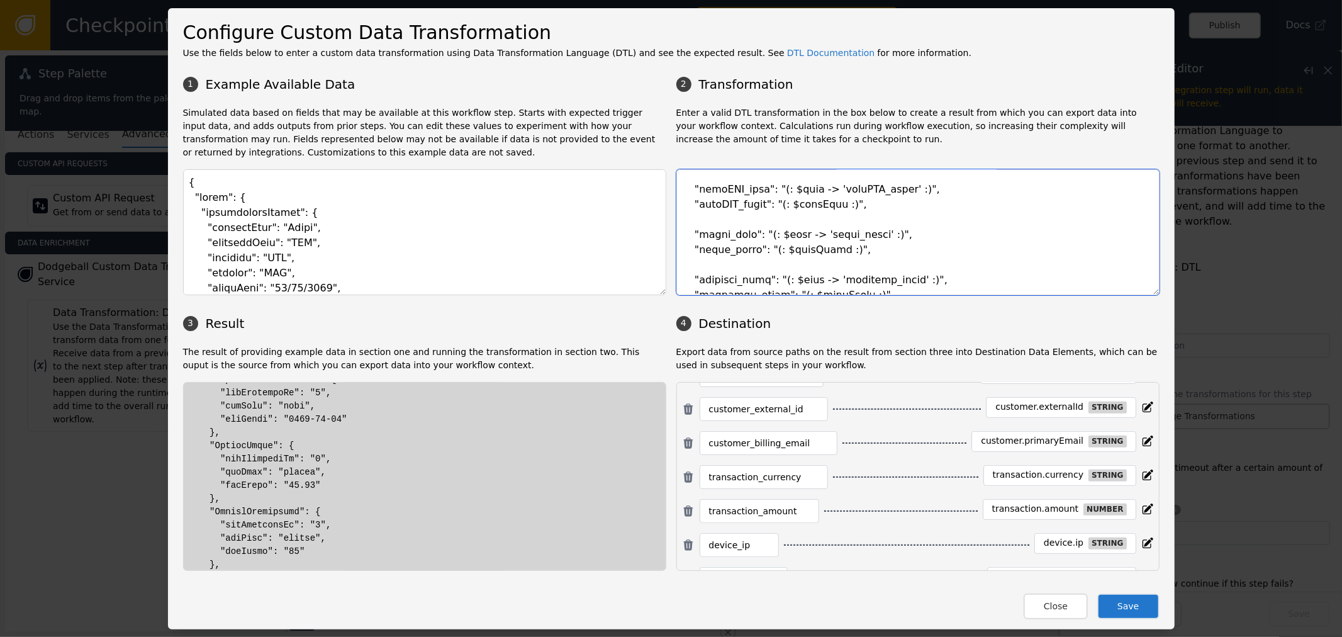
scroll to position [676, 0]
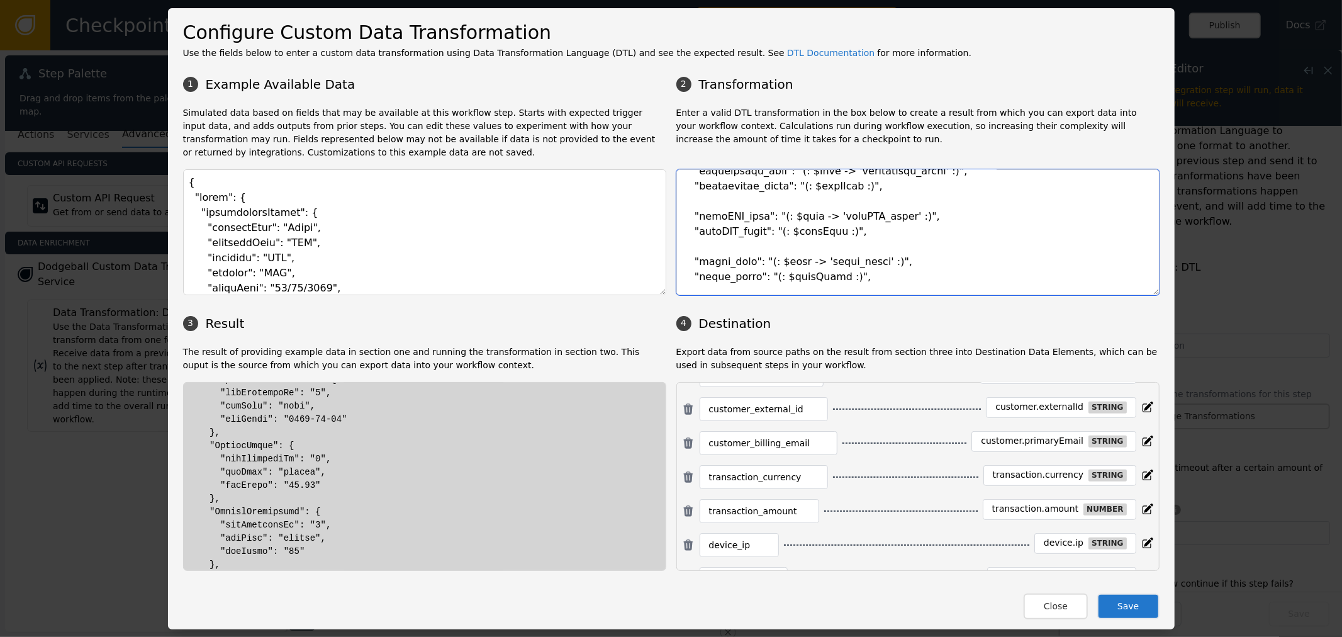
drag, startPoint x: 719, startPoint y: 271, endPoint x: 675, endPoint y: 250, distance: 48.4
click at [677, 250] on textarea at bounding box center [918, 232] width 483 height 126
drag, startPoint x: 1053, startPoint y: 606, endPoint x: 923, endPoint y: 287, distance: 344.4
click at [941, 321] on div "Configure Custom Data Transformation Use the fields below to enter a custom dat…" at bounding box center [671, 318] width 1007 height 621
click at [678, 242] on textarea at bounding box center [918, 232] width 483 height 126
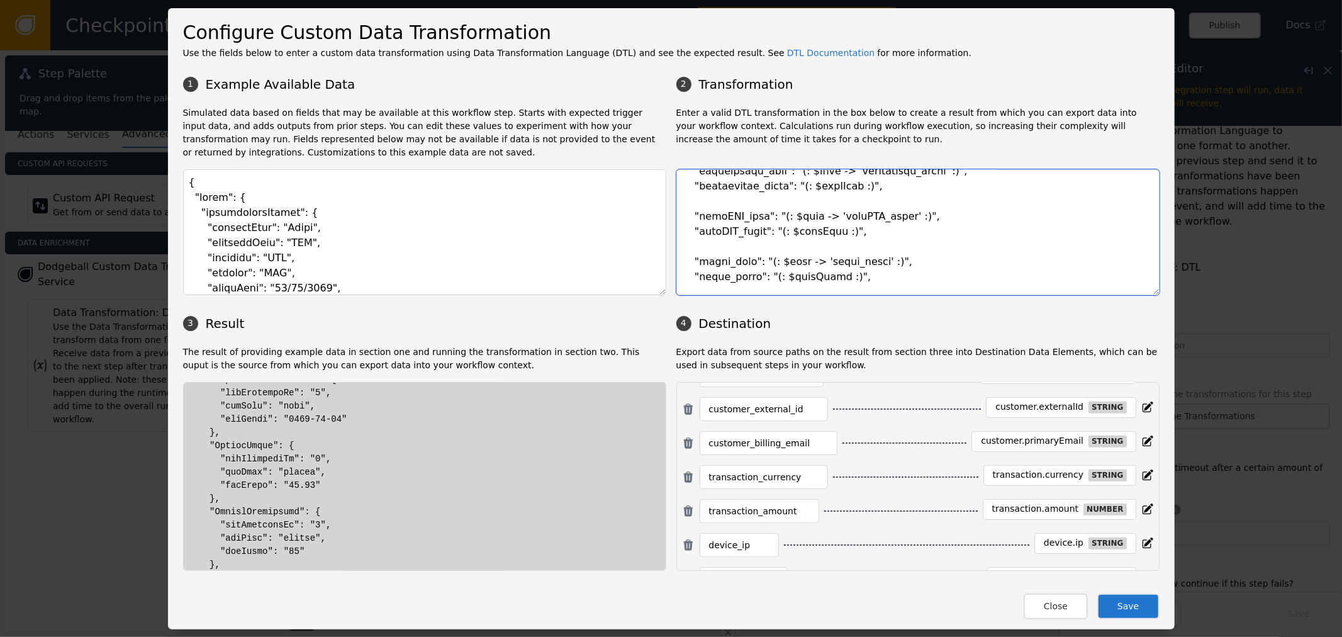
click at [678, 245] on textarea at bounding box center [918, 232] width 483 height 126
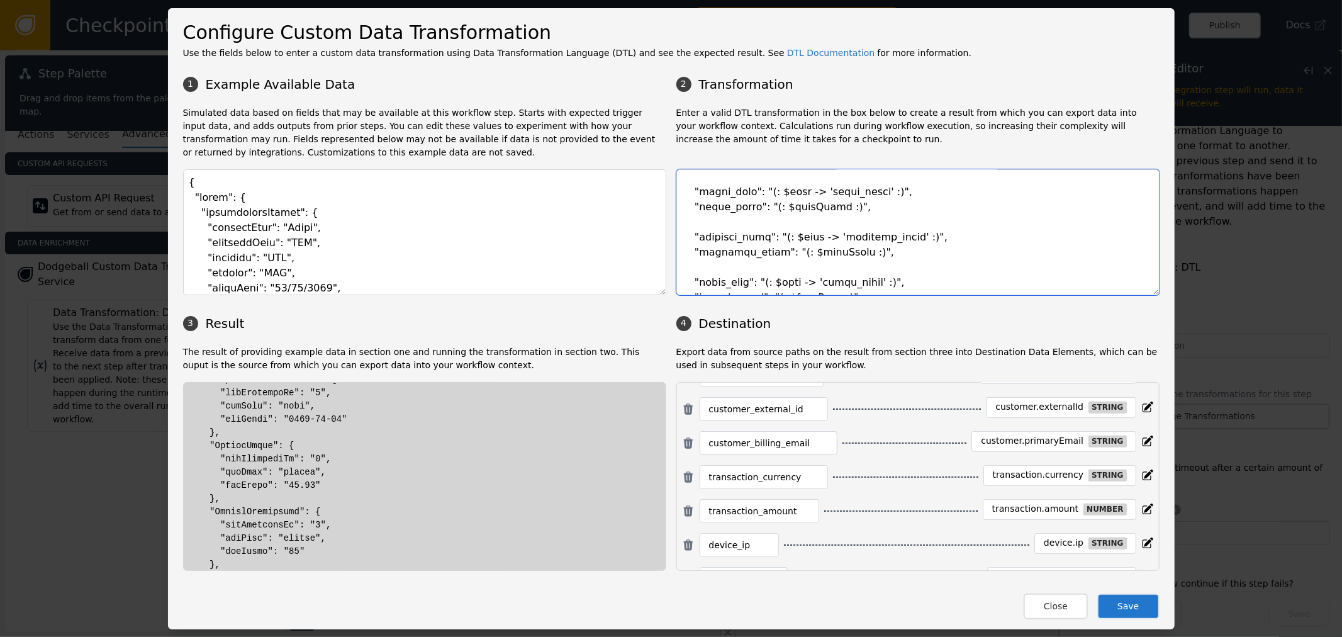
drag, startPoint x: 678, startPoint y: 245, endPoint x: 841, endPoint y: 264, distance: 164.1
click at [841, 264] on textarea at bounding box center [918, 232] width 483 height 126
click at [1048, 600] on button "Close" at bounding box center [1056, 606] width 64 height 26
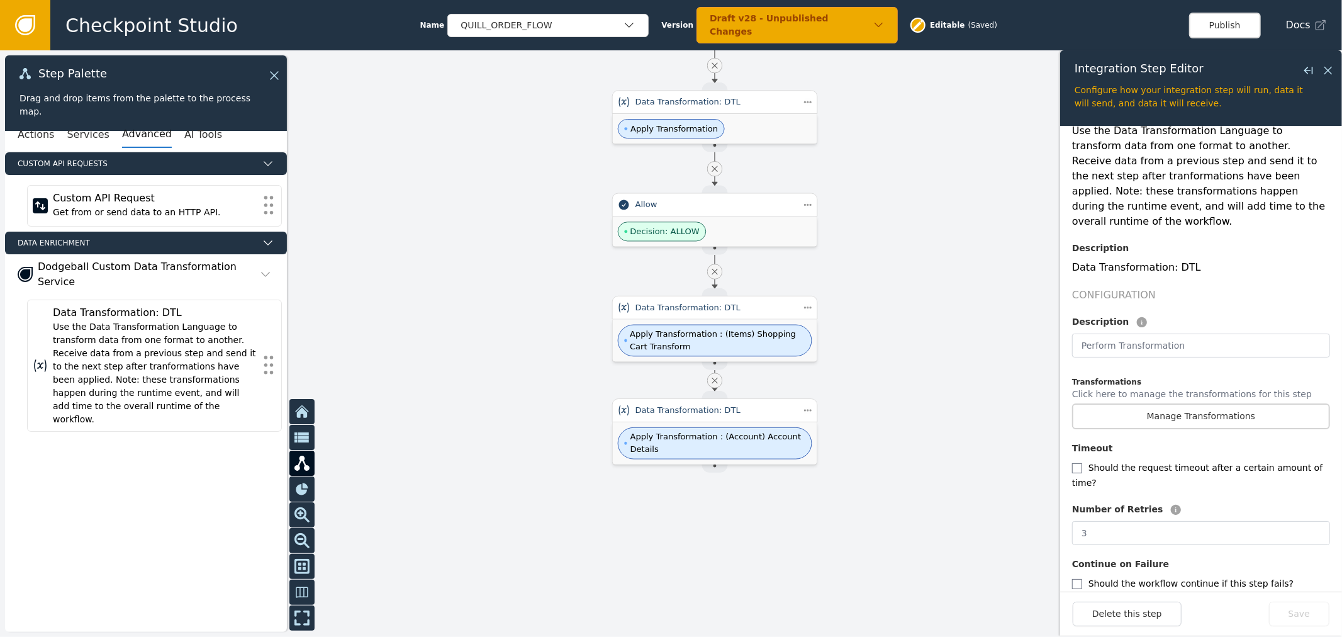
drag, startPoint x: 915, startPoint y: 504, endPoint x: 856, endPoint y: 180, distance: 329.3
click at [856, 181] on div at bounding box center [671, 343] width 1342 height 587
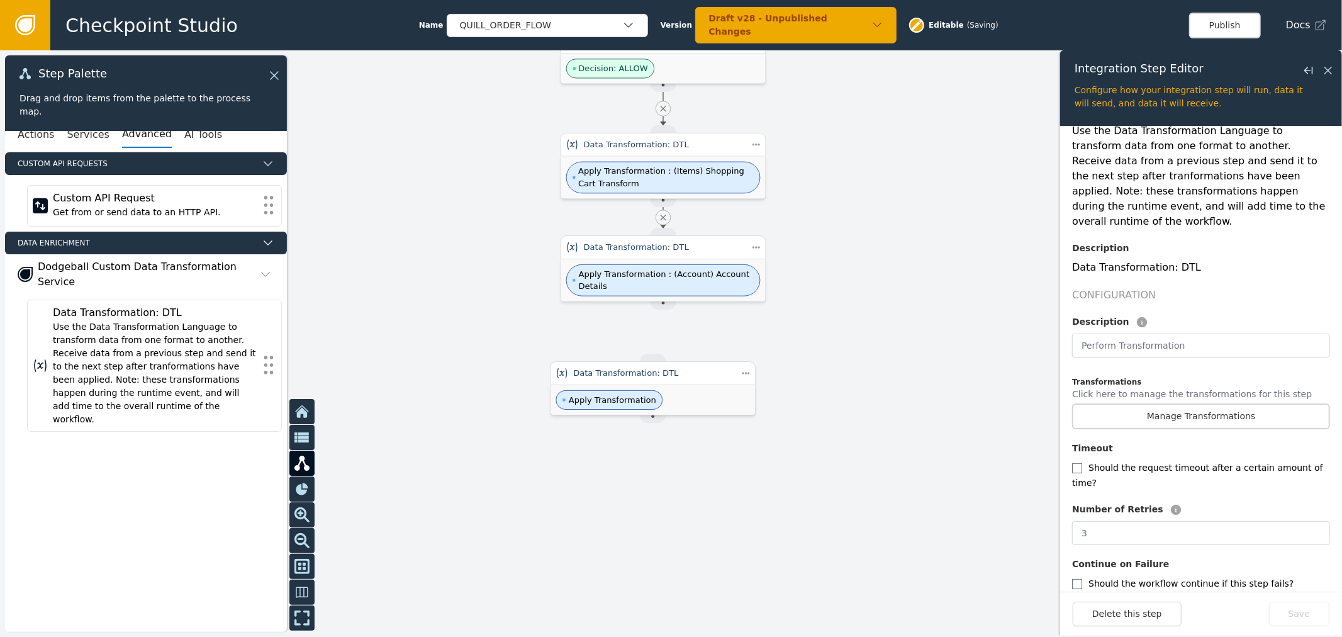
drag, startPoint x: 834, startPoint y: 342, endPoint x: 754, endPoint y: 252, distance: 120.8
click at [801, 241] on div at bounding box center [671, 343] width 1342 height 587
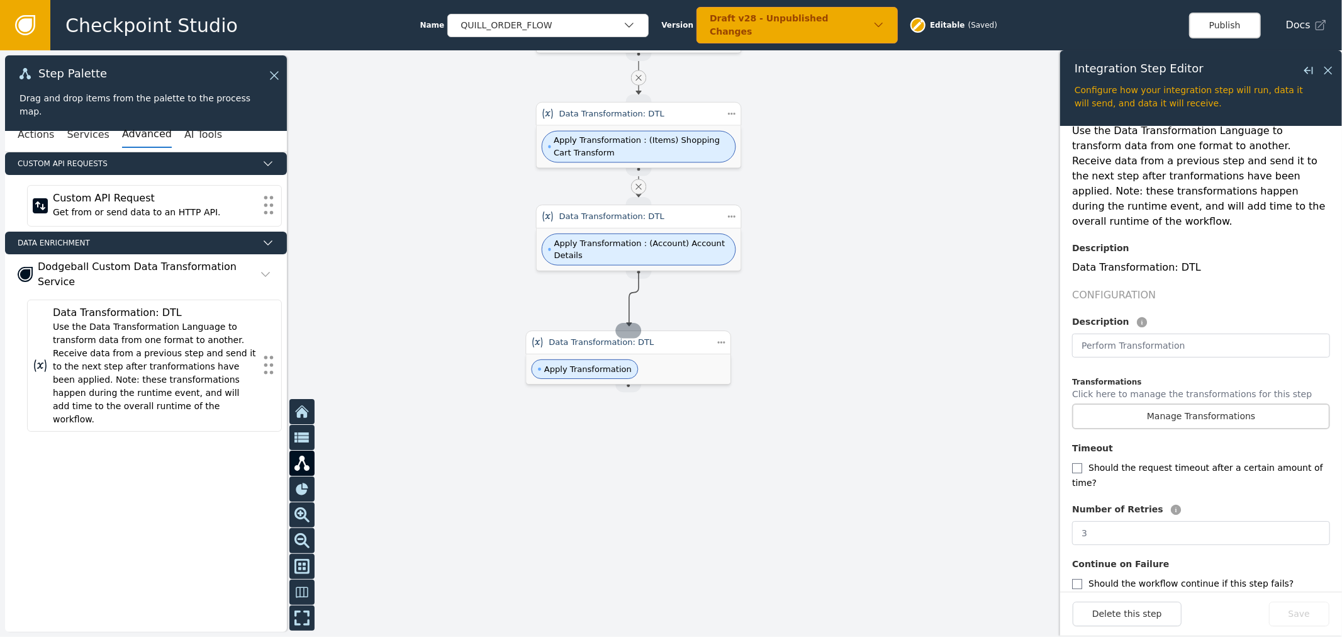
drag, startPoint x: 637, startPoint y: 262, endPoint x: 629, endPoint y: 329, distance: 67.1
click at [671, 357] on div "Apply Transformation" at bounding box center [639, 346] width 205 height 30
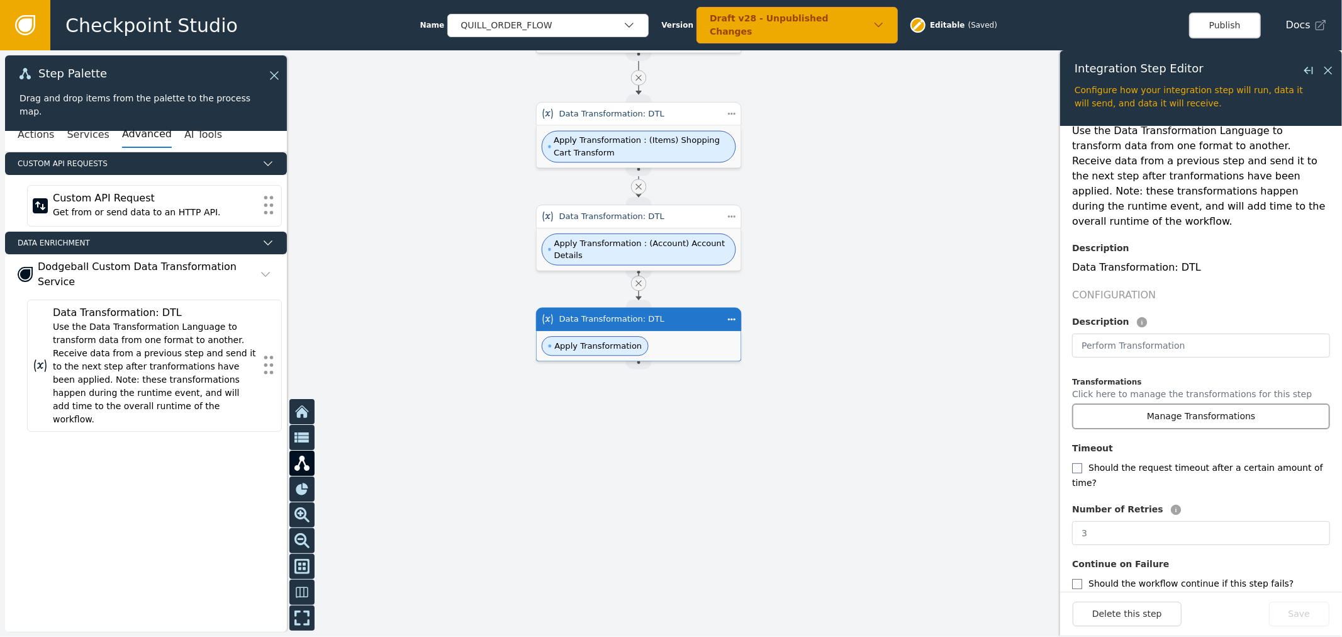
click at [1213, 405] on button "Manage Transformations" at bounding box center [1201, 416] width 258 height 26
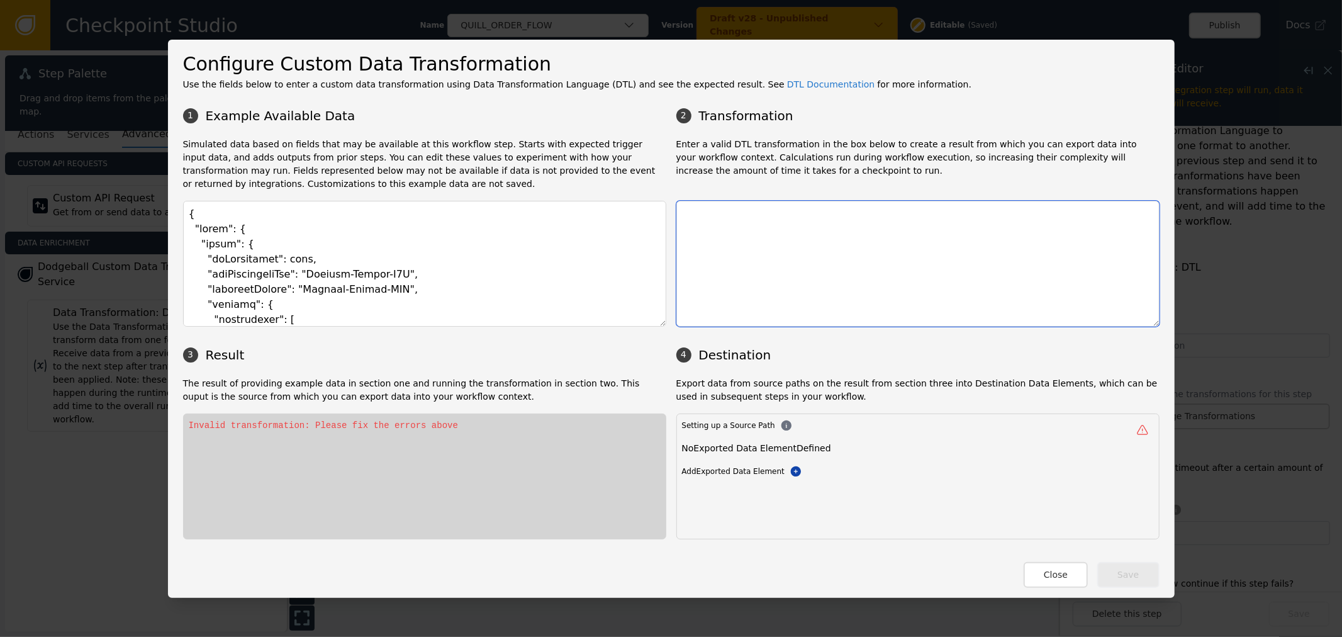
click at [763, 274] on textarea at bounding box center [918, 264] width 483 height 126
paste textarea ""udf": "(: { map( $event.userDefineFieldLists.userDefineField 'udf_flatten') } …"
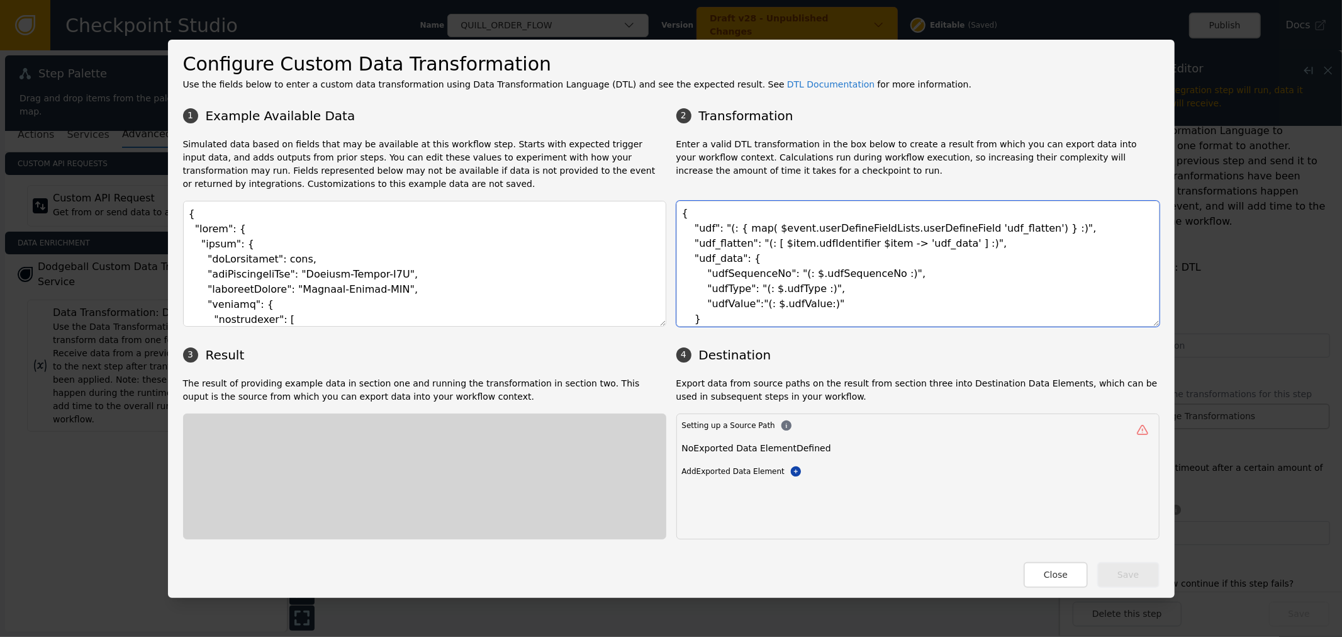
scroll to position [15, 0]
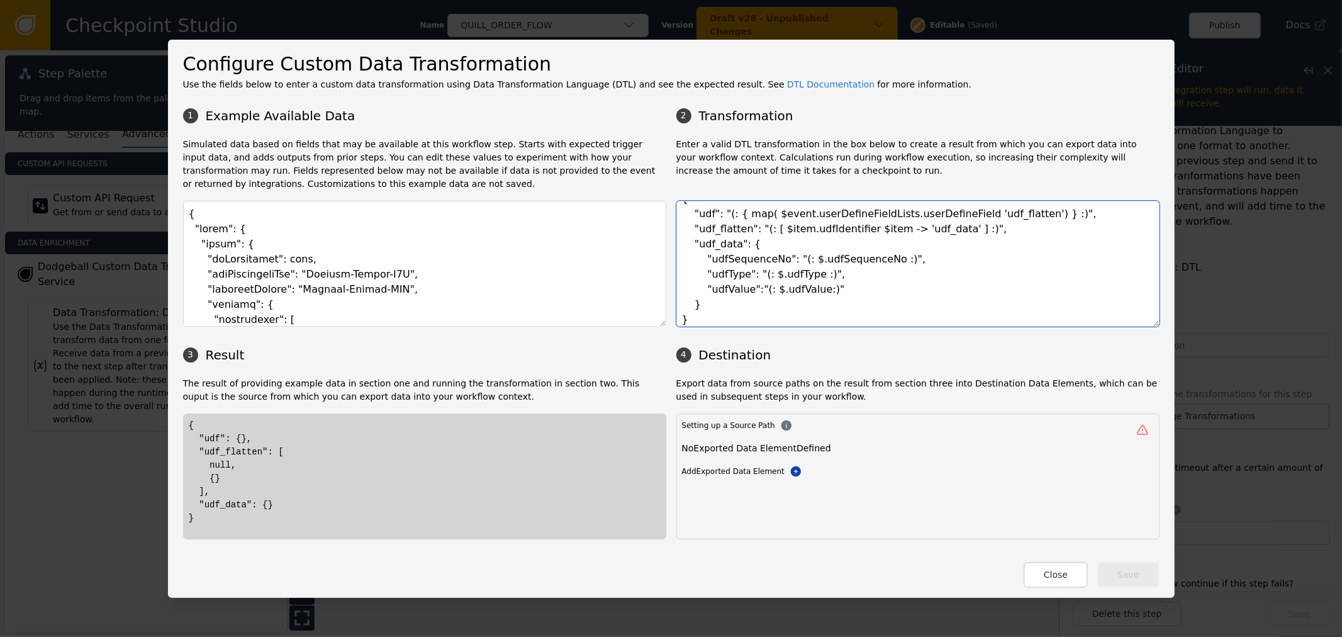
type textarea "{ "udf": "(: { map( $event.userDefineFieldLists.userDefineField 'udf_flatten') …"
paste textarea "transactionHeader": { "requestType": "Fraud", "businessUnit": "QUL", "division"…"
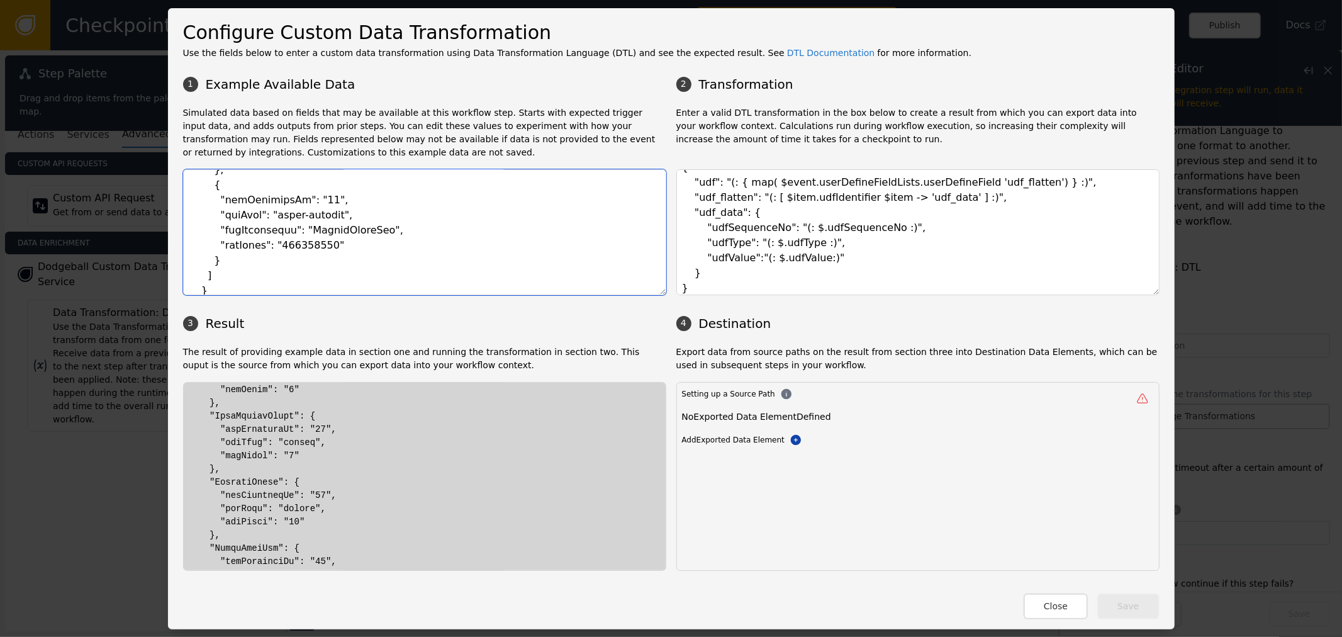
scroll to position [2551, 0]
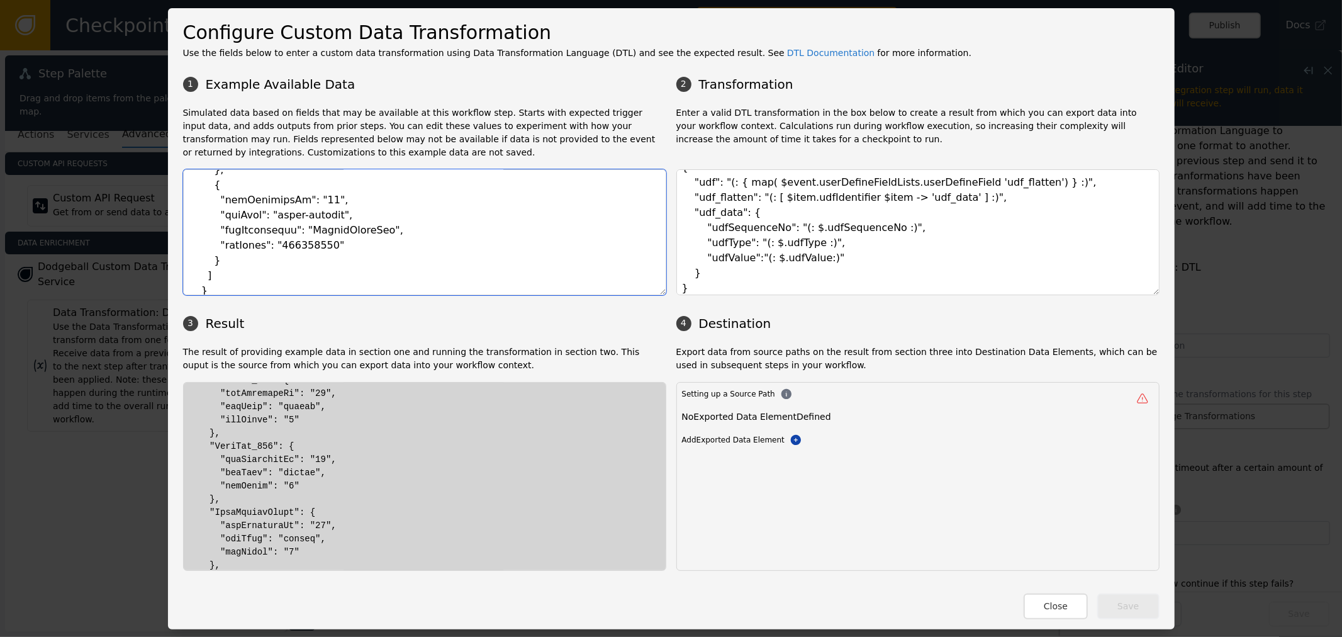
type textarea "{ "event": { "transactionHeader": { "requestType": "Fraud", "businessUnit": "QU…"
click at [979, 196] on textarea "{ "udf": "(: { map( $event.userDefineFieldLists.userDefineField 'udf_flatten') …" at bounding box center [918, 232] width 483 height 126
click at [977, 229] on textarea "{ "udf": "(: { map( $event.userDefineFieldLists.userDefineField 'udf_flatten') …" at bounding box center [918, 232] width 483 height 126
drag, startPoint x: 244, startPoint y: 448, endPoint x: 273, endPoint y: 434, distance: 32.7
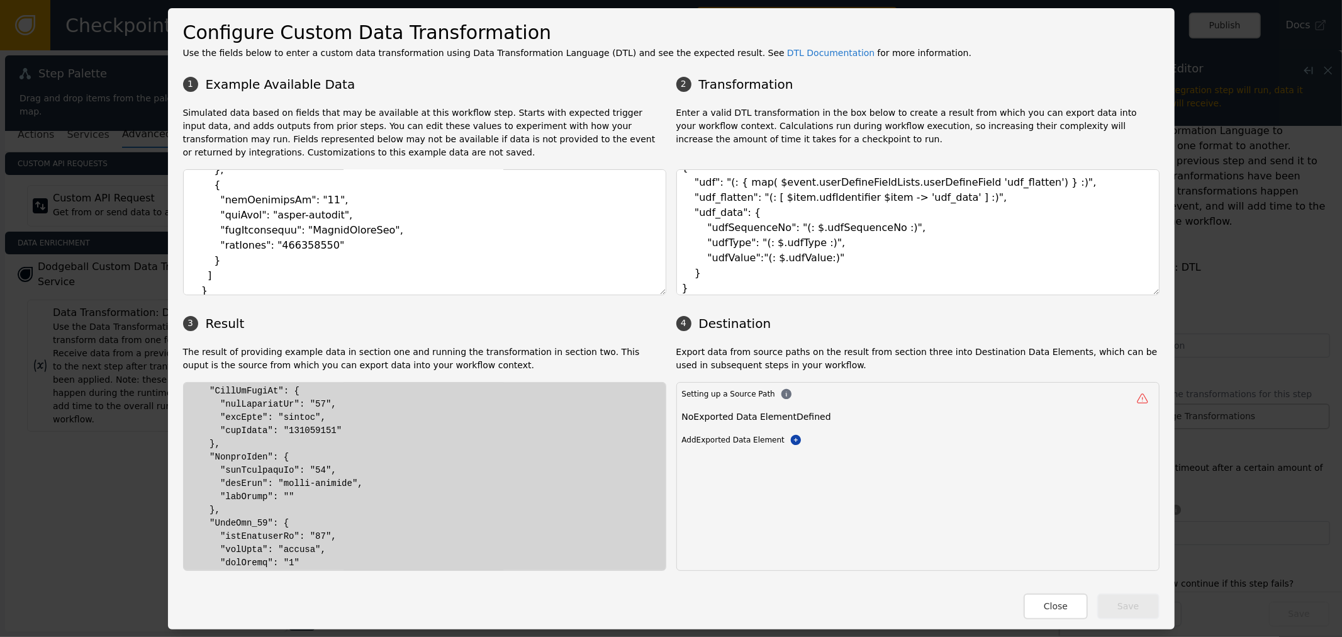
click at [968, 189] on textarea "{ "udf": "(: { map( $event.userDefineFieldLists.userDefineField 'udf_flatten') …" at bounding box center [918, 232] width 483 height 126
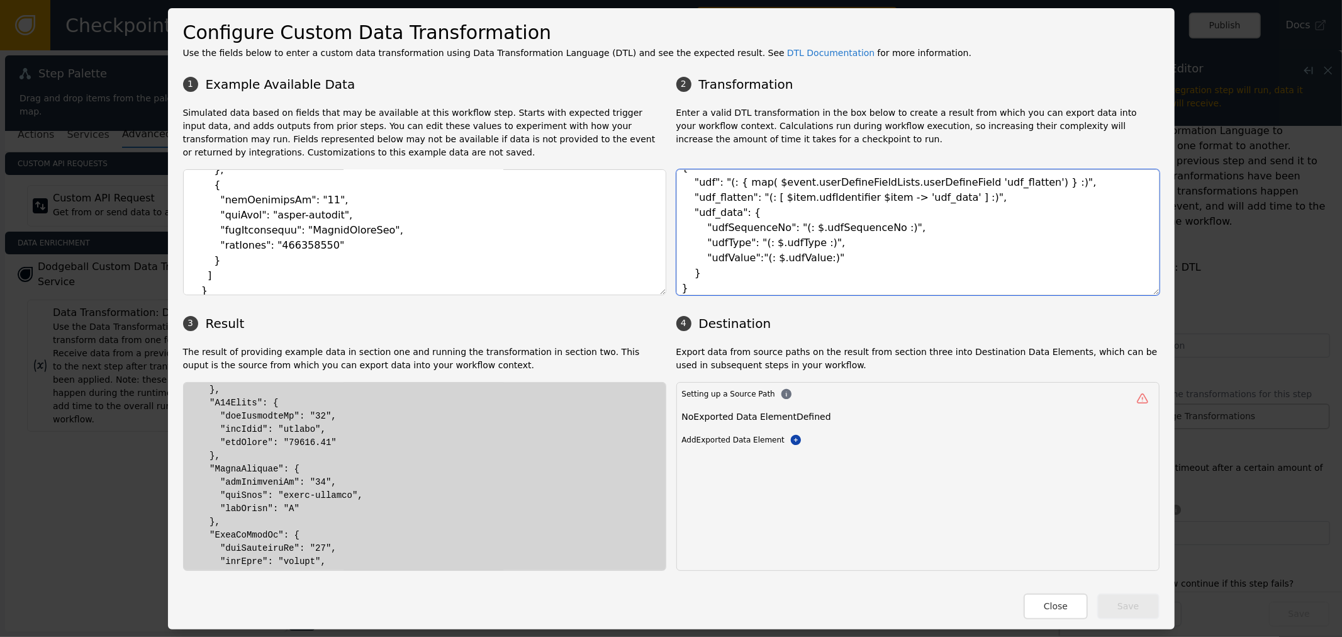
click at [796, 200] on textarea "{ "udf": "(: { map( $event.userDefineFieldLists.userDefineField 'udf_flatten') …" at bounding box center [918, 232] width 483 height 126
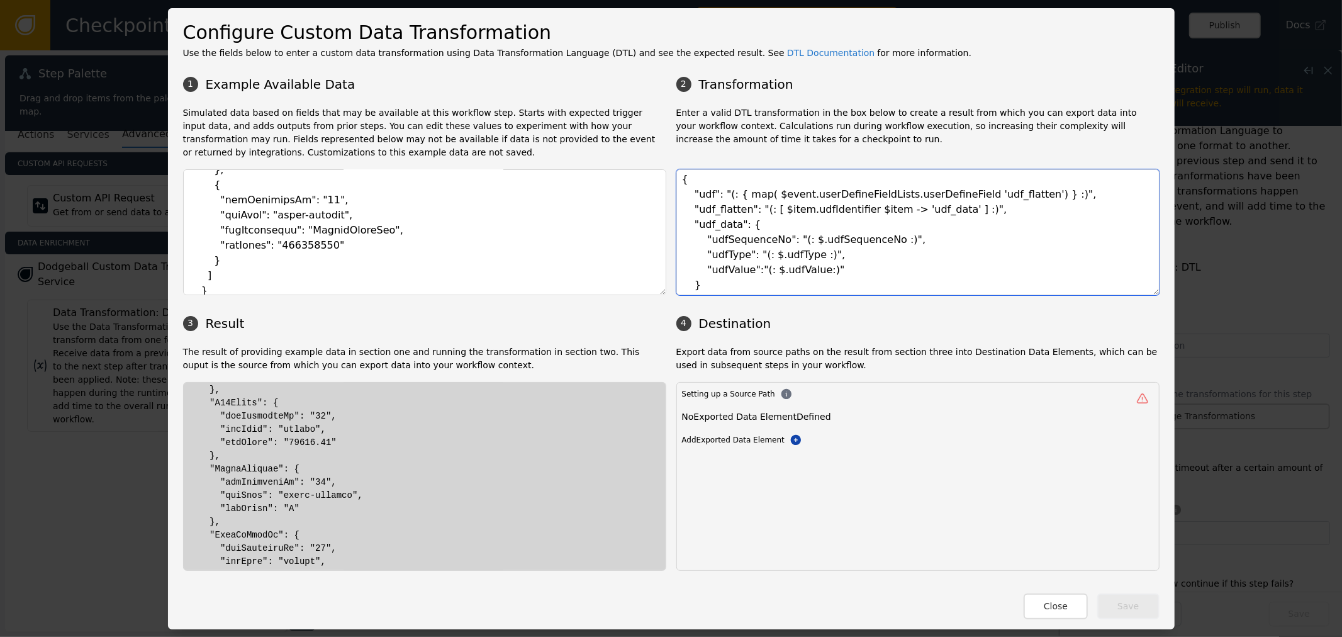
scroll to position [0, 0]
click at [930, 291] on textarea "{ "udf": "(: { map( $event.userDefineFieldLists.userDefineField 'udf_flatten') …" at bounding box center [918, 232] width 483 height 126
click at [955, 254] on textarea "{ "udf": "(: { map( $event.userDefineFieldLists.userDefineField 'udf_flatten') …" at bounding box center [918, 232] width 483 height 126
click at [975, 210] on textarea "{ "udf": "(: { map( $event.userDefineFieldLists.userDefineField 'udf_flatten') …" at bounding box center [918, 232] width 483 height 126
click at [966, 217] on textarea "{ "udf": "(: { map( $event.userDefineFieldLists.userDefineField 'udf_flatten') …" at bounding box center [918, 232] width 483 height 126
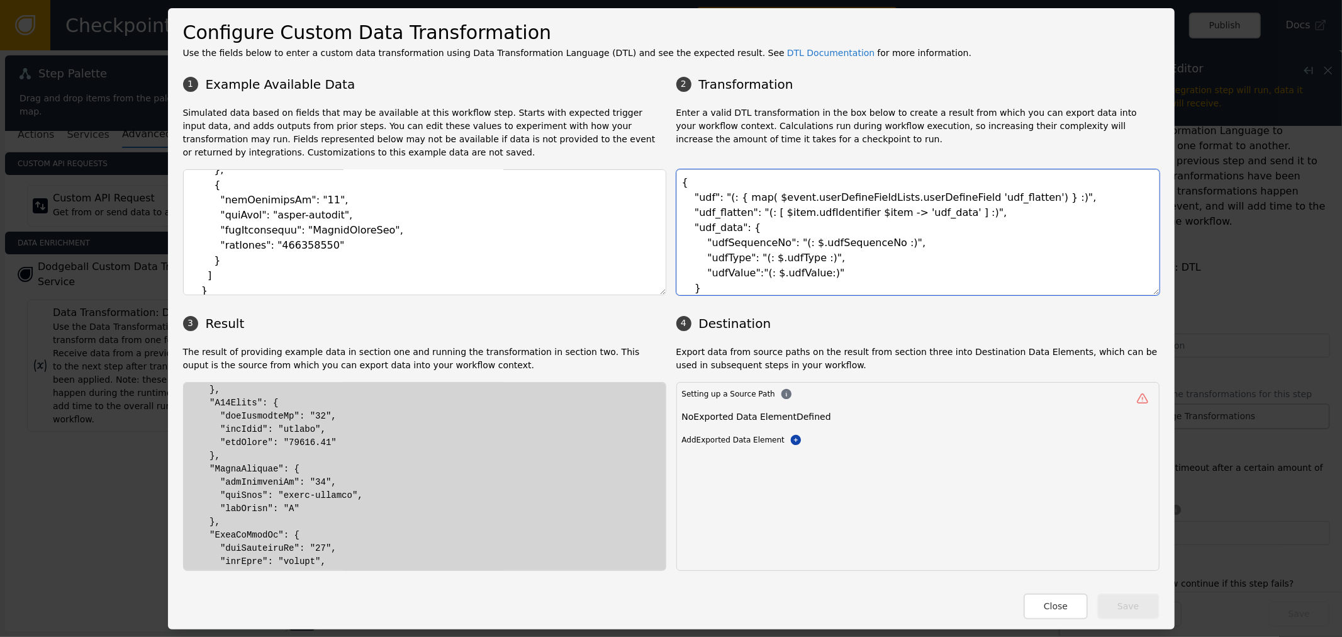
click at [911, 218] on textarea "{ "udf": "(: { map( $event.userDefineFieldLists.userDefineField 'udf_flatten') …" at bounding box center [918, 232] width 483 height 126
click at [995, 203] on textarea "{ "udf": "(: { map( $event.userDefineFieldLists.userDefineField 'udf_flatten') …" at bounding box center [918, 232] width 483 height 126
click at [1008, 205] on textarea "{ "udf": "(: { map( $event.userDefineFieldLists.userDefineField 'udf_flatten') …" at bounding box center [918, 232] width 483 height 126
click at [1008, 218] on textarea "{ "udf": "(: { map( $event.userDefineFieldLists.userDefineField 'udf_flatten') …" at bounding box center [918, 232] width 483 height 126
drag, startPoint x: 280, startPoint y: 442, endPoint x: 303, endPoint y: 442, distance: 23.3
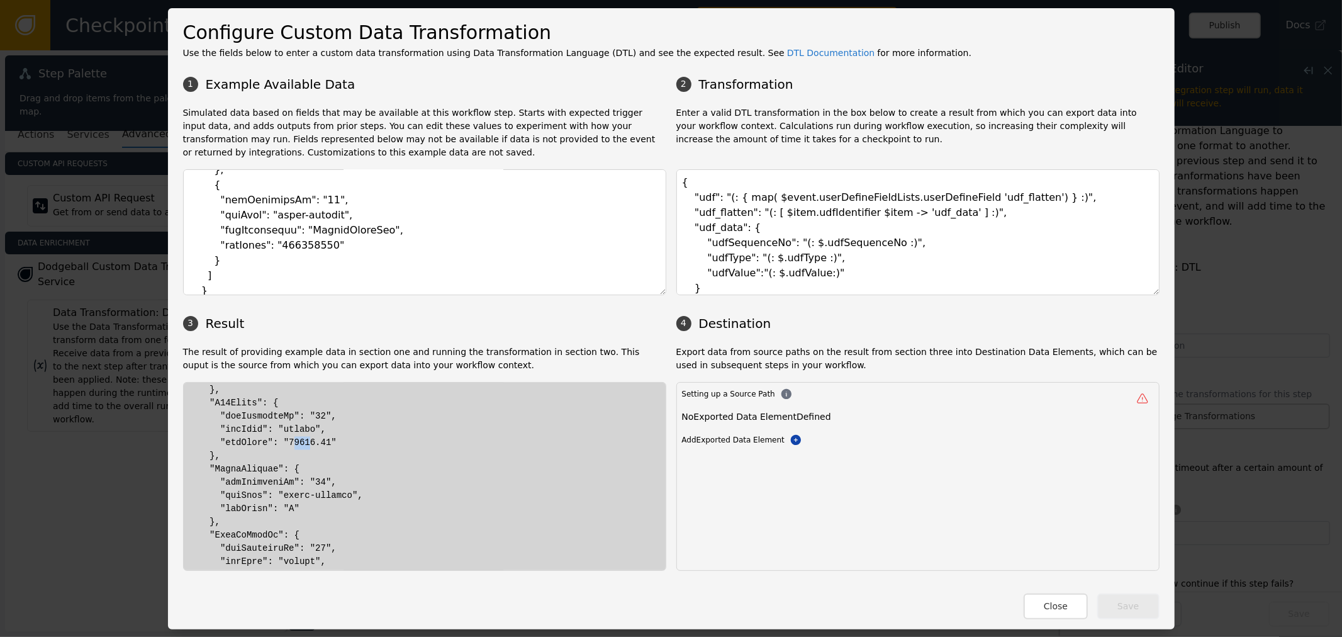
drag, startPoint x: 279, startPoint y: 439, endPoint x: 296, endPoint y: 441, distance: 17.0
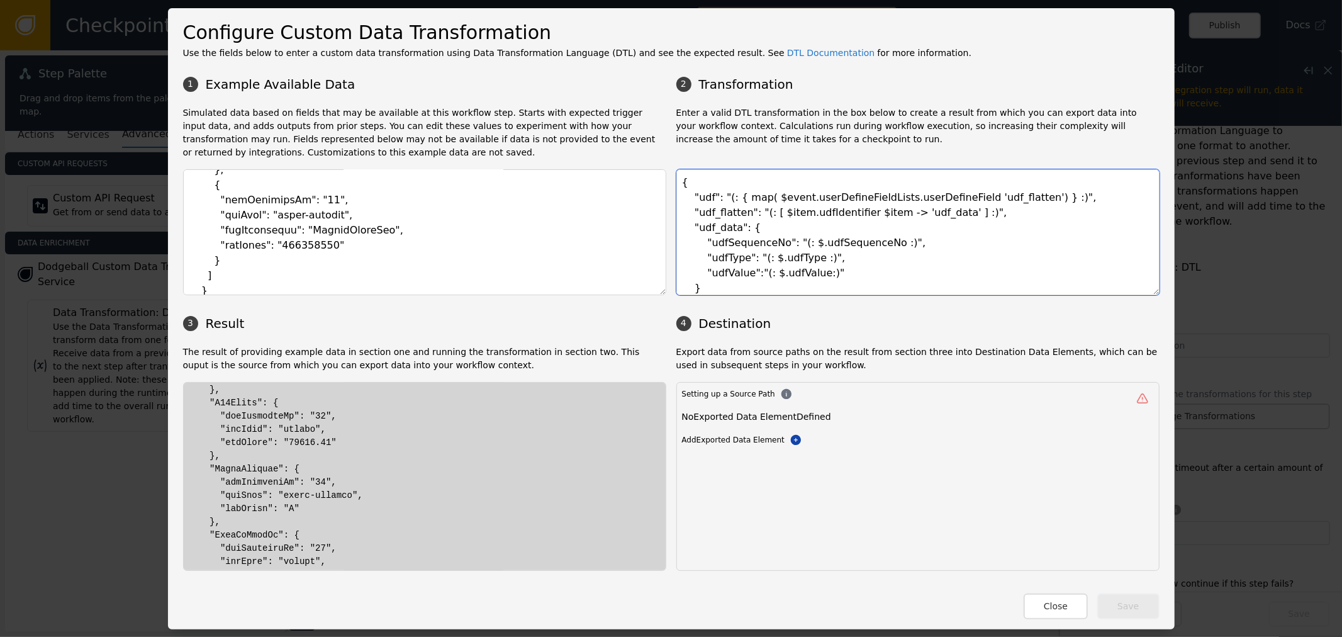
click at [1031, 186] on textarea "{ "udf": "(: { map( $event.userDefineFieldLists.userDefineField 'udf_flatten') …" at bounding box center [918, 232] width 483 height 126
click at [1021, 212] on textarea "{ "udf": "(: { map( $event.userDefineFieldLists.userDefineField 'udf_flatten') …" at bounding box center [918, 232] width 483 height 126
click at [824, 247] on textarea "{ "udf": "(: { map( $event.userDefineFieldLists.userDefineField 'udf_flatten') …" at bounding box center [918, 232] width 483 height 126
click at [909, 218] on textarea "{ "udf": "(: { map( $event.userDefineFieldLists.userDefineField 'udf_flatten') …" at bounding box center [918, 232] width 483 height 126
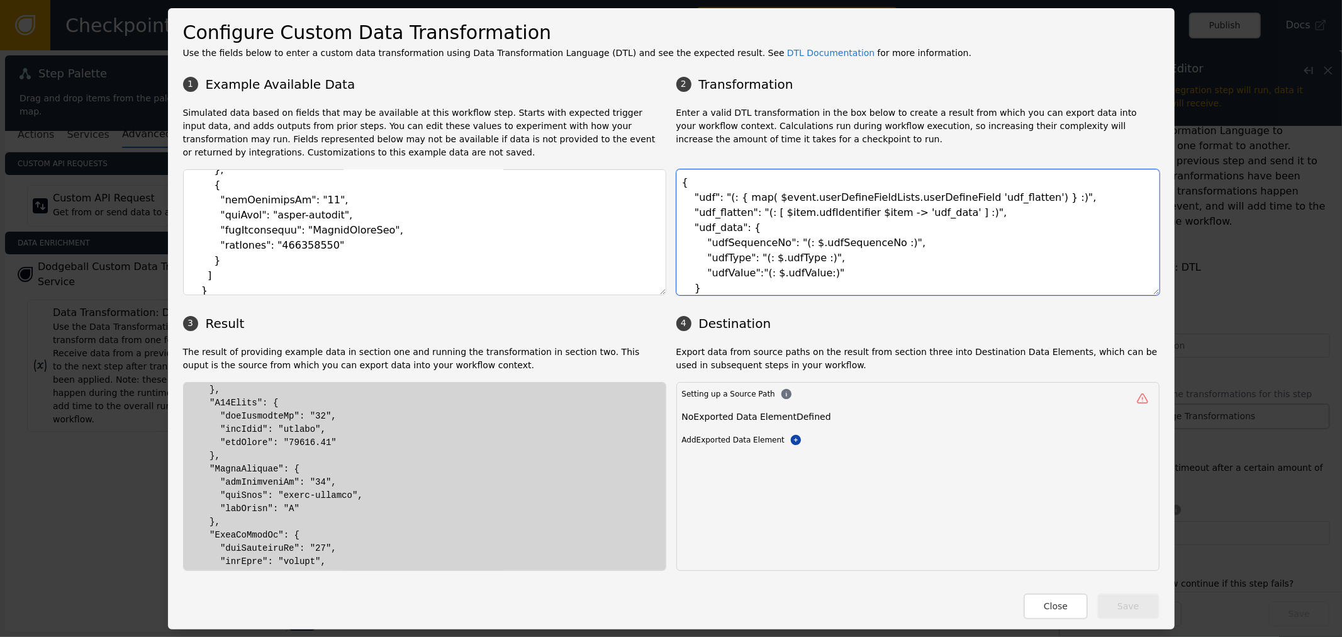
click at [972, 240] on textarea "{ "udf": "(: { map( $event.userDefineFieldLists.userDefineField 'udf_flatten') …" at bounding box center [918, 232] width 483 height 126
click at [929, 278] on textarea "{ "udf": "(: { map( $event.userDefineFieldLists.userDefineField 'udf_flatten') …" at bounding box center [918, 232] width 483 height 126
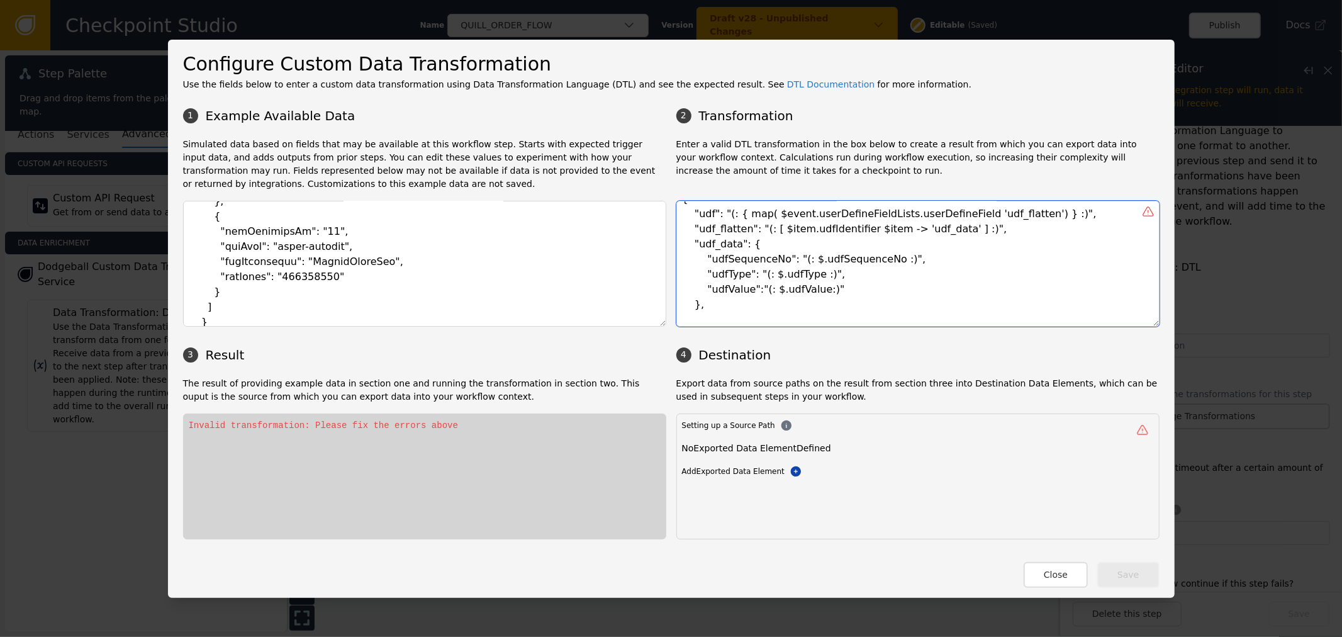
paste textarea ""derivation_map": [ [ "(: $event.efxcli>= 7:)", "(: 'GREEN' :)"], [ "(: $event.…"
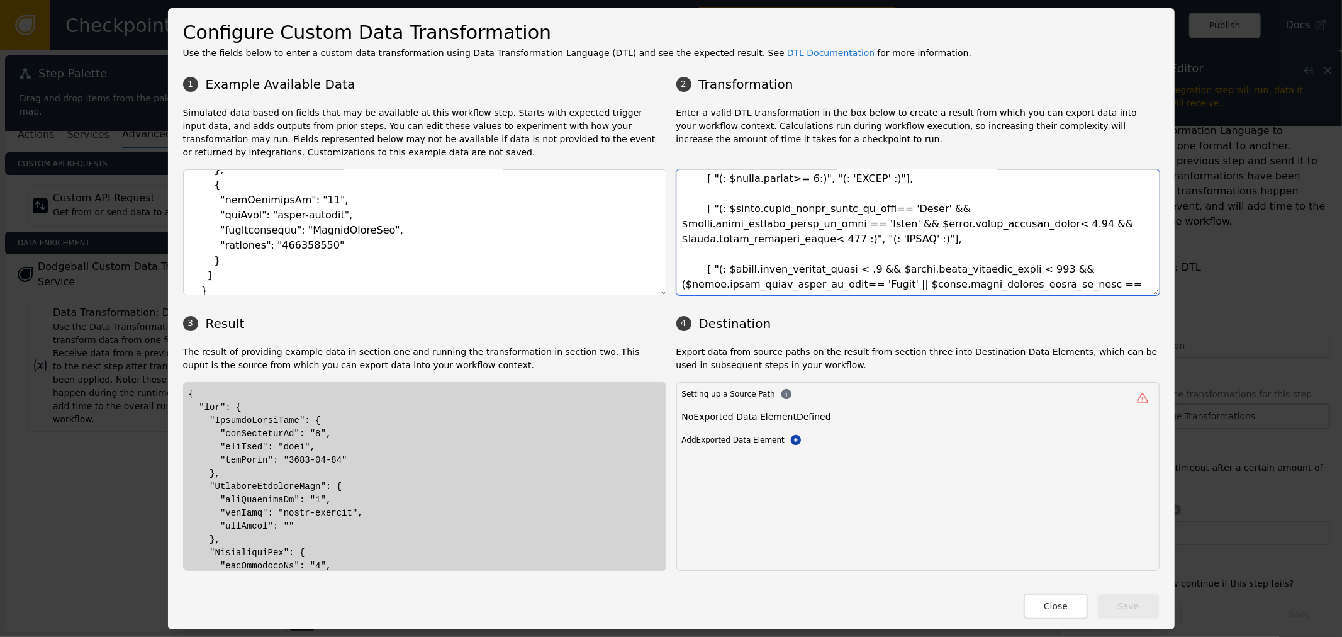
scroll to position [70, 0]
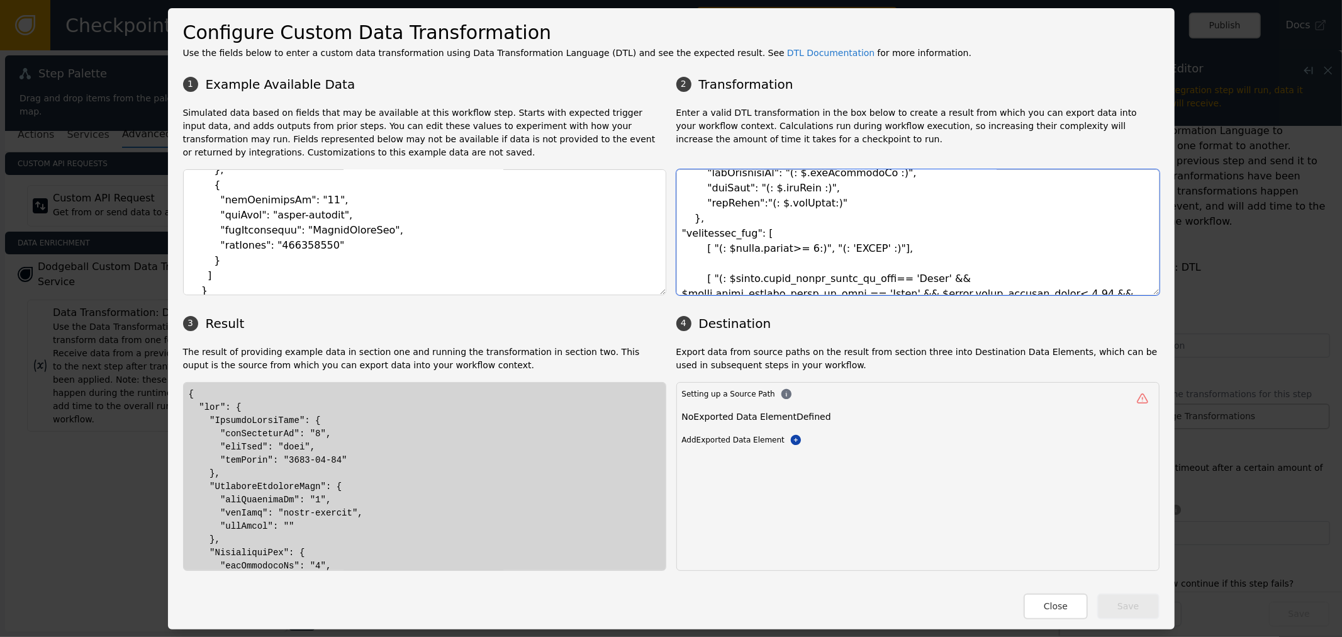
click at [753, 250] on textarea at bounding box center [918, 232] width 483 height 126
click at [758, 247] on textarea at bounding box center [918, 232] width 483 height 126
click at [758, 248] on textarea at bounding box center [918, 232] width 483 height 126
click at [726, 186] on textarea at bounding box center [918, 232] width 483 height 126
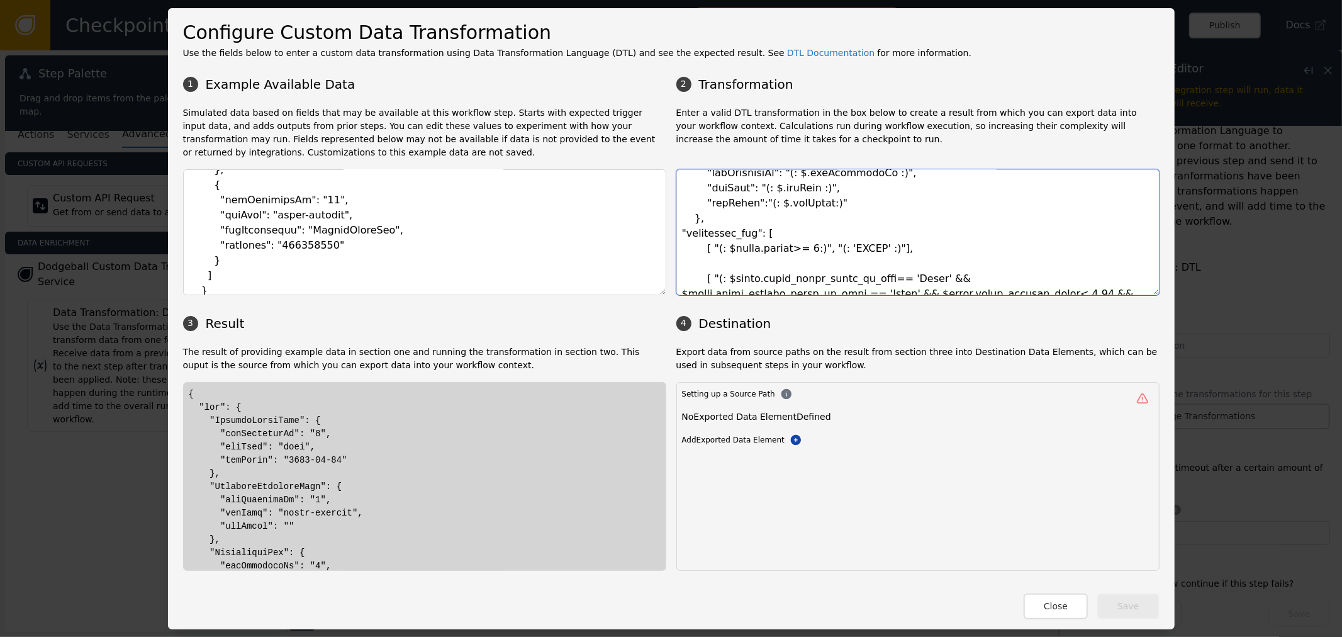
click at [726, 186] on textarea at bounding box center [918, 232] width 483 height 126
click at [761, 257] on textarea at bounding box center [918, 232] width 483 height 126
click at [760, 250] on textarea at bounding box center [918, 232] width 483 height 126
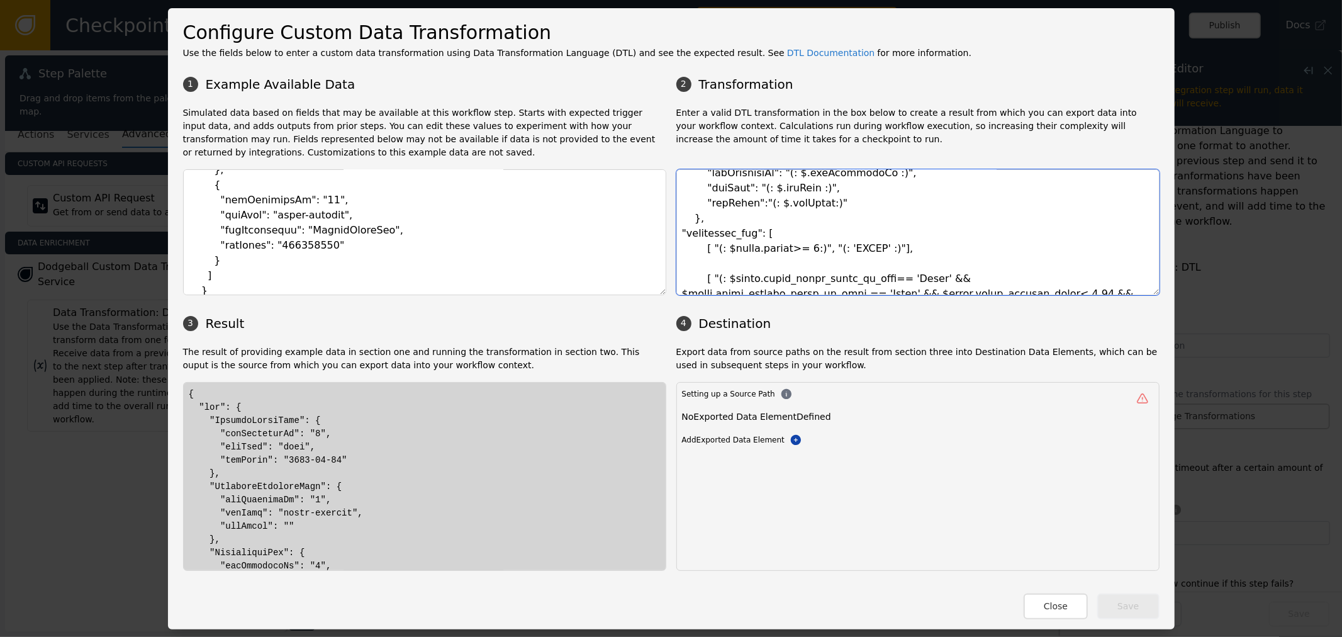
click at [754, 250] on textarea at bounding box center [918, 232] width 483 height 126
click at [768, 244] on textarea at bounding box center [918, 232] width 483 height 126
click at [758, 253] on textarea at bounding box center [918, 232] width 483 height 126
paste textarea "udfType"
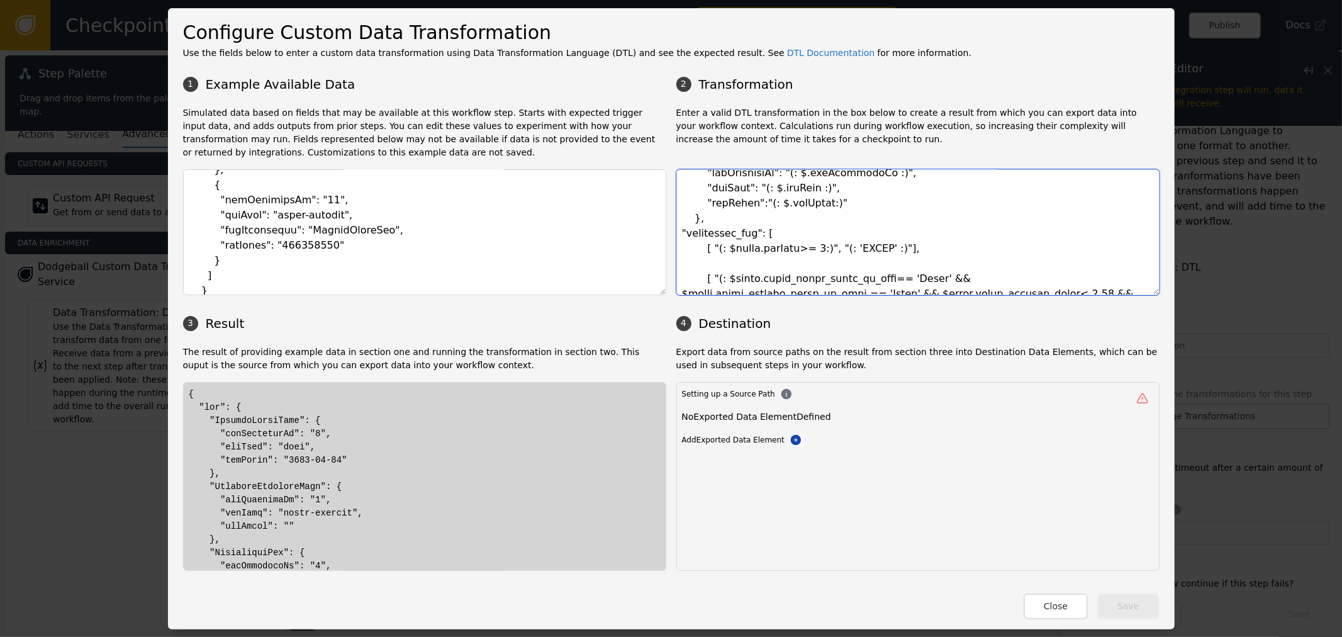
click at [802, 252] on textarea at bounding box center [918, 232] width 483 height 126
drag, startPoint x: 268, startPoint y: 461, endPoint x: 359, endPoint y: 457, distance: 91.4
click at [730, 205] on textarea at bounding box center [918, 232] width 483 height 126
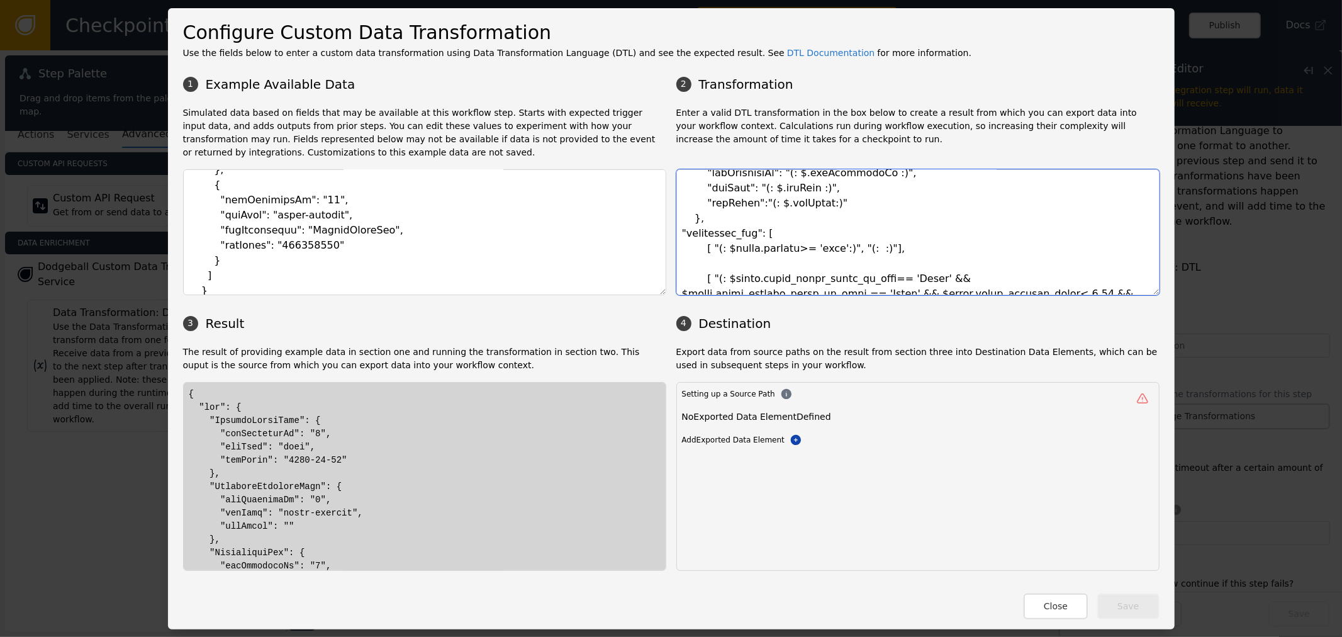
click at [730, 205] on textarea at bounding box center [918, 232] width 483 height 126
click at [852, 247] on textarea at bounding box center [918, 232] width 483 height 126
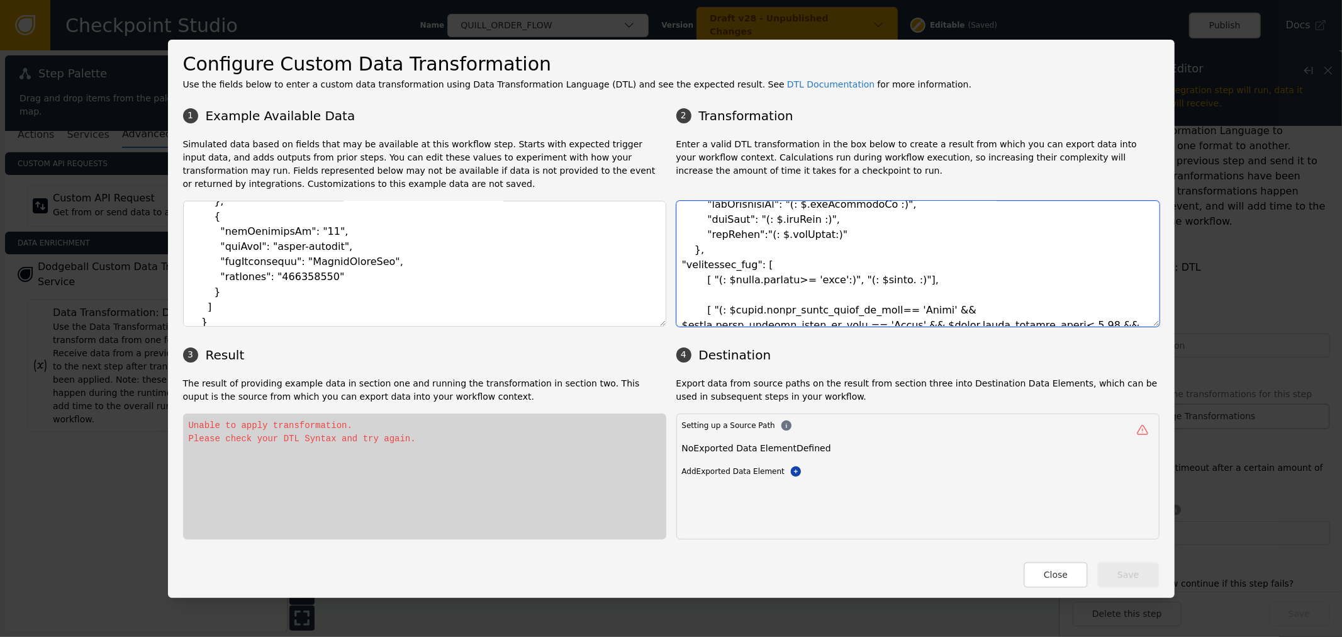
paste textarea "udfValue"
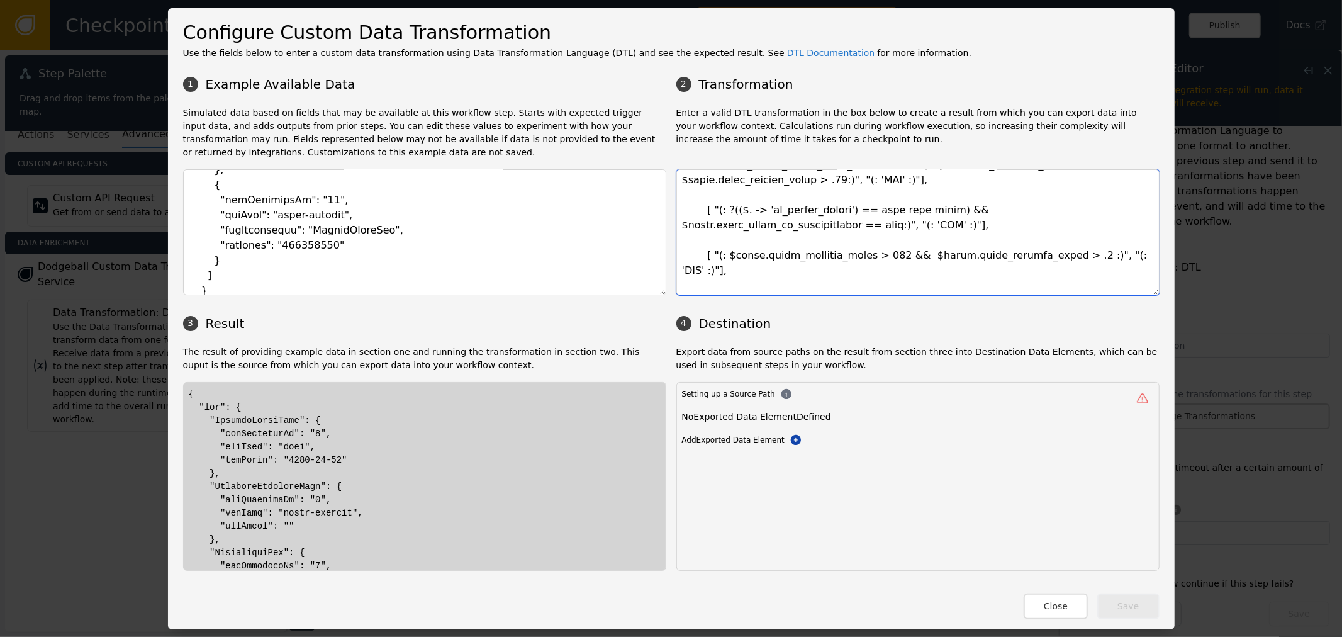
scroll to position [429, 0]
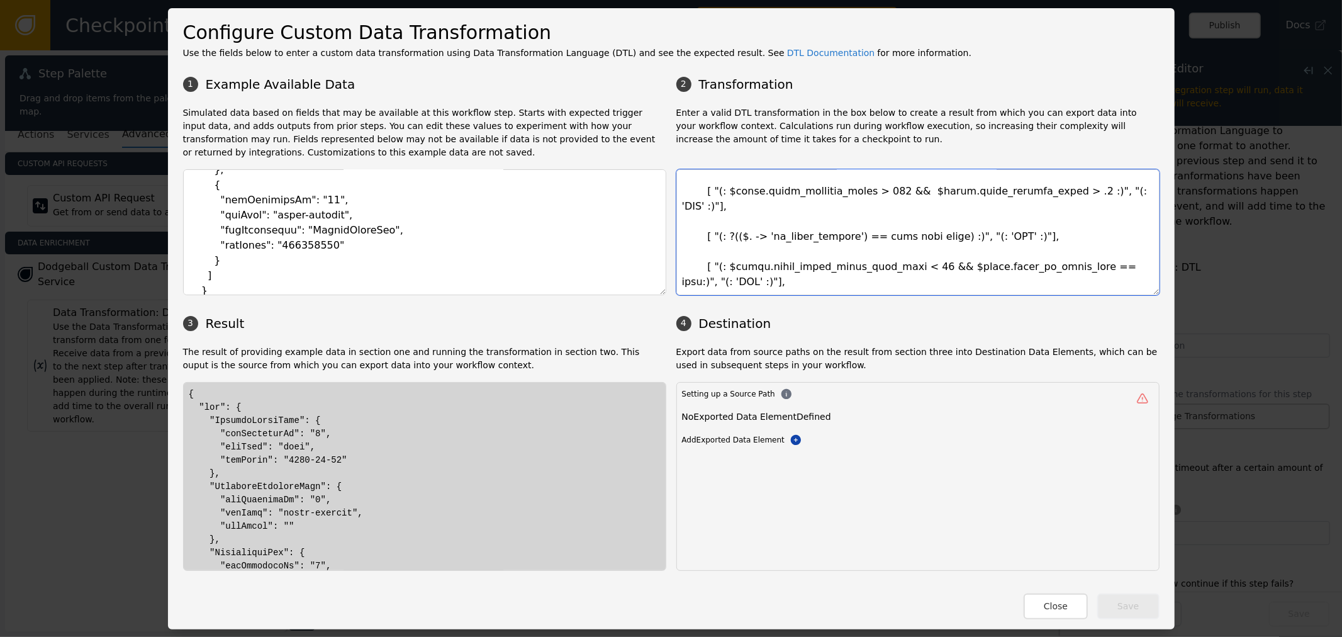
click at [847, 242] on textarea at bounding box center [918, 232] width 483 height 126
click at [787, 254] on textarea at bounding box center [918, 232] width 483 height 126
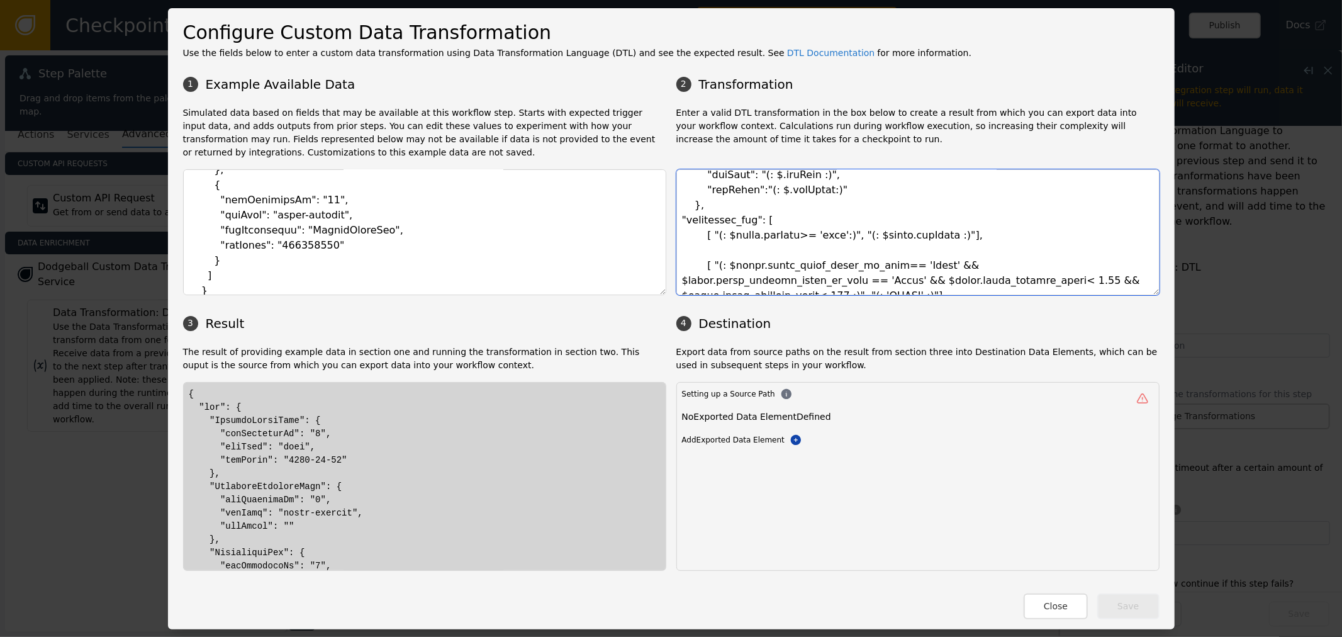
scroll to position [79, 0]
click at [782, 240] on textarea at bounding box center [918, 232] width 483 height 126
click at [792, 242] on textarea at bounding box center [918, 232] width 483 height 126
click at [817, 232] on textarea at bounding box center [918, 232] width 483 height 126
click at [995, 242] on textarea at bounding box center [918, 232] width 483 height 126
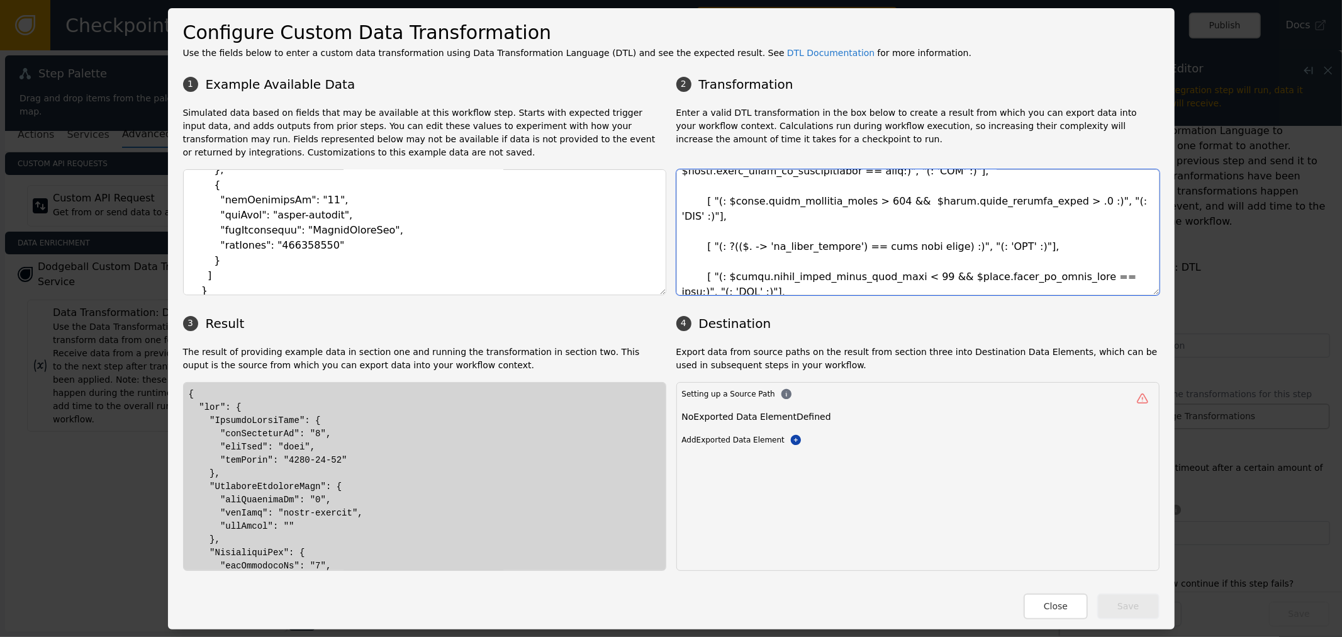
scroll to position [429, 0]
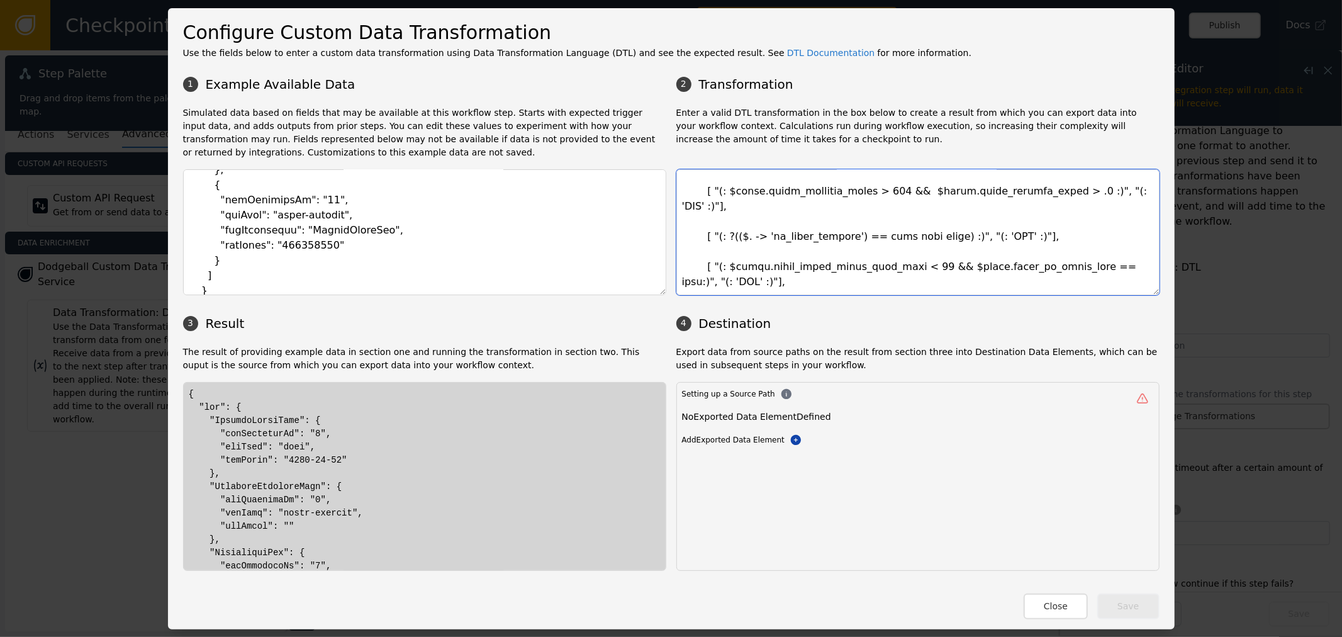
click at [759, 267] on textarea at bounding box center [918, 232] width 483 height 126
click at [795, 250] on textarea at bounding box center [918, 232] width 483 height 126
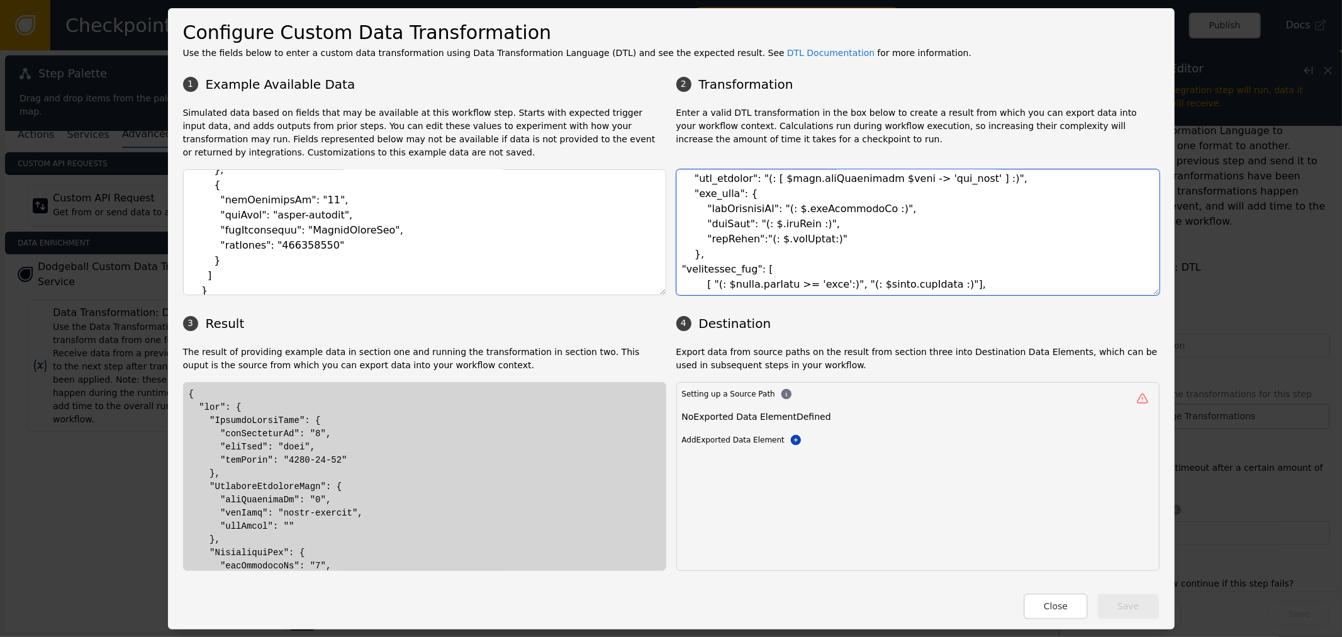
scroll to position [70, 0]
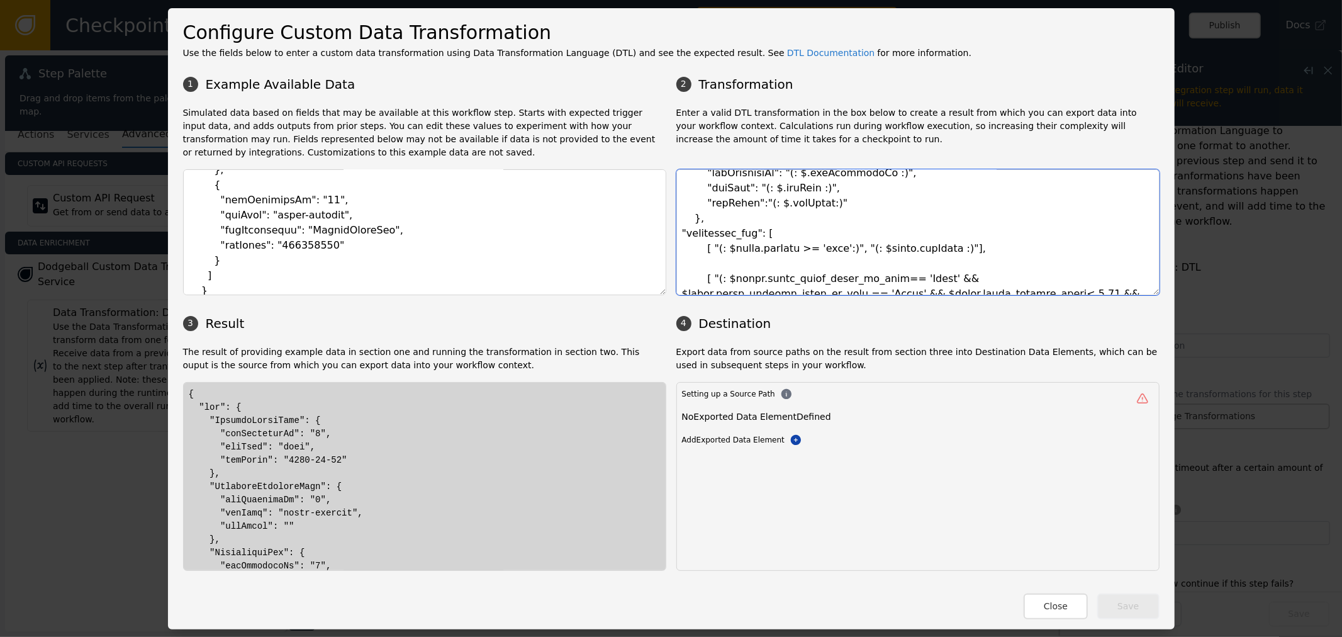
click at [739, 235] on textarea at bounding box center [918, 232] width 483 height 126
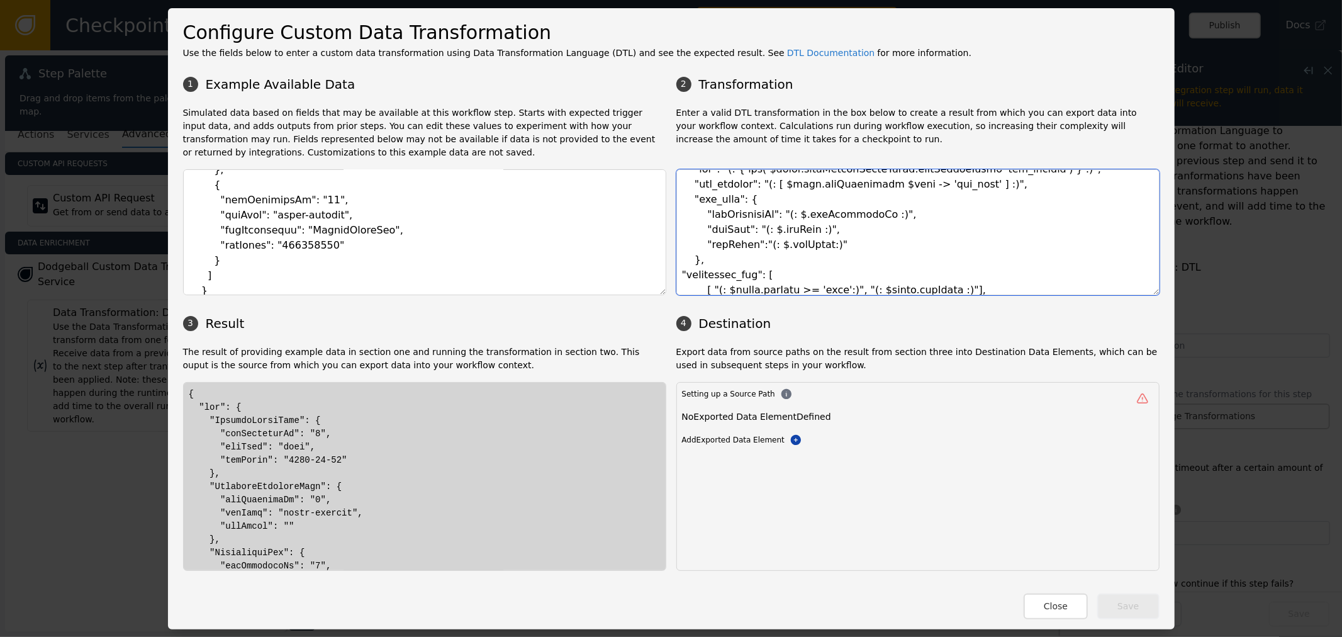
scroll to position [0, 0]
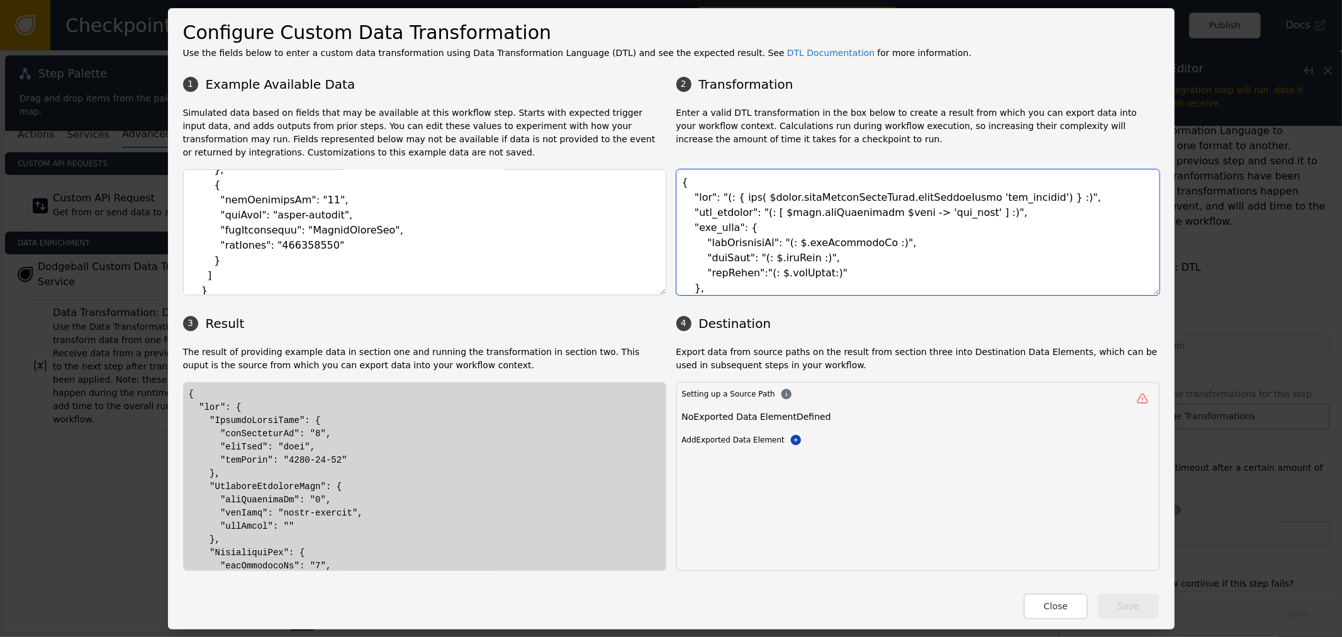
click at [924, 216] on textarea at bounding box center [918, 232] width 483 height 126
click at [904, 216] on textarea at bounding box center [918, 232] width 483 height 126
click at [918, 217] on textarea at bounding box center [918, 232] width 483 height 126
click at [918, 212] on textarea at bounding box center [918, 232] width 483 height 126
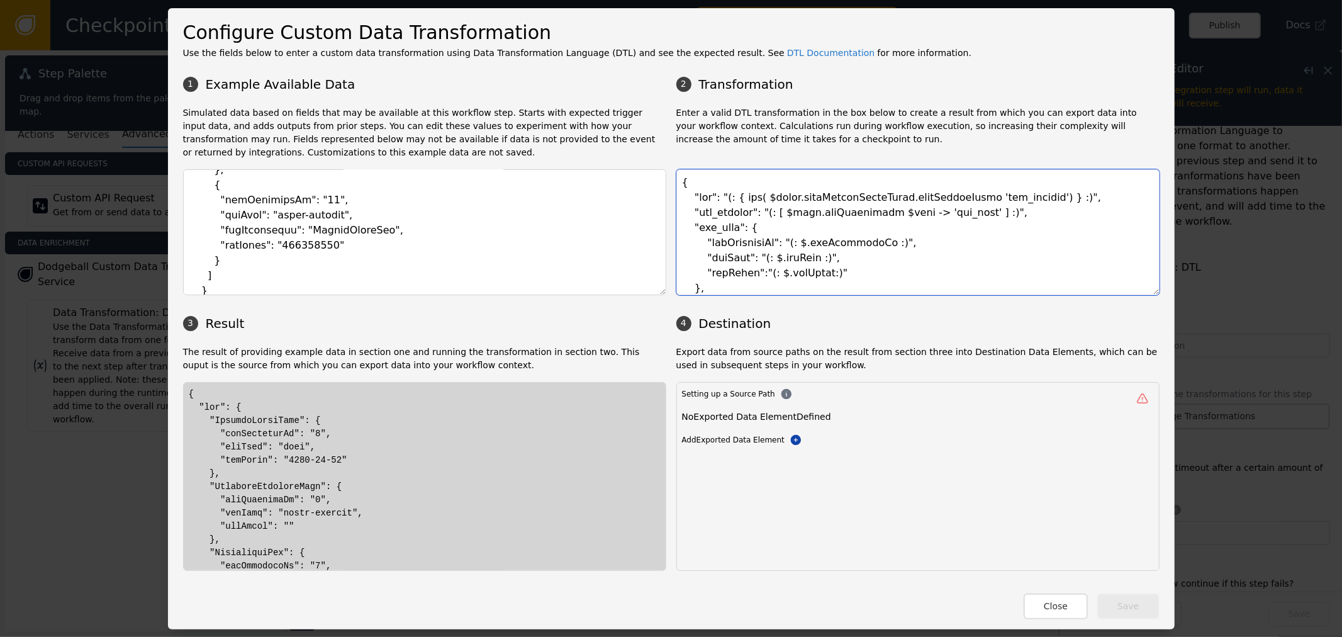
click at [918, 212] on textarea at bounding box center [918, 232] width 483 height 126
click at [913, 217] on textarea at bounding box center [918, 232] width 483 height 126
click at [905, 217] on textarea at bounding box center [918, 232] width 483 height 126
drag, startPoint x: 772, startPoint y: 216, endPoint x: 882, endPoint y: 209, distance: 110.4
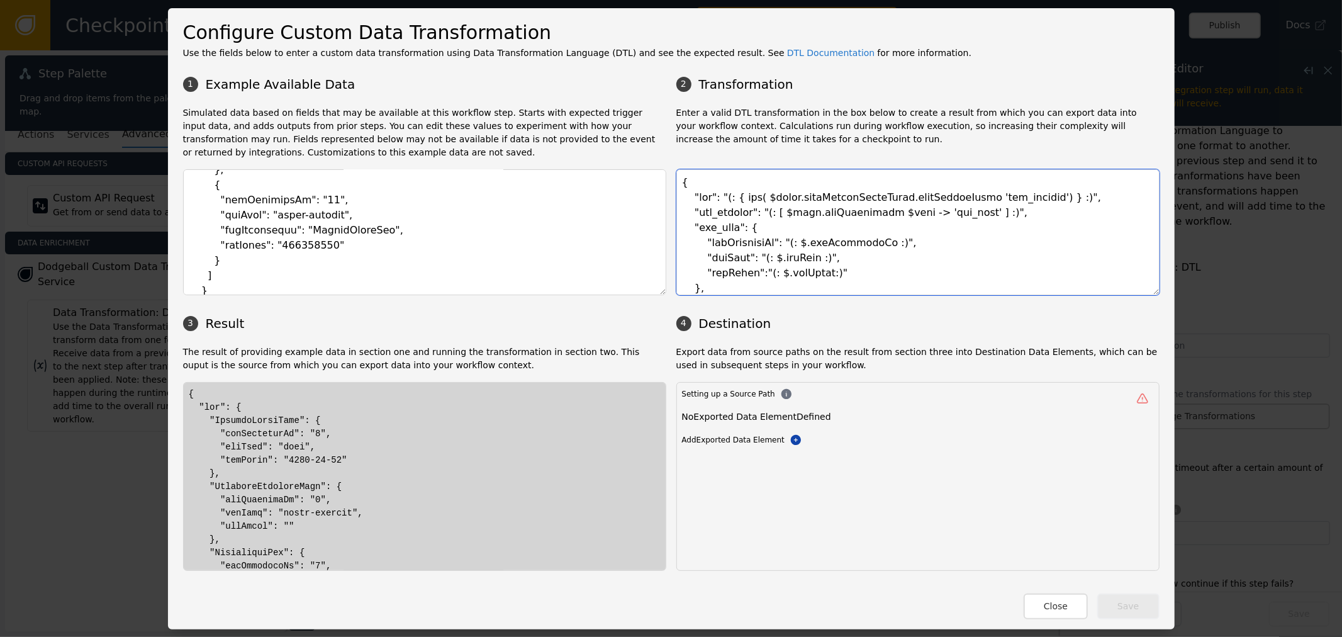
click at [882, 209] on textarea at bounding box center [918, 232] width 483 height 126
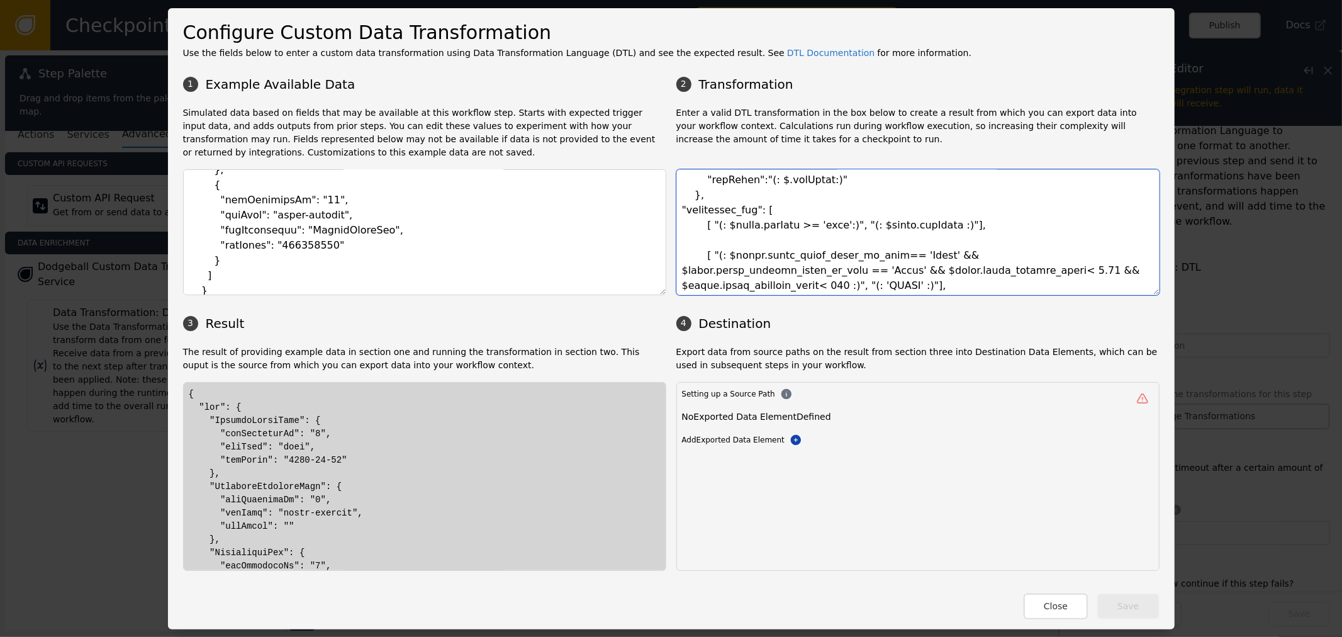
scroll to position [70, 0]
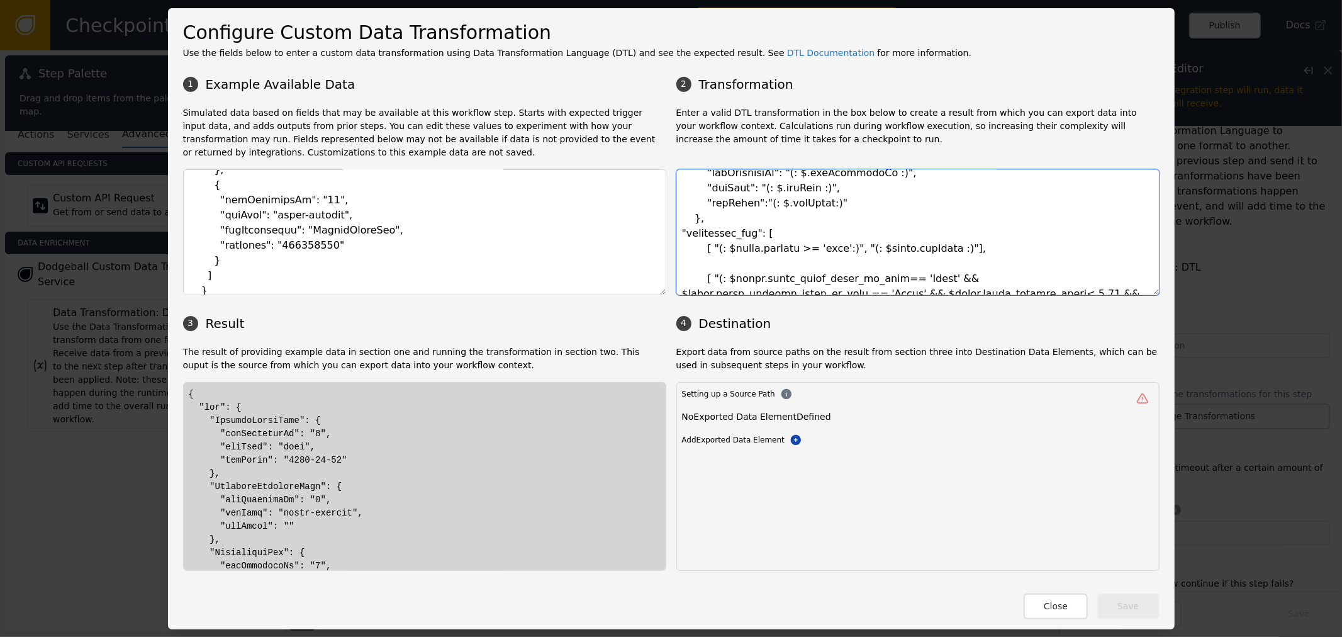
click at [735, 237] on textarea at bounding box center [918, 232] width 483 height 126
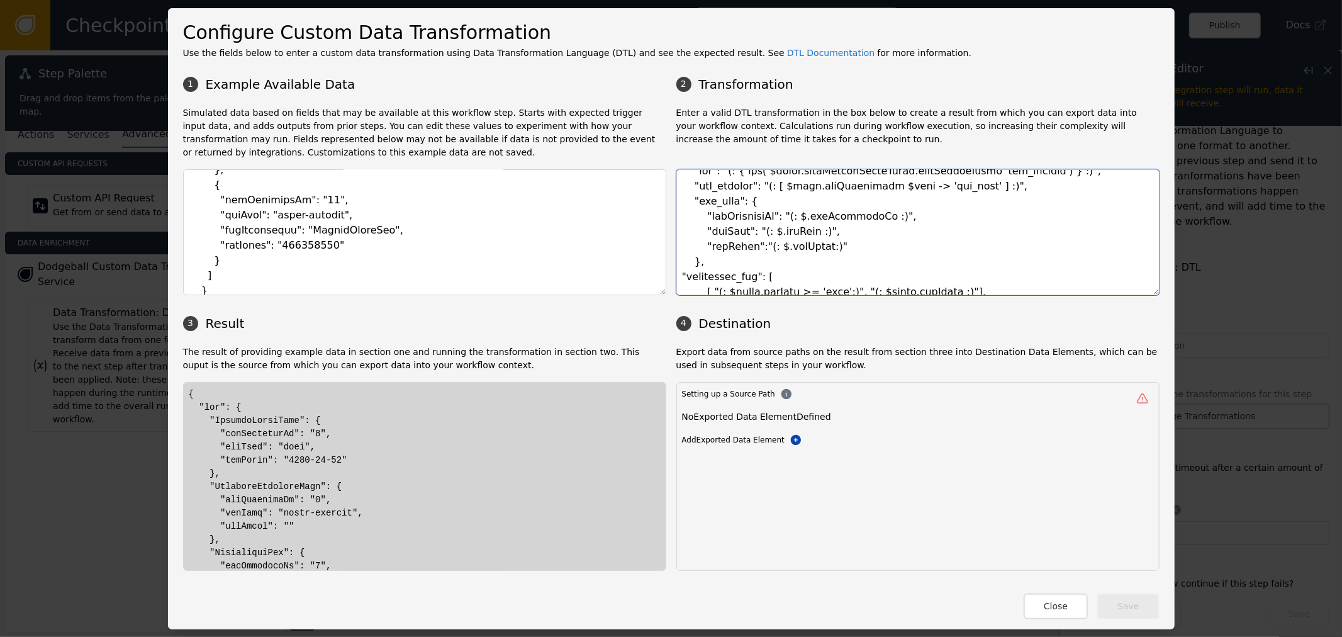
scroll to position [0, 0]
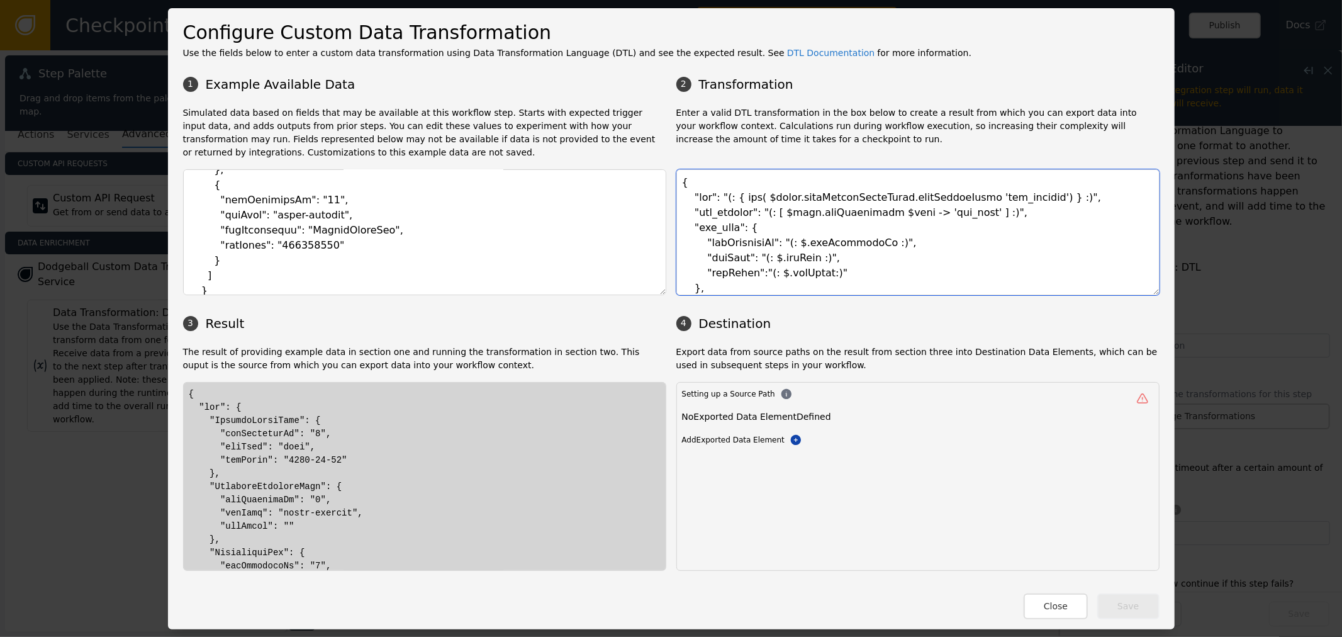
click at [772, 206] on textarea at bounding box center [918, 232] width 483 height 126
click at [788, 218] on textarea at bounding box center [918, 232] width 483 height 126
click at [774, 213] on textarea at bounding box center [918, 232] width 483 height 126
drag, startPoint x: 774, startPoint y: 213, endPoint x: 847, endPoint y: 215, distance: 73.0
click at [847, 215] on textarea at bounding box center [918, 232] width 483 height 126
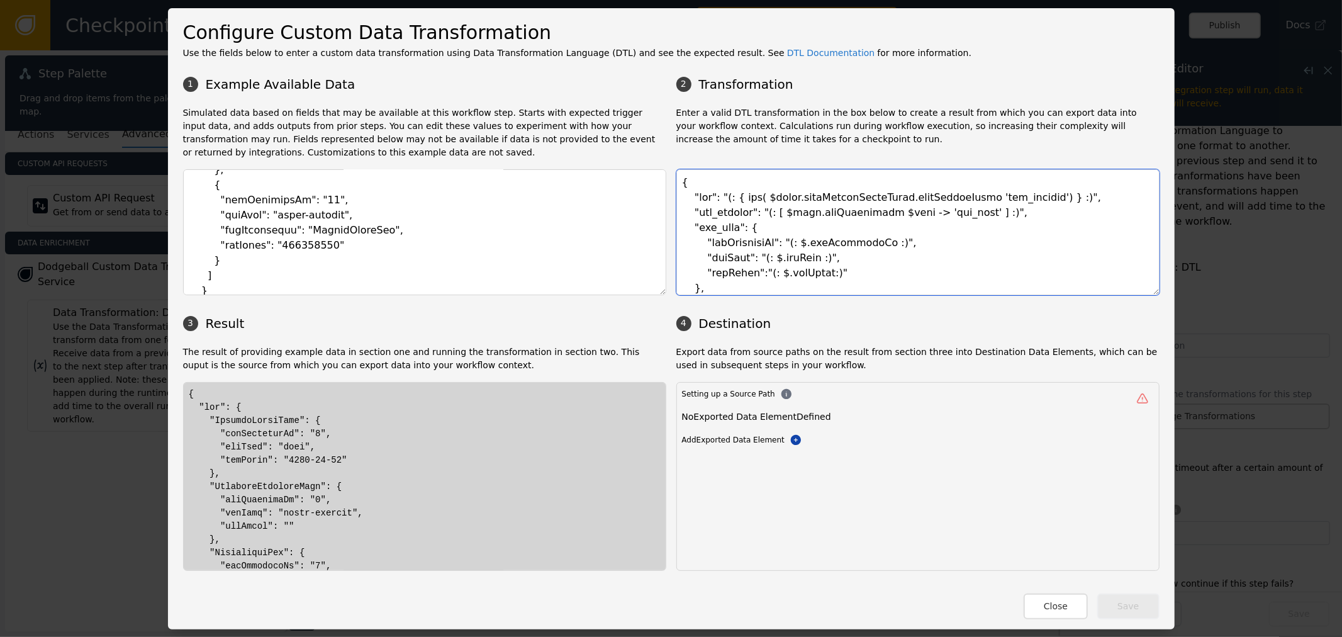
click at [865, 214] on textarea at bounding box center [918, 232] width 483 height 126
click at [859, 218] on textarea at bounding box center [918, 232] width 483 height 126
drag, startPoint x: 851, startPoint y: 212, endPoint x: 875, endPoint y: 214, distance: 24.6
click at [875, 214] on textarea at bounding box center [918, 232] width 483 height 126
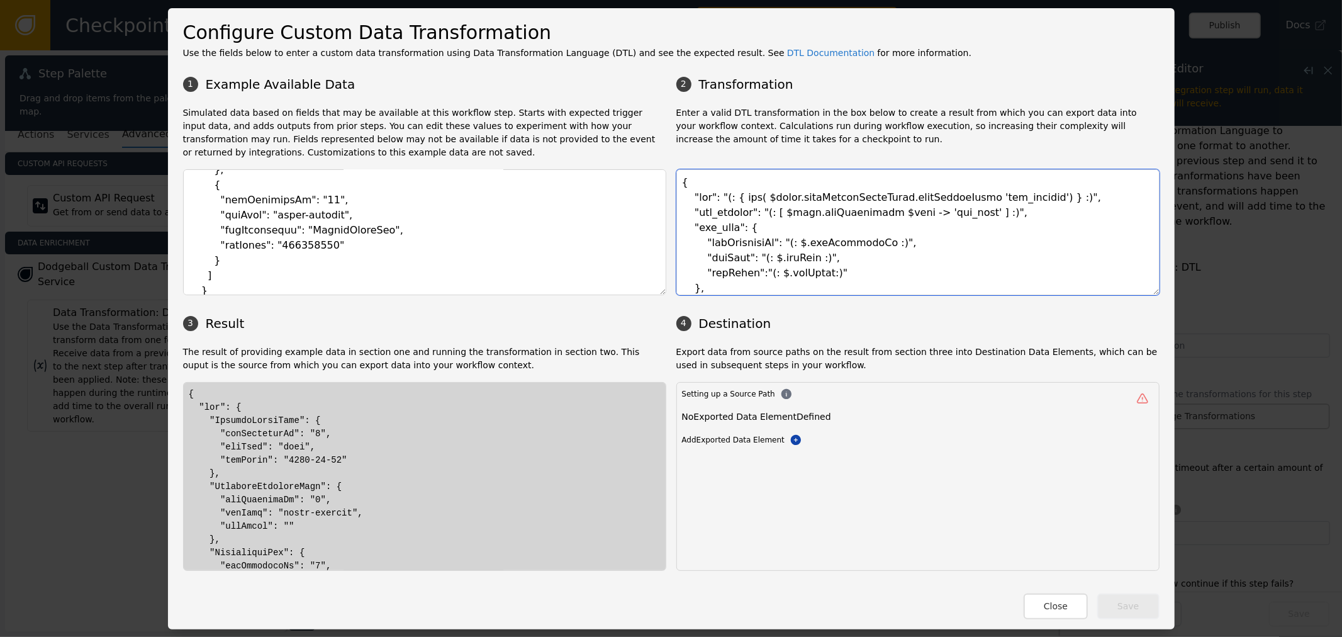
click at [806, 235] on textarea at bounding box center [918, 232] width 483 height 126
drag, startPoint x: 772, startPoint y: 211, endPoint x: 834, endPoint y: 210, distance: 62.3
click at [834, 210] on textarea at bounding box center [918, 232] width 483 height 126
click at [837, 214] on textarea at bounding box center [918, 232] width 483 height 126
click at [868, 211] on textarea at bounding box center [918, 232] width 483 height 126
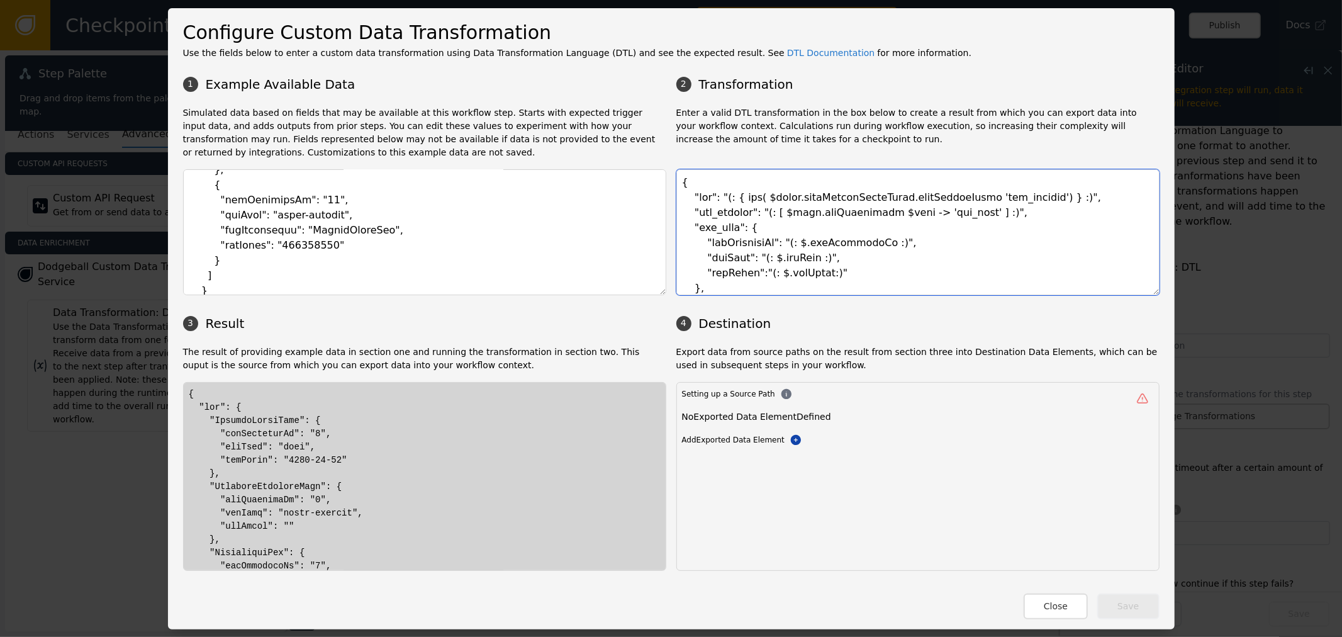
click at [868, 211] on textarea at bounding box center [918, 232] width 483 height 126
click at [856, 212] on textarea at bounding box center [918, 232] width 483 height 126
drag, startPoint x: 846, startPoint y: 211, endPoint x: 872, endPoint y: 210, distance: 25.8
click at [872, 210] on textarea at bounding box center [918, 232] width 483 height 126
drag, startPoint x: 773, startPoint y: 218, endPoint x: 844, endPoint y: 210, distance: 71.6
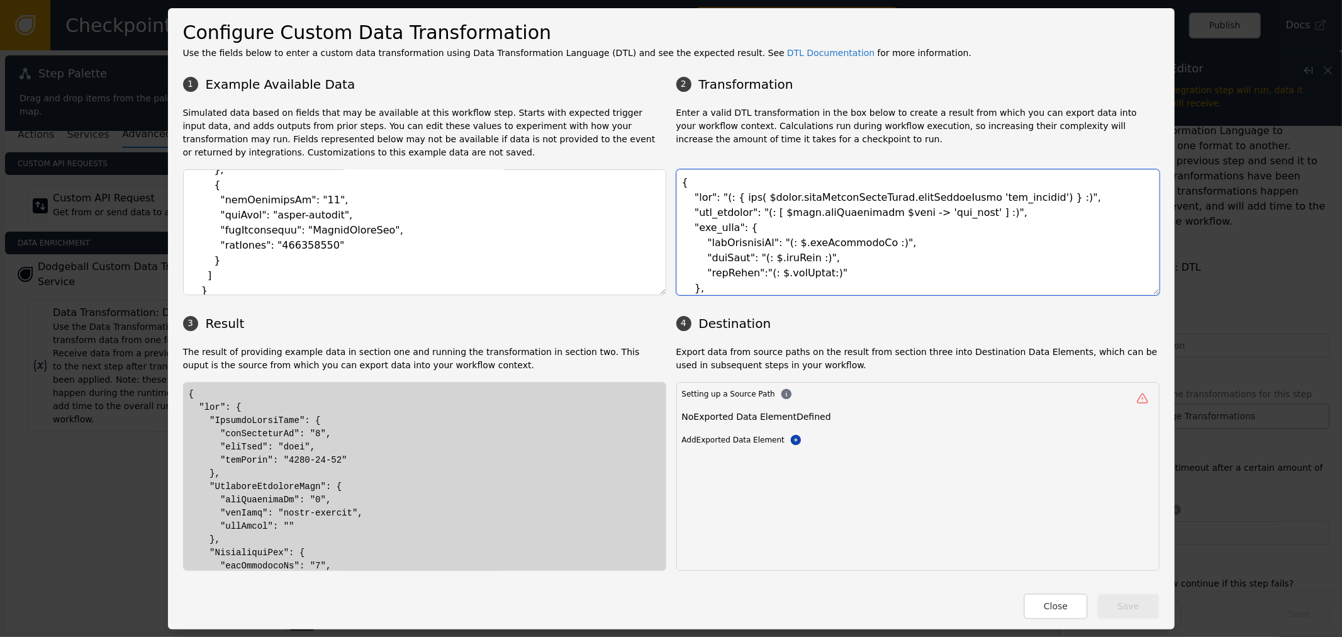
click at [844, 210] on textarea at bounding box center [918, 232] width 483 height 126
drag, startPoint x: 864, startPoint y: 216, endPoint x: 904, endPoint y: 212, distance: 40.5
click at [865, 216] on textarea at bounding box center [918, 232] width 483 height 126
click at [907, 215] on textarea at bounding box center [918, 232] width 483 height 126
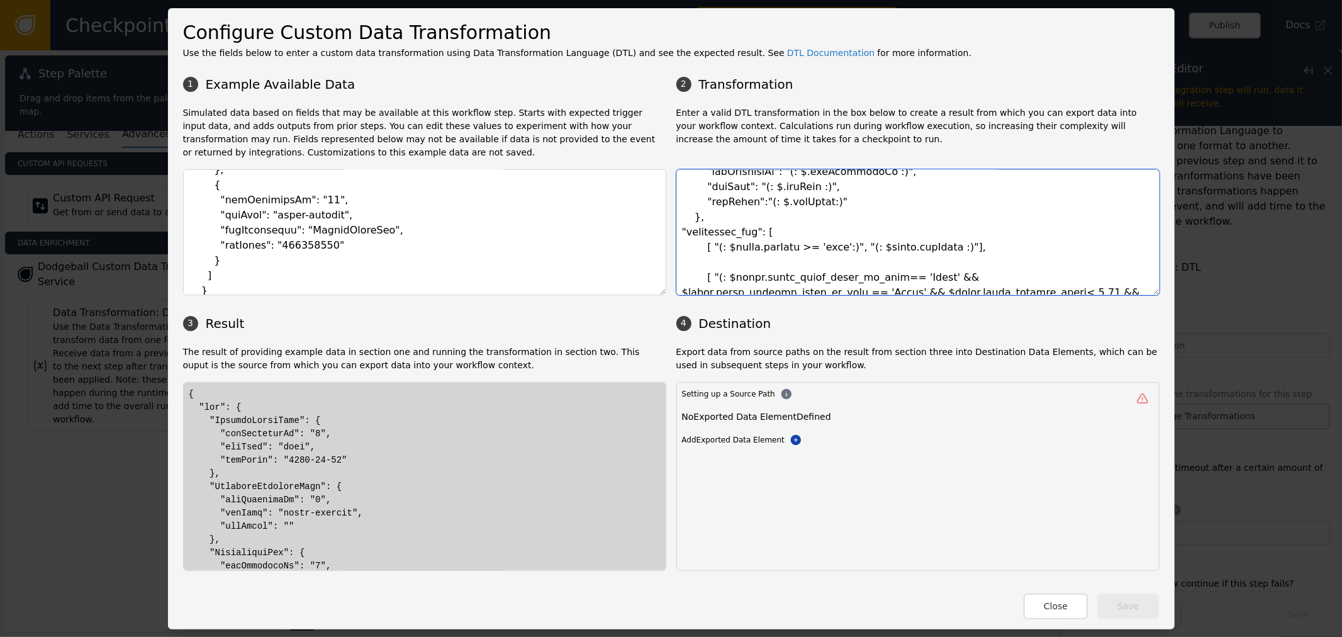
scroll to position [70, 0]
click at [787, 255] on textarea at bounding box center [918, 232] width 483 height 126
click at [766, 247] on textarea at bounding box center [918, 232] width 483 height 126
click at [768, 249] on textarea at bounding box center [918, 232] width 483 height 126
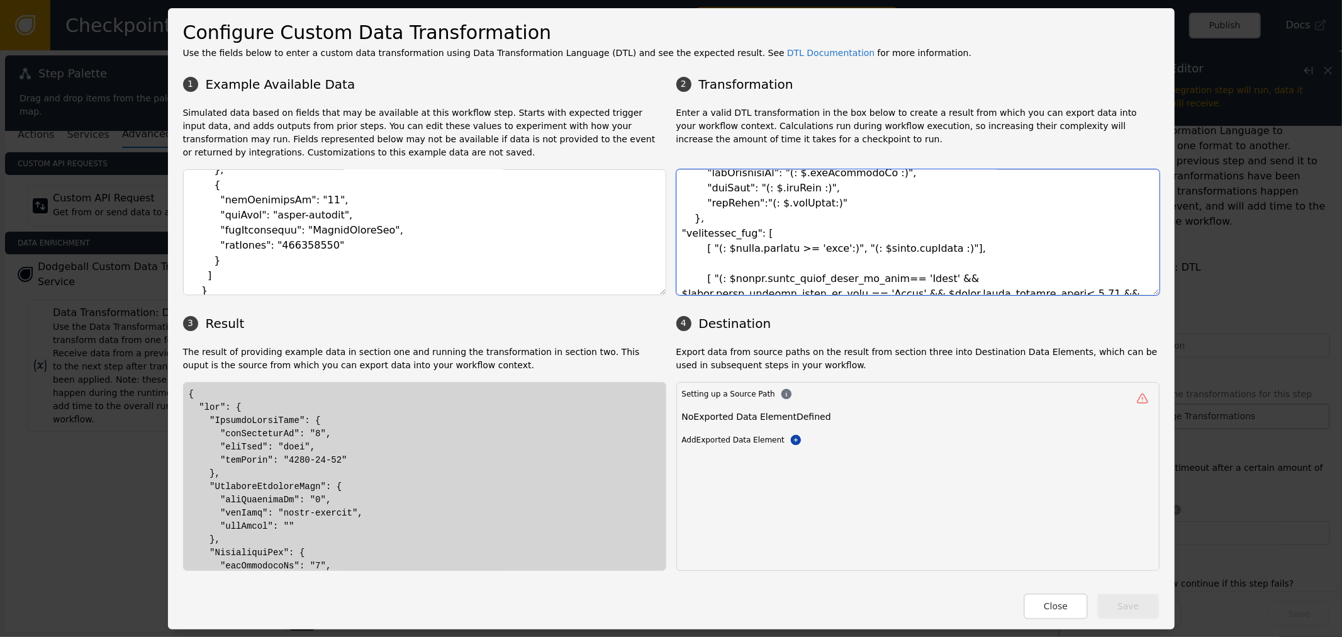
click at [768, 252] on textarea at bounding box center [918, 232] width 483 height 126
click at [792, 253] on textarea at bounding box center [918, 232] width 483 height 126
drag, startPoint x: 865, startPoint y: 252, endPoint x: 924, endPoint y: 244, distance: 59.7
click at [924, 244] on textarea at bounding box center [918, 232] width 483 height 126
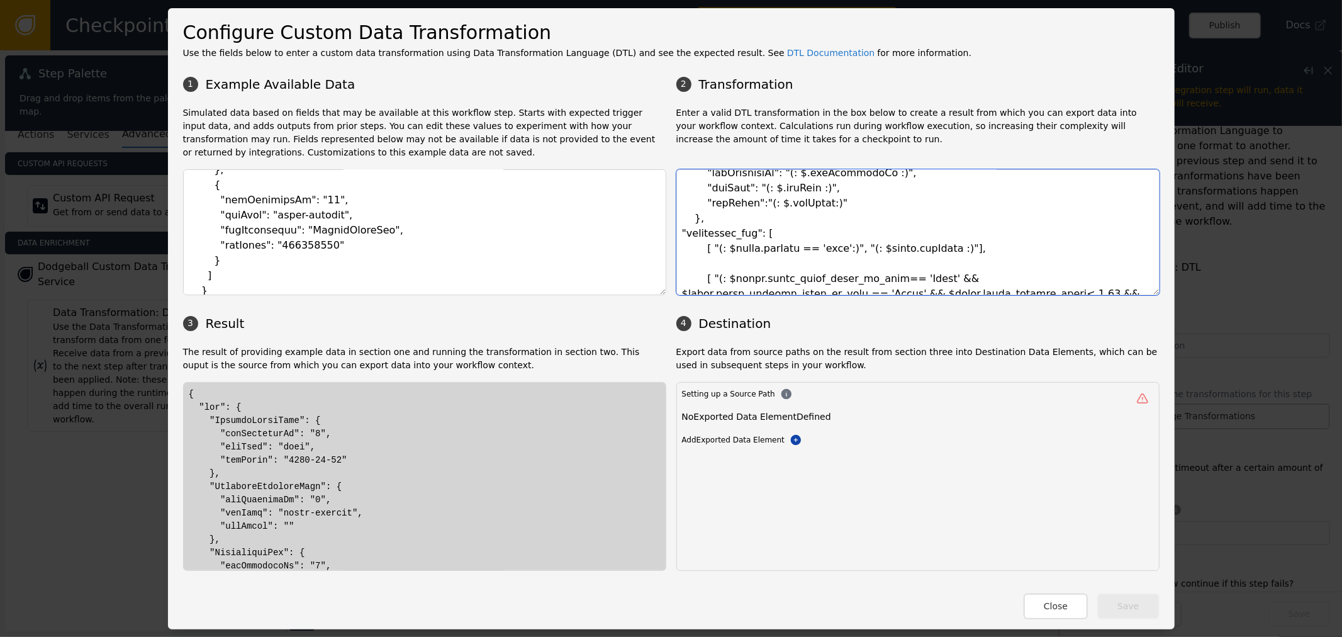
click at [875, 250] on textarea at bounding box center [918, 232] width 483 height 126
drag, startPoint x: 864, startPoint y: 249, endPoint x: 911, endPoint y: 247, distance: 46.6
click at [911, 247] on textarea at bounding box center [918, 232] width 483 height 126
click at [880, 242] on textarea at bounding box center [918, 232] width 483 height 126
click at [824, 255] on textarea at bounding box center [918, 232] width 483 height 126
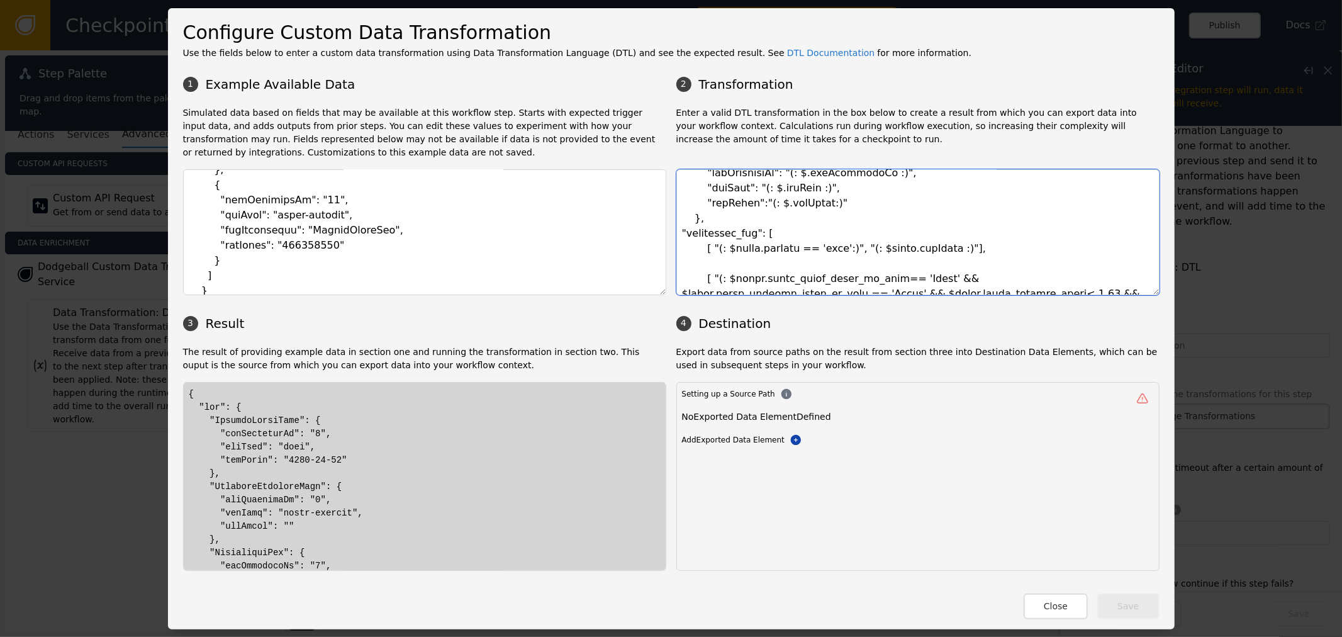
click at [819, 250] on textarea at bounding box center [918, 232] width 483 height 126
click at [838, 230] on textarea at bounding box center [918, 232] width 483 height 126
click at [914, 245] on textarea at bounding box center [918, 232] width 483 height 126
click at [939, 247] on textarea at bounding box center [918, 232] width 483 height 126
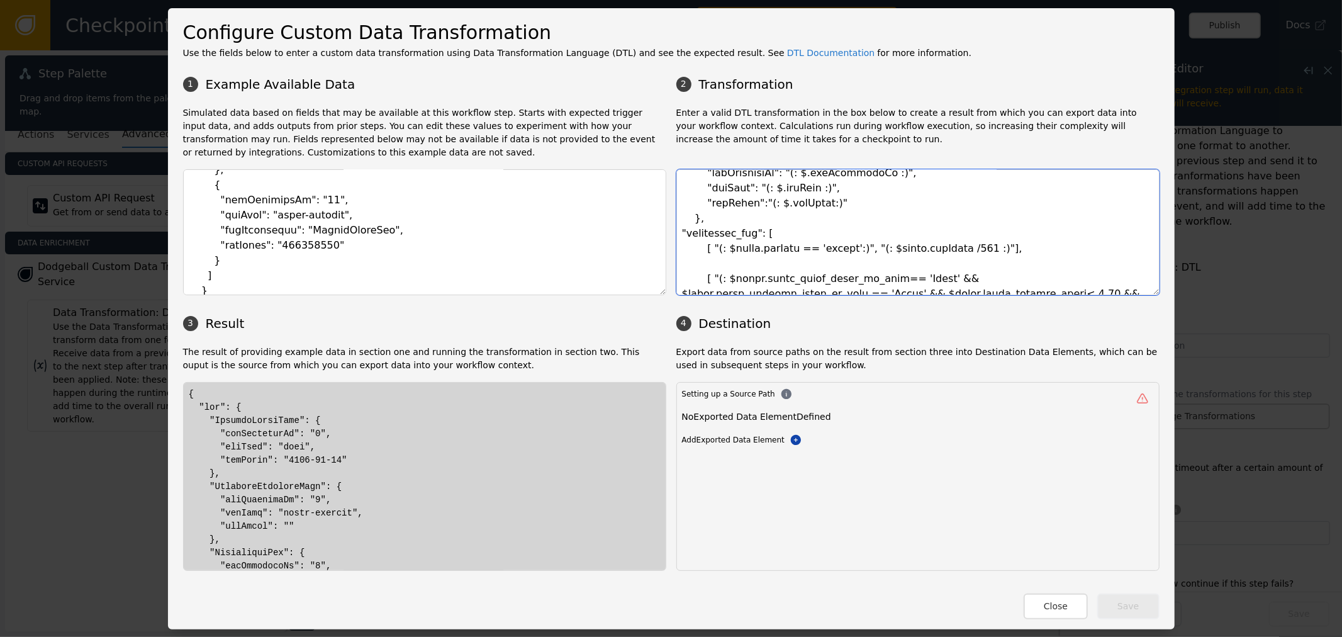
click at [854, 253] on textarea at bounding box center [918, 232] width 483 height 126
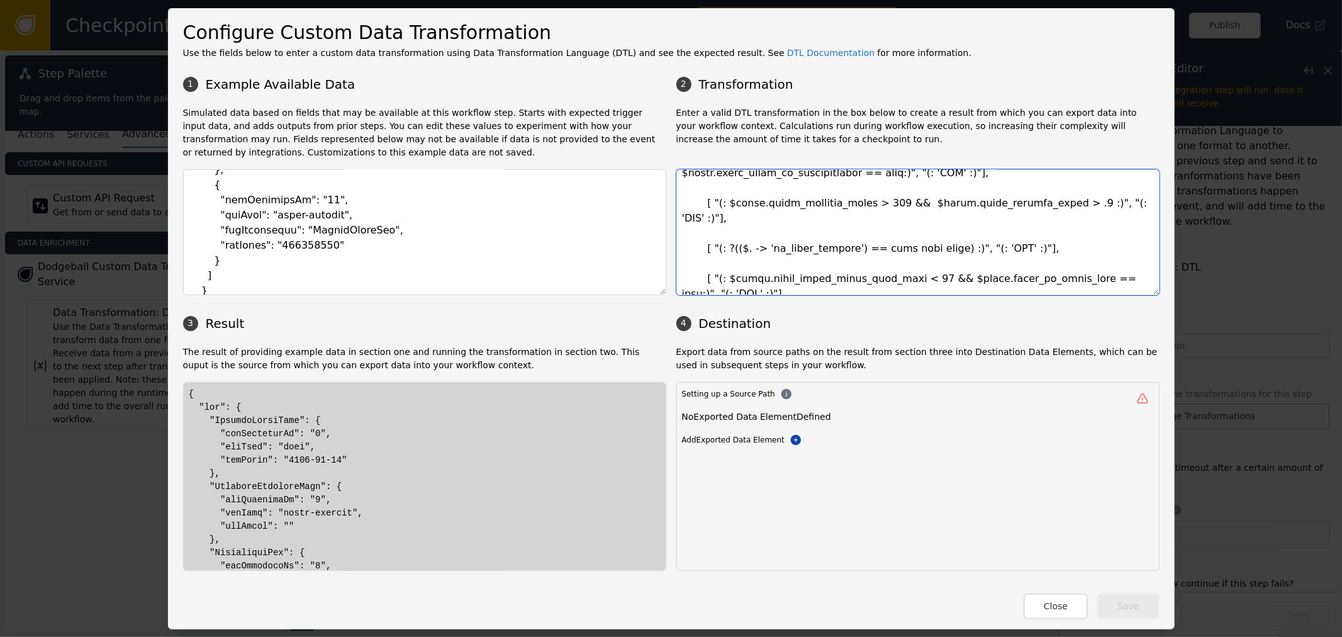
scroll to position [429, 0]
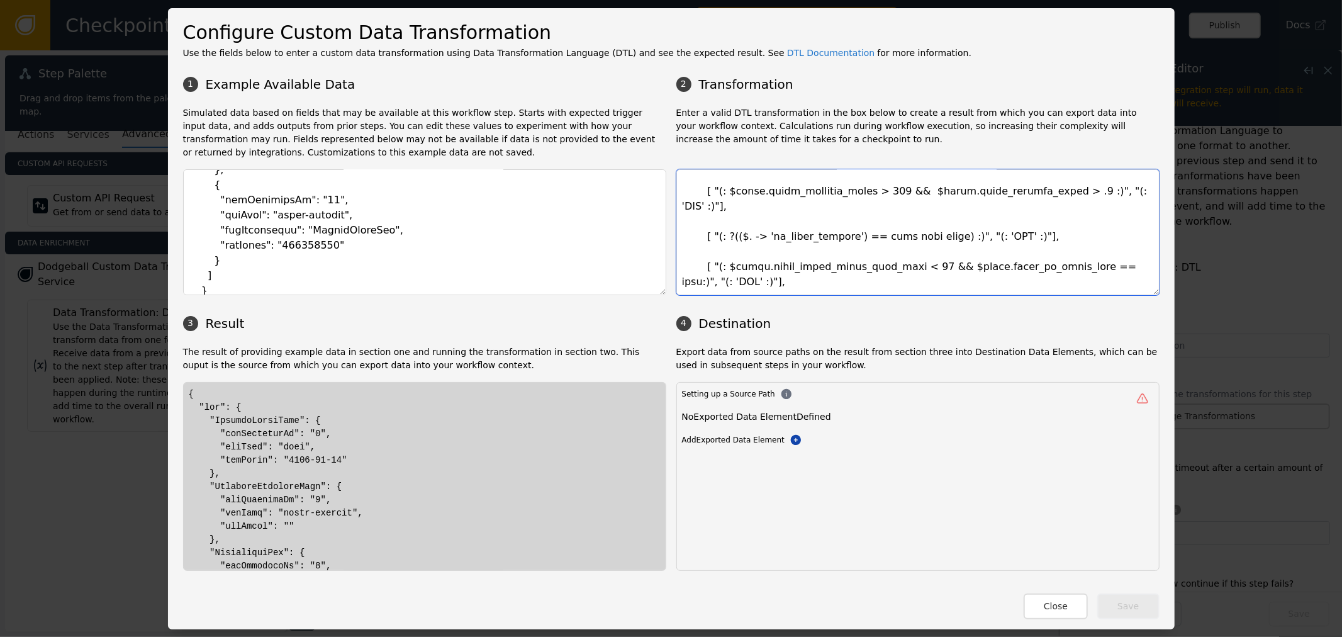
drag, startPoint x: 696, startPoint y: 280, endPoint x: 1140, endPoint y: 218, distance: 447.9
click at [1140, 218] on textarea at bounding box center [918, 232] width 483 height 126
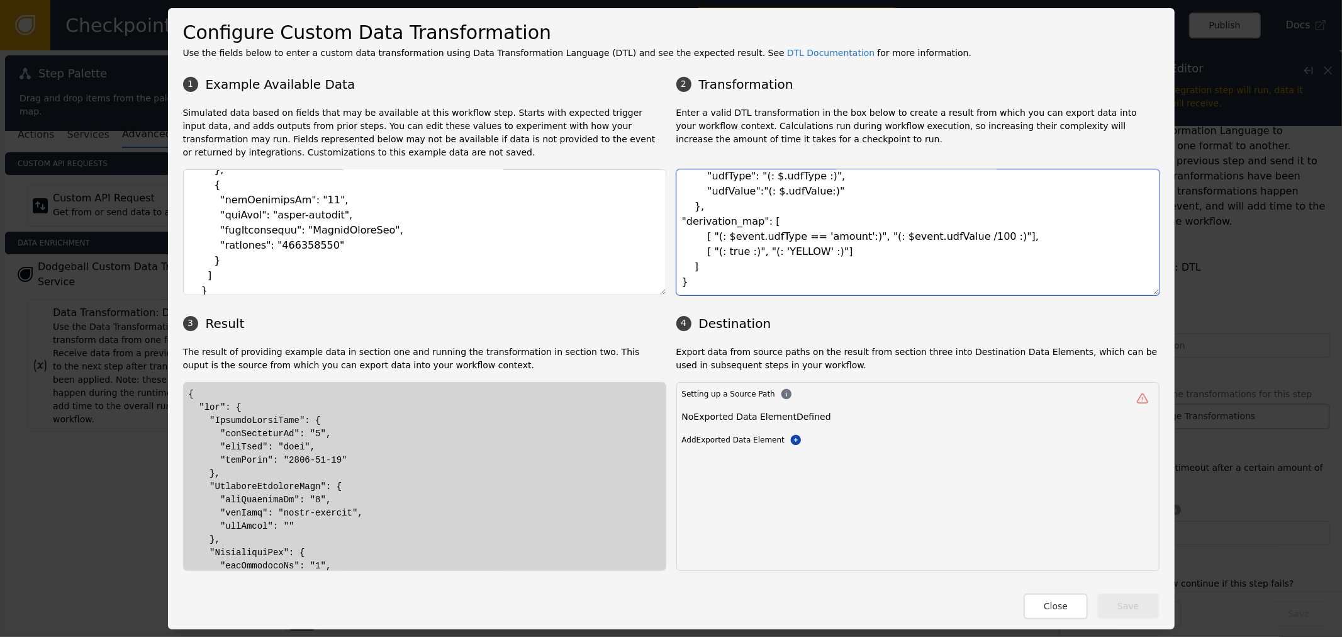
scroll to position [82, 0]
click at [725, 261] on textarea "{ "udf": "(: { map( $event.userDefineFieldLists.userDefineField 'udf_flatten') …" at bounding box center [918, 232] width 483 height 126
click at [715, 252] on textarea "{ "udf": "(: { map( $event.userDefineFieldLists.userDefineField 'udf_flatten') …" at bounding box center [918, 232] width 483 height 126
click at [775, 254] on textarea "{ "udf": "(: { map( $event.userDefineFieldLists.userDefineField 'udf_flatten') …" at bounding box center [918, 232] width 483 height 126
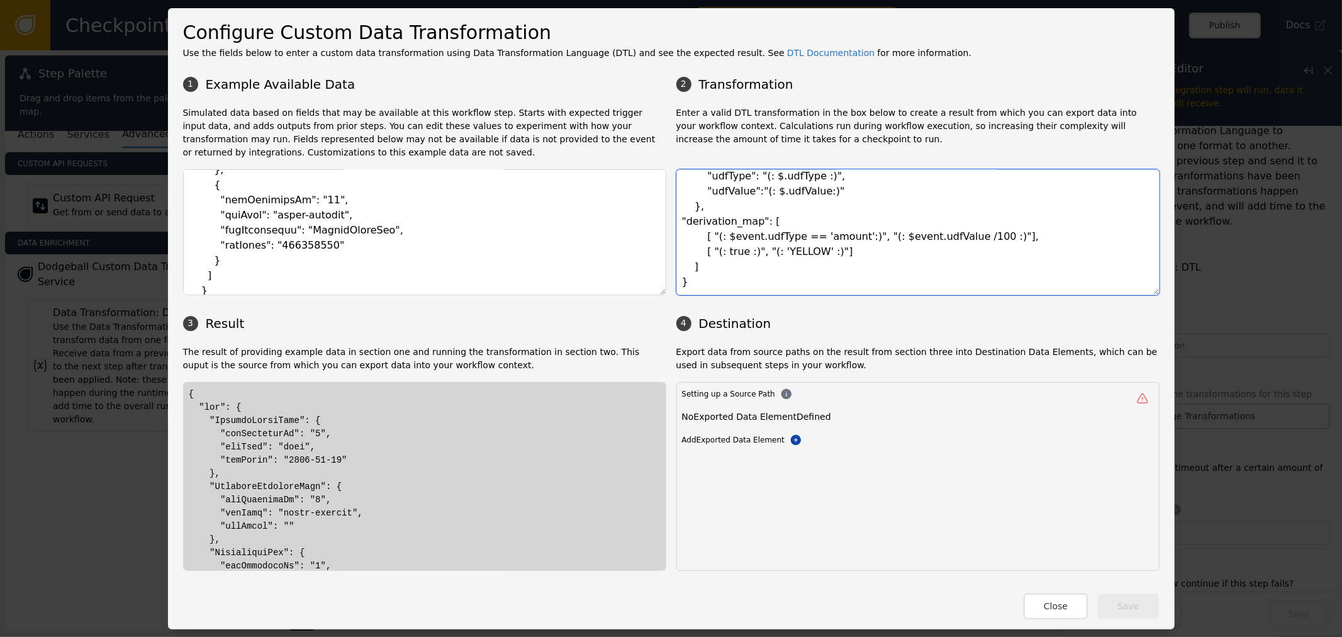
click at [905, 239] on textarea "{ "udf": "(: { map( $event.userDefineFieldLists.userDefineField 'udf_flatten') …" at bounding box center [918, 232] width 483 height 126
drag, startPoint x: 867, startPoint y: 235, endPoint x: 939, endPoint y: 233, distance: 71.8
click at [939, 233] on textarea "{ "udf": "(: { map( $event.userDefineFieldLists.userDefineField 'udf_flatten') …" at bounding box center [918, 232] width 483 height 126
drag, startPoint x: 764, startPoint y: 252, endPoint x: 803, endPoint y: 249, distance: 39.1
click at [803, 249] on textarea "{ "udf": "(: { map( $event.userDefineFieldLists.userDefineField 'udf_flatten') …" at bounding box center [918, 232] width 483 height 126
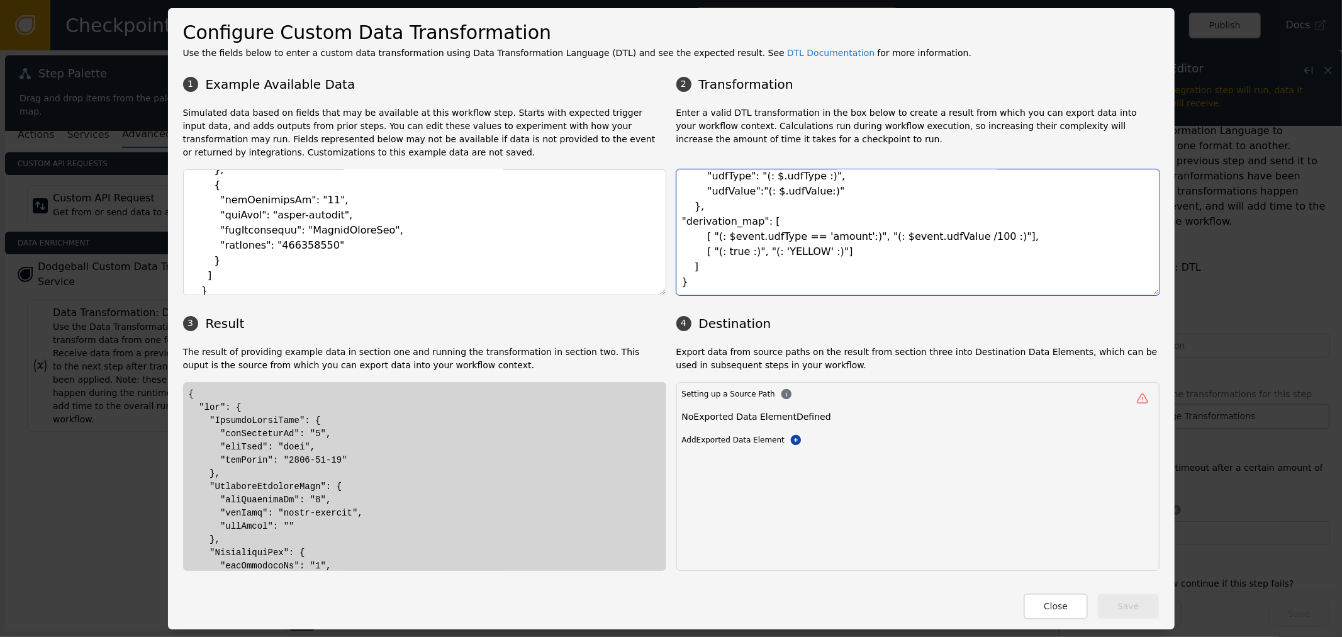
paste textarea "$event.udfValue"
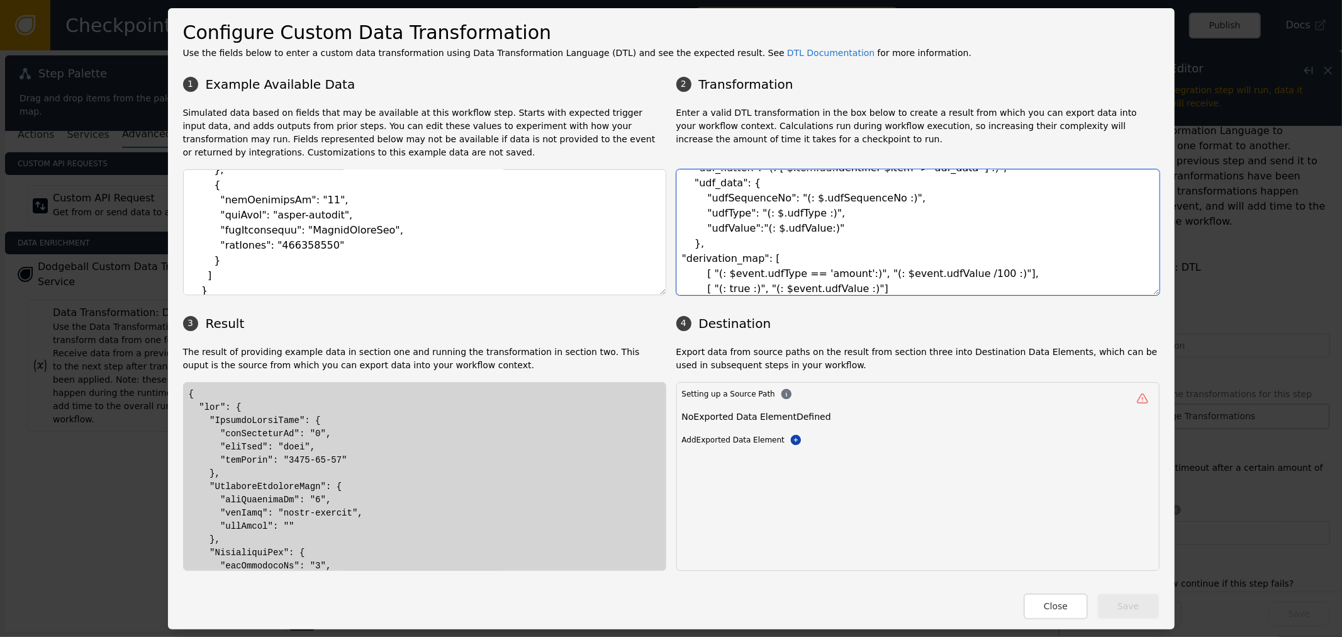
scroll to position [70, 0]
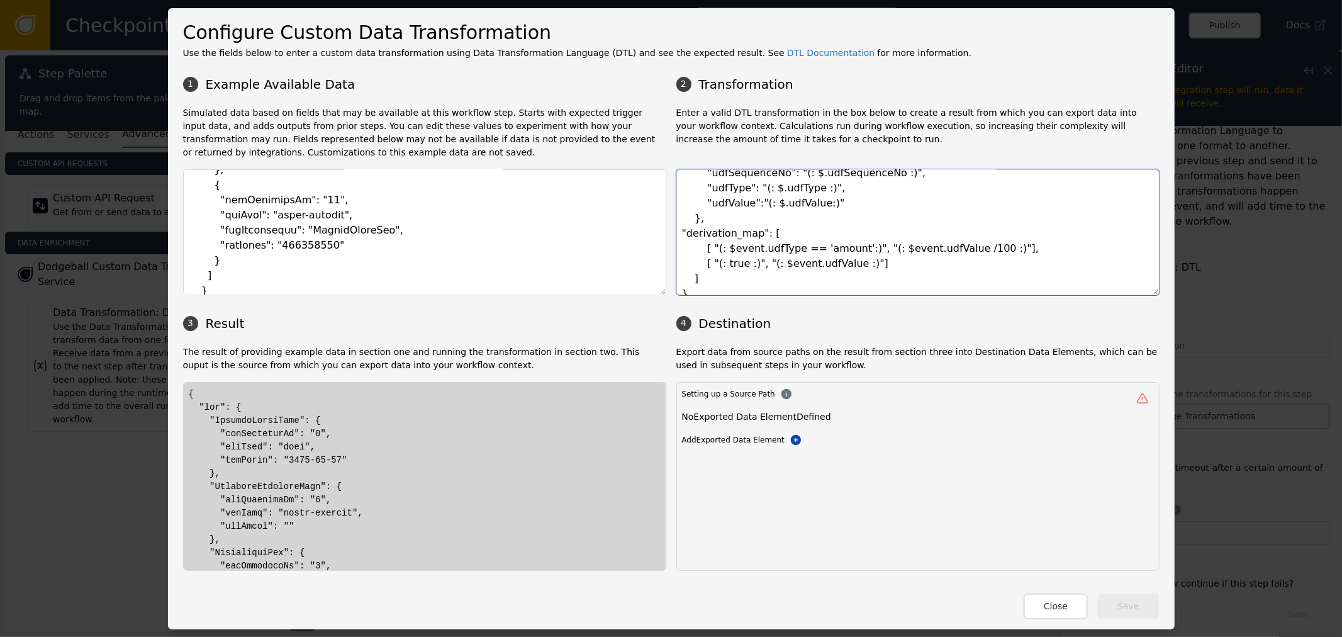
click at [718, 239] on textarea "{ "udf": "(: { map( $event.userDefineFieldLists.userDefineField 'udf_flatten') …" at bounding box center [918, 232] width 483 height 126
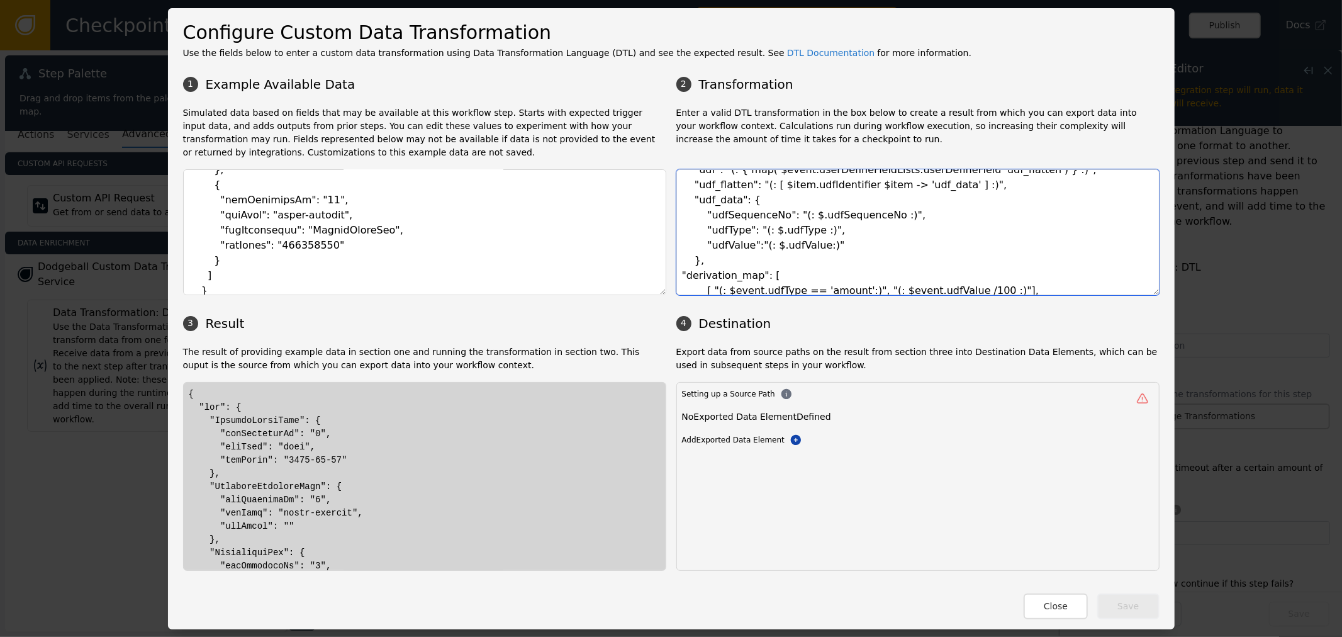
scroll to position [0, 0]
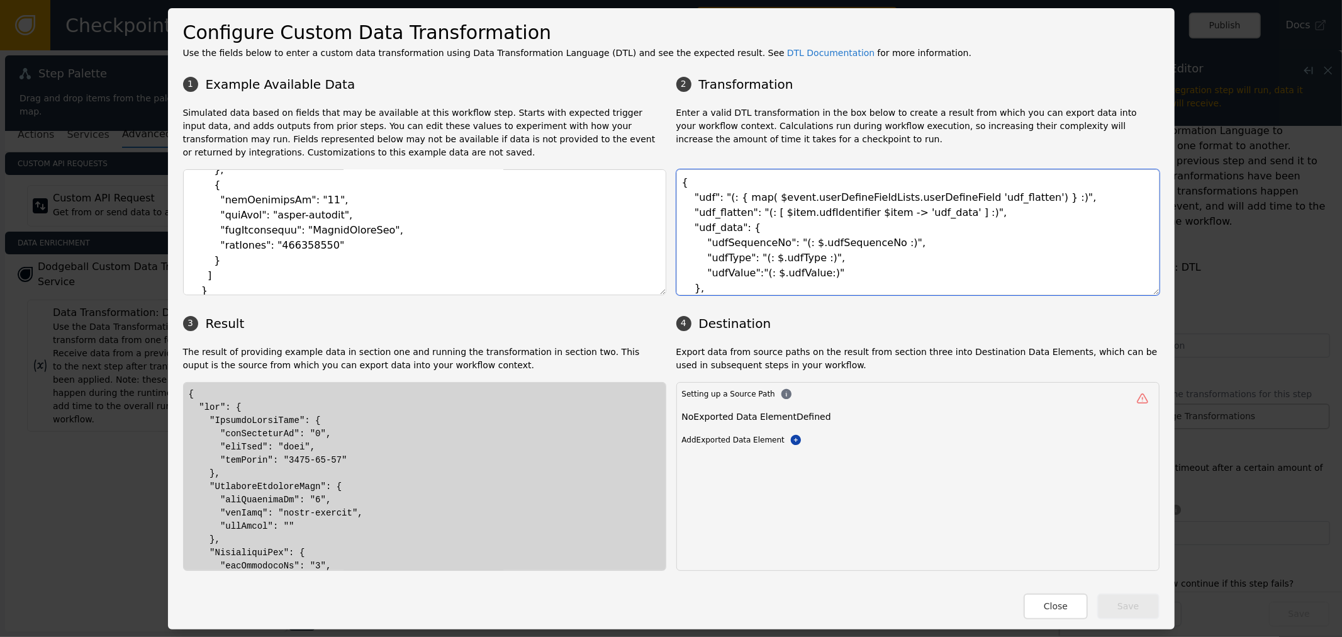
click at [977, 195] on textarea "{ "udf": "(: { map( $event.userDefineFieldLists.userDefineField 'udf_flatten') …" at bounding box center [918, 232] width 483 height 126
click at [979, 200] on textarea "{ "udf": "(: { map( $event.userDefineFieldLists.userDefineField 'udf_flatten') …" at bounding box center [918, 232] width 483 height 126
paste textarea "derivation_map"
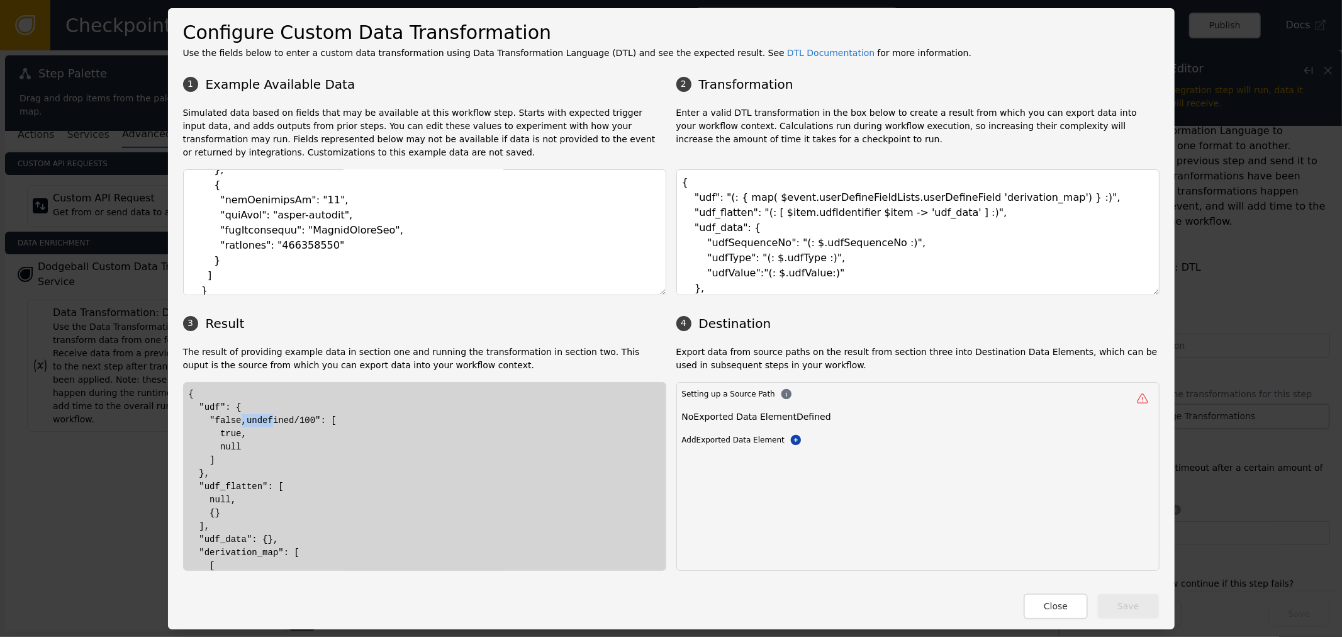
drag, startPoint x: 233, startPoint y: 423, endPoint x: 306, endPoint y: 442, distance: 74.8
click at [267, 423] on div "{ "udf": { "false,undefined/100": [ true, null ] }, "udf_flatten": [ null, {} ]…" at bounding box center [425, 540] width 472 height 304
click at [303, 451] on div "{ "udf": { "false,undefined/100": [ true, null ] }, "udf_flatten": [ null, {} ]…" at bounding box center [425, 540] width 472 height 304
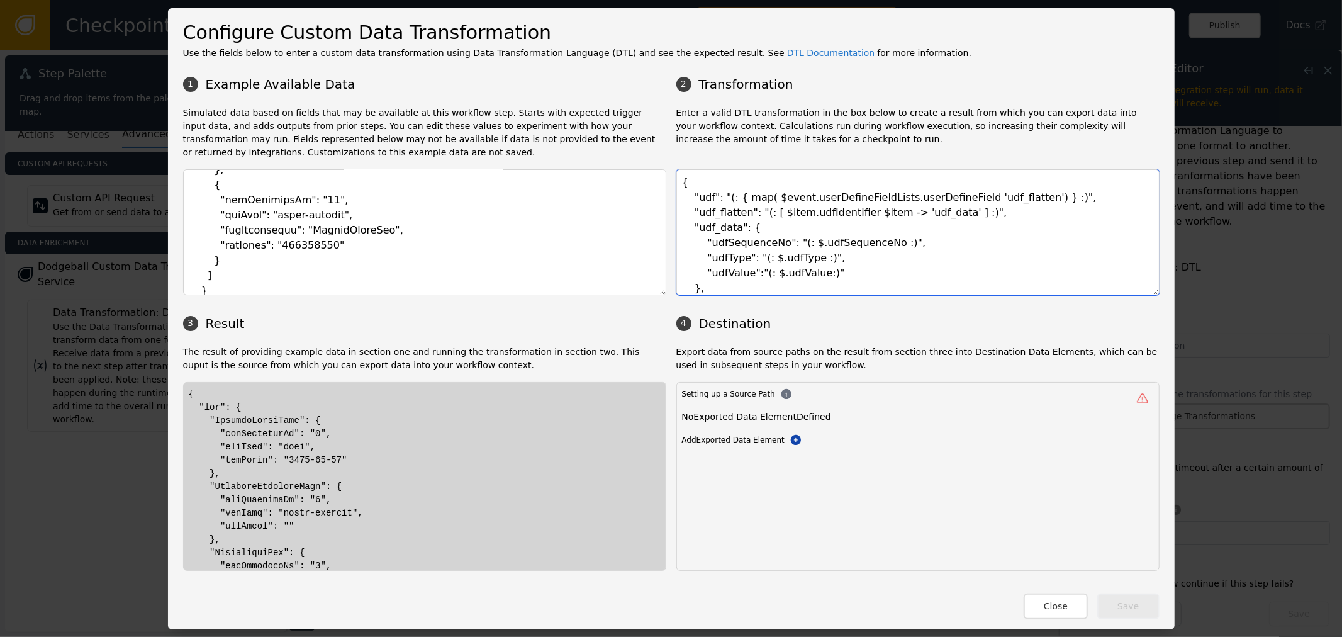
click at [904, 218] on textarea "{ "udf": "(: { map( $event.userDefineFieldLists.userDefineField 'udf_flatten') …" at bounding box center [918, 232] width 483 height 126
paste textarea "derivation_map"
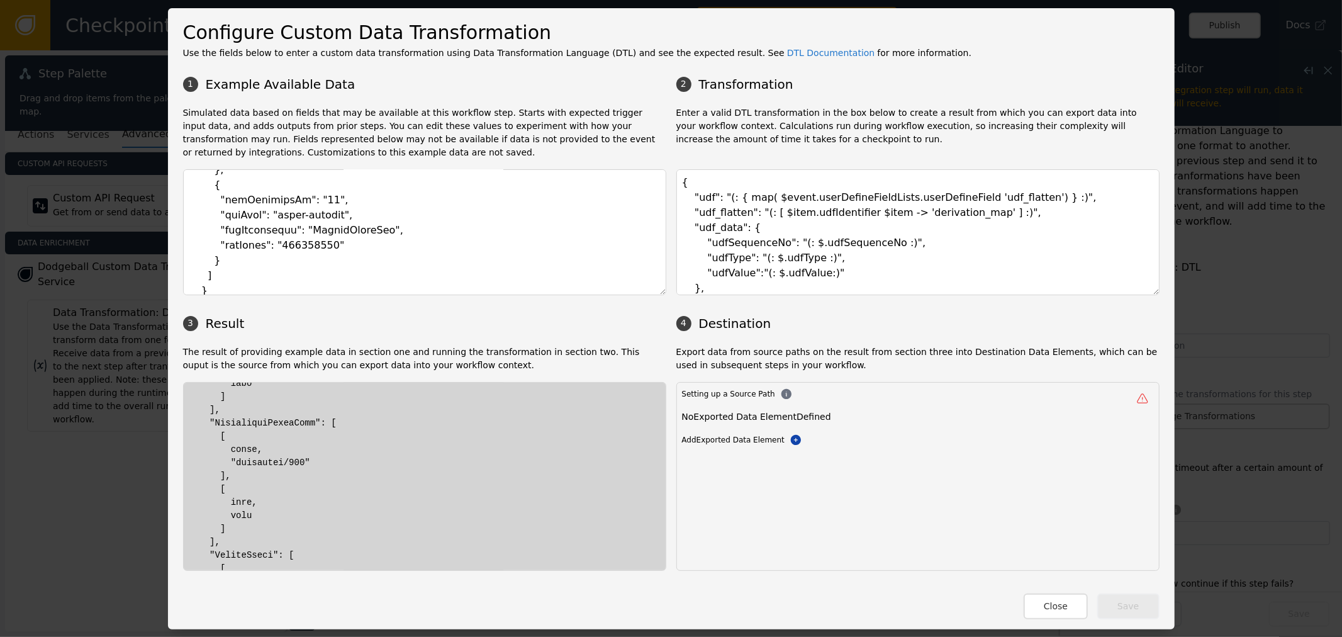
scroll to position [419, 0]
drag, startPoint x: 210, startPoint y: 435, endPoint x: 317, endPoint y: 432, distance: 106.4
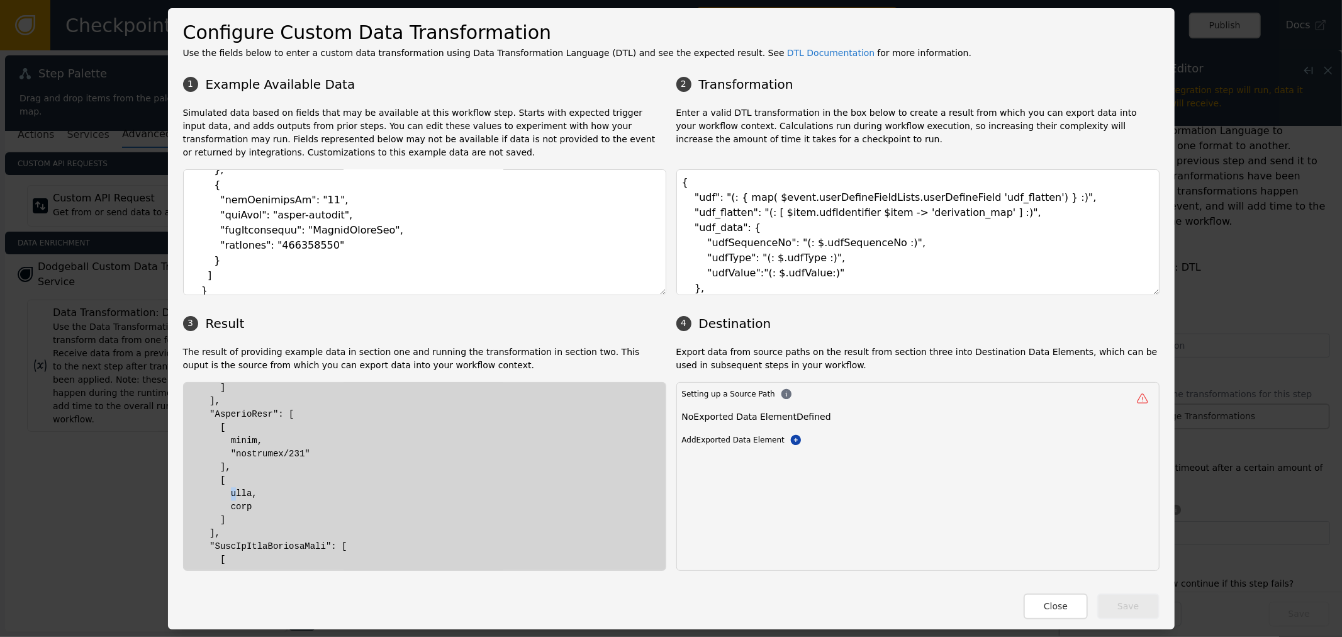
drag, startPoint x: 224, startPoint y: 494, endPoint x: 232, endPoint y: 493, distance: 7.6
drag, startPoint x: 232, startPoint y: 507, endPoint x: 242, endPoint y: 505, distance: 10.8
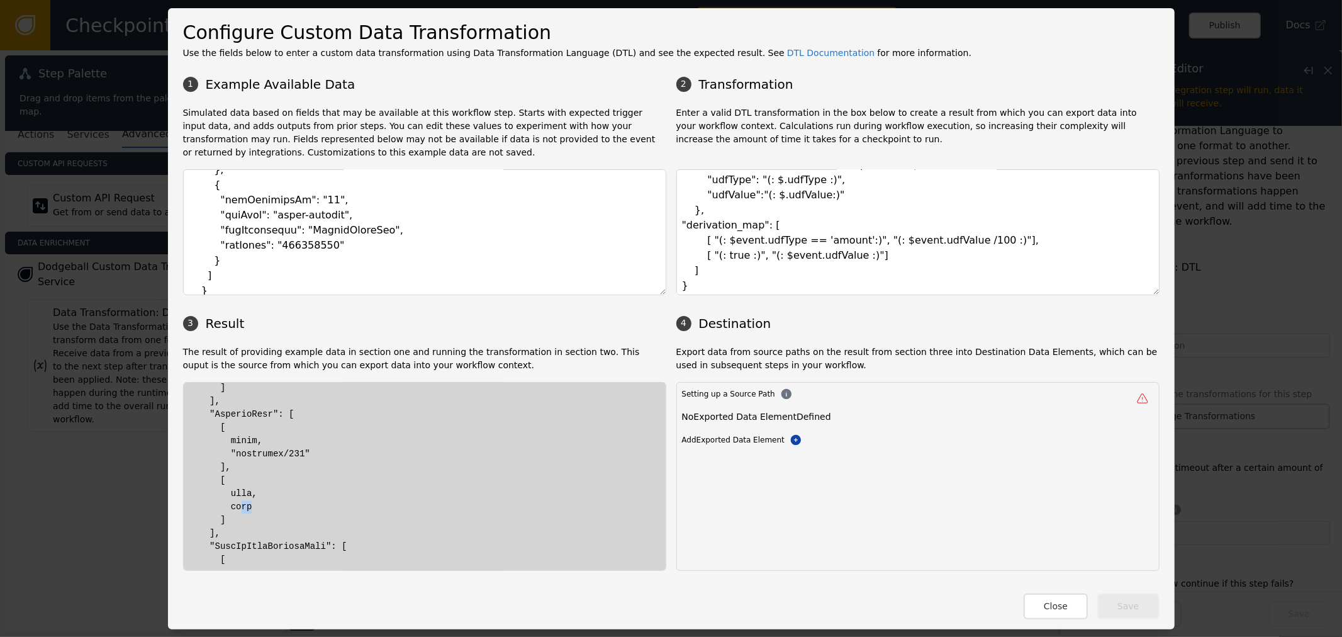
scroll to position [82, 0]
click at [765, 252] on textarea "{ "udf": "(: { map( $event.userDefineFieldLists.userDefineField 'udf_flatten') …" at bounding box center [918, 232] width 483 height 126
drag, startPoint x: 205, startPoint y: 498, endPoint x: 252, endPoint y: 486, distance: 49.3
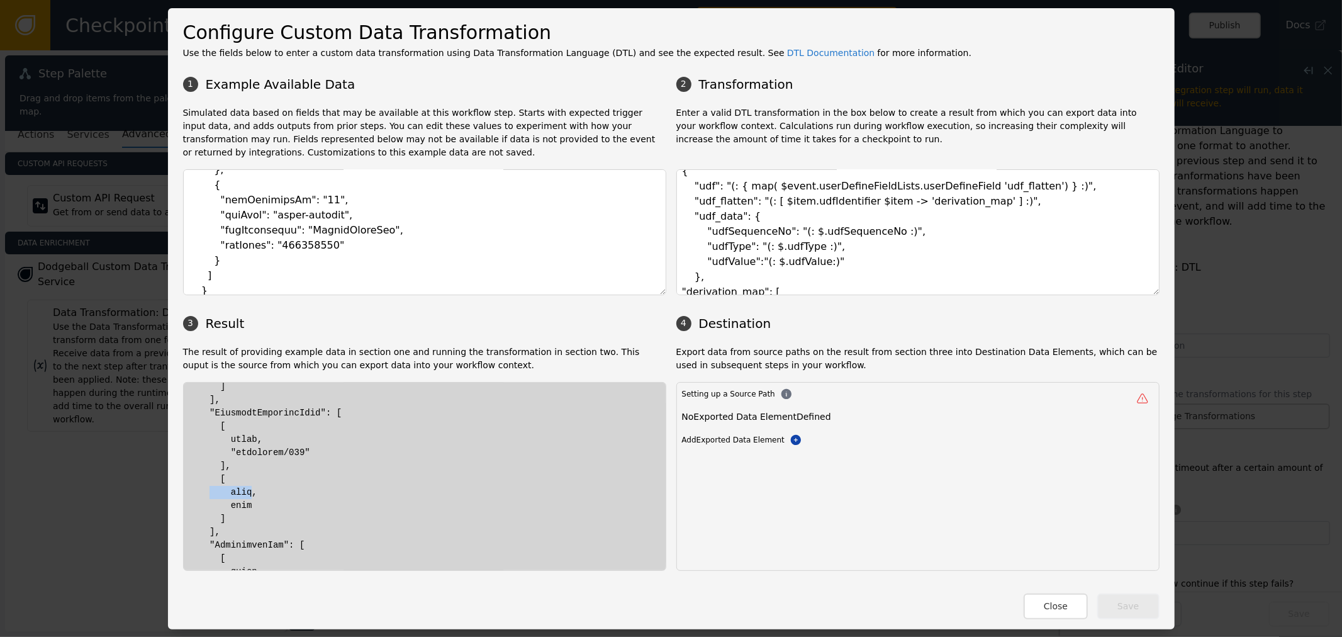
scroll to position [82, 0]
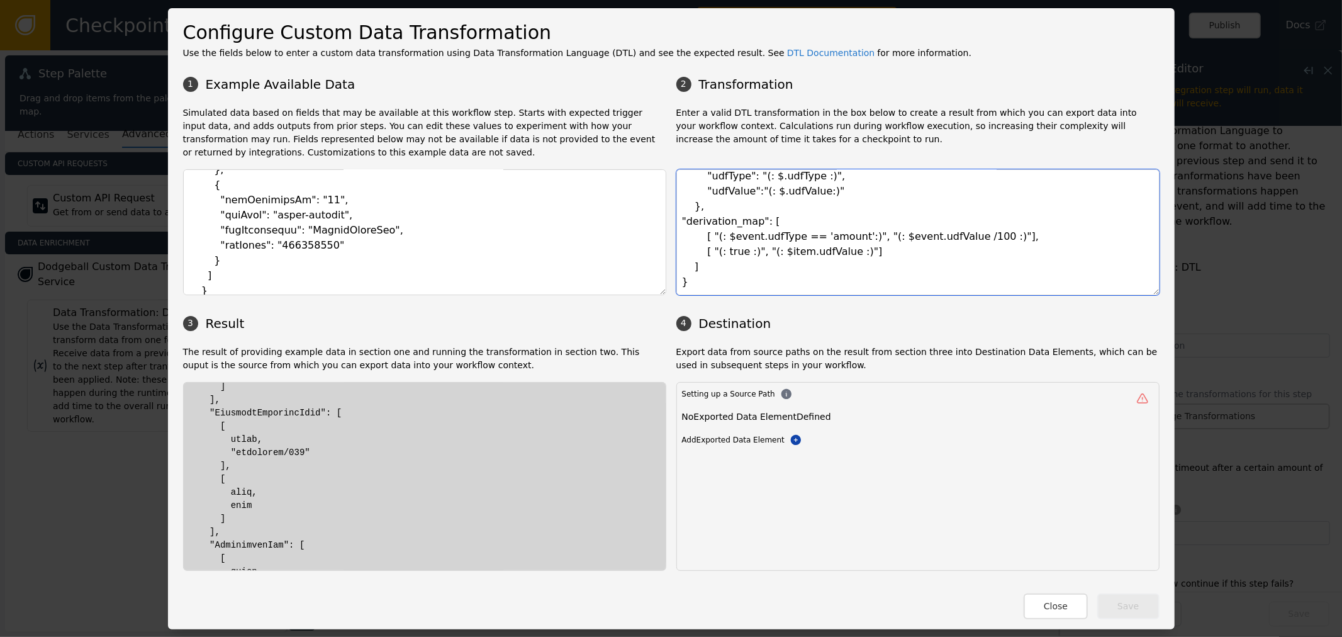
click at [826, 238] on textarea "{ "udf": "(: { map( $event.userDefineFieldLists.userDefineField 'udf_flatten') …" at bounding box center [918, 232] width 483 height 126
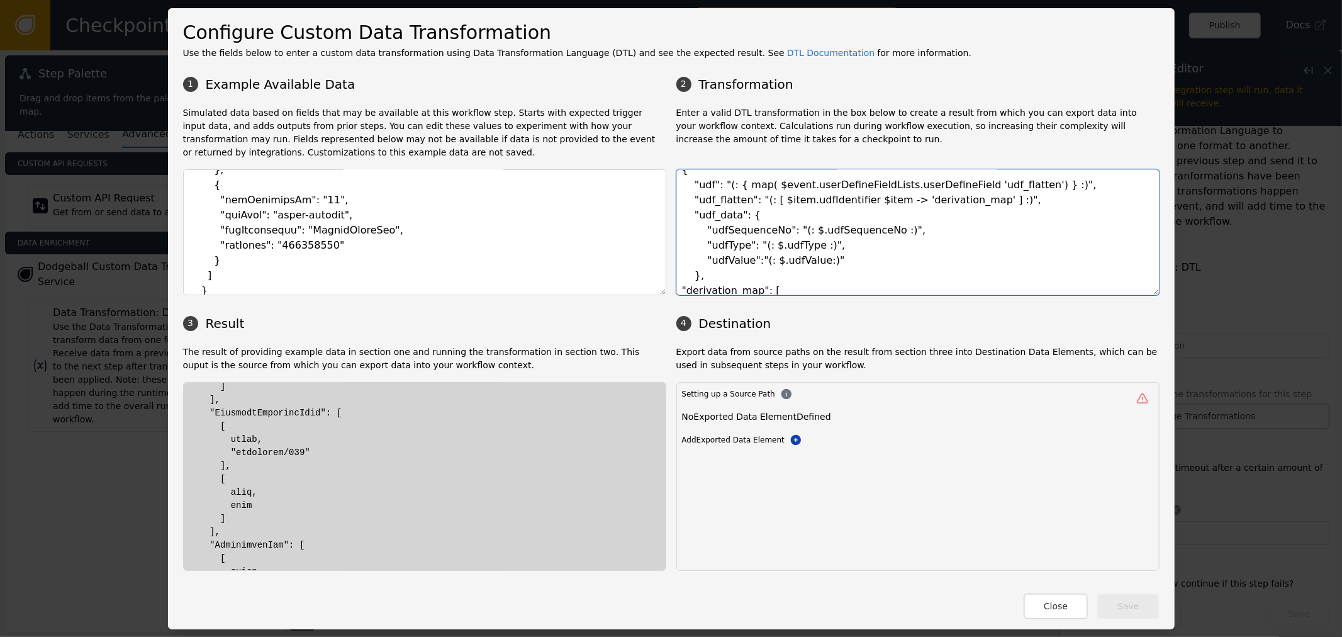
scroll to position [11, 0]
click at [938, 205] on textarea "{ "udf": "(: { map( $event.userDefineFieldLists.userDefineField 'udf_flatten') …" at bounding box center [918, 232] width 483 height 126
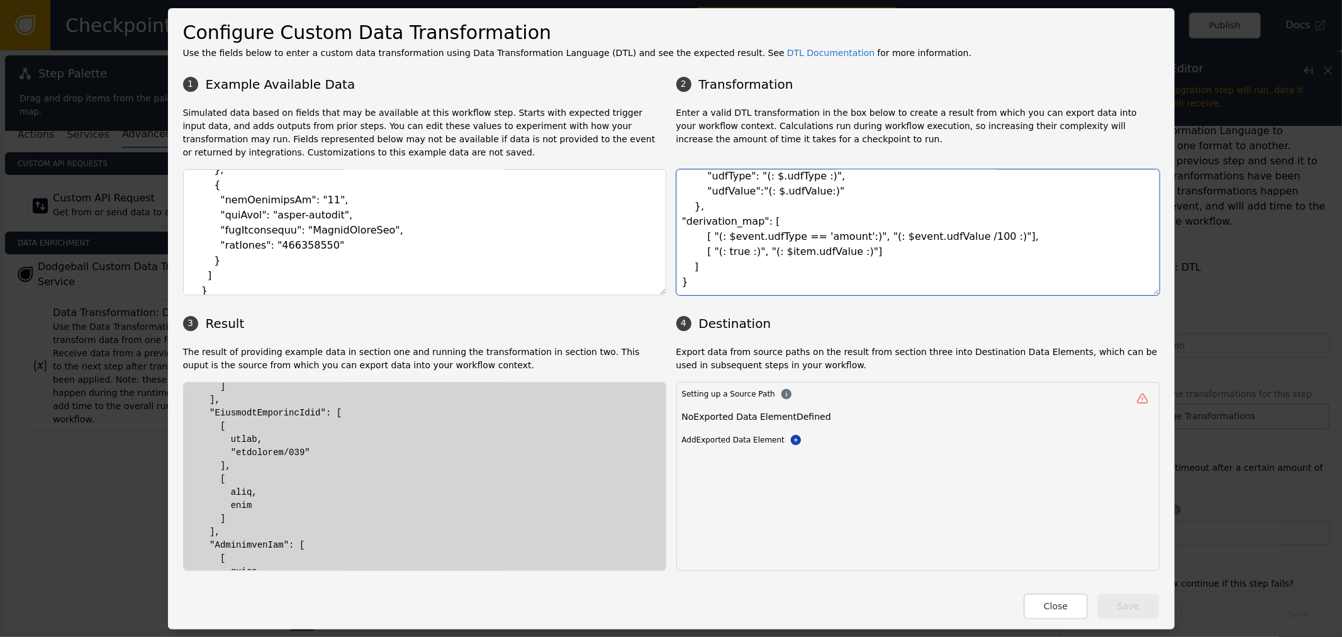
click at [733, 240] on textarea "{ "udf": "(: { map( $event.userDefineFieldLists.userDefineField 'udf_flatten') …" at bounding box center [918, 232] width 483 height 126
drag, startPoint x: 733, startPoint y: 240, endPoint x: 833, endPoint y: 236, distance: 99.5
click at [739, 239] on textarea "{ "udf": "(: { map( $event.userDefineFieldLists.userDefineField 'udf_flatten') …" at bounding box center [918, 232] width 483 height 126
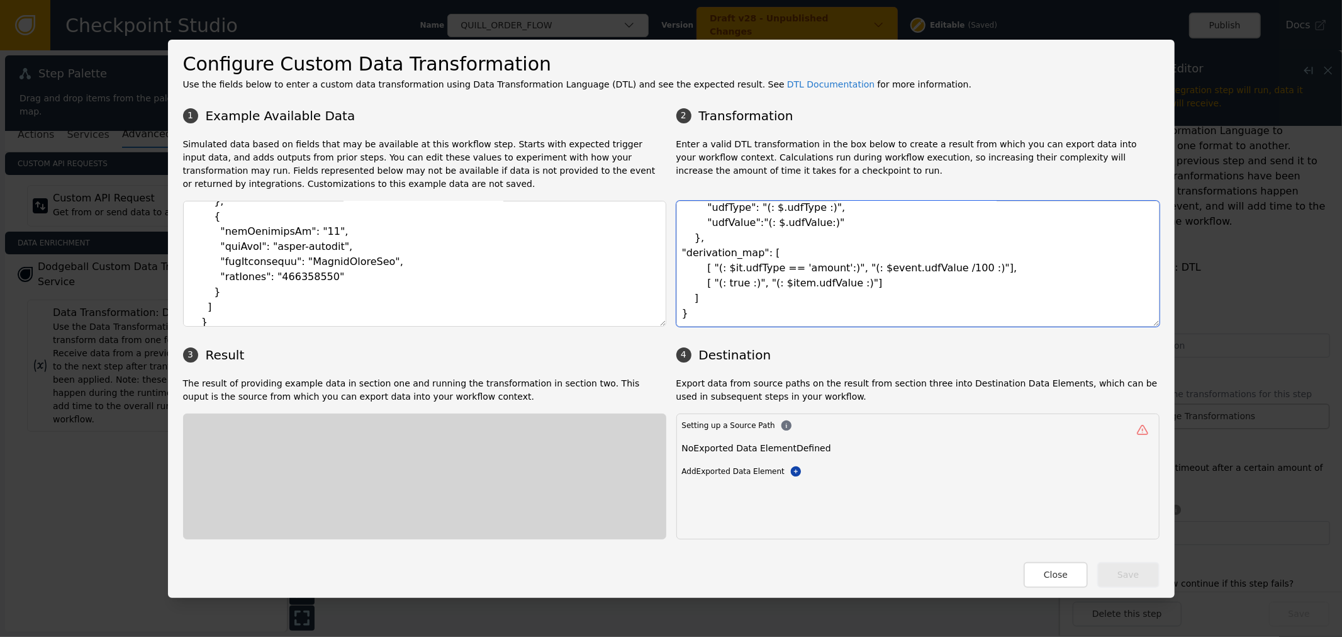
scroll to position [0, 0]
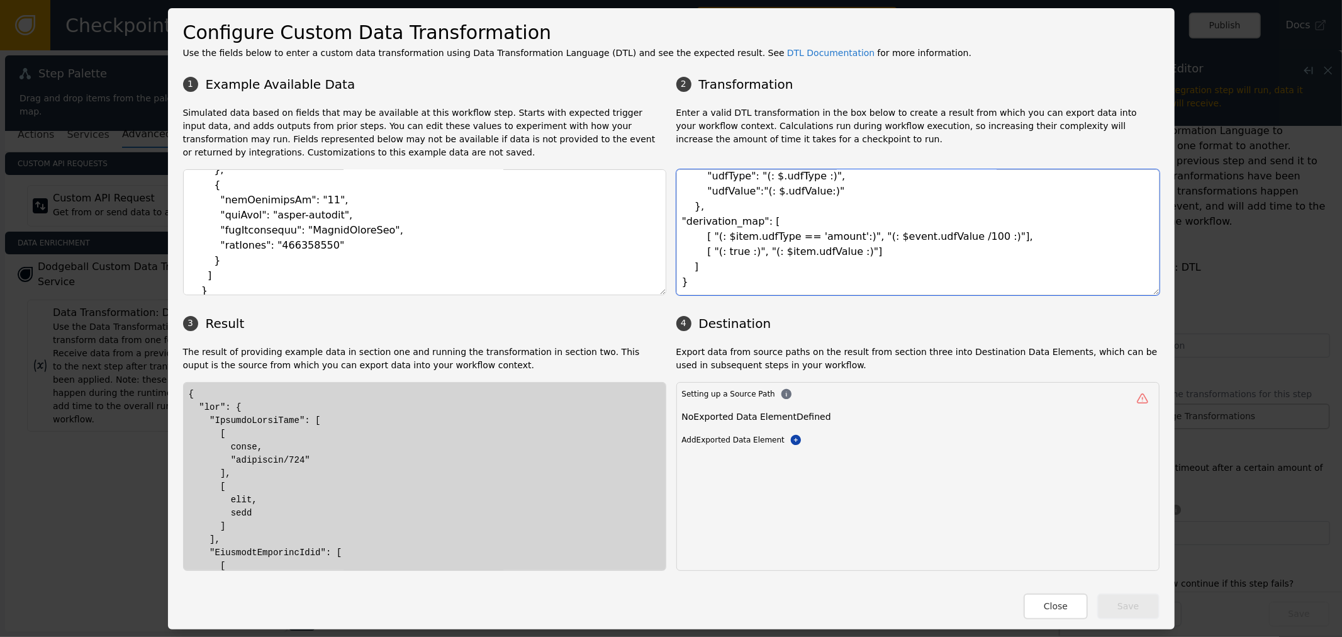
click at [877, 233] on textarea "{ "udf": "(: { map( $event.userDefineFieldLists.userDefineField 'udf_flatten') …" at bounding box center [918, 232] width 483 height 126
click at [914, 247] on textarea "{ "udf": "(: { map( $event.userDefineFieldLists.userDefineField 'udf_flatten') …" at bounding box center [918, 232] width 483 height 126
click at [930, 240] on textarea "{ "udf": "(: { map( $event.userDefineFieldLists.userDefineField 'udf_flatten') …" at bounding box center [918, 232] width 483 height 126
drag, startPoint x: 929, startPoint y: 241, endPoint x: 951, endPoint y: 240, distance: 21.4
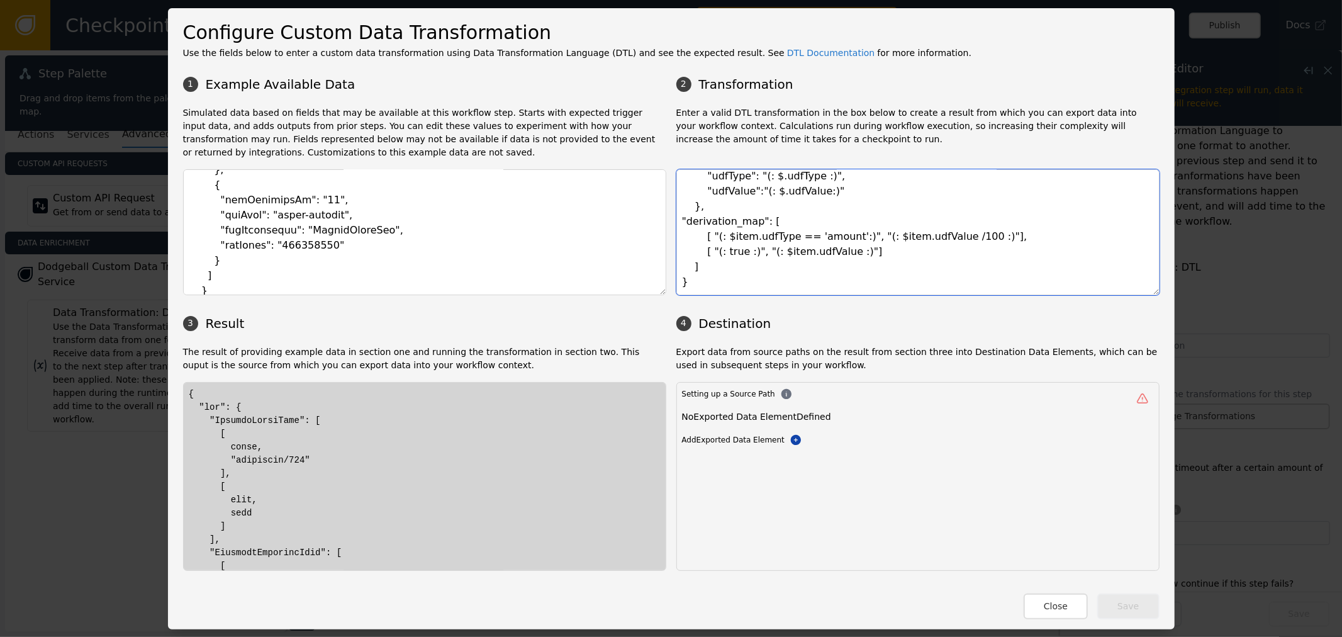
click at [951, 240] on textarea "{ "udf": "(: { map( $event.userDefineFieldLists.userDefineField 'udf_flatten') …" at bounding box center [918, 232] width 483 height 126
click at [749, 250] on textarea "{ "udf": "(: { map( $event.userDefineFieldLists.userDefineField 'udf_flatten') …" at bounding box center [918, 232] width 483 height 126
click at [763, 248] on textarea "{ "udf": "(: { map( $event.userDefineFieldLists.userDefineField 'udf_flatten') …" at bounding box center [918, 232] width 483 height 126
click at [758, 250] on textarea "{ "udf": "(: { map( $event.userDefineFieldLists.userDefineField 'udf_flatten') …" at bounding box center [918, 232] width 483 height 126
drag, startPoint x: 761, startPoint y: 254, endPoint x: 838, endPoint y: 267, distance: 77.3
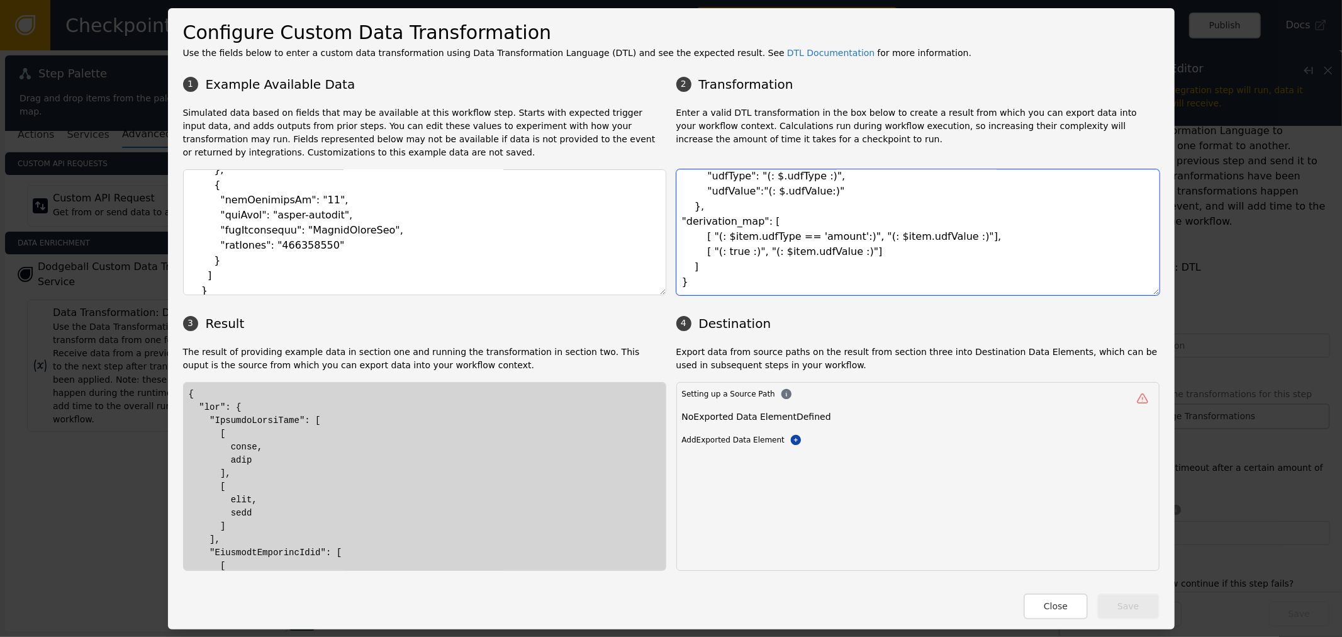
click at [763, 254] on textarea "{ "udf": "(: { map( $event.userDefineFieldLists.userDefineField 'udf_flatten') …" at bounding box center [918, 232] width 483 height 126
click at [929, 216] on textarea "{ "udf": "(: { map( $event.userDefineFieldLists.userDefineField 'udf_flatten') …" at bounding box center [918, 232] width 483 height 126
click at [818, 247] on textarea "{ "udf": "(: { map( $event.userDefineFieldLists.userDefineField 'udf_flatten') …" at bounding box center [918, 232] width 483 height 126
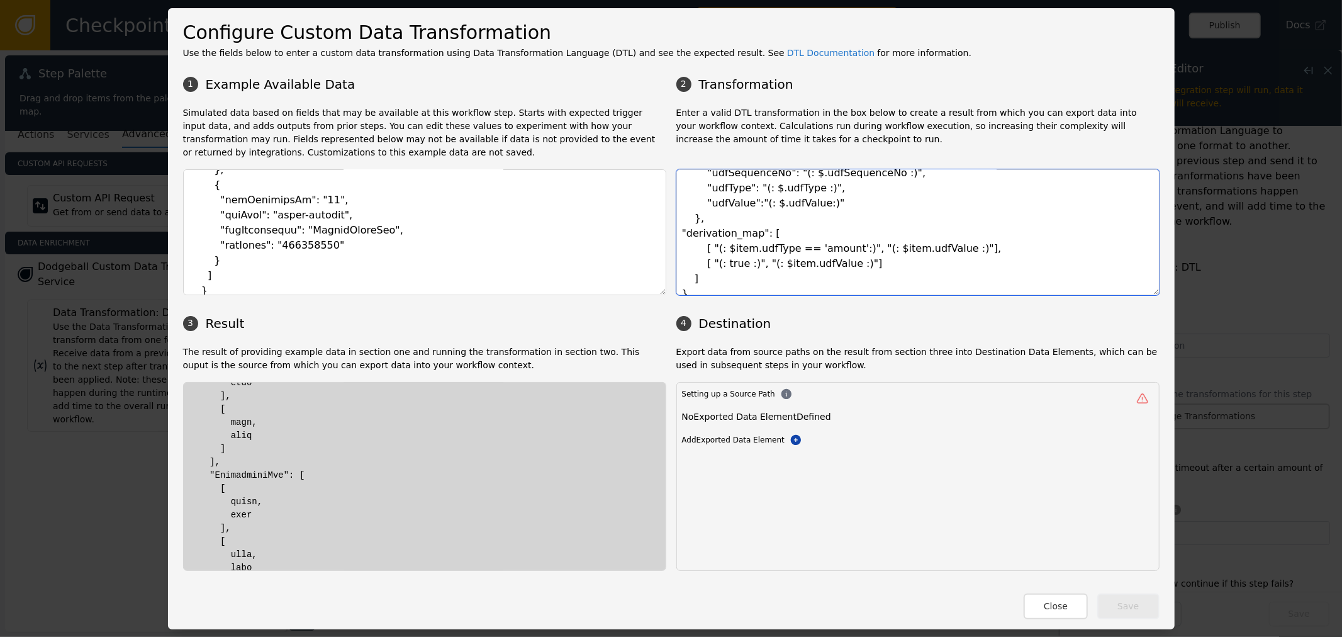
scroll to position [140, 0]
drag, startPoint x: 219, startPoint y: 507, endPoint x: 254, endPoint y: 500, distance: 35.8
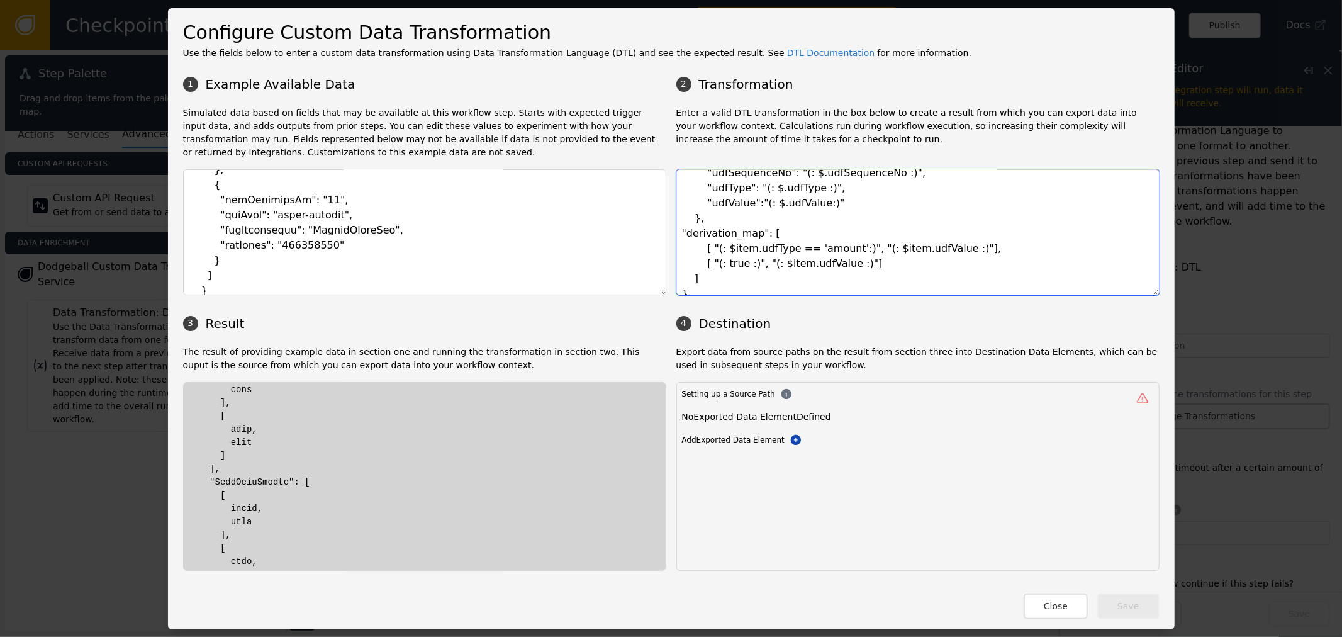
click at [806, 233] on textarea "{ "udf": "(: { map( $event.userDefineFieldLists.userDefineField 'udf_flatten') …" at bounding box center [918, 232] width 483 height 126
click at [708, 237] on textarea "{ "udf": "(: { map( $event.userDefineFieldLists.userDefineField 'udf_flatten') …" at bounding box center [918, 232] width 483 height 126
click at [783, 239] on textarea "{ "udf": "(: { map( $event.userDefineFieldLists.userDefineField 'udf_flatten') …" at bounding box center [918, 232] width 483 height 126
click at [726, 252] on textarea "{ "udf": "(: { map( $event.userDefineFieldLists.userDefineField 'udf_flatten') …" at bounding box center [918, 232] width 483 height 126
click at [719, 243] on textarea "{ "udf": "(: { map( $event.userDefineFieldLists.userDefineField 'udf_flatten') …" at bounding box center [918, 232] width 483 height 126
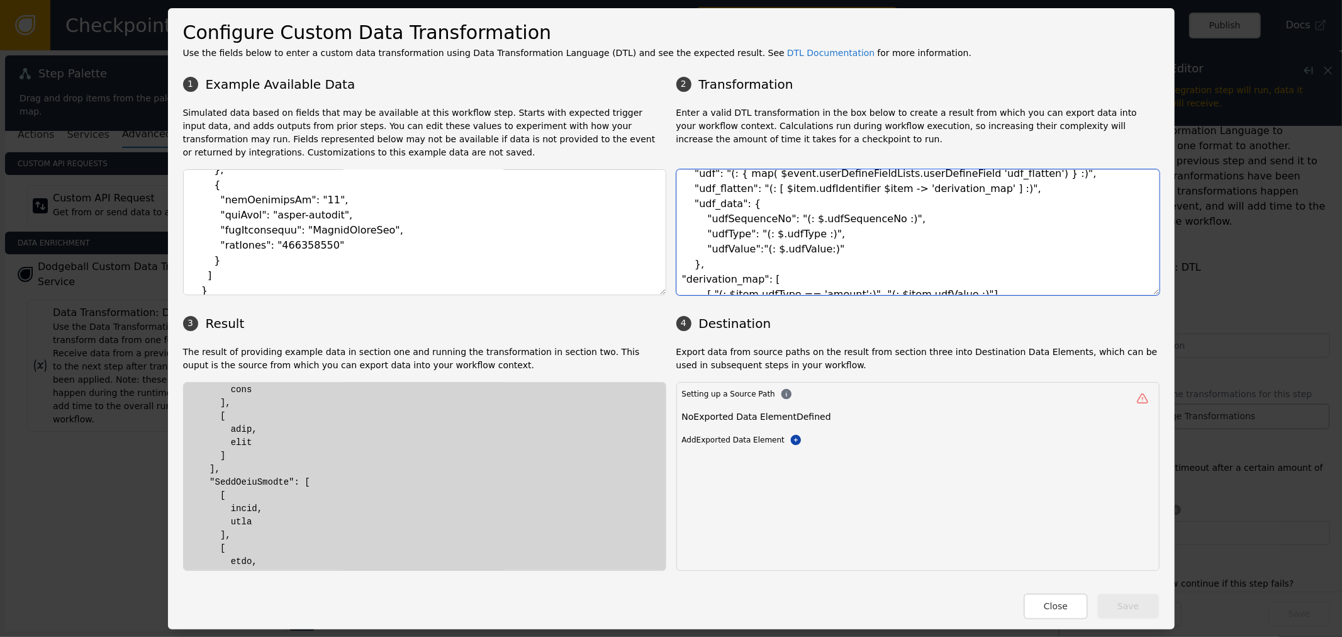
scroll to position [0, 0]
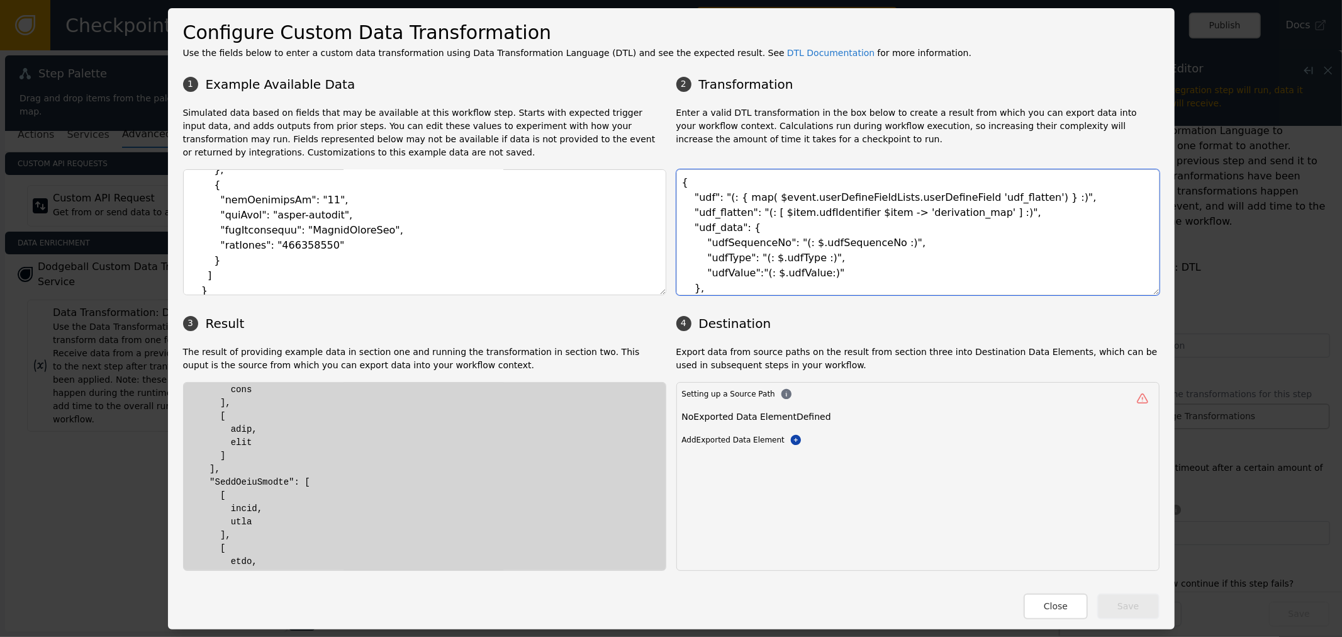
click at [859, 219] on textarea "{ "udf": "(: { map( $event.userDefineFieldLists.userDefineField 'udf_flatten') …" at bounding box center [918, 232] width 483 height 126
click at [909, 218] on textarea "{ "udf": "(: { map( $event.userDefineFieldLists.userDefineField 'udf_flatten') …" at bounding box center [918, 232] width 483 height 126
click at [856, 213] on textarea "{ "udf": "(: { map( $event.userDefineFieldLists.userDefineField 'udf_flatten') …" at bounding box center [918, 232] width 483 height 126
click at [913, 215] on textarea "{ "udf": "(: { map( $event.userDefineFieldLists.userDefineField 'udf_flatten') …" at bounding box center [918, 232] width 483 height 126
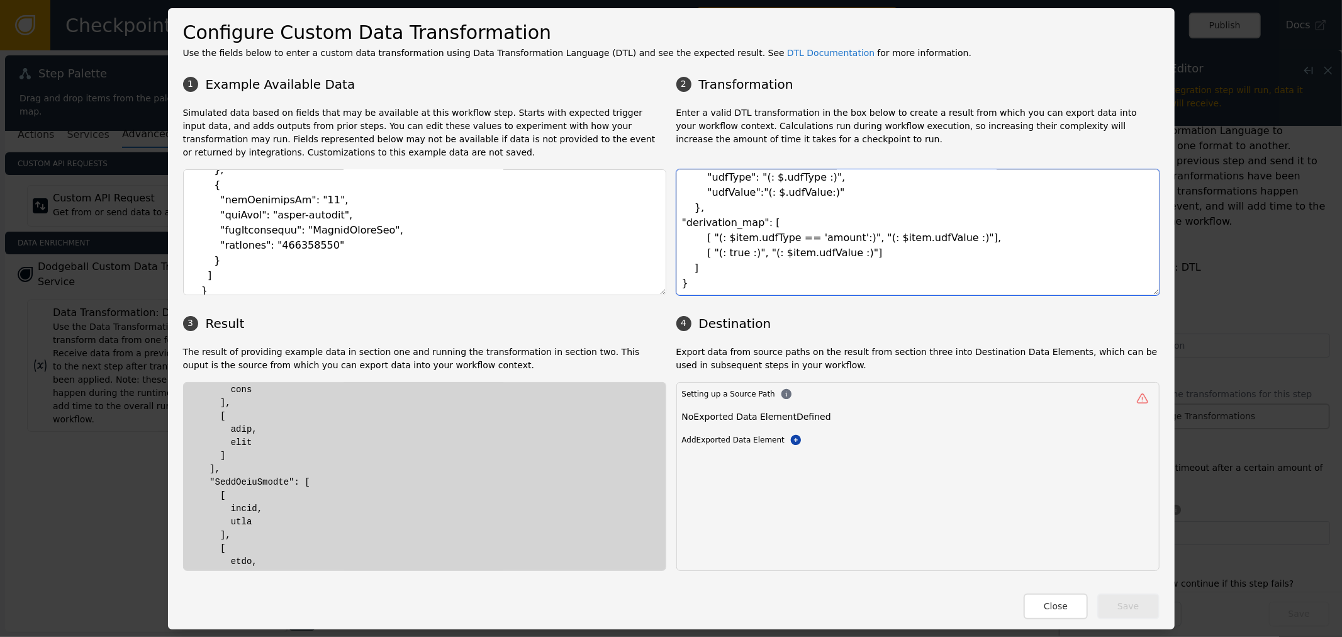
scroll to position [82, 0]
drag, startPoint x: 952, startPoint y: 234, endPoint x: 695, endPoint y: 233, distance: 257.4
click at [695, 233] on textarea "{ "udf": "(: { map( $event.userDefineFieldLists.userDefineField 'udf_flatten') …" at bounding box center [918, 232] width 483 height 126
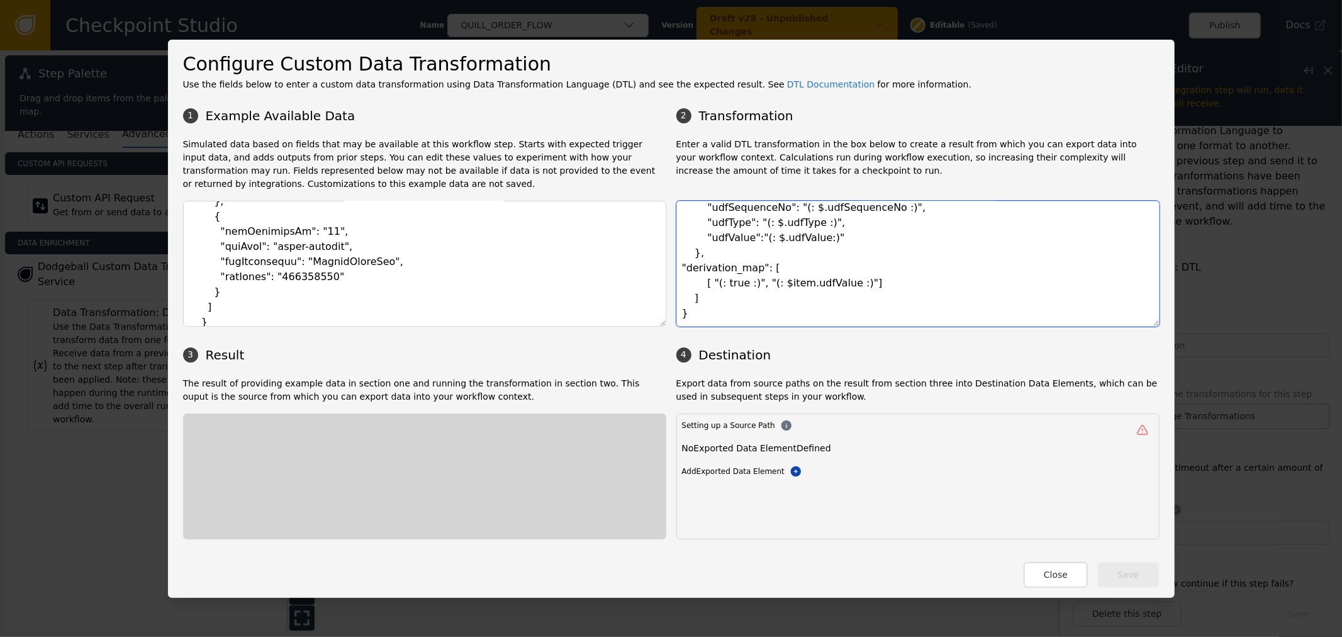
scroll to position [67, 0]
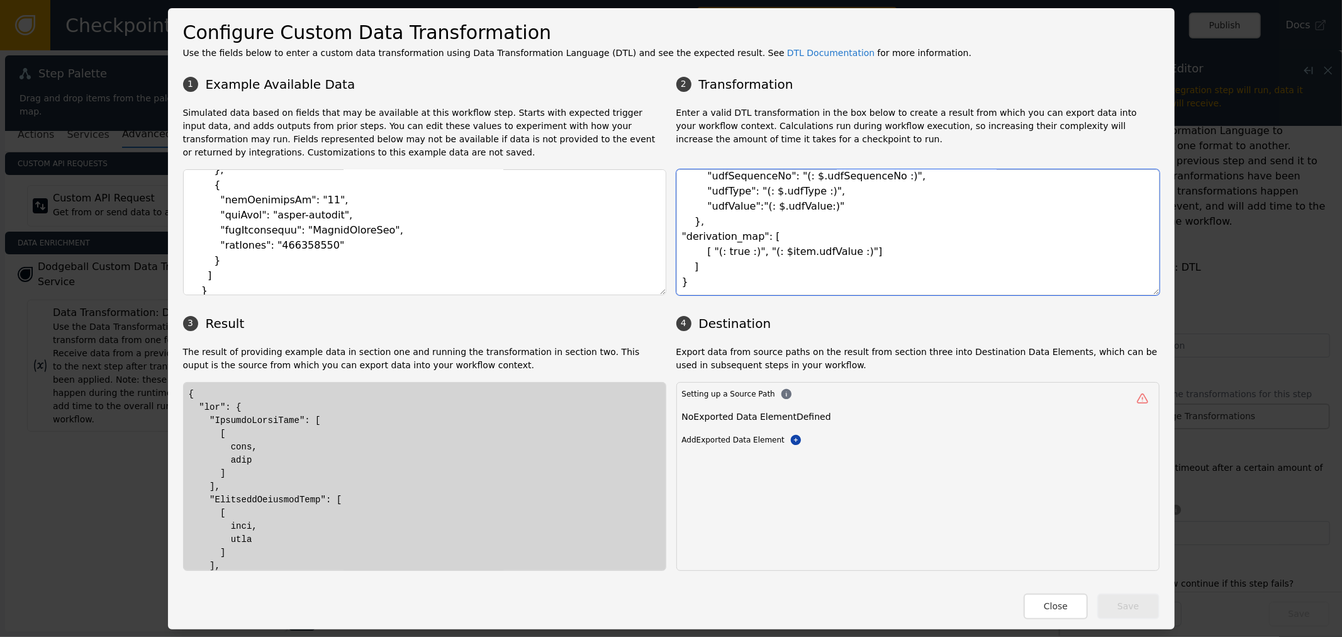
click at [802, 249] on textarea "{ "udf": "(: { map( $event.userDefineFieldLists.userDefineField 'udf_flatten') …" at bounding box center [918, 232] width 483 height 126
drag, startPoint x: 219, startPoint y: 462, endPoint x: 252, endPoint y: 461, distance: 33.4
click at [772, 254] on textarea "{ "udf": "(: { map( $event.userDefineFieldLists.userDefineField 'udf_flatten') …" at bounding box center [918, 232] width 483 height 126
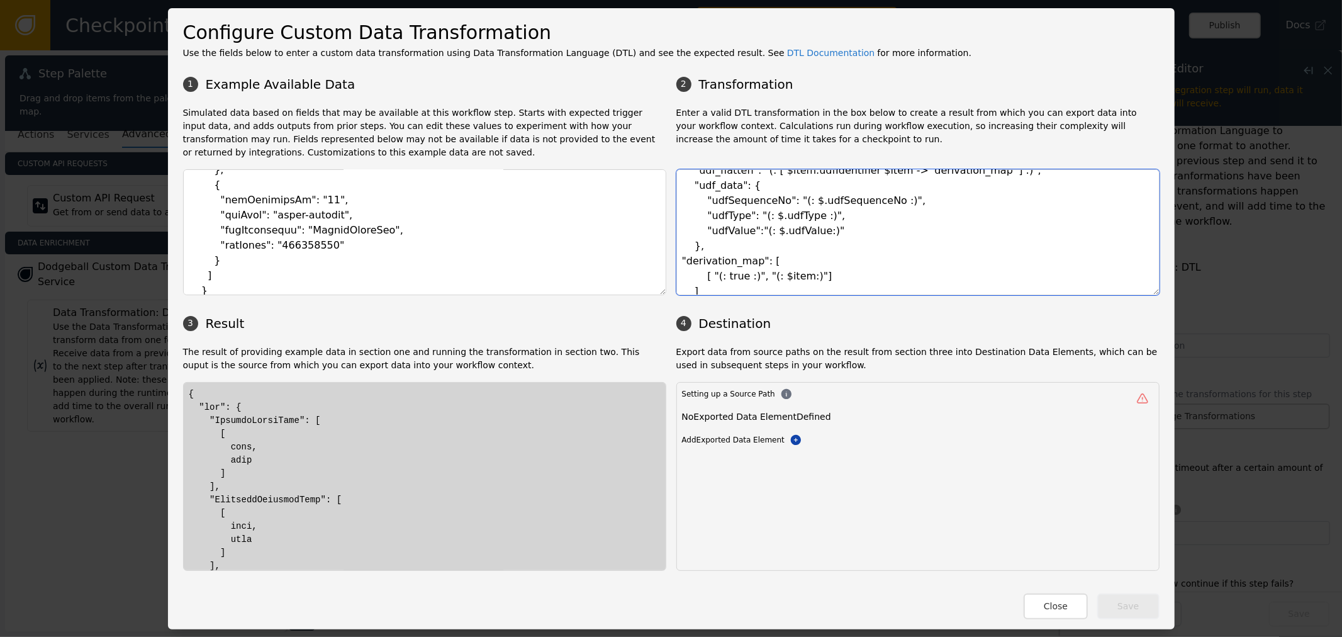
scroll to position [66, 0]
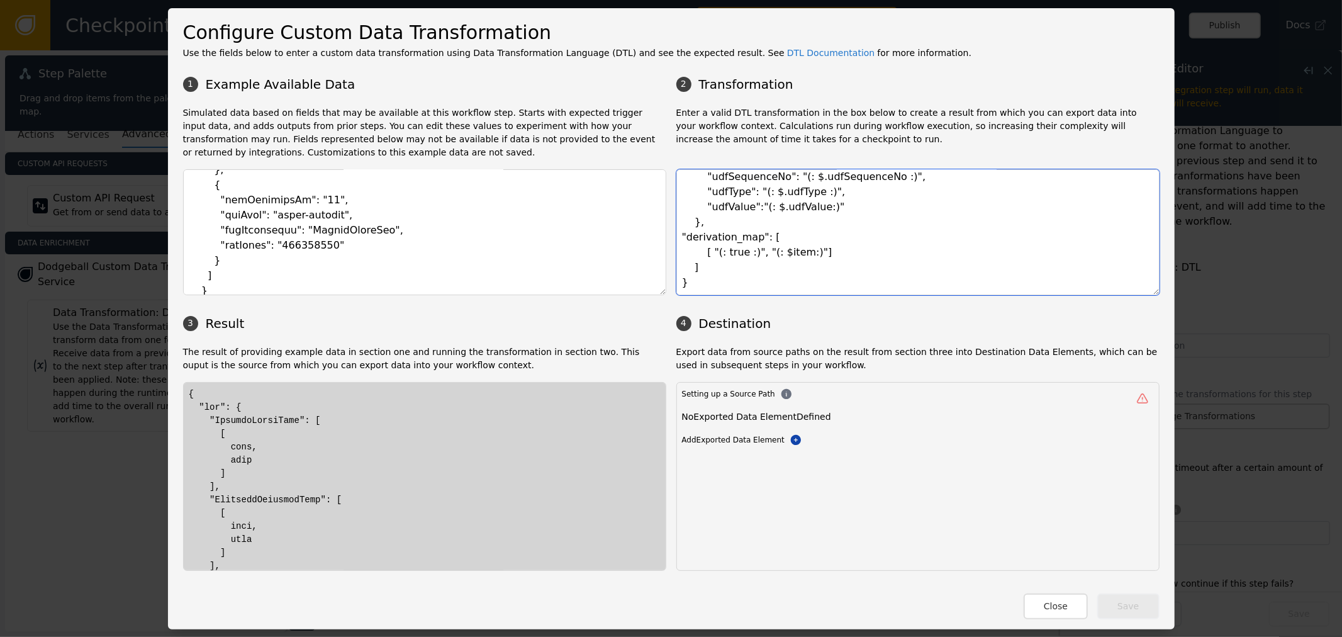
click at [776, 254] on textarea "{ "udf": "(: { map( $event.userDefineFieldLists.userDefineField 'udf_flatten') …" at bounding box center [918, 232] width 483 height 126
drag, startPoint x: 776, startPoint y: 254, endPoint x: 890, endPoint y: 254, distance: 113.9
click at [777, 253] on textarea "{ "udf": "(: { map( $event.userDefineFieldLists.userDefineField 'udf_flatten') …" at bounding box center [918, 232] width 483 height 126
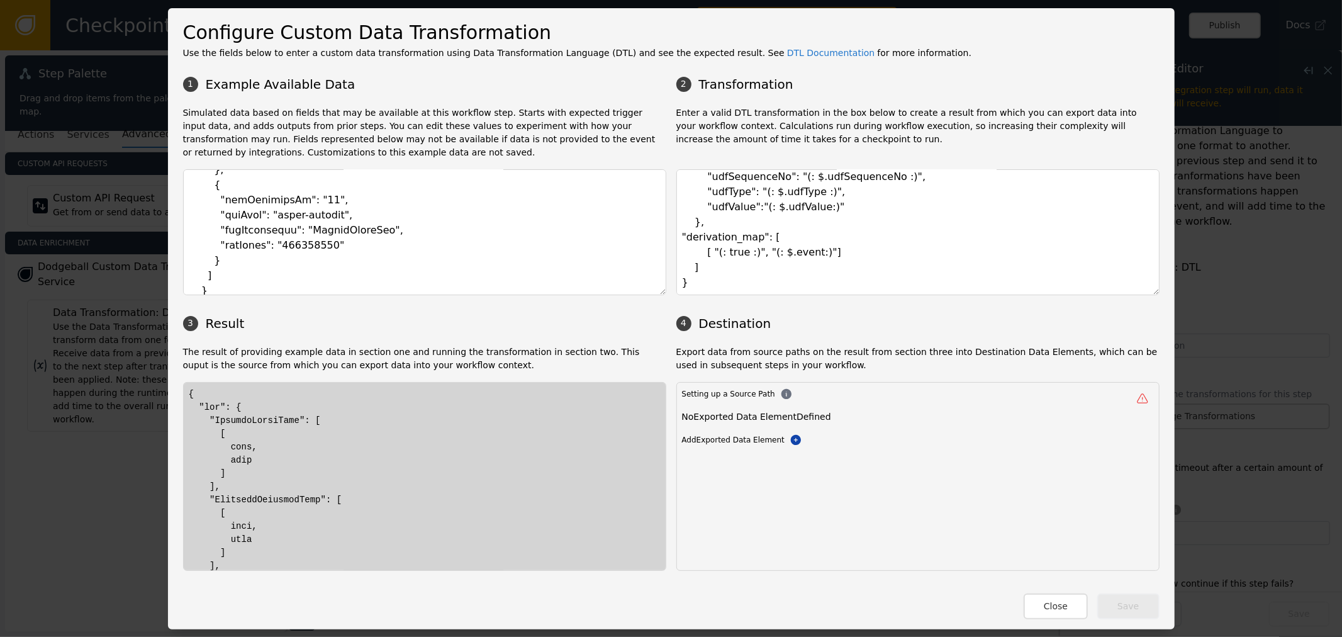
drag, startPoint x: 225, startPoint y: 463, endPoint x: 256, endPoint y: 461, distance: 30.9
click at [806, 250] on textarea "{ "udf": "(: { map( $event.userDefineFieldLists.userDefineField 'udf_flatten') …" at bounding box center [918, 232] width 483 height 126
click at [790, 254] on textarea "{ "udf": "(: { map( $event.userDefineFieldLists.userDefineField 'udf_flatten') …" at bounding box center [918, 232] width 483 height 126
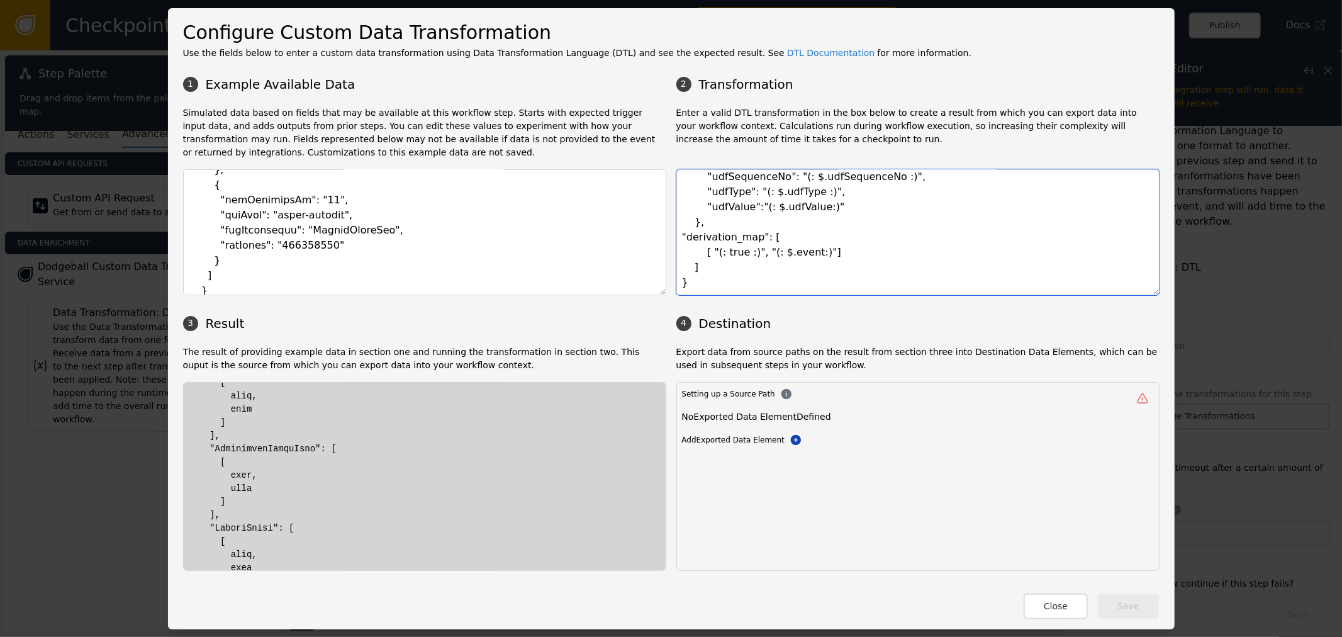
click at [790, 254] on textarea "{ "udf": "(: { map( $event.userDefineFieldLists.userDefineField 'udf_flatten') …" at bounding box center [918, 232] width 483 height 126
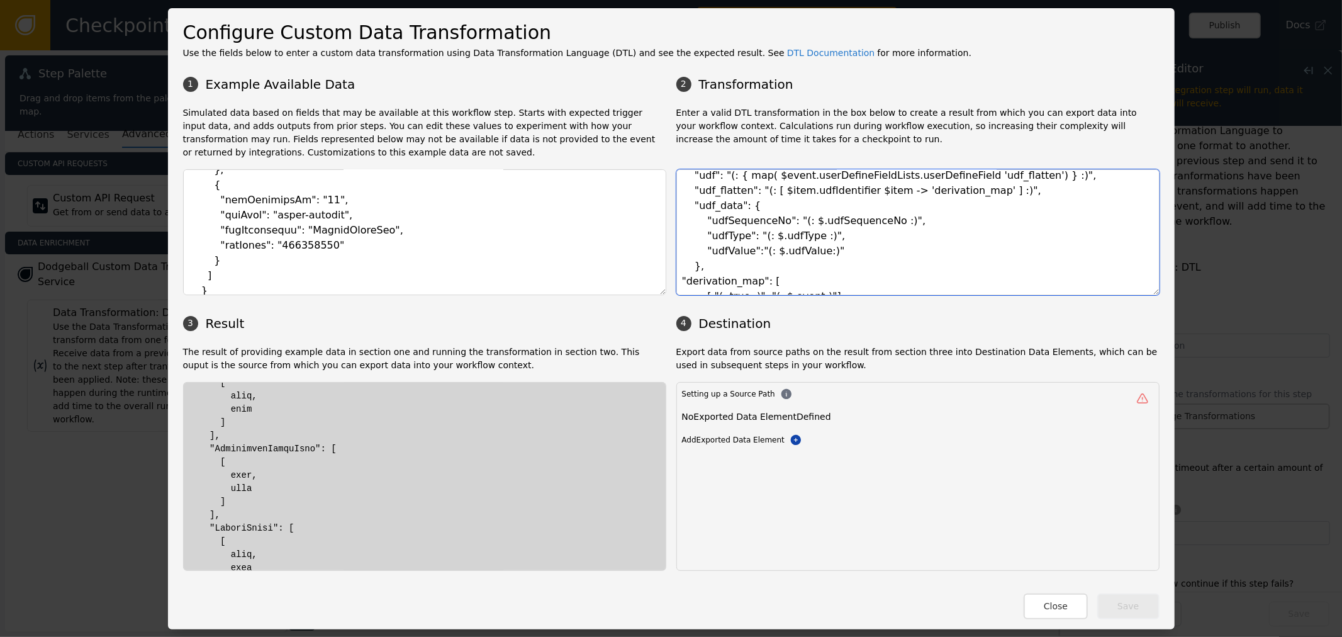
scroll to position [0, 0]
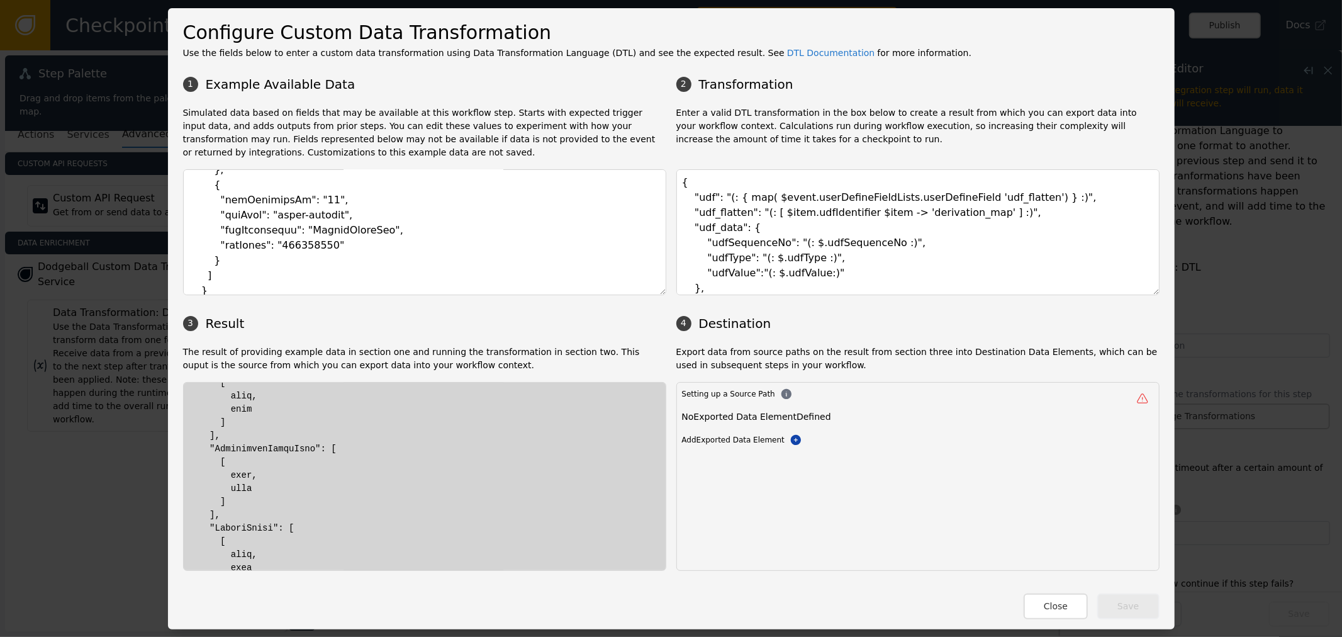
drag, startPoint x: 220, startPoint y: 483, endPoint x: 233, endPoint y: 483, distance: 12.6
drag, startPoint x: 222, startPoint y: 479, endPoint x: 249, endPoint y: 474, distance: 27.5
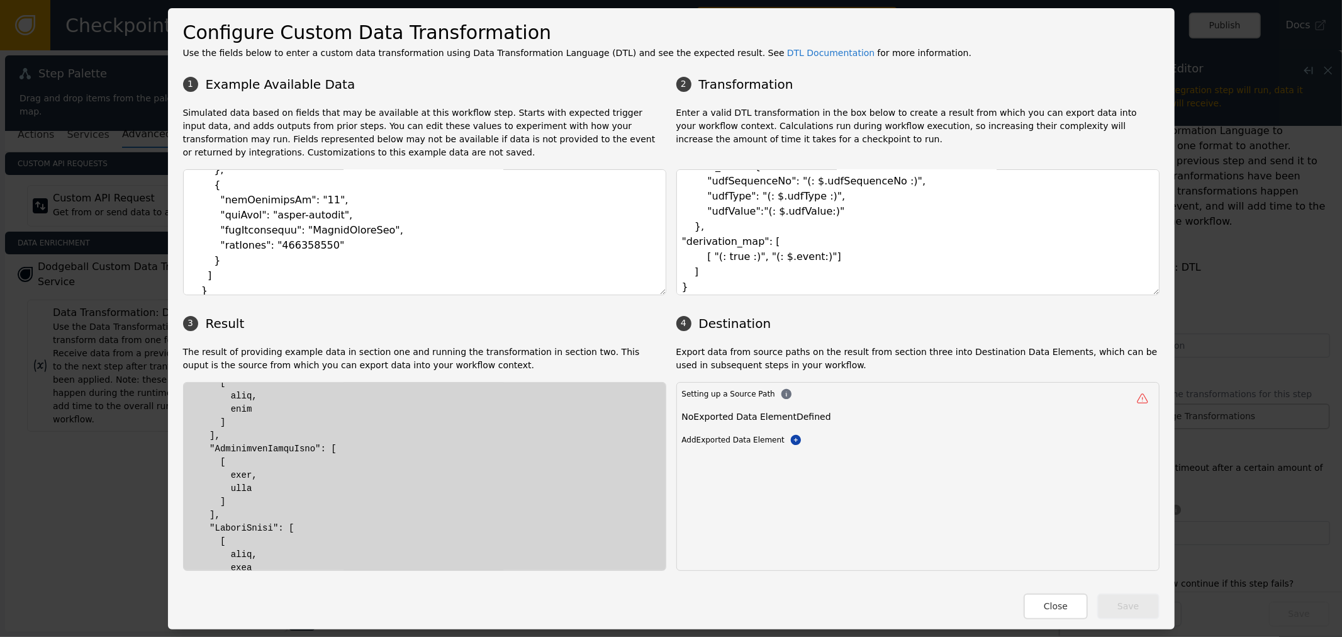
scroll to position [66, 0]
click at [895, 235] on textarea "{ "udf": "(: { map( $event.userDefineFieldLists.userDefineField 'udf_flatten') …" at bounding box center [918, 232] width 483 height 126
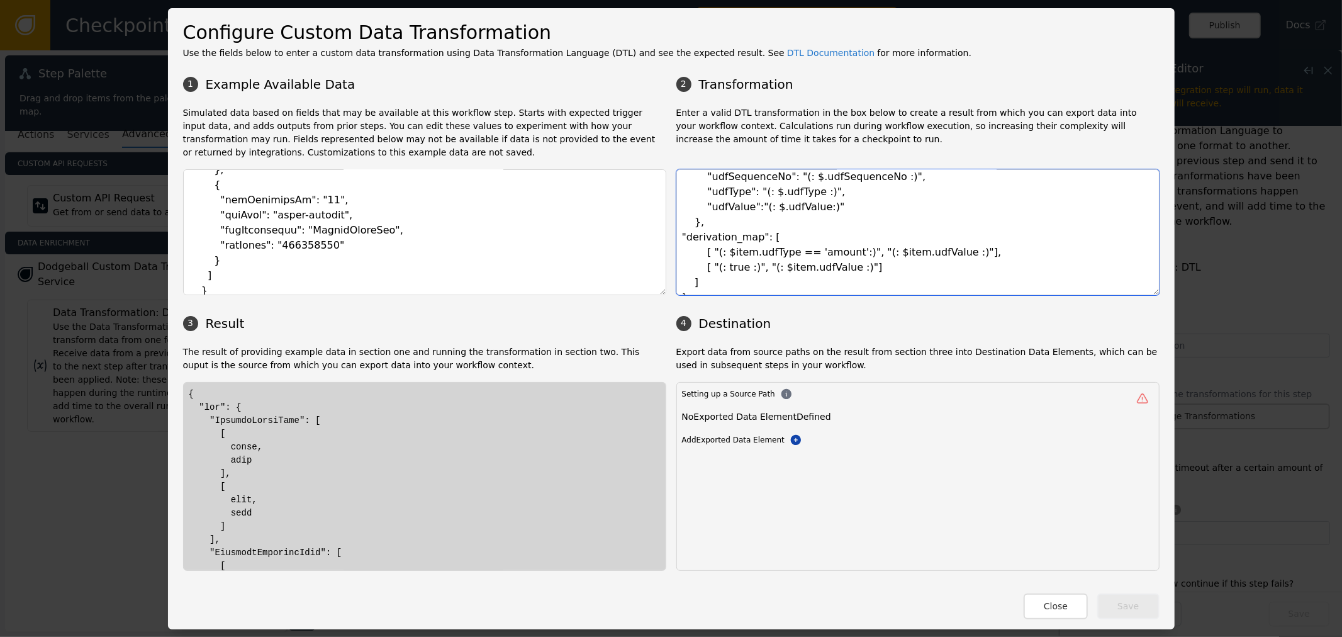
click at [946, 243] on textarea "{ "udf": "(: { map( $event.userDefineFieldLists.userDefineField 'udf_flatten') …" at bounding box center [918, 232] width 483 height 126
click at [958, 243] on textarea "{ "udf": "(: { map( $event.userDefineFieldLists.userDefineField 'udf_flatten') …" at bounding box center [918, 232] width 483 height 126
type textarea "{ "udf": "(: { map( $event.userDefineFieldLists.userDefineField 'udf_flatten') …"
drag, startPoint x: 218, startPoint y: 414, endPoint x: 297, endPoint y: 461, distance: 91.7
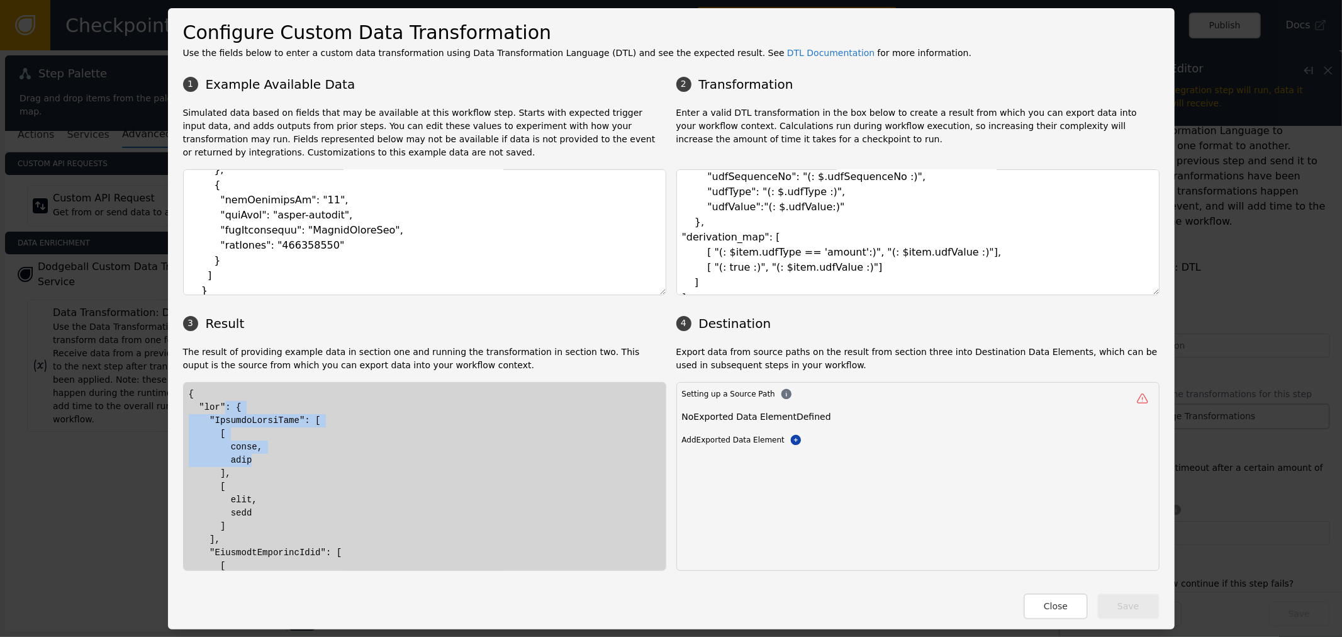
click at [882, 243] on textarea "{ "udf": "(: { map( $event.userDefineFieldLists.userDefineField 'udf_flatten') …" at bounding box center [918, 232] width 483 height 126
drag, startPoint x: 794, startPoint y: 259, endPoint x: 978, endPoint y: 249, distance: 184.1
click at [978, 249] on textarea "{ "udf": "(: { map( $event.userDefineFieldLists.userDefineField 'udf_flatten') …" at bounding box center [918, 232] width 483 height 126
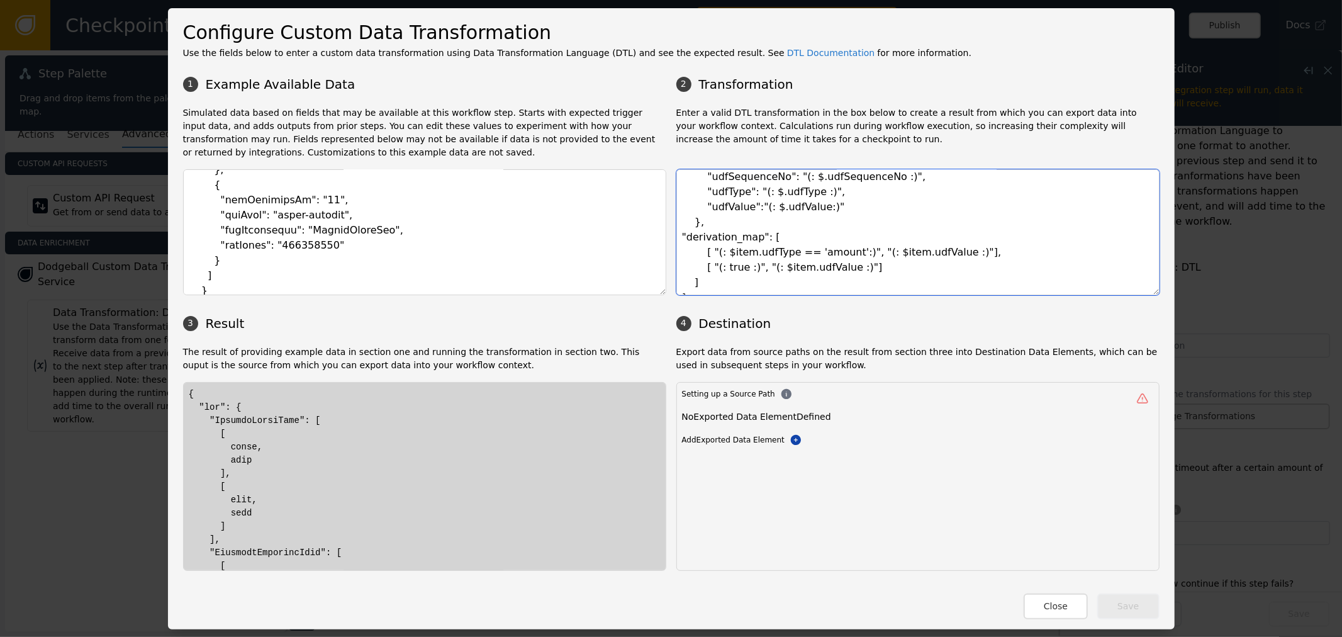
drag, startPoint x: 746, startPoint y: 234, endPoint x: 804, endPoint y: 238, distance: 58.6
click at [804, 238] on textarea "{ "udf": "(: { map( $event.userDefineFieldLists.userDefineField 'udf_flatten') …" at bounding box center [918, 232] width 483 height 126
drag, startPoint x: 699, startPoint y: 252, endPoint x: 963, endPoint y: 245, distance: 264.4
click at [963, 245] on textarea "{ "udf": "(: { map( $event.userDefineFieldLists.userDefineField 'udf_flatten') …" at bounding box center [918, 232] width 483 height 126
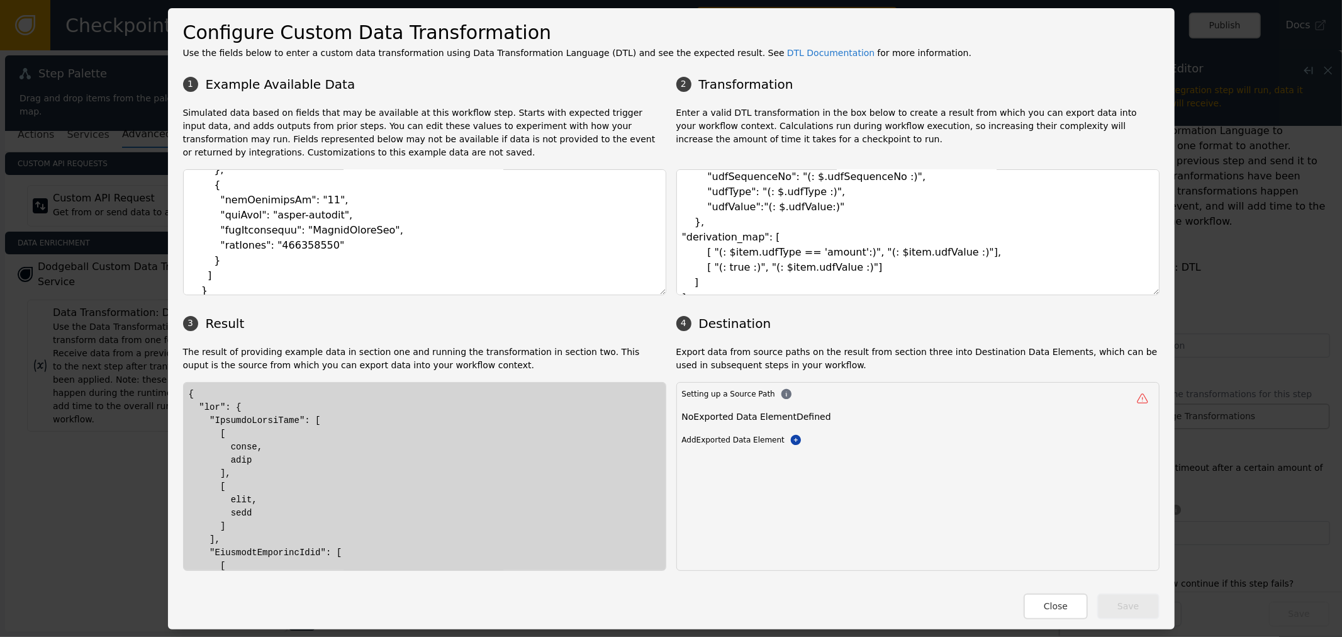
drag, startPoint x: 212, startPoint y: 434, endPoint x: 266, endPoint y: 508, distance: 91.5
drag, startPoint x: 298, startPoint y: 422, endPoint x: 221, endPoint y: 542, distance: 142.4
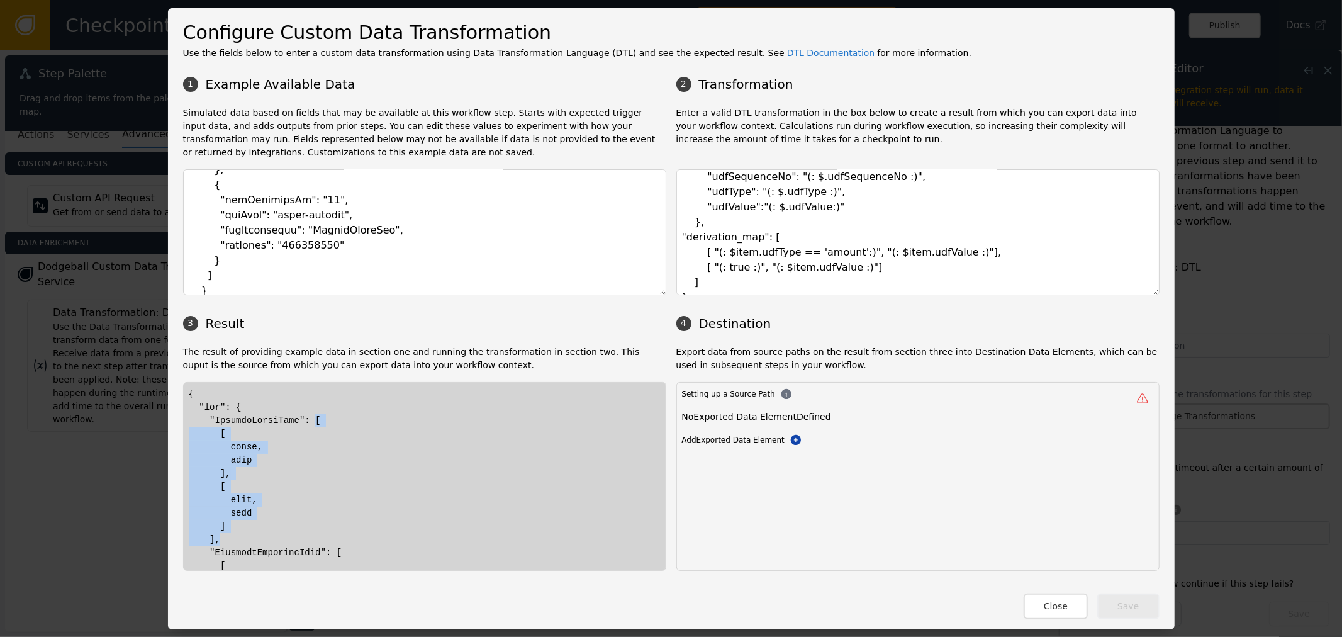
drag, startPoint x: 224, startPoint y: 447, endPoint x: 233, endPoint y: 447, distance: 9.4
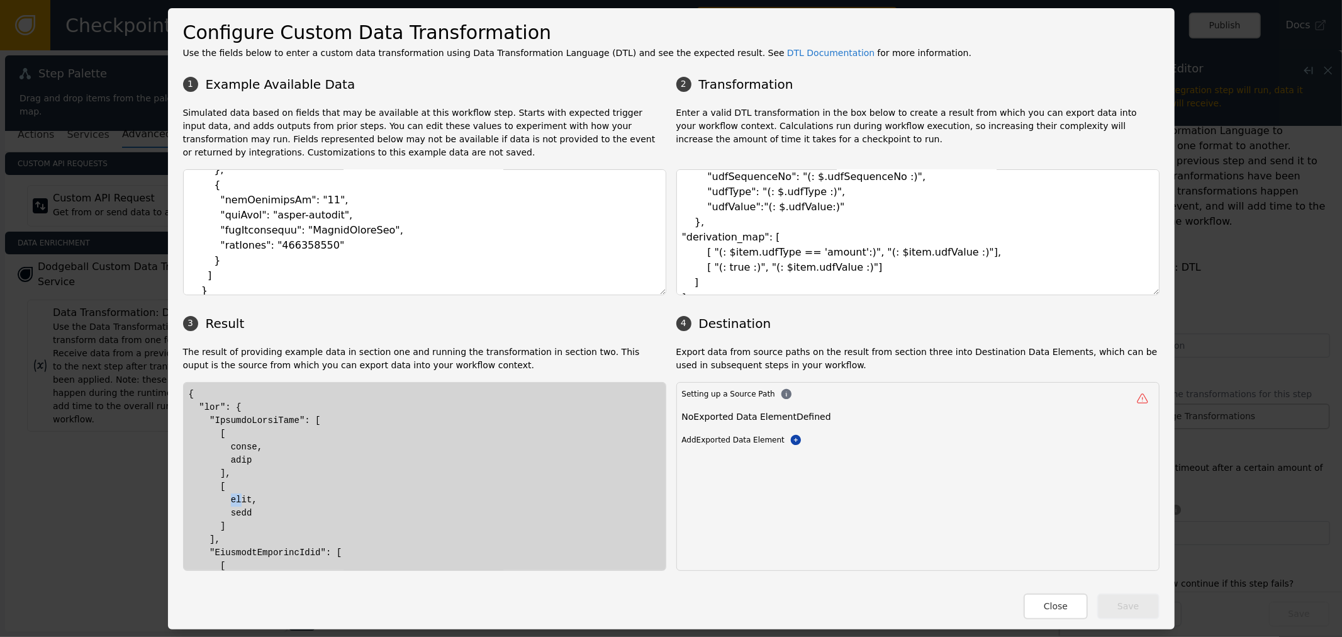
drag, startPoint x: 223, startPoint y: 500, endPoint x: 235, endPoint y: 497, distance: 12.4
drag, startPoint x: 228, startPoint y: 516, endPoint x: 252, endPoint y: 508, distance: 25.1
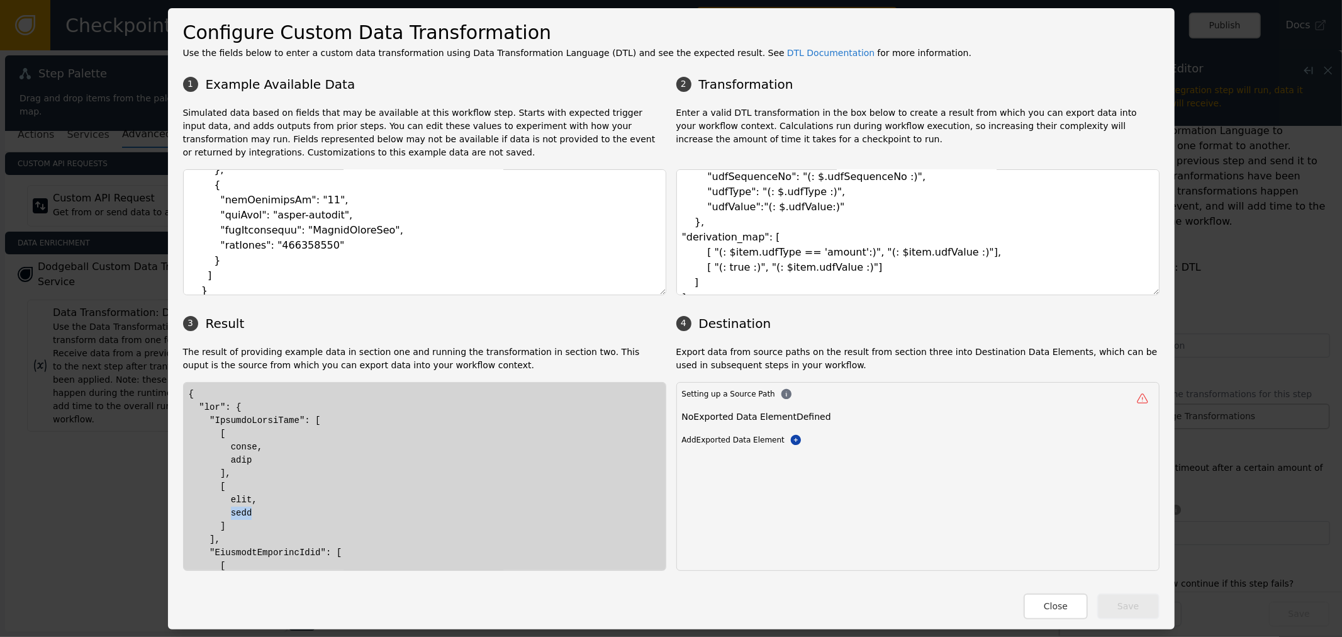
drag, startPoint x: 219, startPoint y: 512, endPoint x: 252, endPoint y: 511, distance: 32.7
drag, startPoint x: 287, startPoint y: 420, endPoint x: 294, endPoint y: 420, distance: 6.9
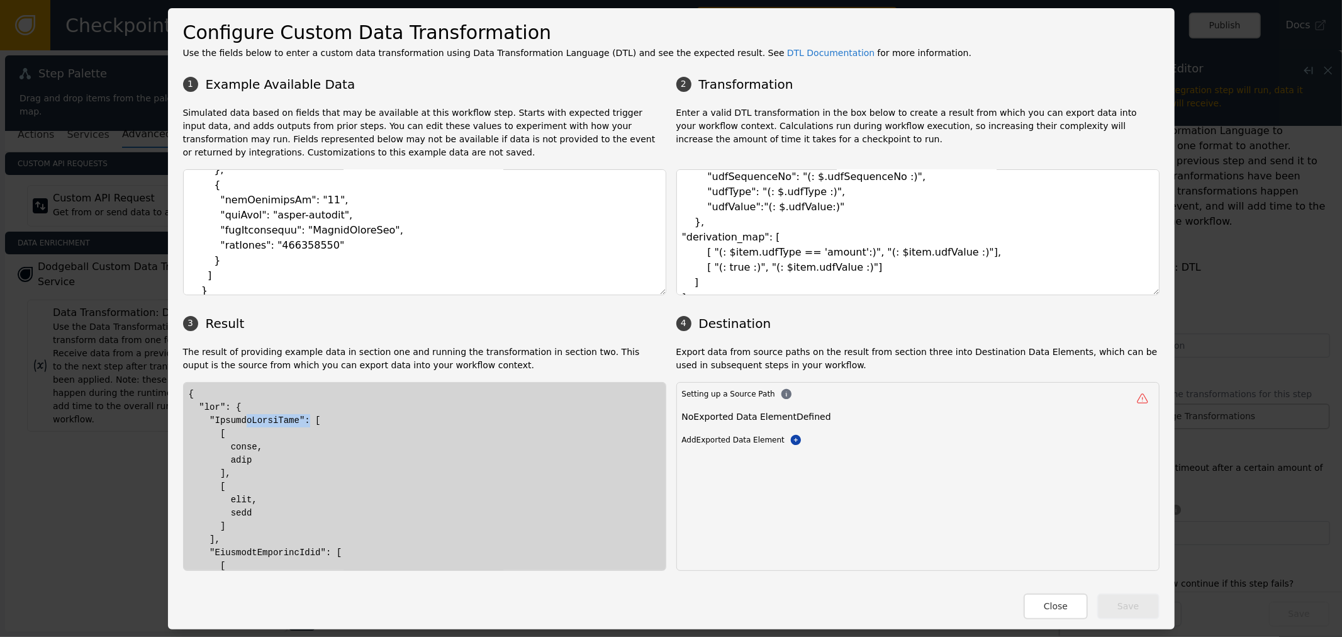
drag, startPoint x: 291, startPoint y: 419, endPoint x: 305, endPoint y: 424, distance: 13.9
drag, startPoint x: 296, startPoint y: 422, endPoint x: 312, endPoint y: 422, distance: 15.7
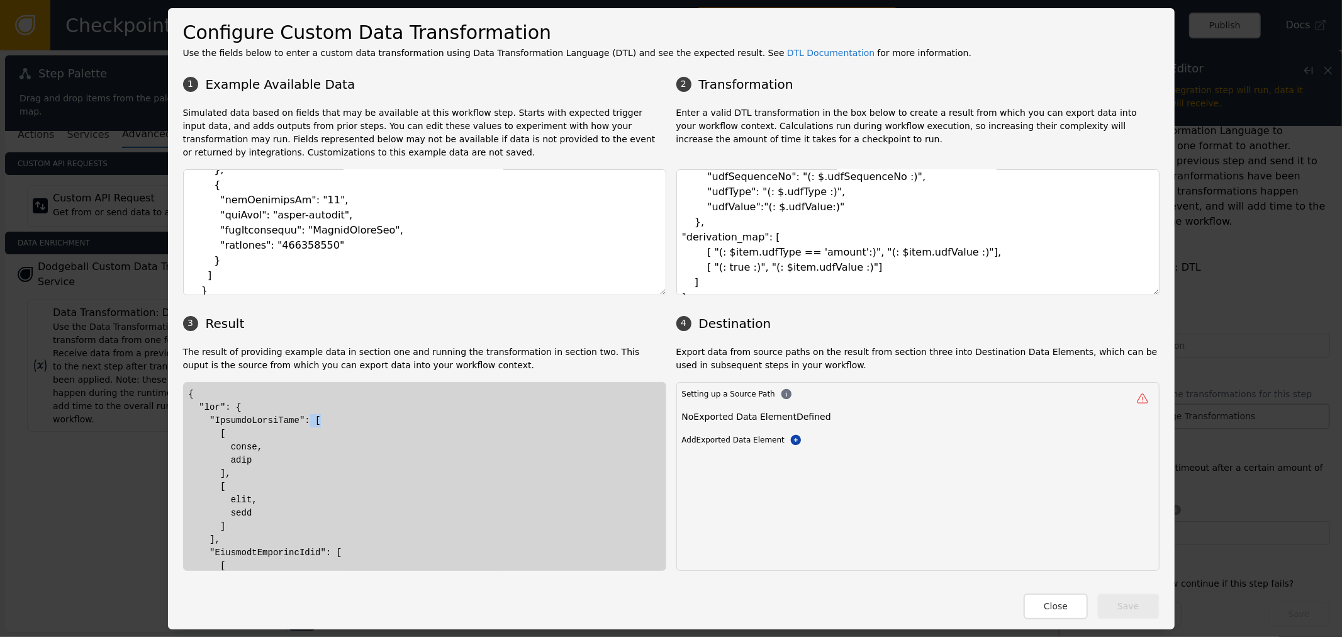
drag, startPoint x: 210, startPoint y: 524, endPoint x: 218, endPoint y: 519, distance: 8.7
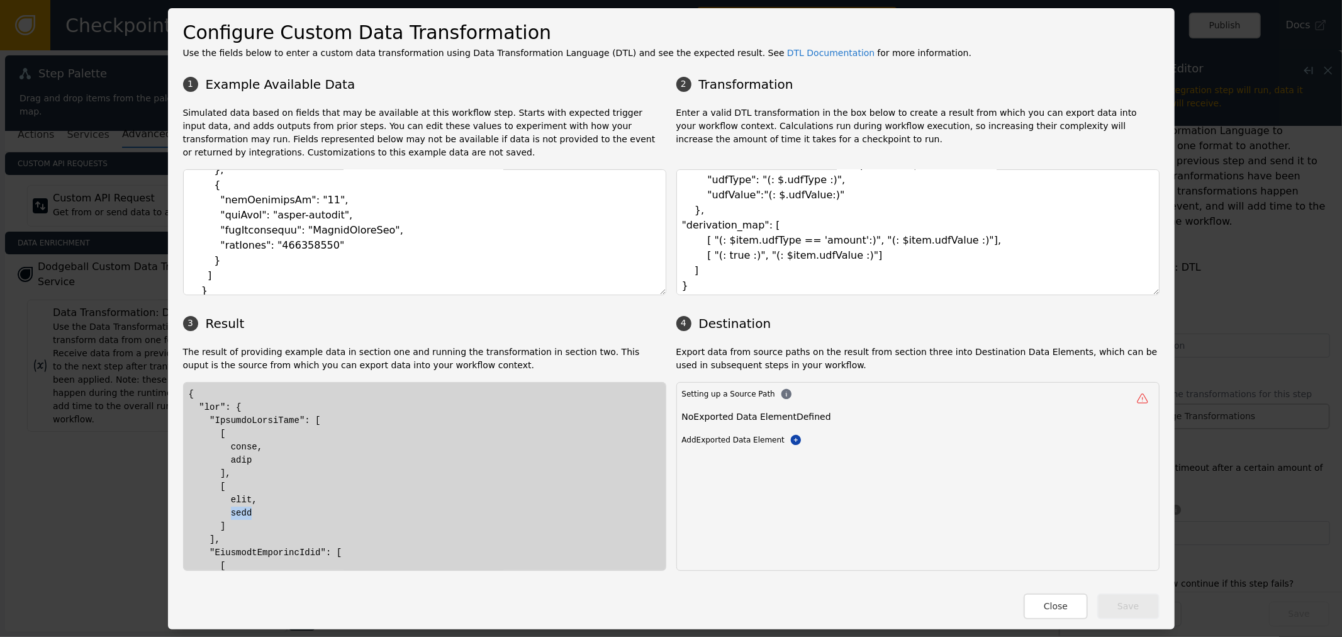
scroll to position [82, 0]
click at [1045, 610] on button "Close" at bounding box center [1056, 606] width 64 height 26
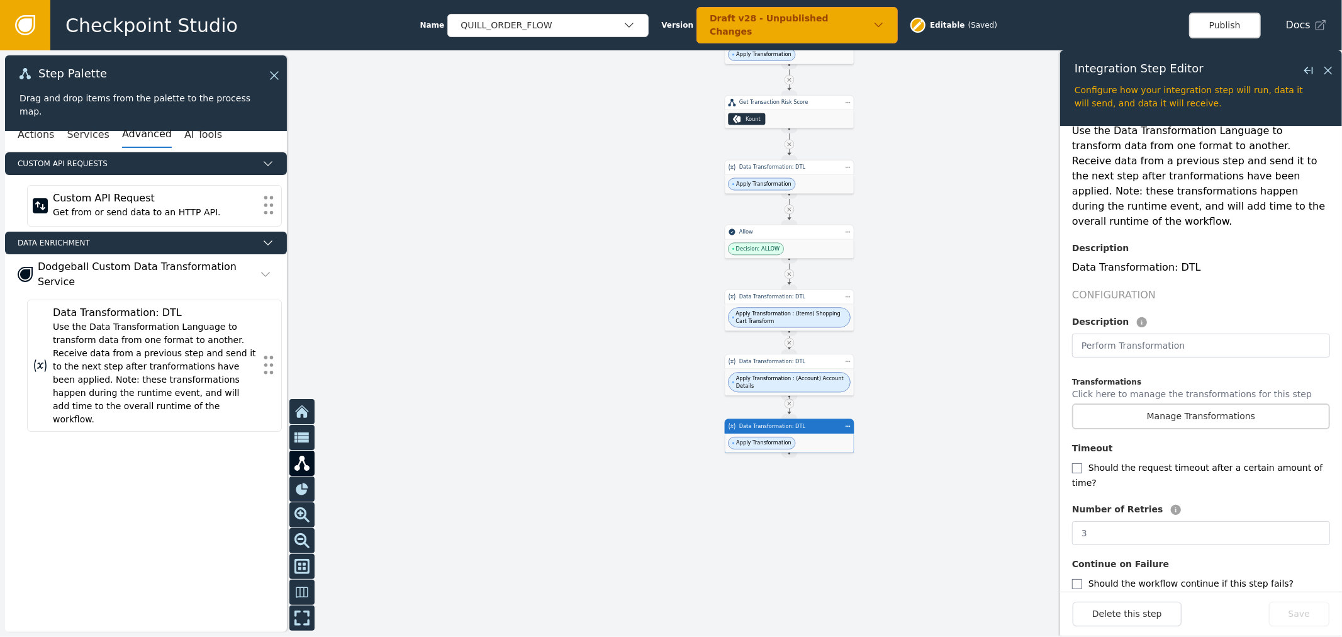
click at [560, 172] on div at bounding box center [671, 343] width 1342 height 587
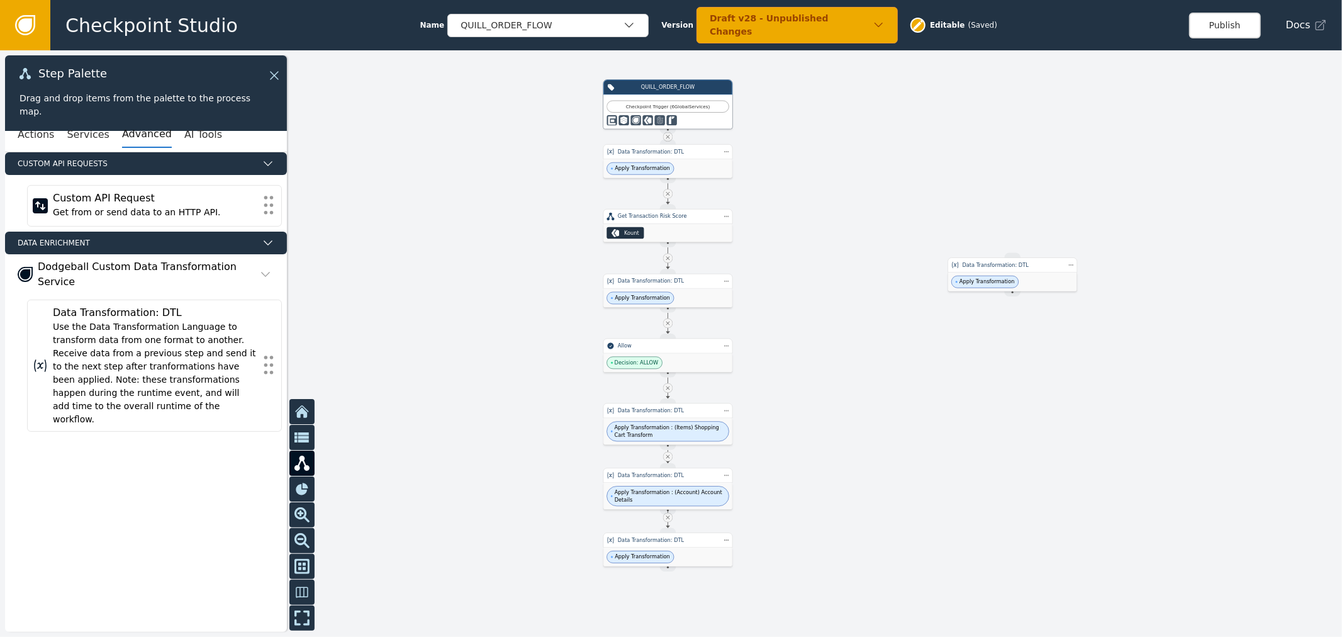
drag, startPoint x: 507, startPoint y: 143, endPoint x: 418, endPoint y: 242, distance: 133.2
click at [418, 242] on div at bounding box center [671, 343] width 1342 height 587
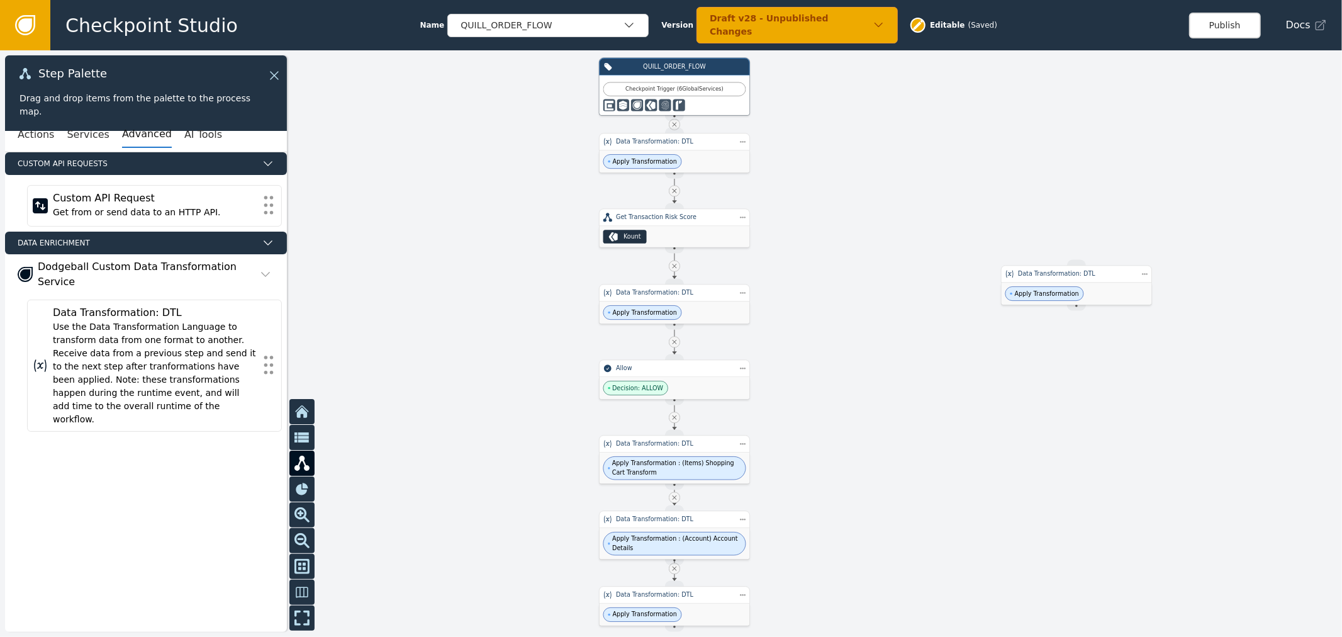
drag, startPoint x: 787, startPoint y: 215, endPoint x: 809, endPoint y: 219, distance: 23.1
click at [809, 219] on div at bounding box center [671, 343] width 1342 height 587
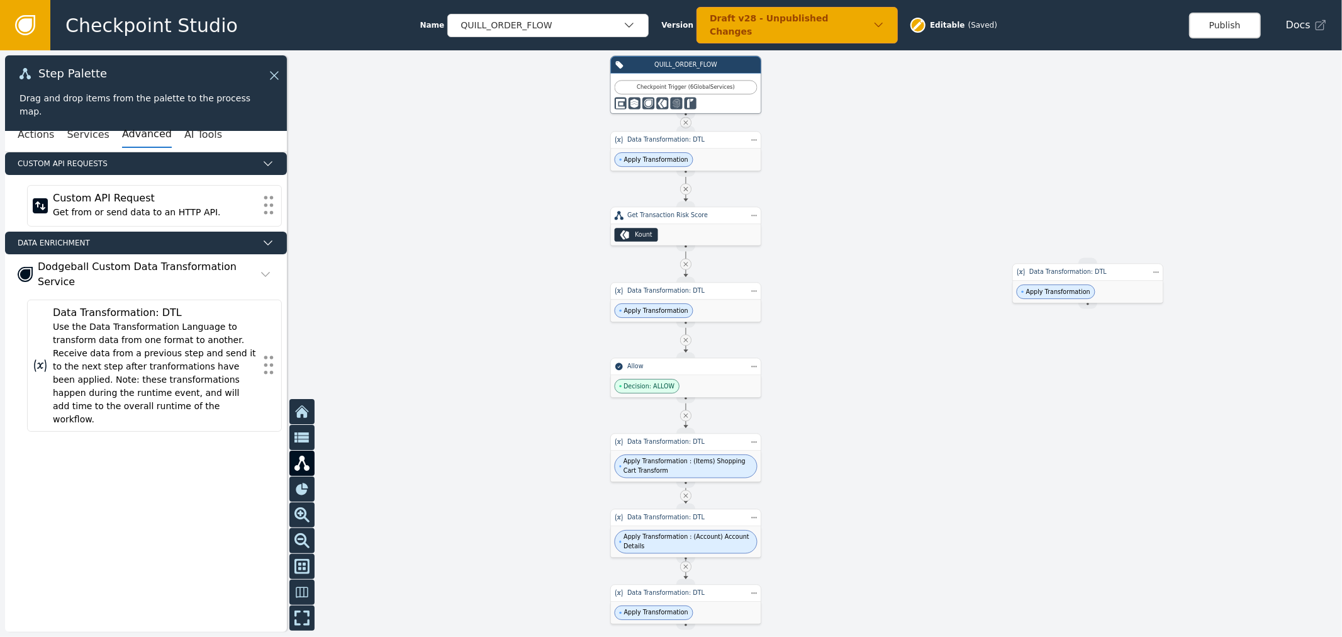
drag, startPoint x: 821, startPoint y: 210, endPoint x: 831, endPoint y: 209, distance: 10.1
click at [831, 209] on div at bounding box center [671, 343] width 1342 height 587
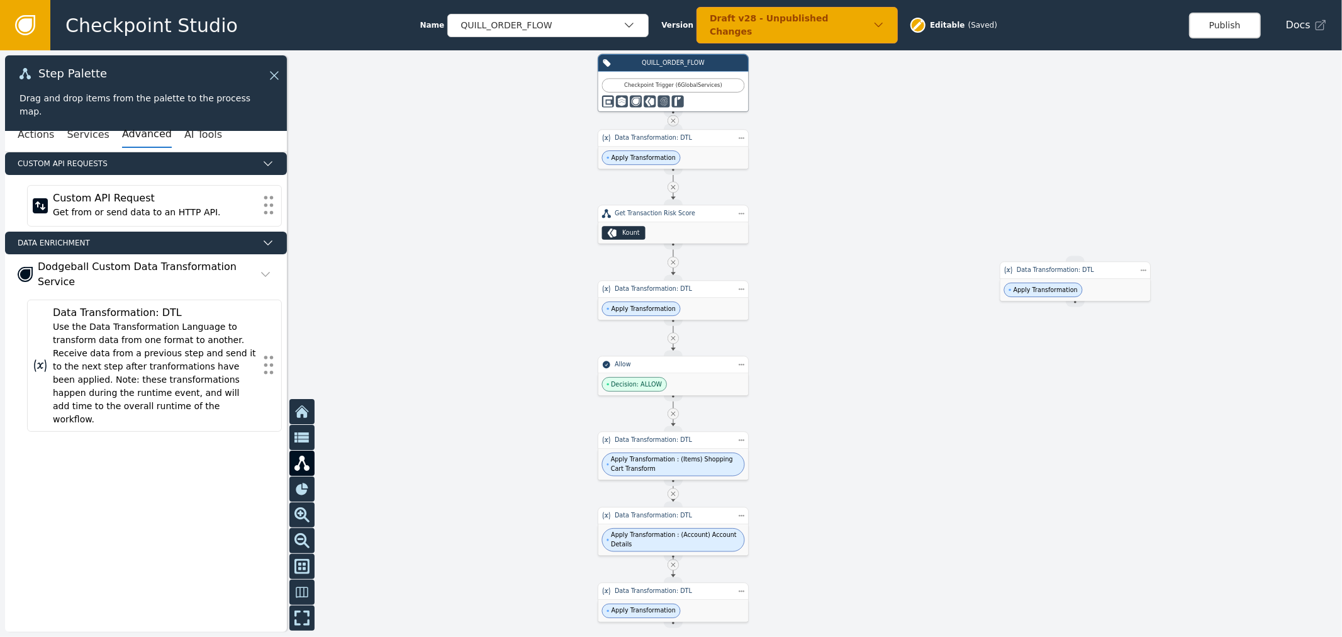
drag, startPoint x: 831, startPoint y: 209, endPoint x: 816, endPoint y: 205, distance: 15.0
click at [816, 205] on div at bounding box center [671, 343] width 1342 height 587
